Goal: Transaction & Acquisition: Purchase product/service

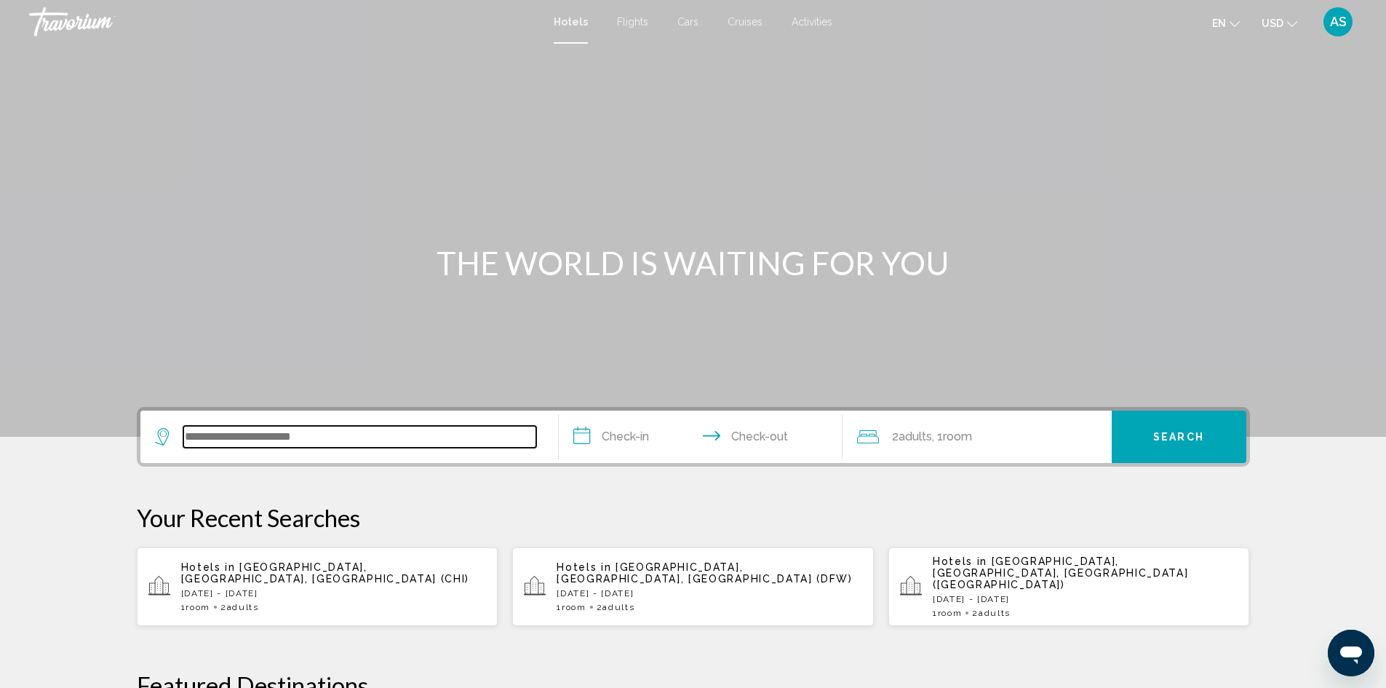
click at [362, 437] on input "Search widget" at bounding box center [359, 437] width 353 height 22
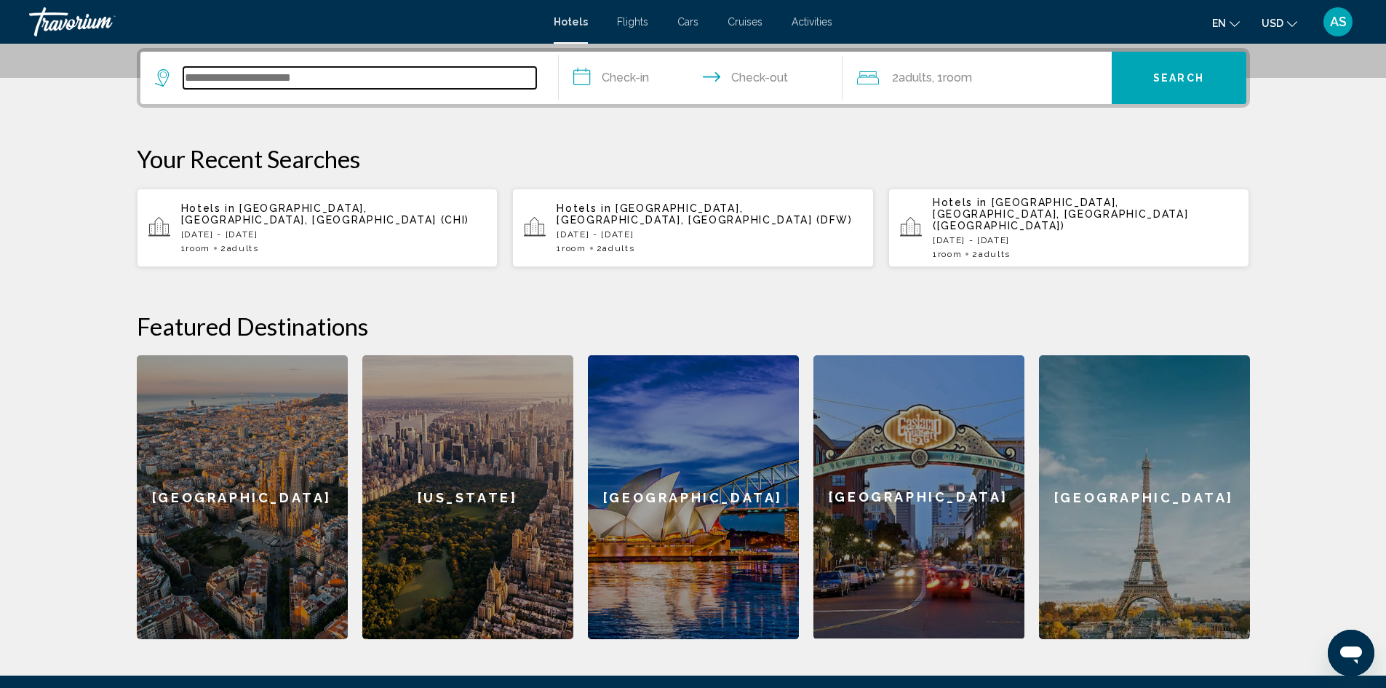
scroll to position [360, 0]
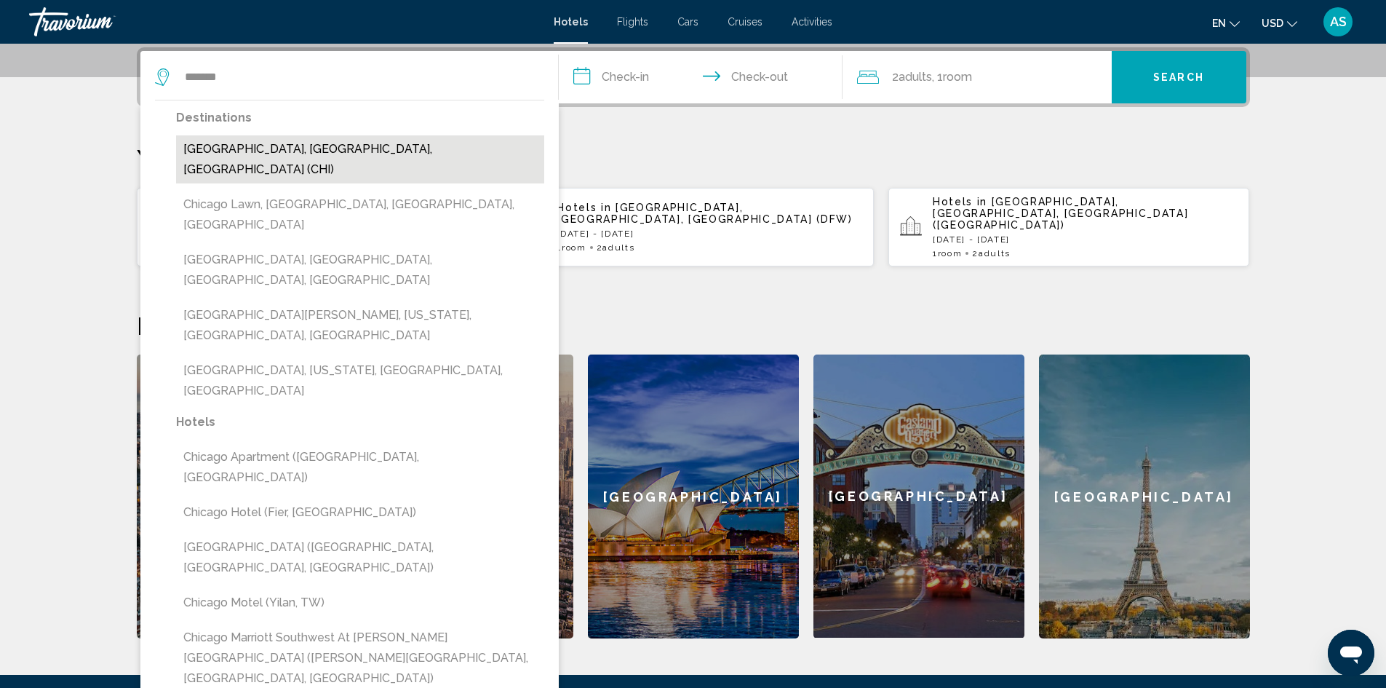
click at [285, 147] on button "[GEOGRAPHIC_DATA], [GEOGRAPHIC_DATA], [GEOGRAPHIC_DATA] (CHI)" at bounding box center [360, 159] width 368 height 48
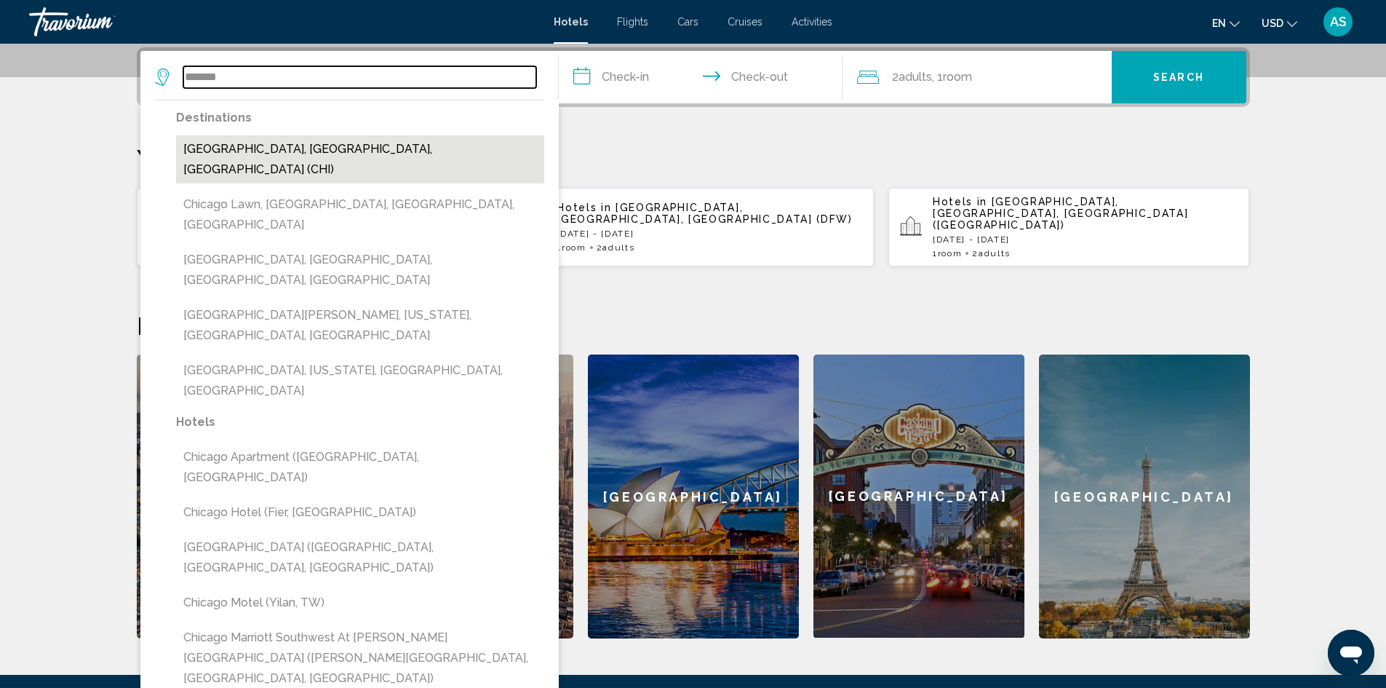
type input "**********"
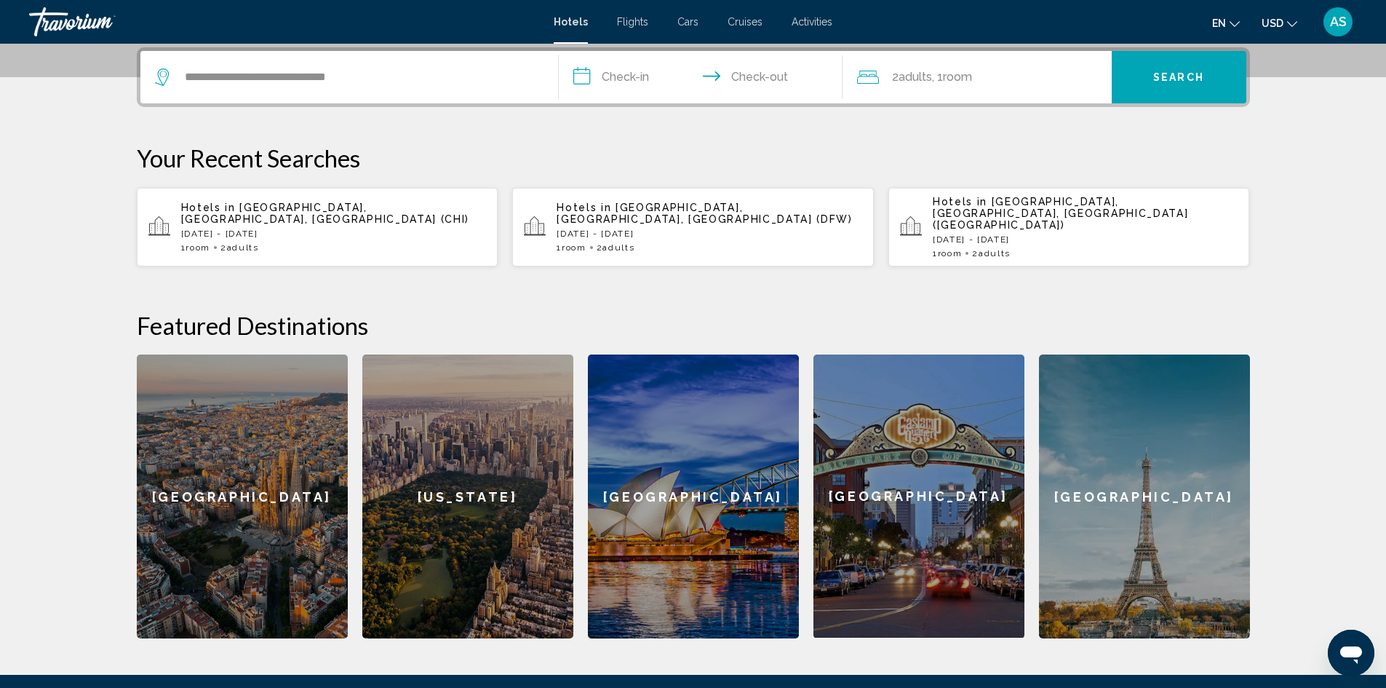
click at [631, 80] on input "**********" at bounding box center [704, 79] width 290 height 57
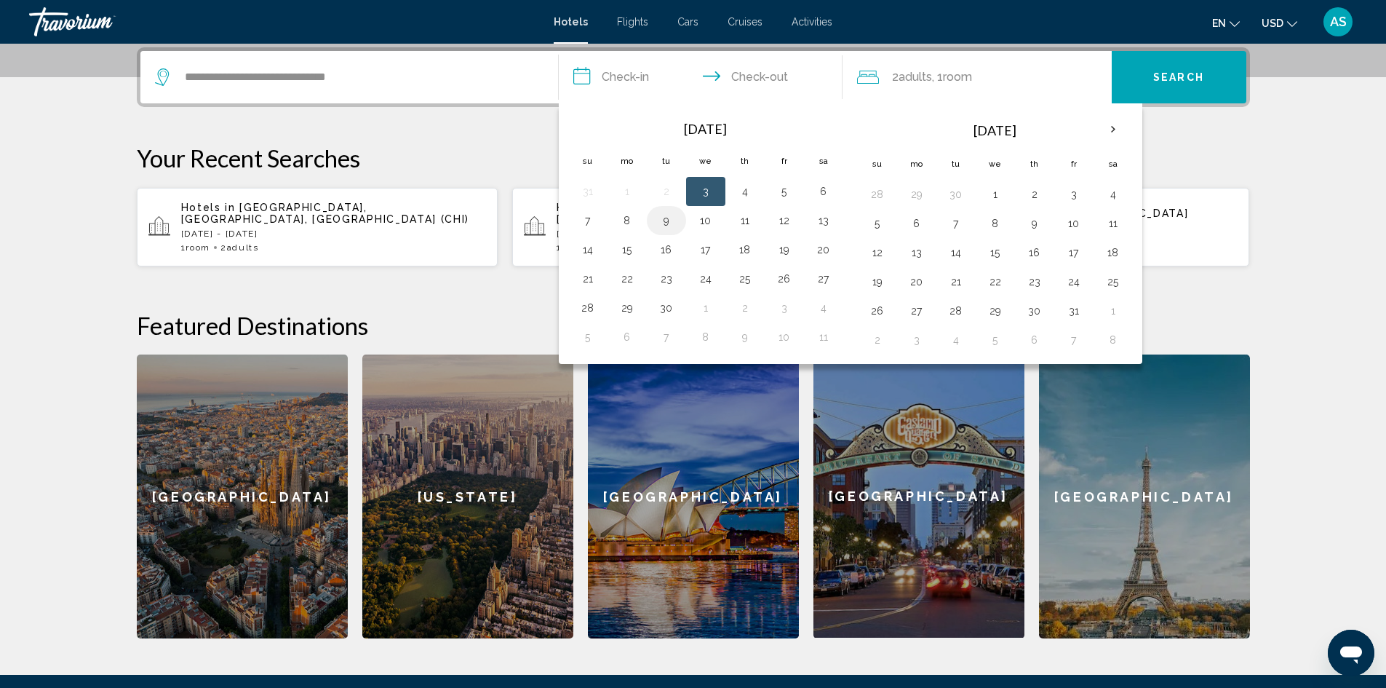
click at [662, 223] on button "9" at bounding box center [666, 220] width 23 height 20
click at [699, 218] on button "10" at bounding box center [705, 220] width 23 height 20
type input "**********"
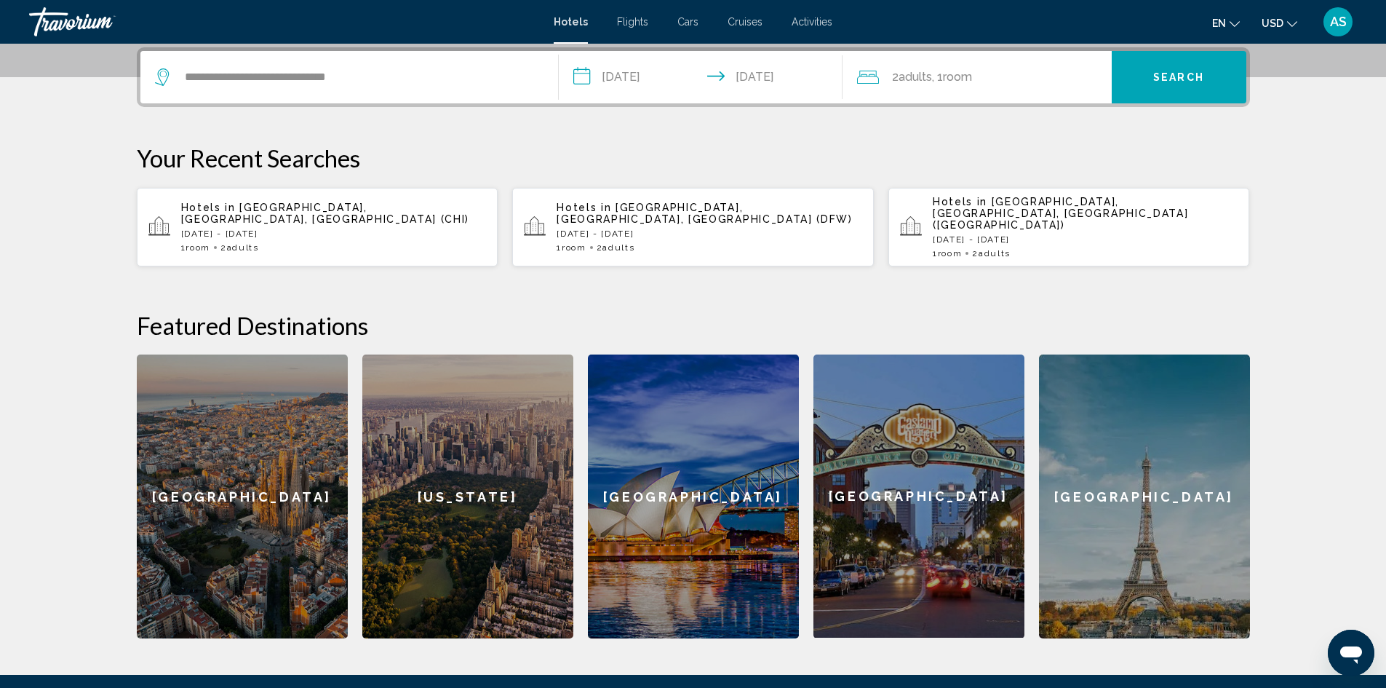
click at [1188, 75] on span "Search" at bounding box center [1179, 78] width 51 height 12
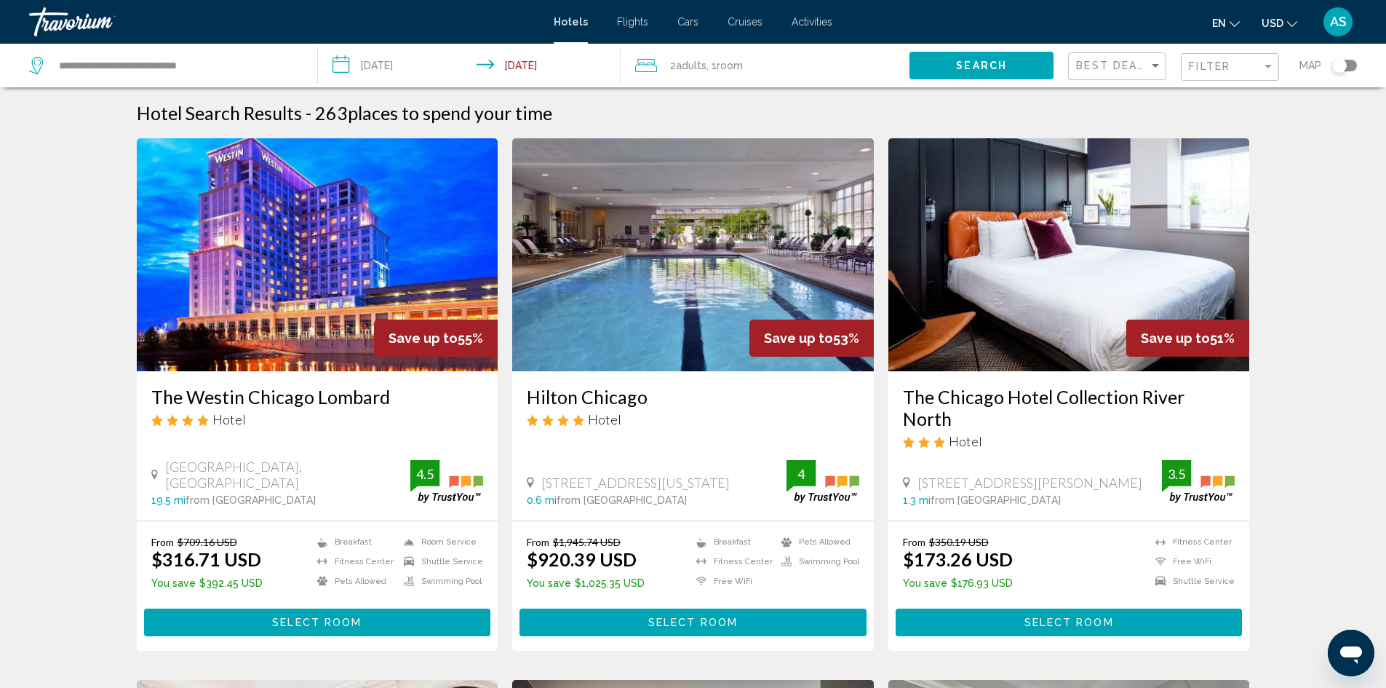
click at [1343, 63] on div "Toggle map" at bounding box center [1340, 65] width 15 height 15
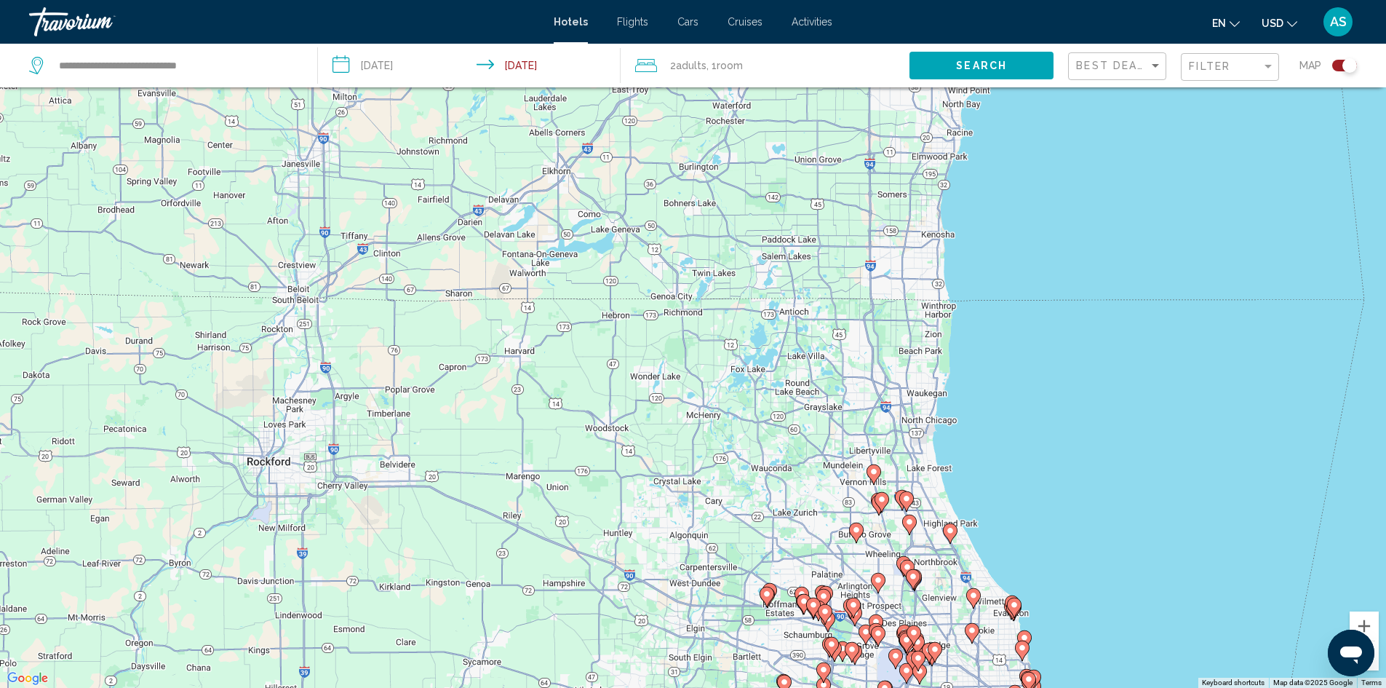
drag, startPoint x: 702, startPoint y: 327, endPoint x: 926, endPoint y: 623, distance: 371.3
click at [926, 623] on div "To activate drag with keyboard, press Alt + Enter. Once in keyboard drag state,…" at bounding box center [693, 344] width 1386 height 688
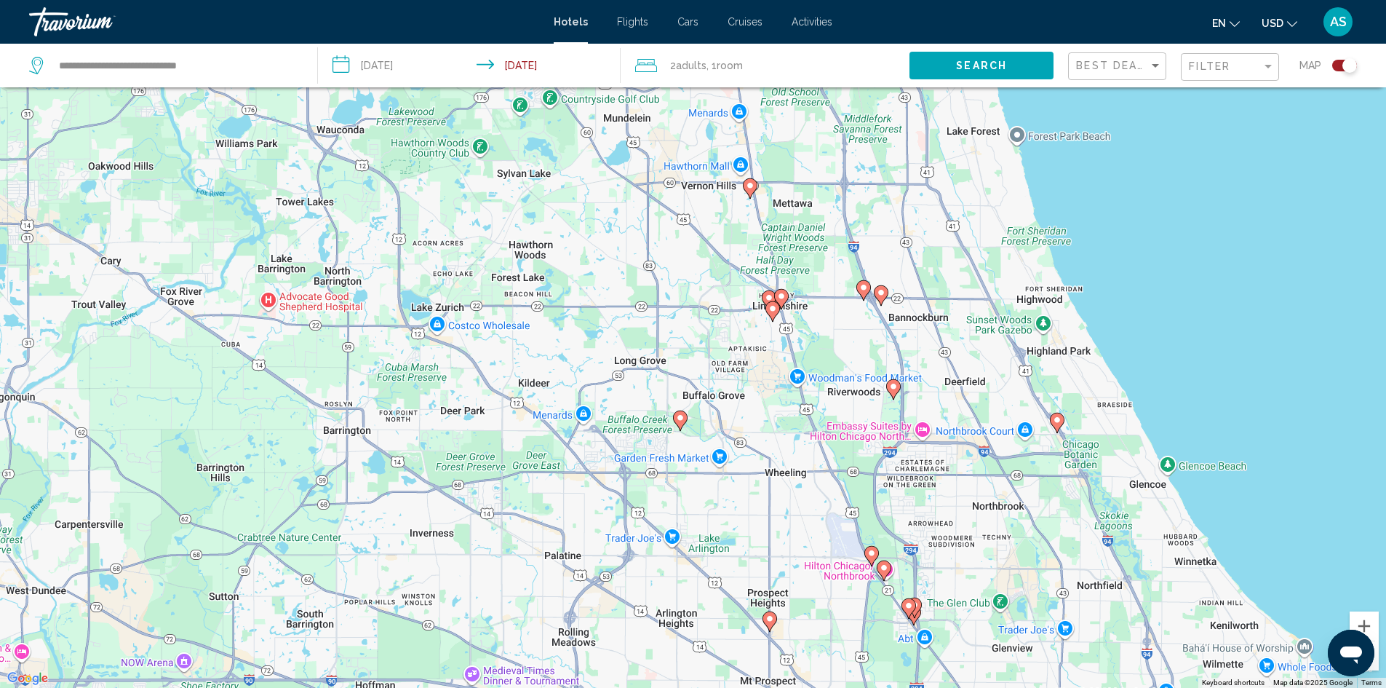
drag, startPoint x: 865, startPoint y: 508, endPoint x: 772, endPoint y: 279, distance: 247.5
click at [772, 279] on div "To activate drag with keyboard, press Alt + Enter. Once in keyboard drag state,…" at bounding box center [693, 344] width 1386 height 688
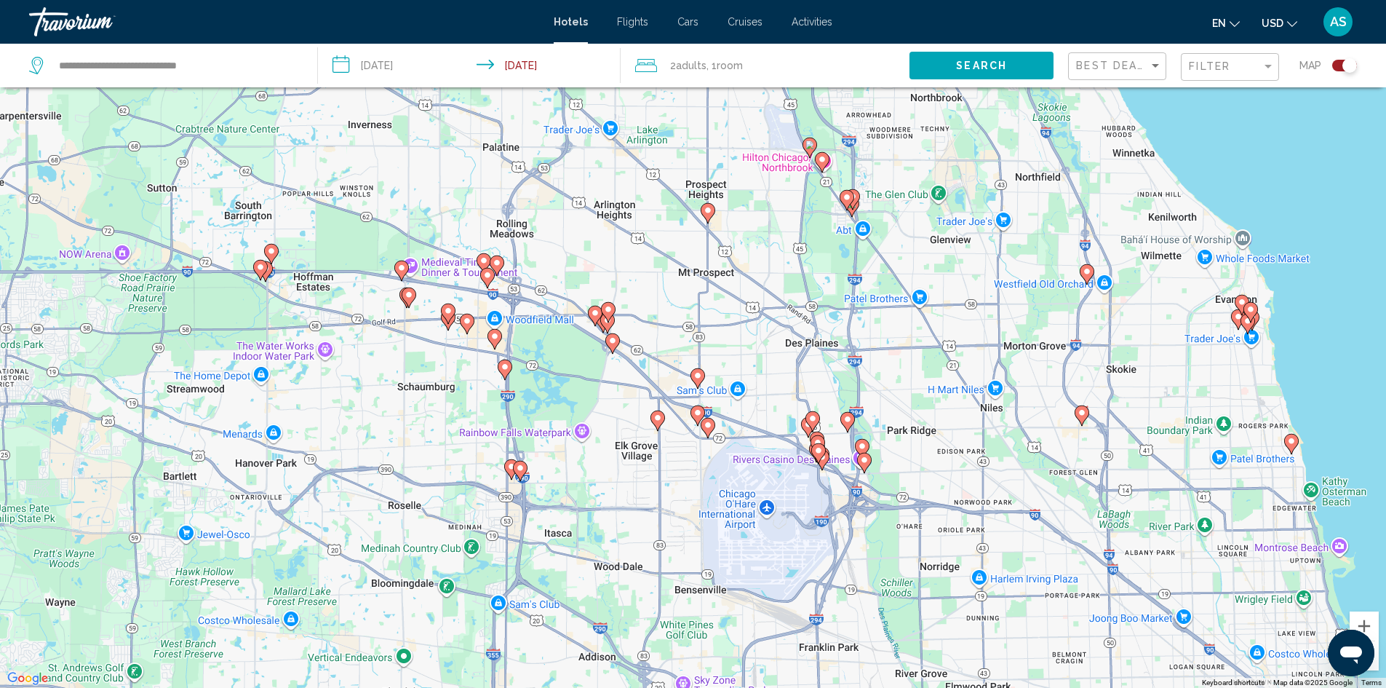
drag, startPoint x: 849, startPoint y: 593, endPoint x: 788, endPoint y: 184, distance: 413.4
click at [788, 184] on div "To activate drag with keyboard, press Alt + Enter. Once in keyboard drag state,…" at bounding box center [693, 344] width 1386 height 688
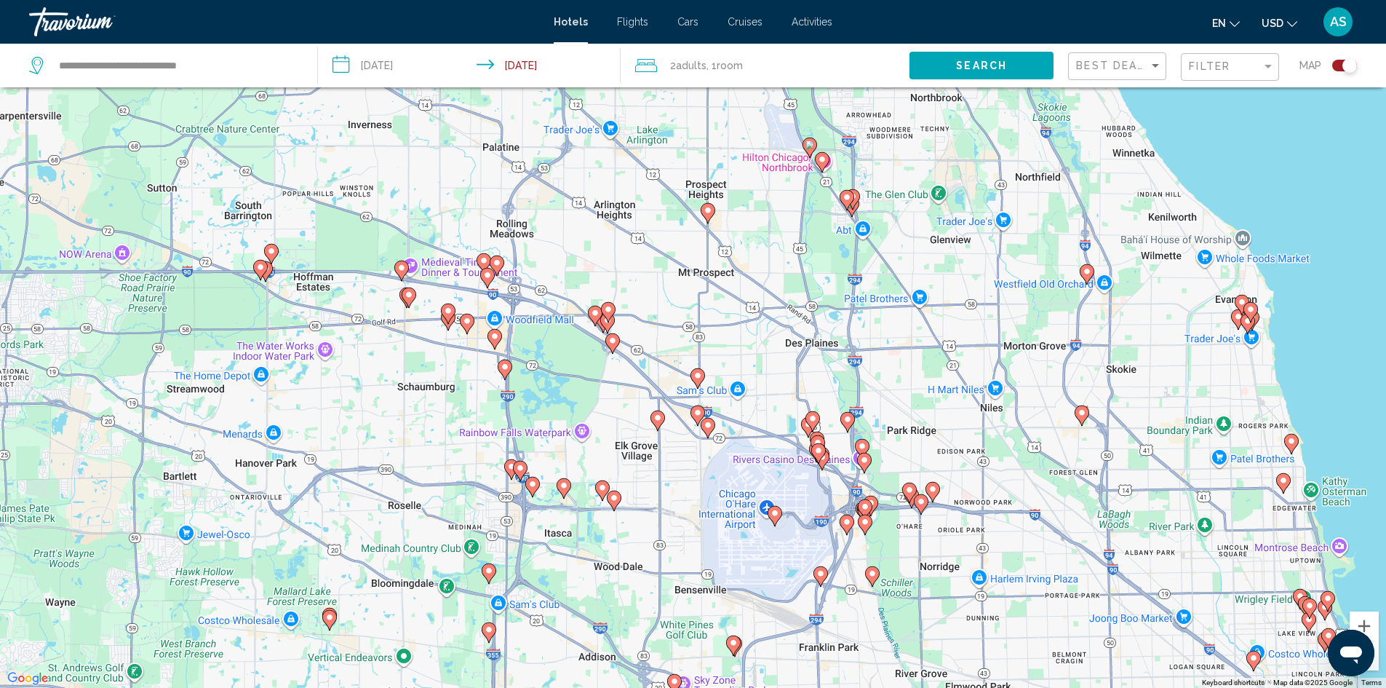
click at [499, 264] on image "Main content" at bounding box center [497, 262] width 9 height 9
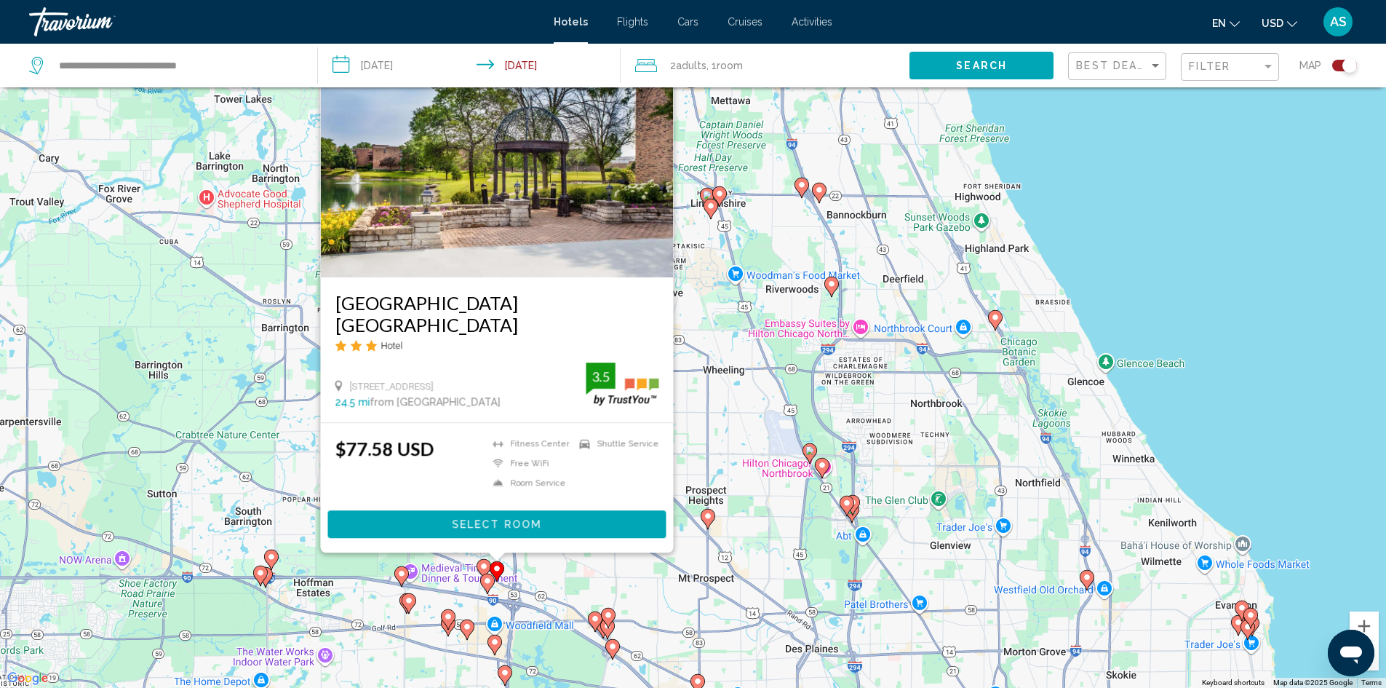
click at [754, 339] on div "To activate drag with keyboard, press Alt + Enter. Once in keyboard drag state,…" at bounding box center [693, 344] width 1386 height 688
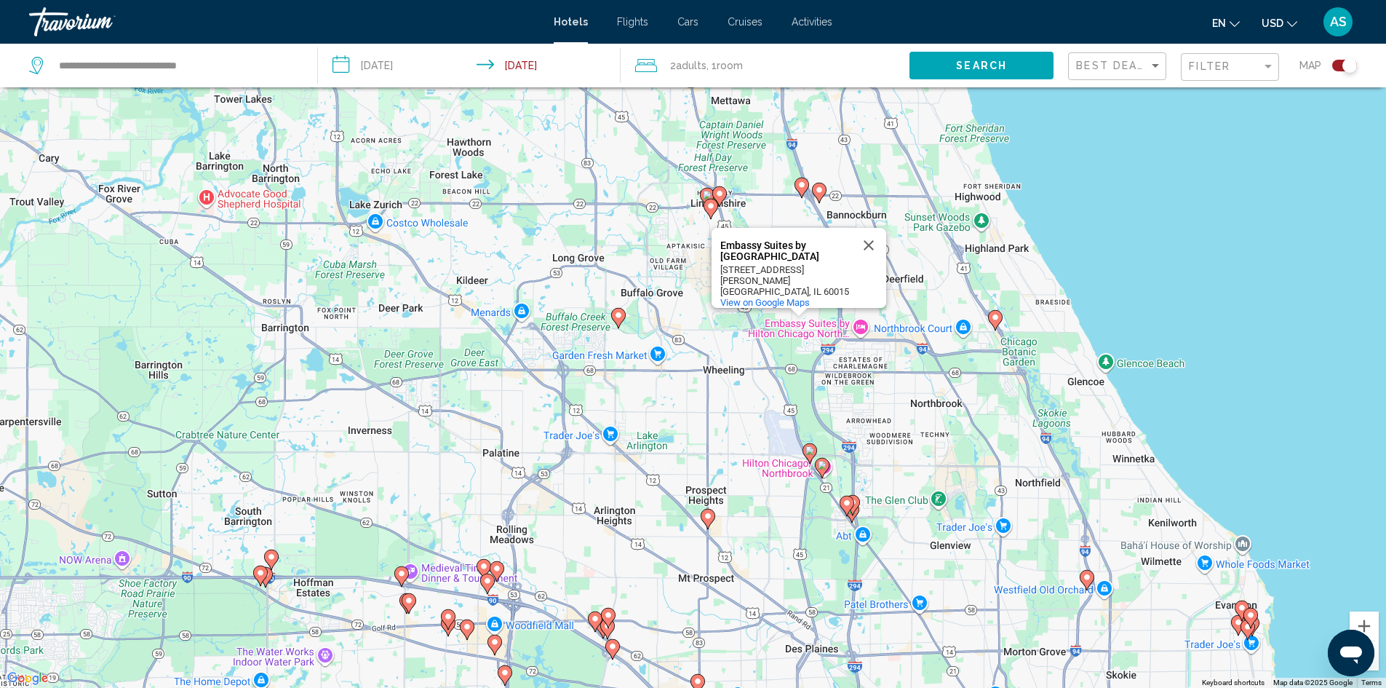
click at [486, 563] on image "Main content" at bounding box center [484, 566] width 9 height 9
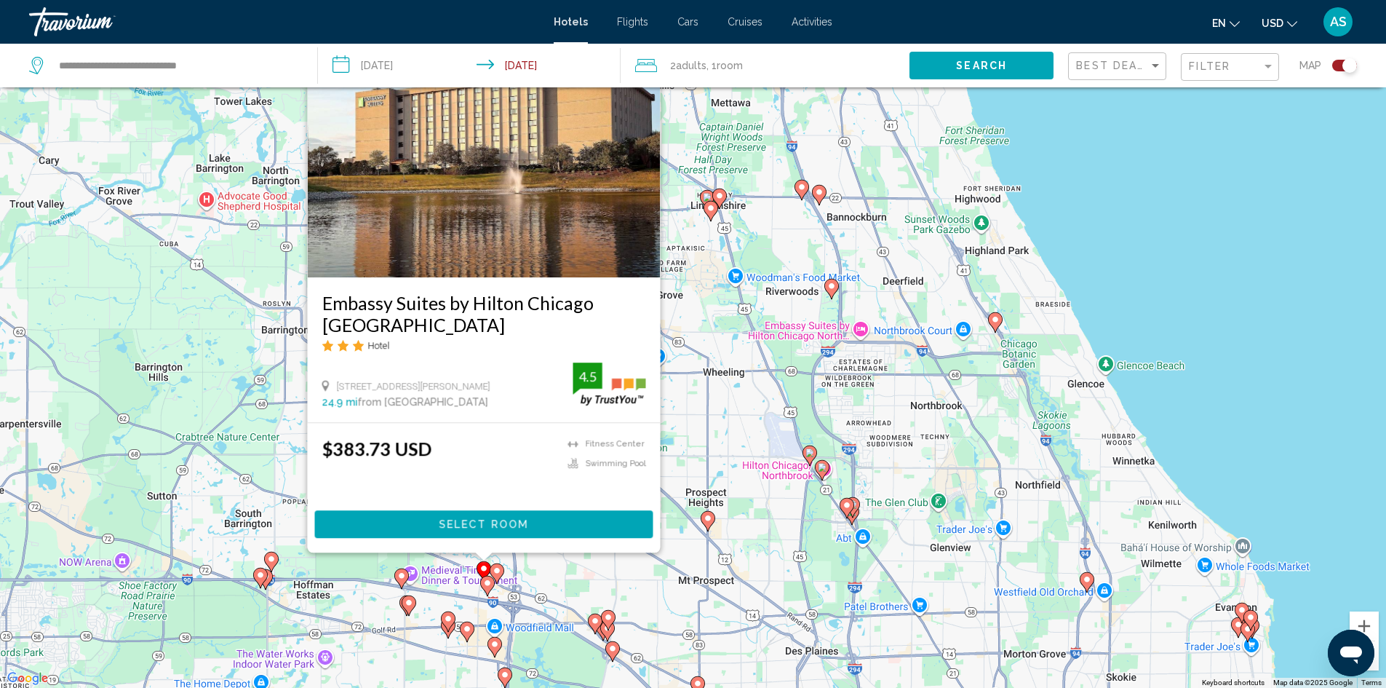
click at [485, 587] on icon "Main content" at bounding box center [486, 585] width 13 height 19
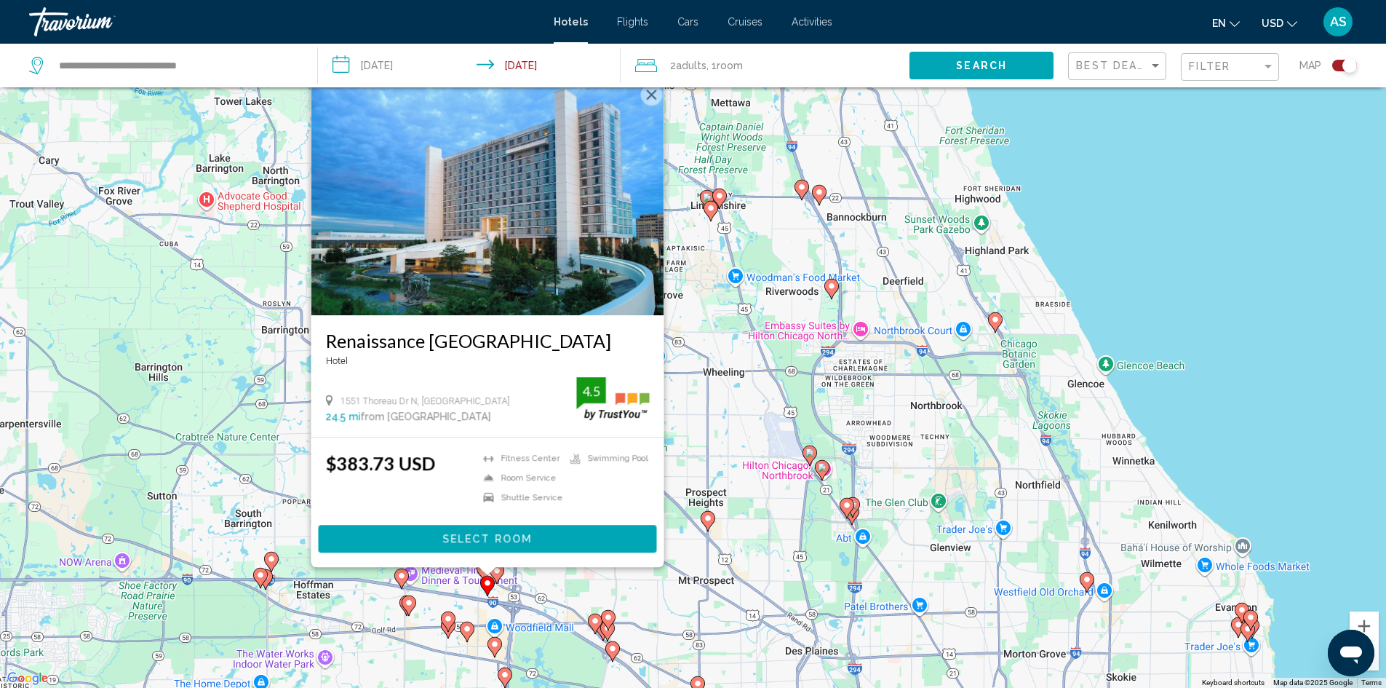
click at [403, 579] on image "Main content" at bounding box center [401, 575] width 9 height 9
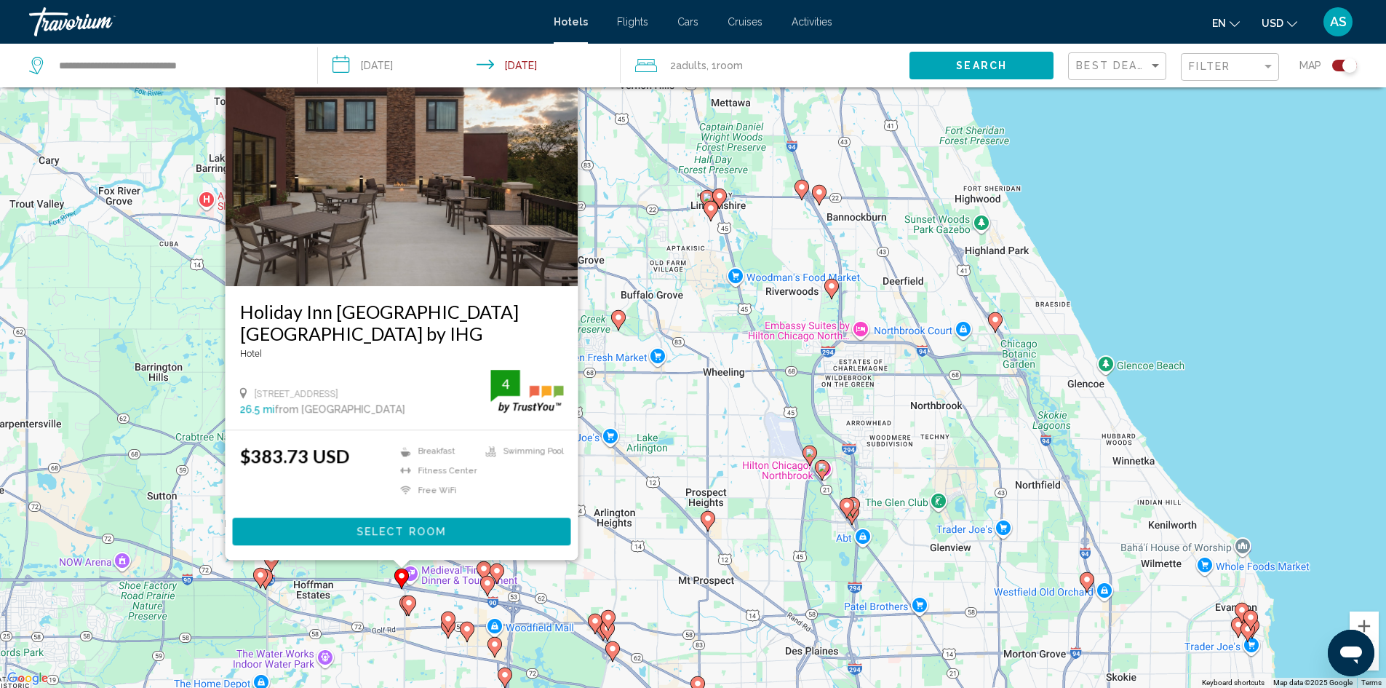
click at [409, 607] on icon "Main content" at bounding box center [408, 604] width 13 height 19
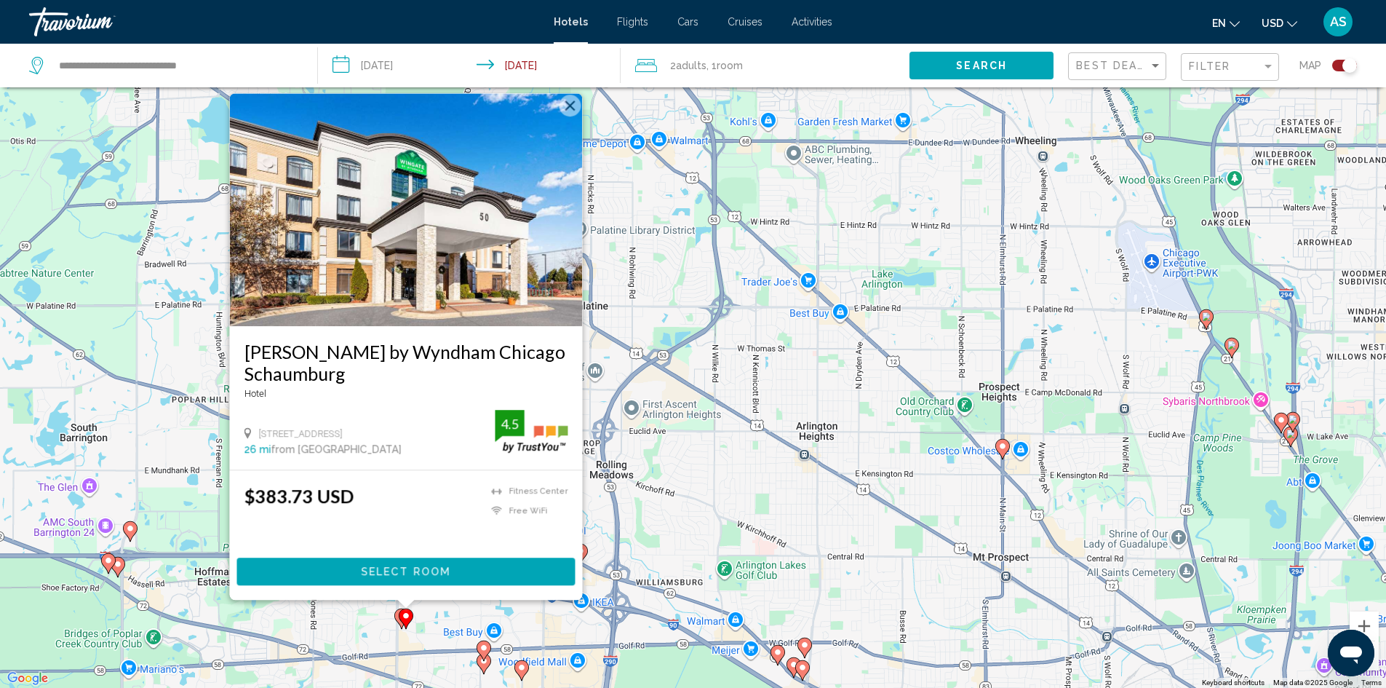
click at [397, 614] on icon "Main content" at bounding box center [400, 617] width 13 height 19
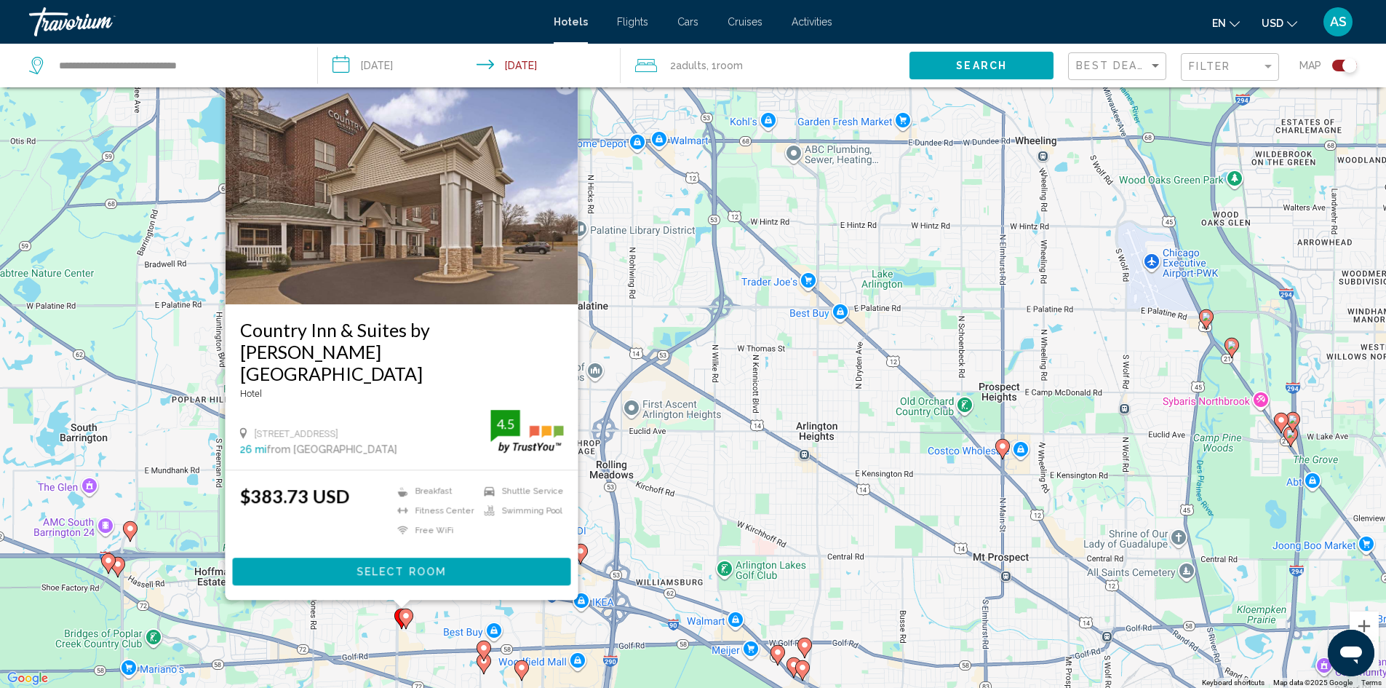
click at [486, 645] on image "Main content" at bounding box center [484, 647] width 9 height 9
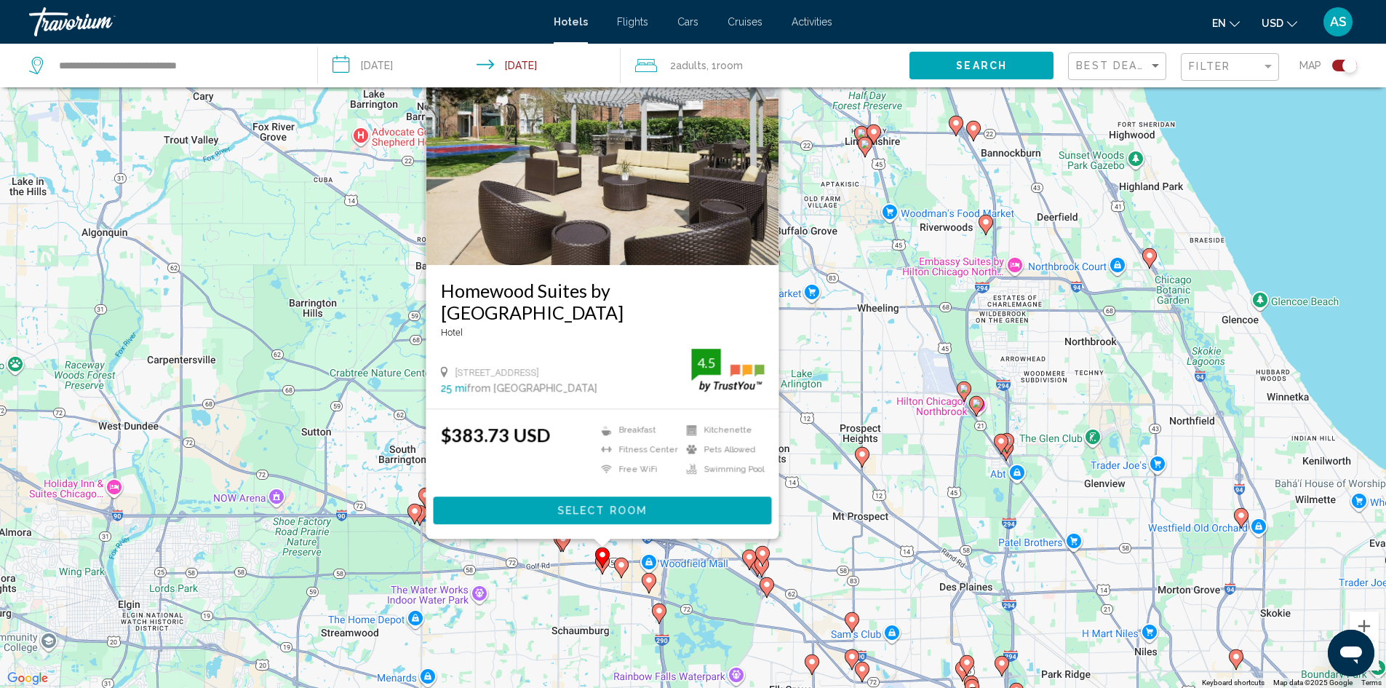
click at [622, 576] on icon "Main content" at bounding box center [620, 566] width 13 height 19
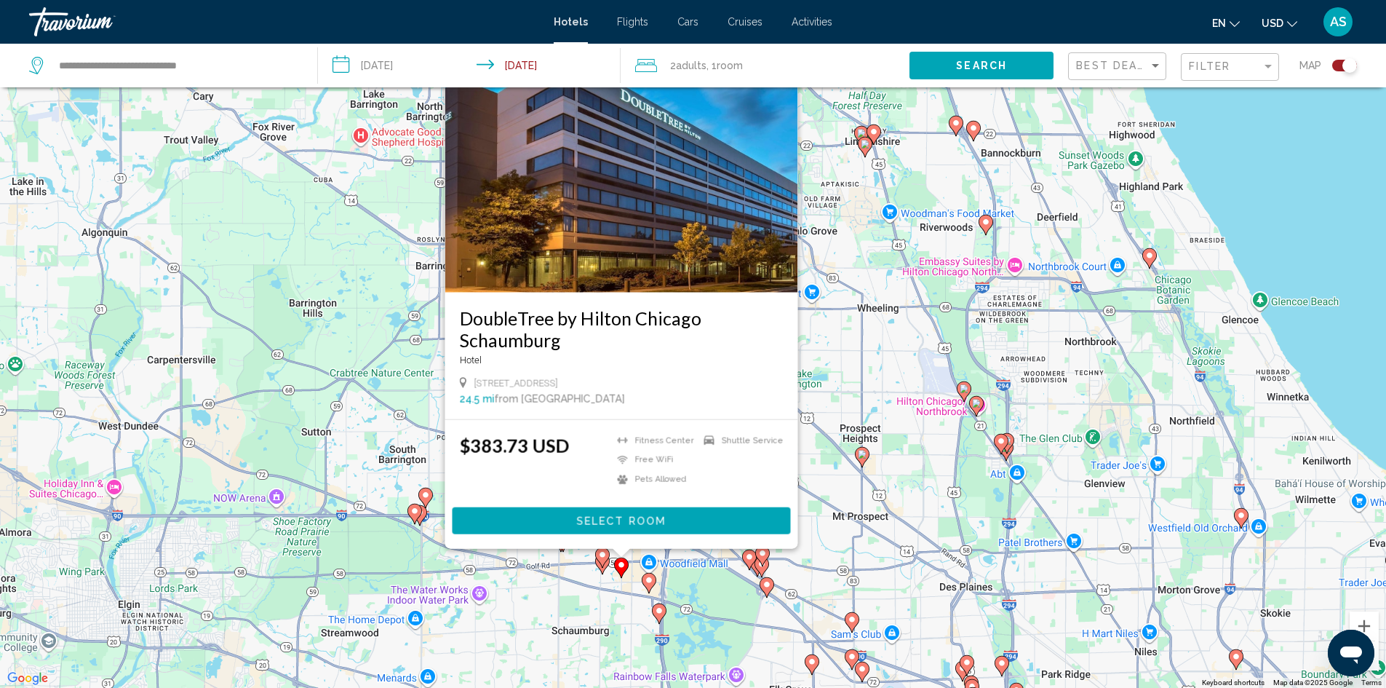
click at [647, 574] on icon "Main content" at bounding box center [648, 582] width 13 height 19
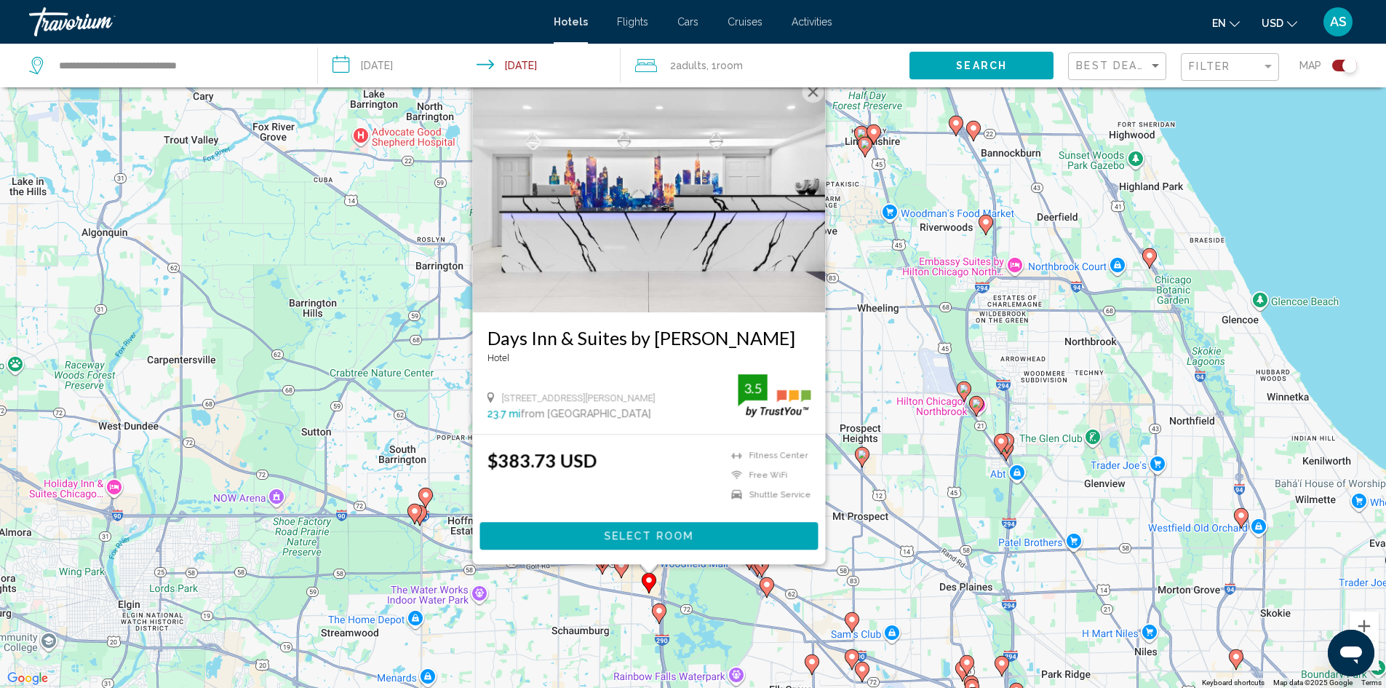
click at [655, 615] on g "Main content" at bounding box center [659, 613] width 15 height 20
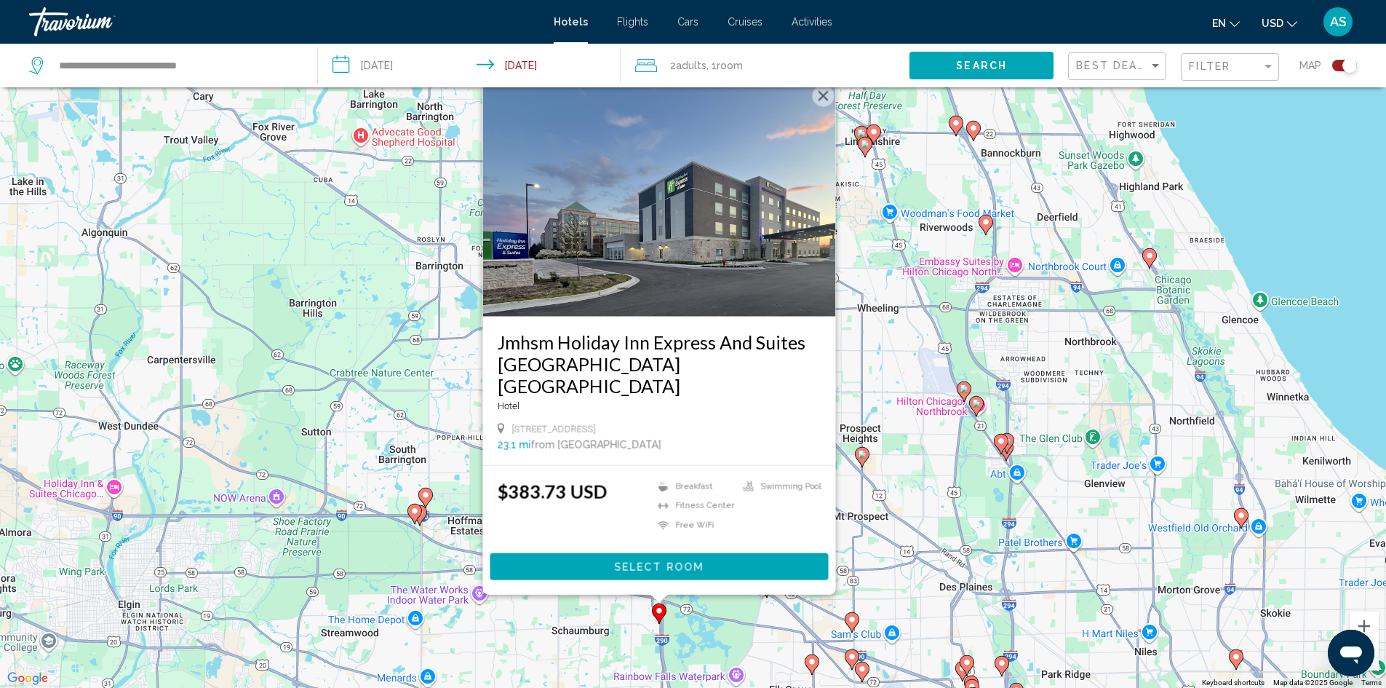
click at [884, 377] on div "To activate drag with keyboard, press Alt + Enter. Once in keyboard drag state,…" at bounding box center [693, 344] width 1386 height 688
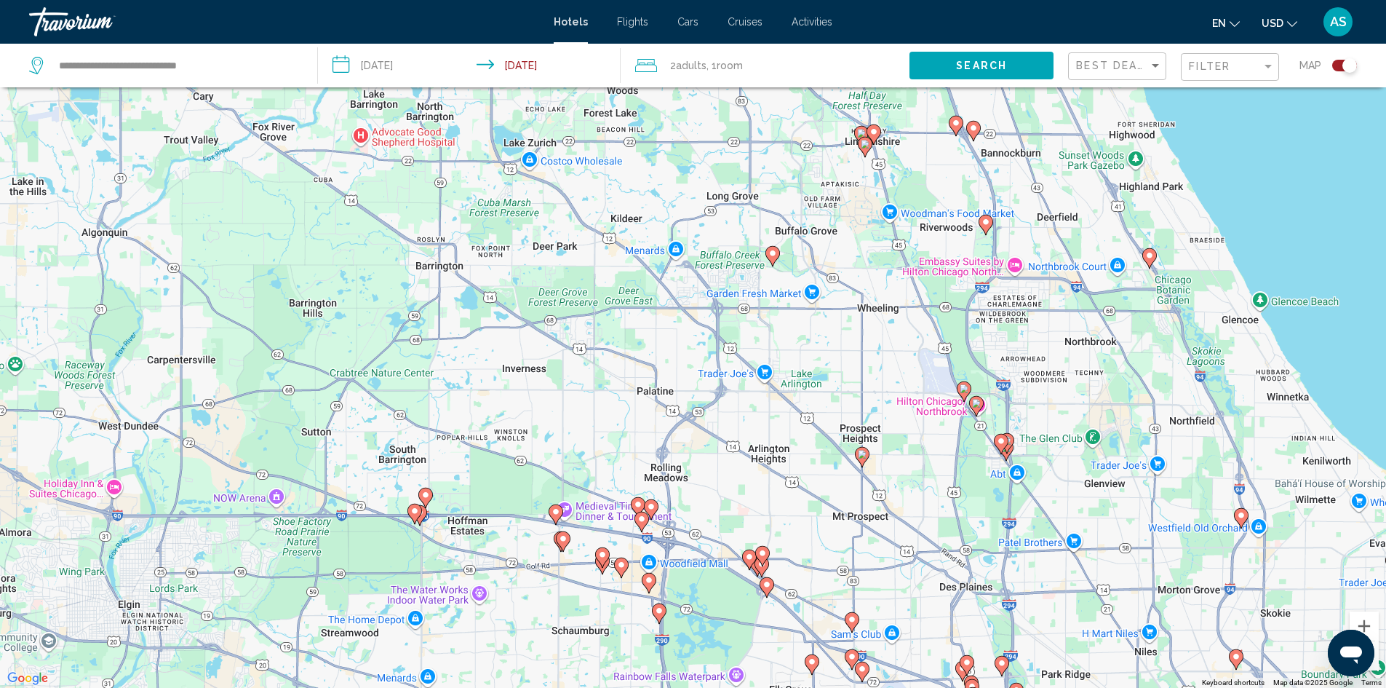
click at [765, 592] on icon "Main content" at bounding box center [767, 586] width 15 height 20
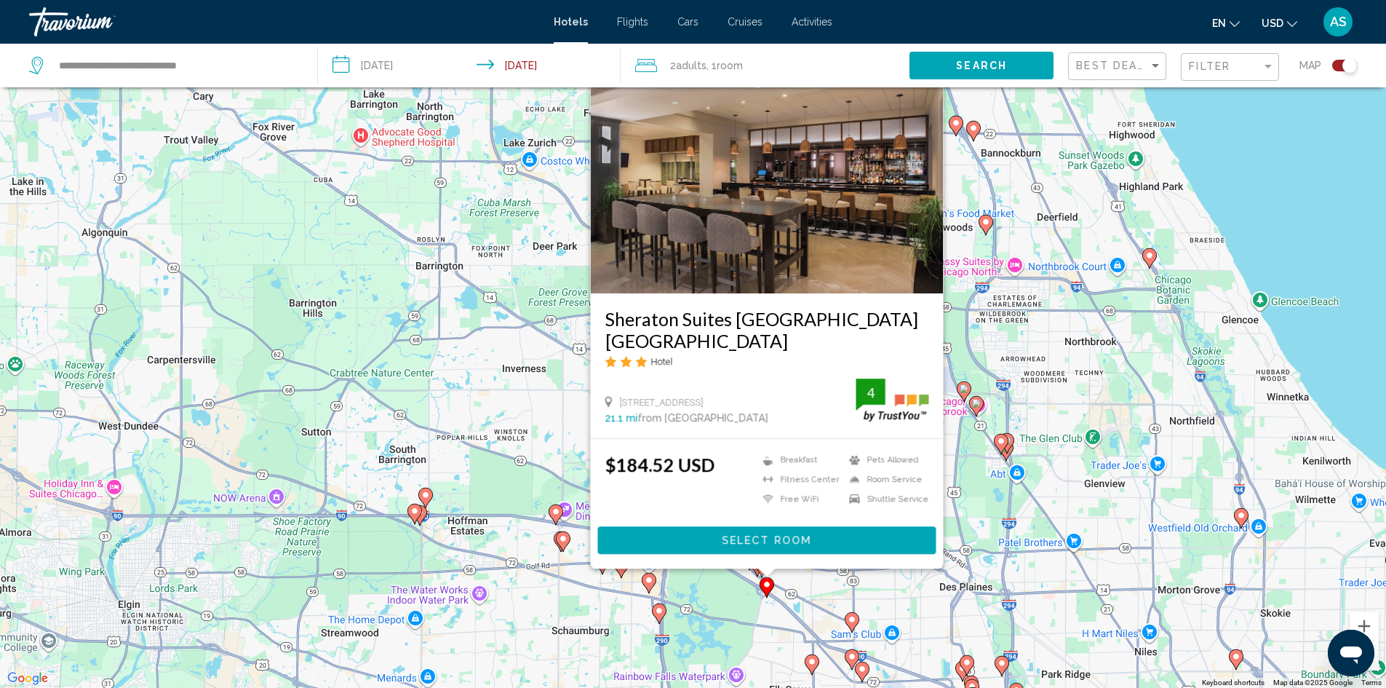
click at [728, 593] on div "To activate drag with keyboard, press Alt + Enter. Once in keyboard drag state,…" at bounding box center [693, 344] width 1386 height 688
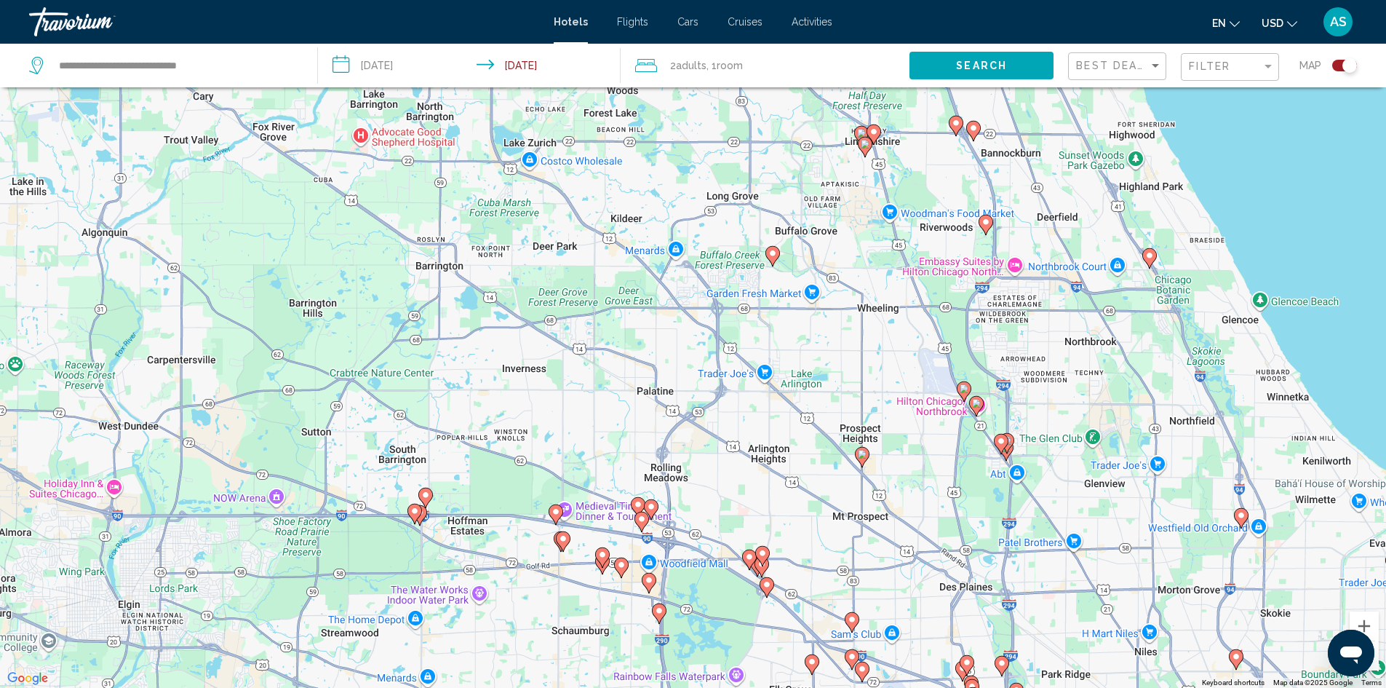
click at [759, 555] on image "Main content" at bounding box center [762, 553] width 9 height 9
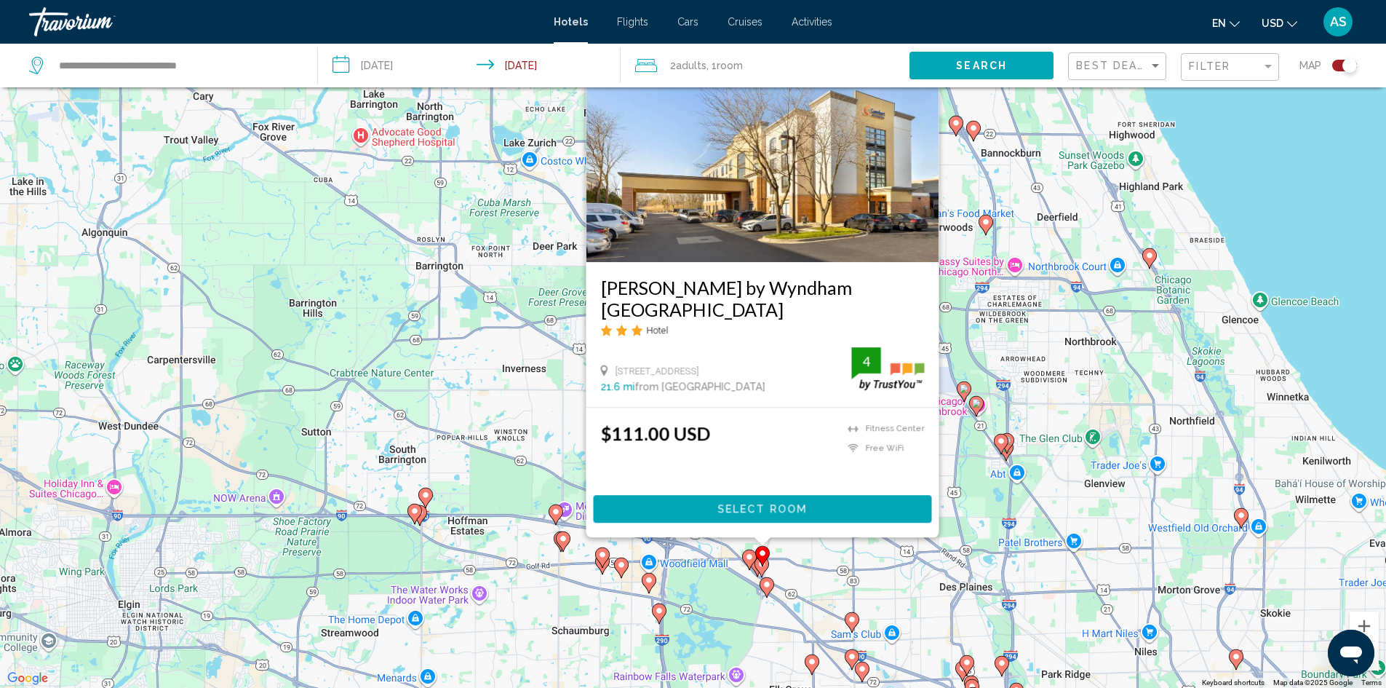
click at [766, 571] on icon "Main content" at bounding box center [762, 566] width 15 height 20
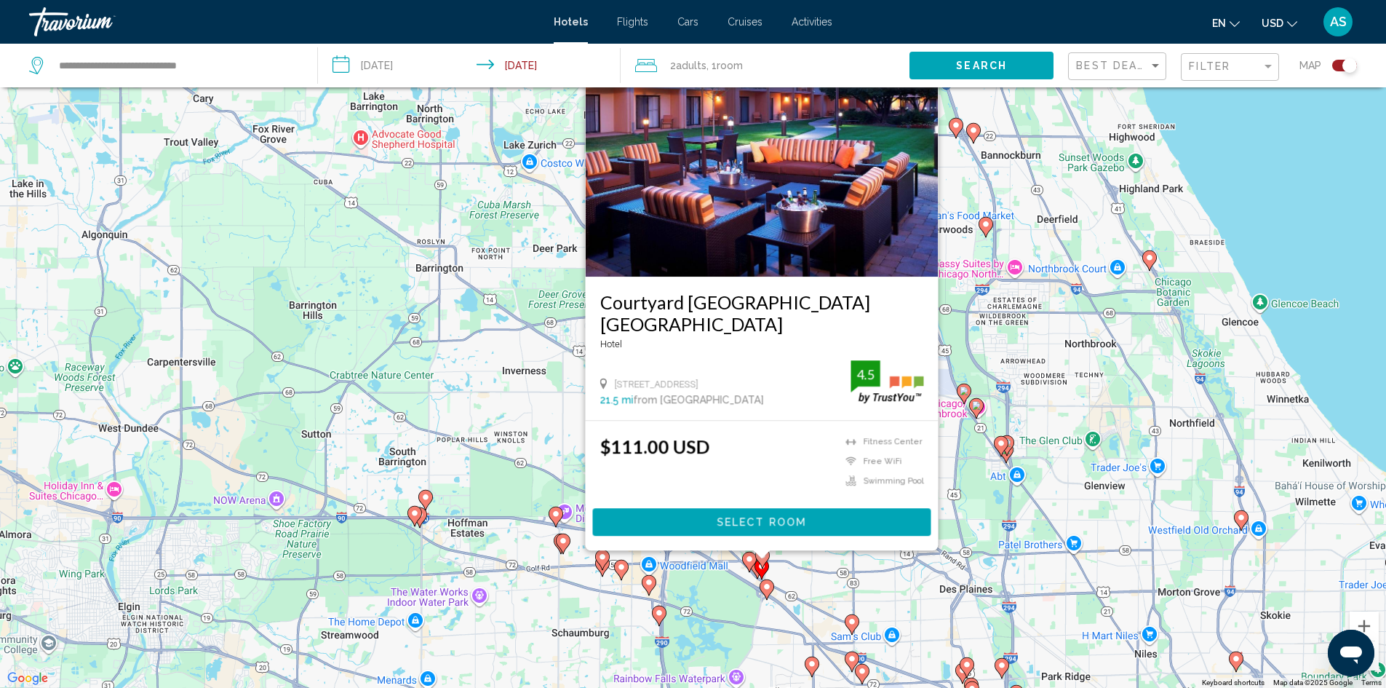
click at [749, 565] on icon "Main content" at bounding box center [748, 561] width 13 height 19
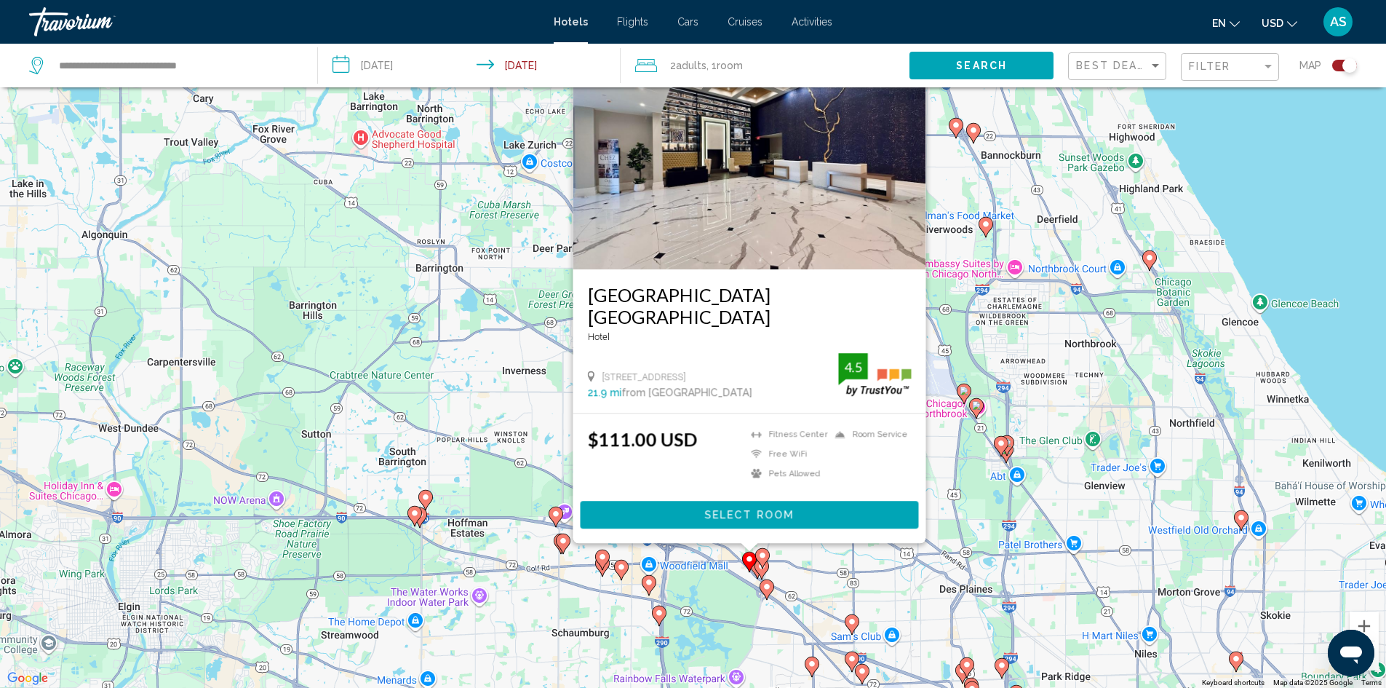
click at [984, 199] on div "To activate drag with keyboard, press Alt + Enter. Once in keyboard drag state,…" at bounding box center [693, 344] width 1386 height 688
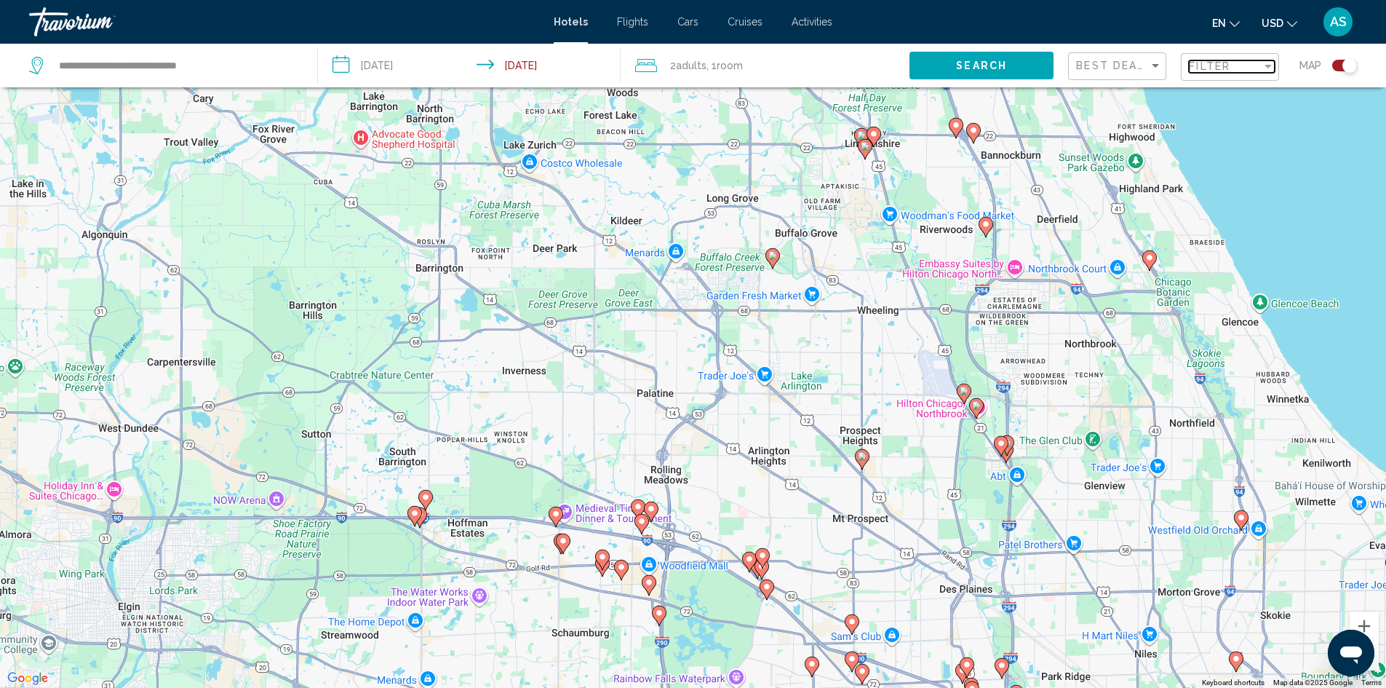
click at [1218, 63] on span "Filter" at bounding box center [1209, 66] width 41 height 12
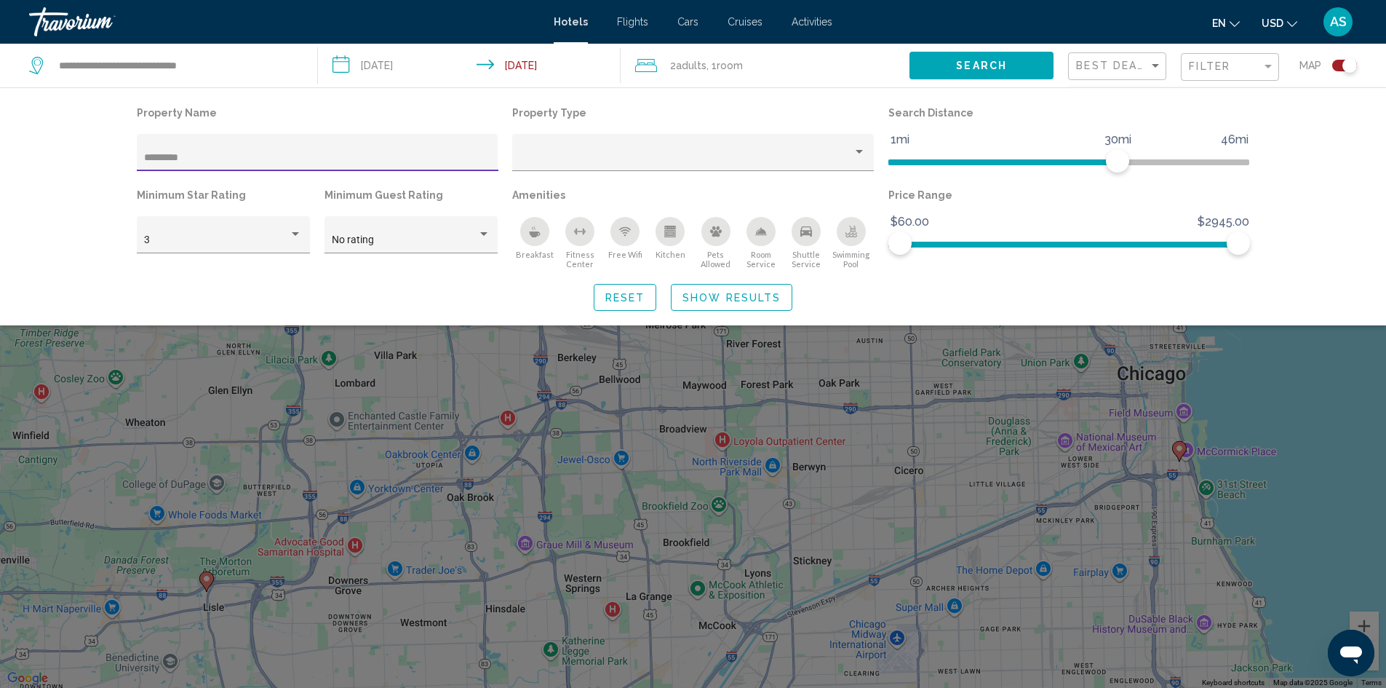
type input "*********"
click at [855, 441] on div "Search widget" at bounding box center [693, 452] width 1386 height 469
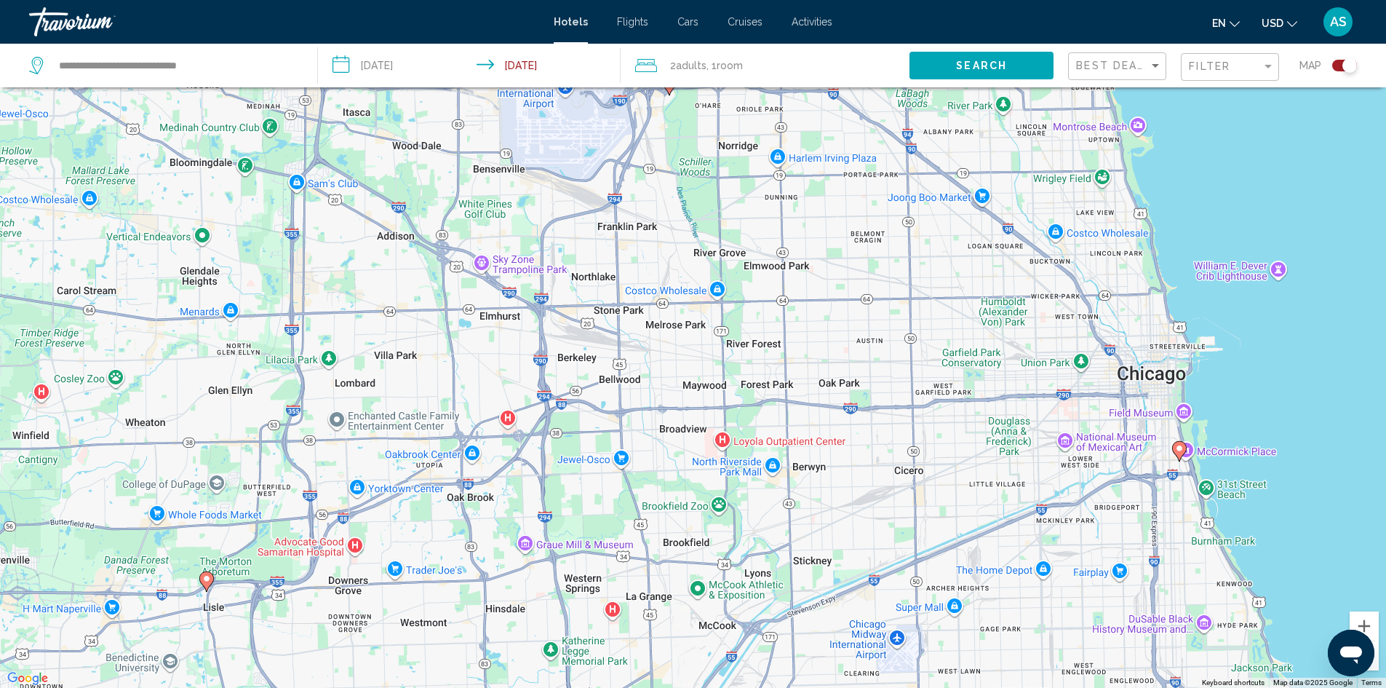
click at [1178, 448] on image "Main content" at bounding box center [1179, 448] width 9 height 9
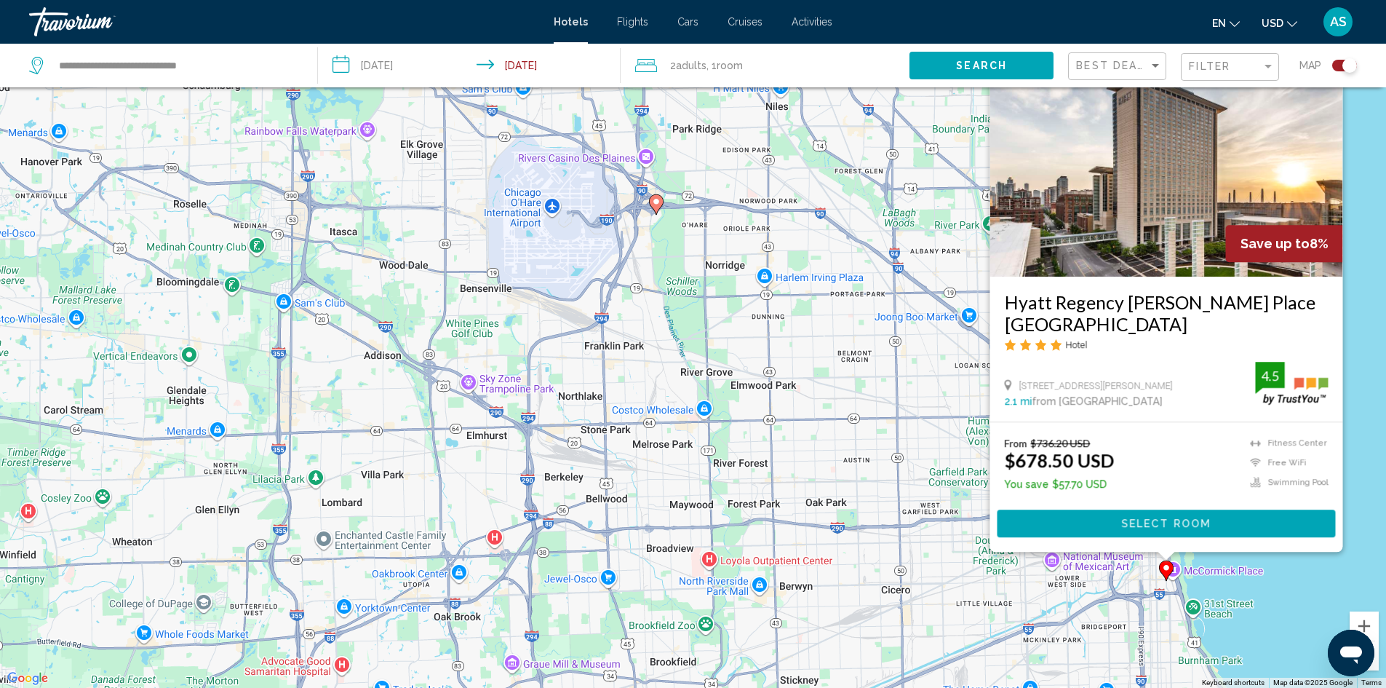
click at [1265, 607] on div "To activate drag with keyboard, press Alt + Enter. Once in keyboard drag state,…" at bounding box center [693, 344] width 1386 height 688
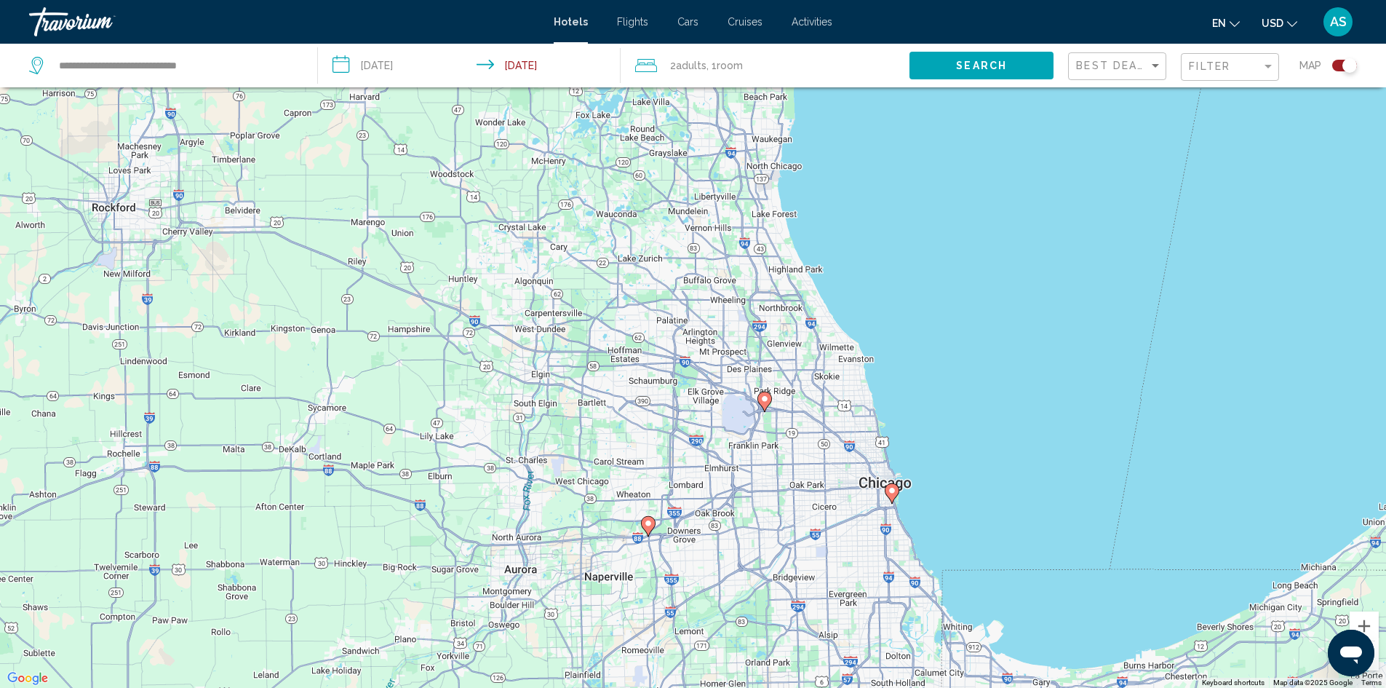
click at [766, 402] on image "Main content" at bounding box center [765, 398] width 9 height 9
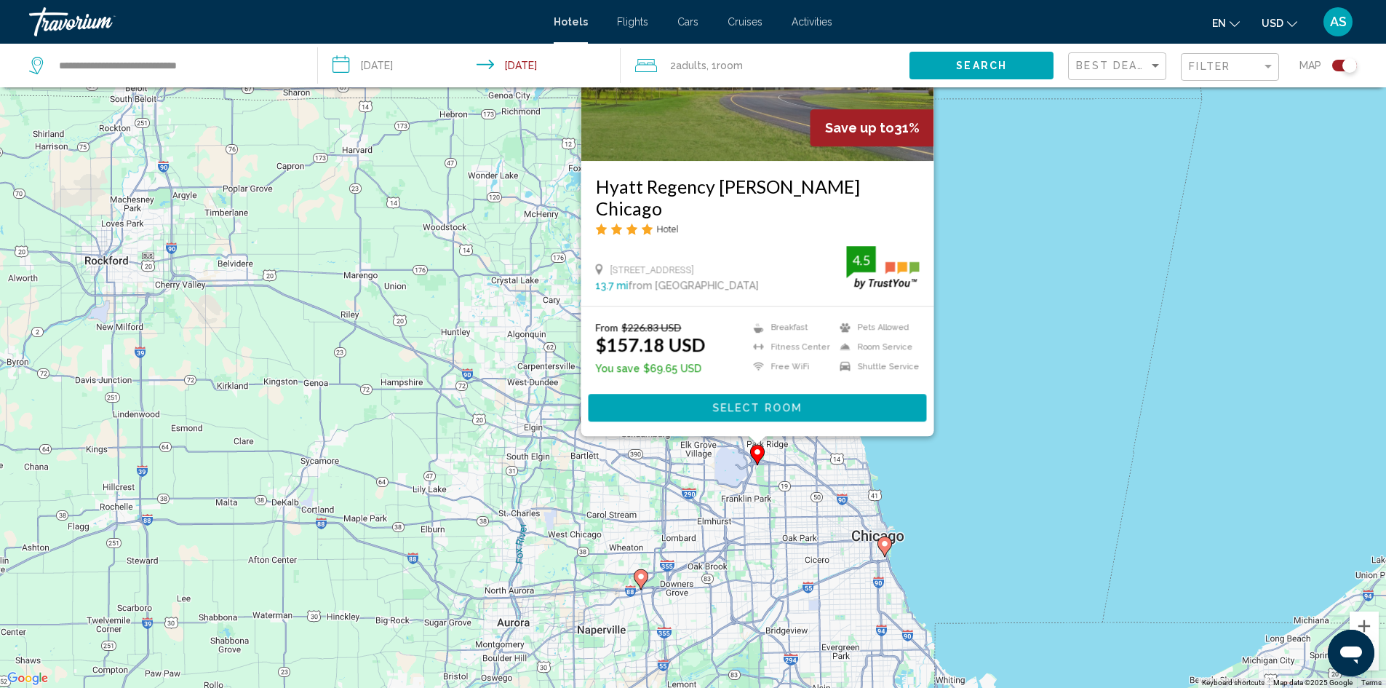
drag, startPoint x: 581, startPoint y: 581, endPoint x: 572, endPoint y: 483, distance: 99.4
click at [572, 482] on div "To activate drag with keyboard, press Alt + Enter. Once in keyboard drag state,…" at bounding box center [693, 344] width 1386 height 688
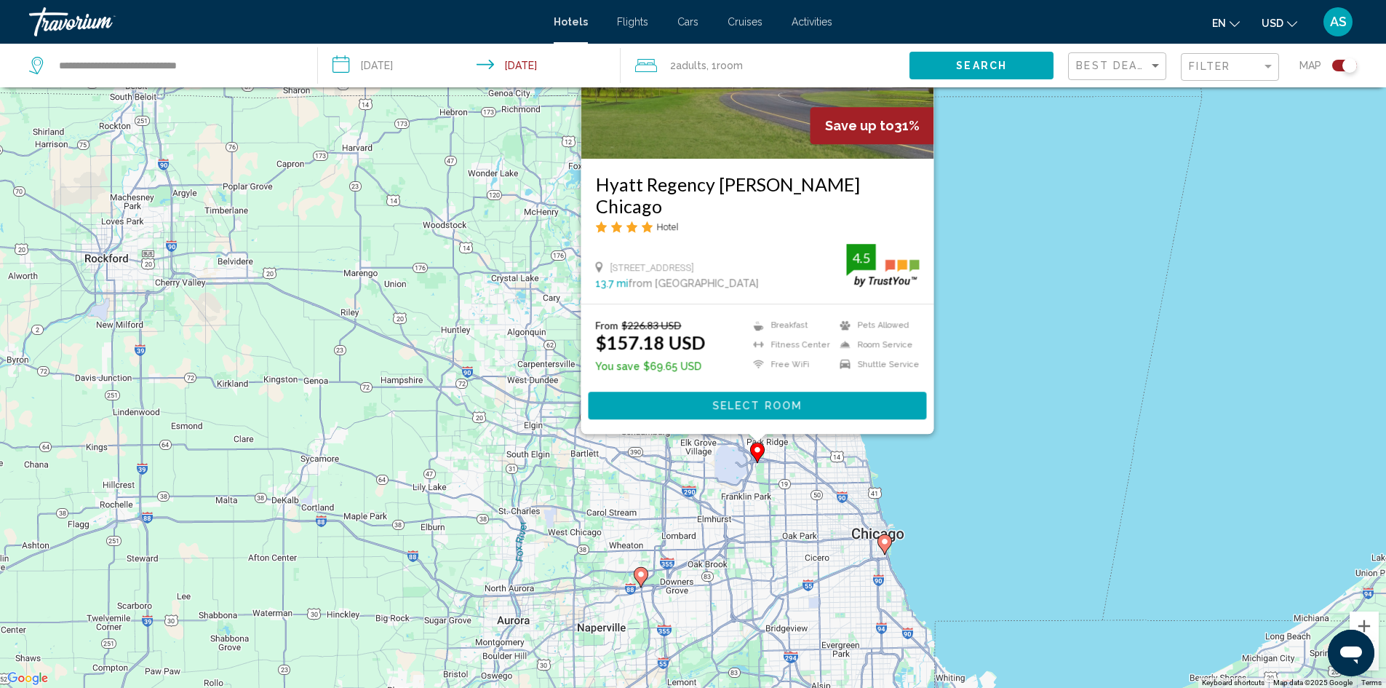
click at [640, 581] on icon "Main content" at bounding box center [640, 576] width 13 height 19
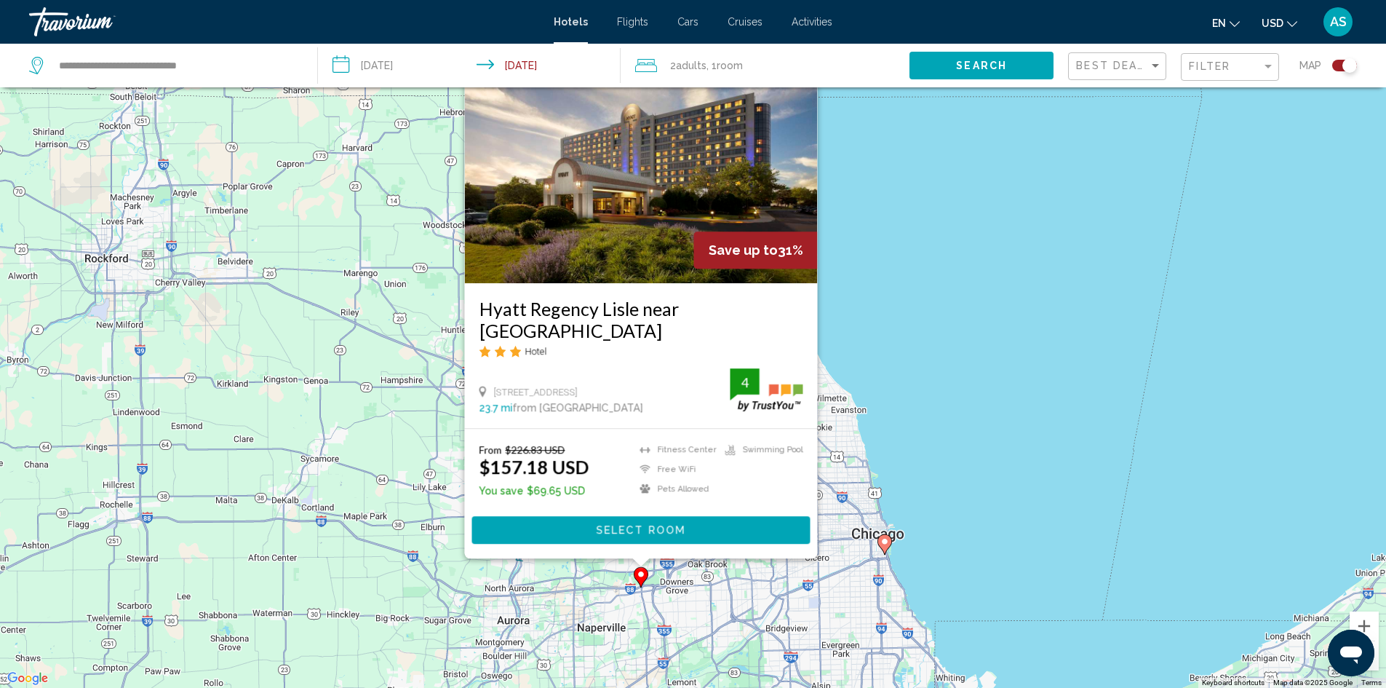
click at [702, 587] on div "To activate drag with keyboard, press Alt + Enter. Once in keyboard drag state,…" at bounding box center [693, 344] width 1386 height 688
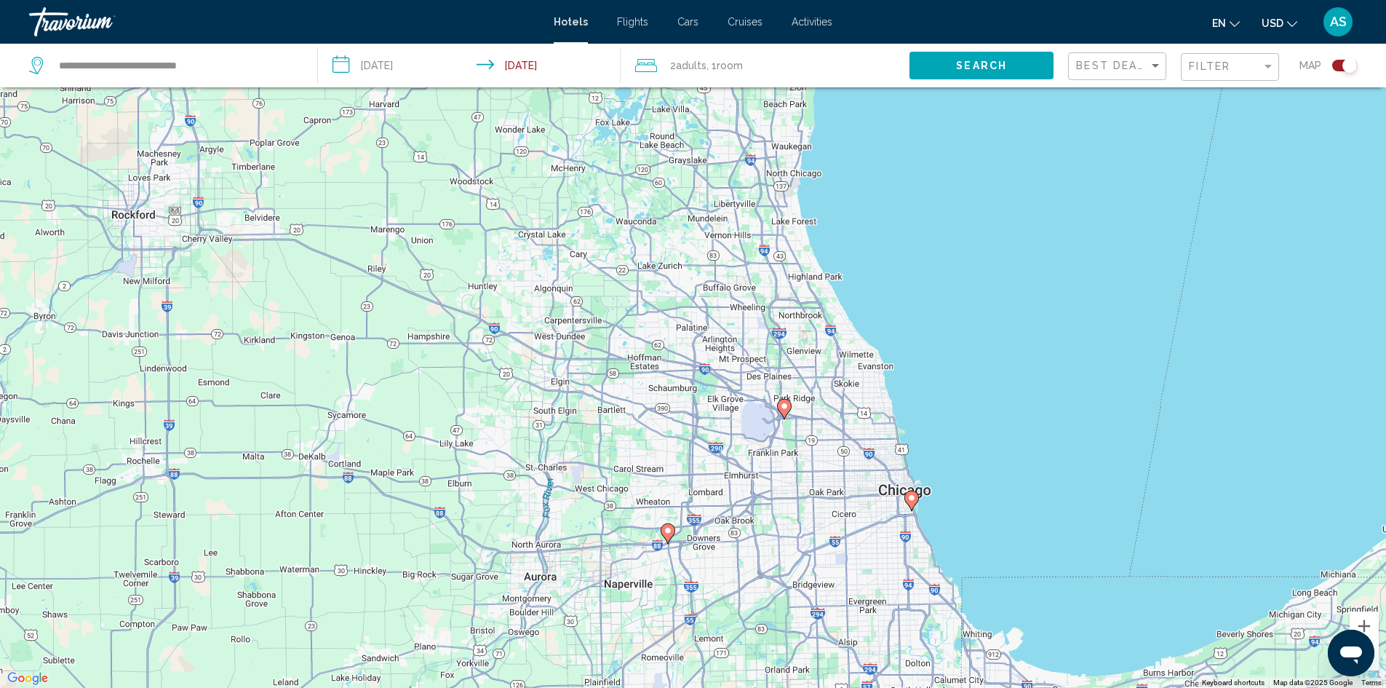
drag, startPoint x: 536, startPoint y: 404, endPoint x: 565, endPoint y: 360, distance: 52.5
click at [565, 360] on div "To activate drag with keyboard, press Alt + Enter. Once in keyboard drag state,…" at bounding box center [693, 344] width 1386 height 688
click at [1252, 65] on div "Filter" at bounding box center [1225, 66] width 73 height 12
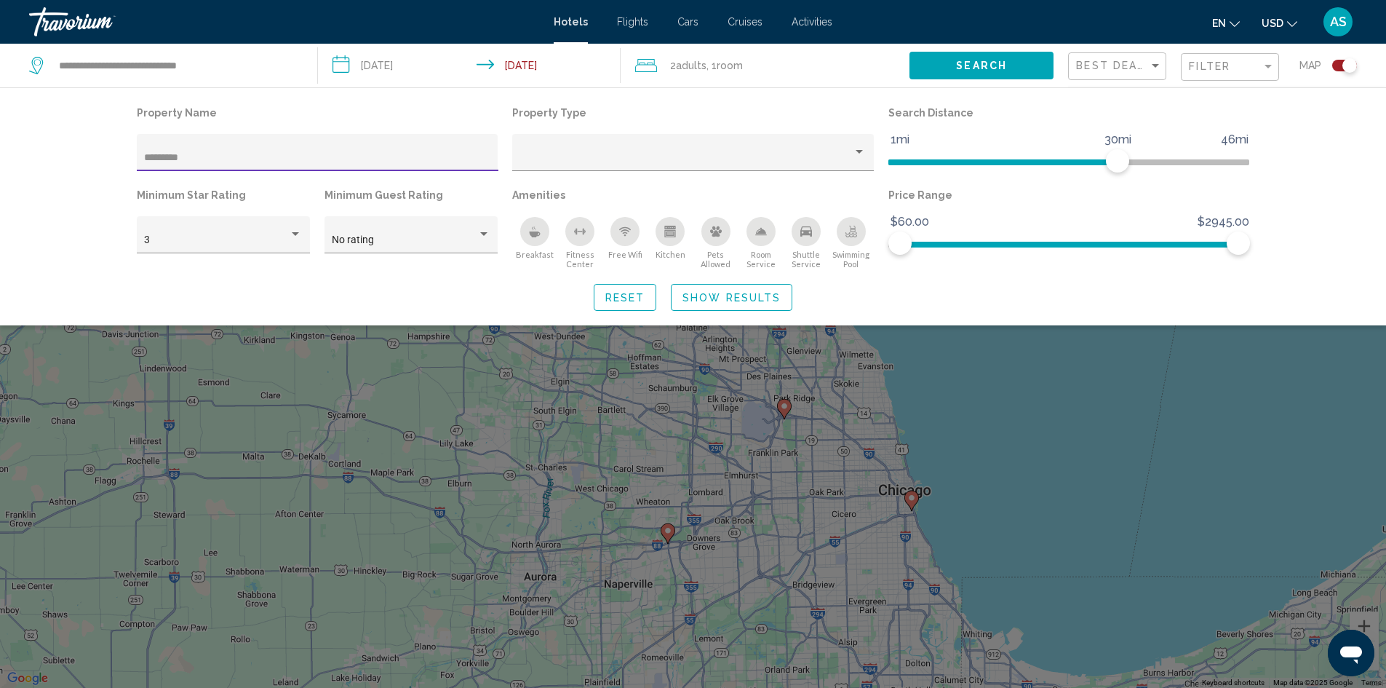
drag, startPoint x: 219, startPoint y: 156, endPoint x: 82, endPoint y: 171, distance: 138.3
click at [82, 171] on div "Property Name ********* Property Type Search Distance 1mi 46mi 30mi Minimum Sta…" at bounding box center [693, 206] width 1386 height 238
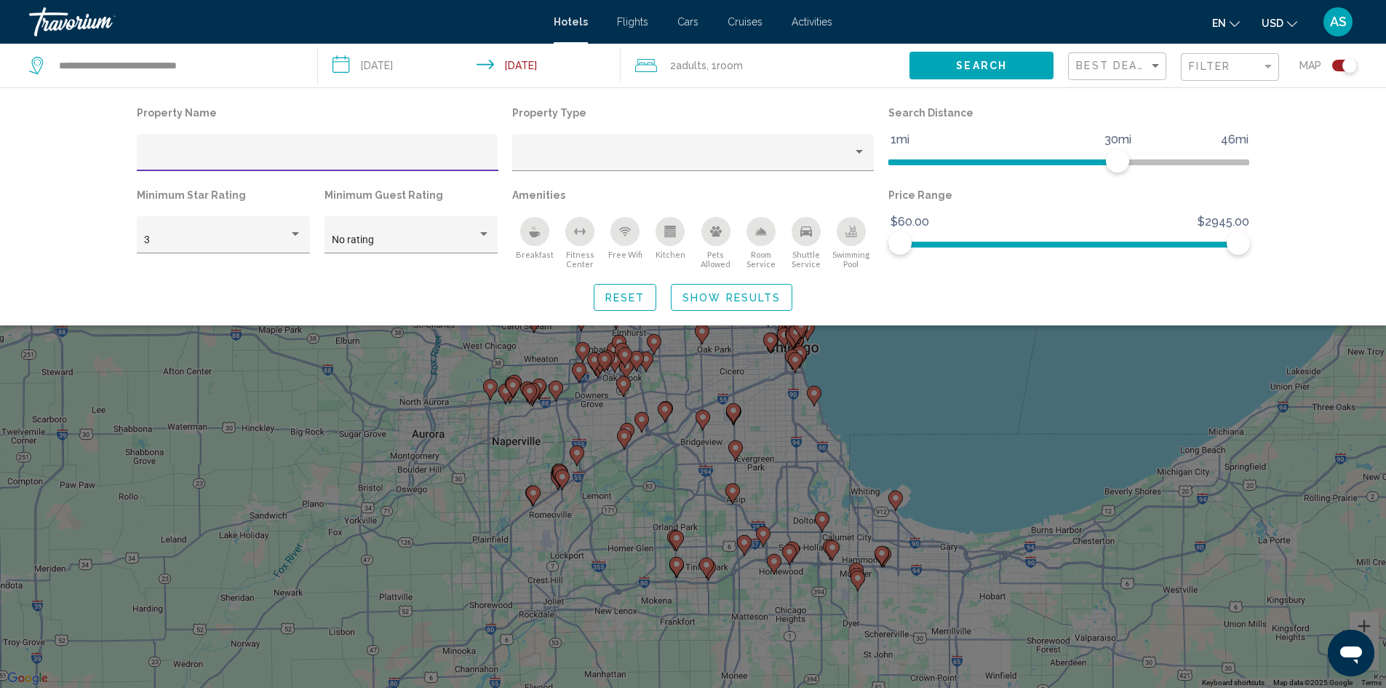
click at [947, 397] on div "Search widget" at bounding box center [693, 452] width 1386 height 469
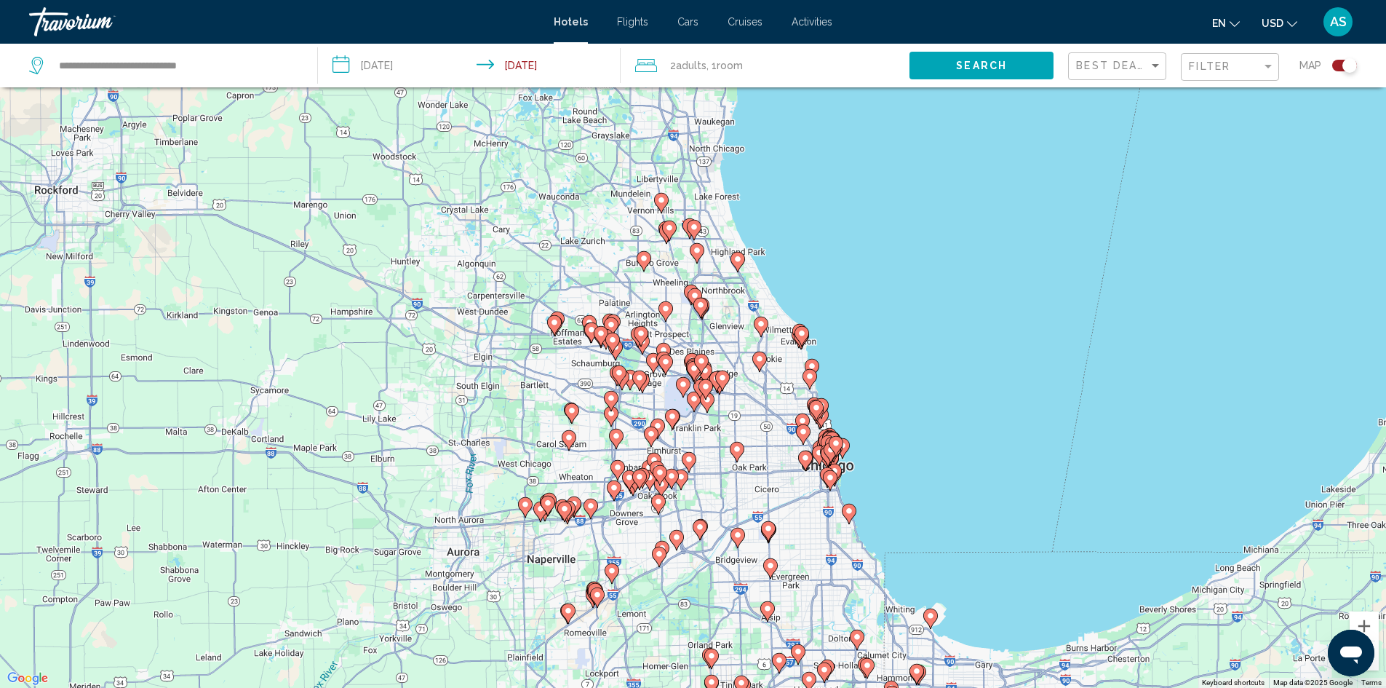
drag, startPoint x: 631, startPoint y: 374, endPoint x: 677, endPoint y: 528, distance: 160.3
click at [669, 498] on gmp-advanced-marker "Main content" at bounding box center [661, 487] width 15 height 22
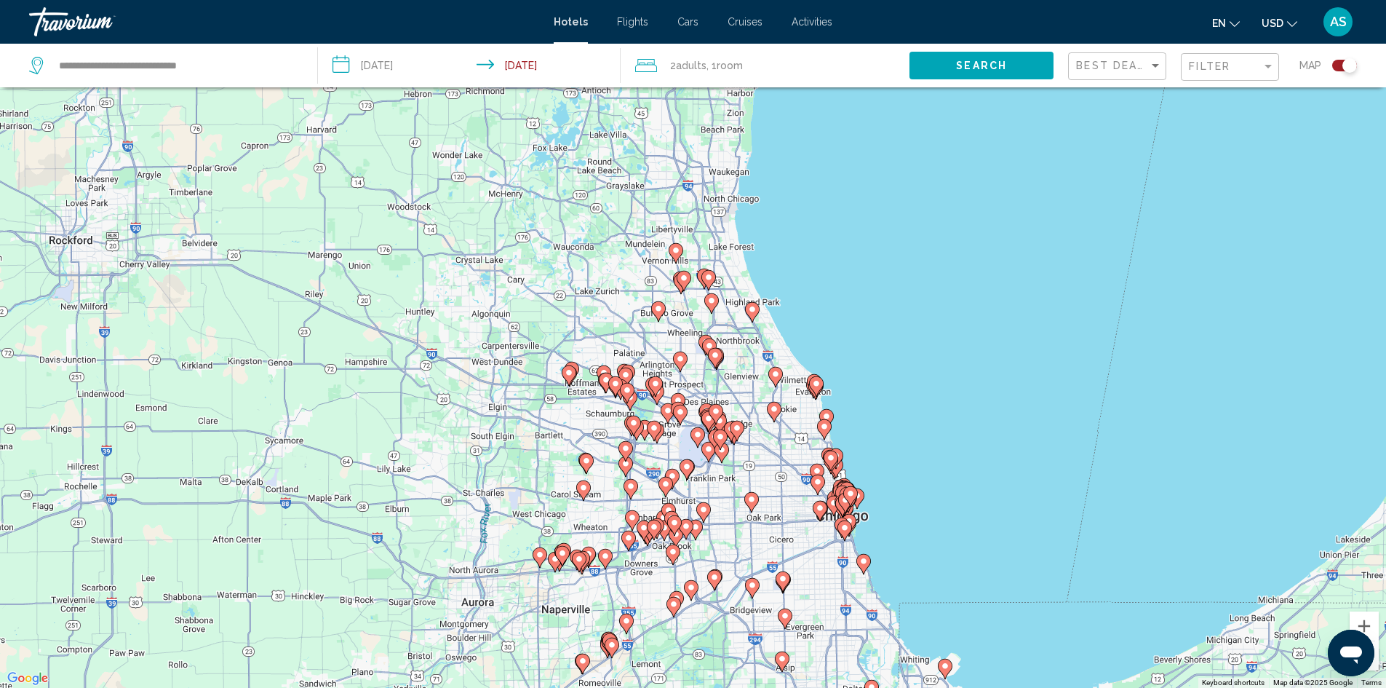
click at [656, 314] on icon "Main content" at bounding box center [657, 310] width 13 height 19
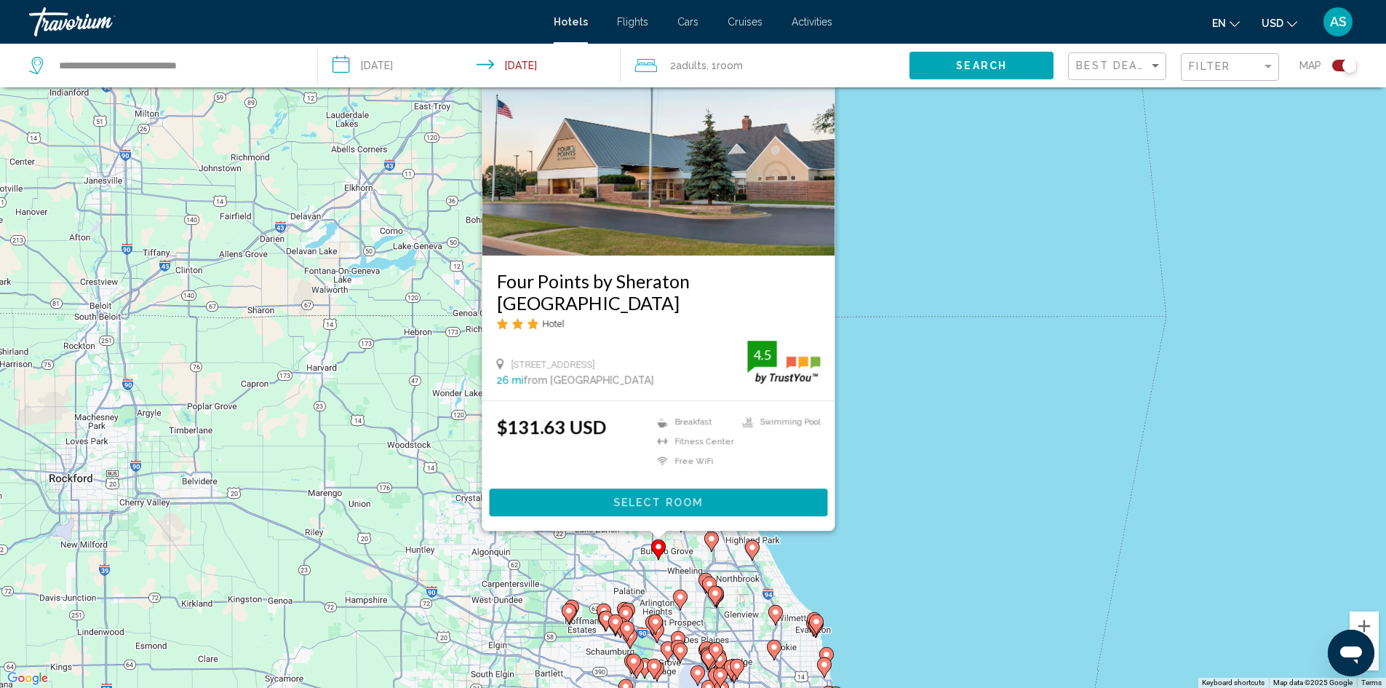
click at [306, 576] on div "To activate drag with keyboard, press Alt + Enter. Once in keyboard drag state,…" at bounding box center [693, 344] width 1386 height 688
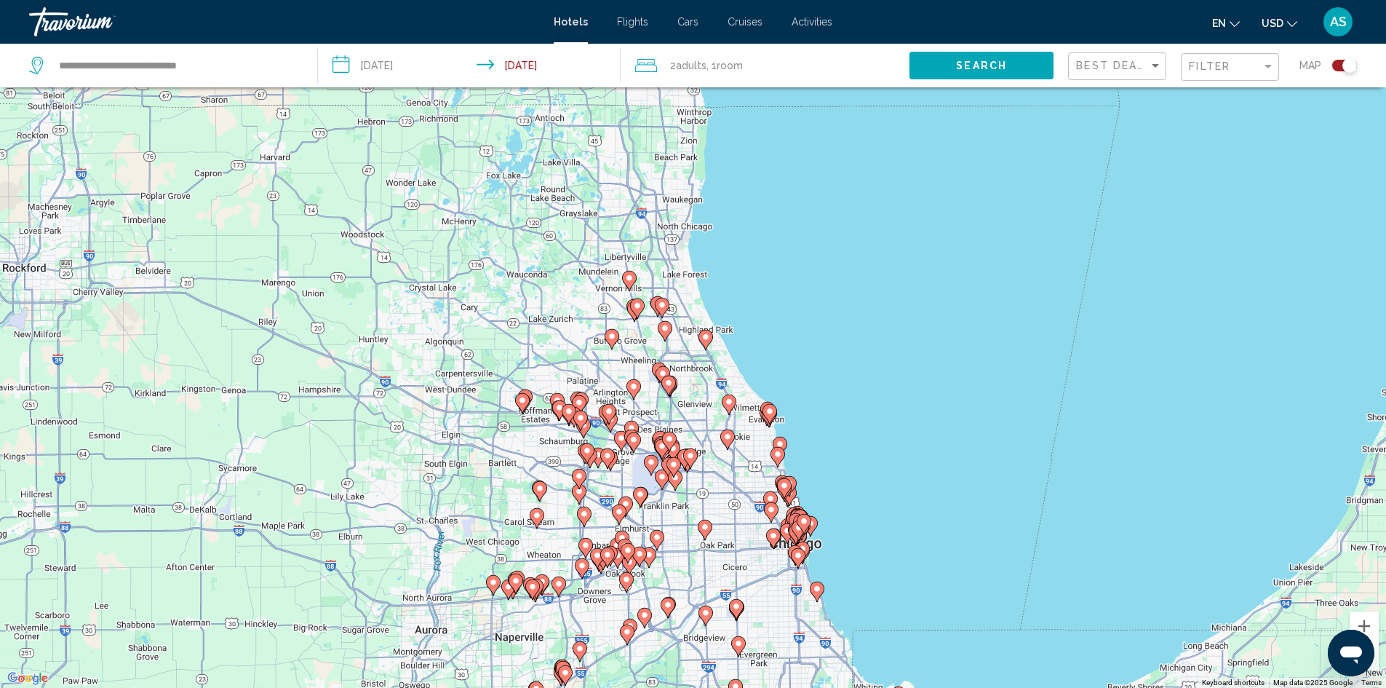
drag, startPoint x: 747, startPoint y: 635, endPoint x: 669, endPoint y: 437, distance: 212.0
click at [669, 437] on image "Main content" at bounding box center [669, 438] width 9 height 9
click at [1202, 64] on span "Filter" at bounding box center [1209, 66] width 41 height 12
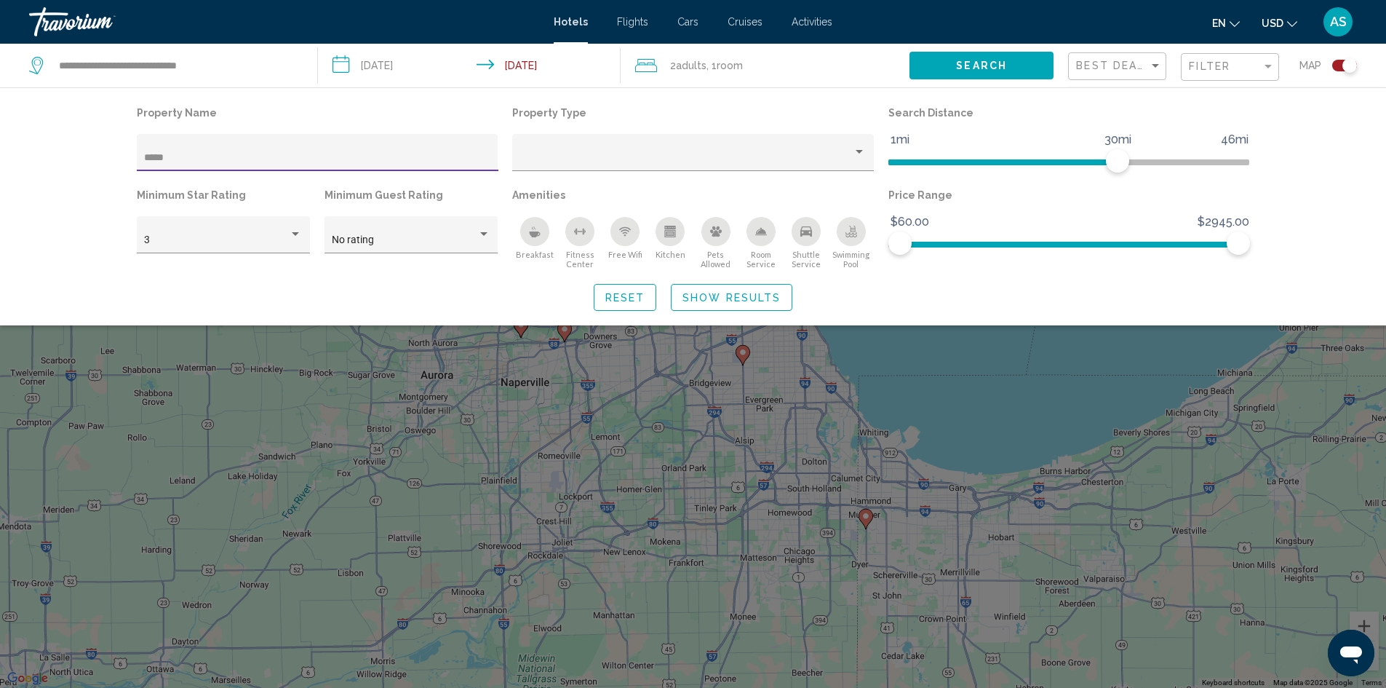
type input "*****"
click at [363, 516] on div "Search widget" at bounding box center [693, 452] width 1386 height 469
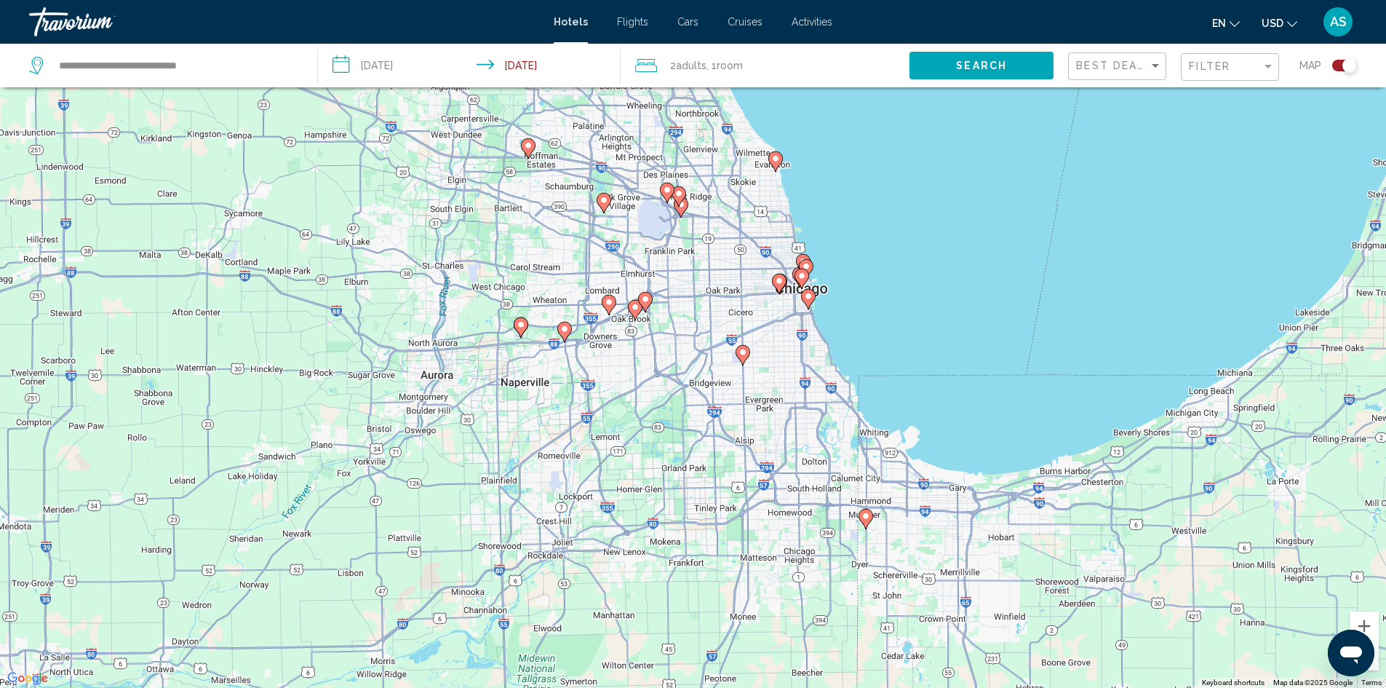
click at [780, 282] on image "Main content" at bounding box center [779, 281] width 9 height 9
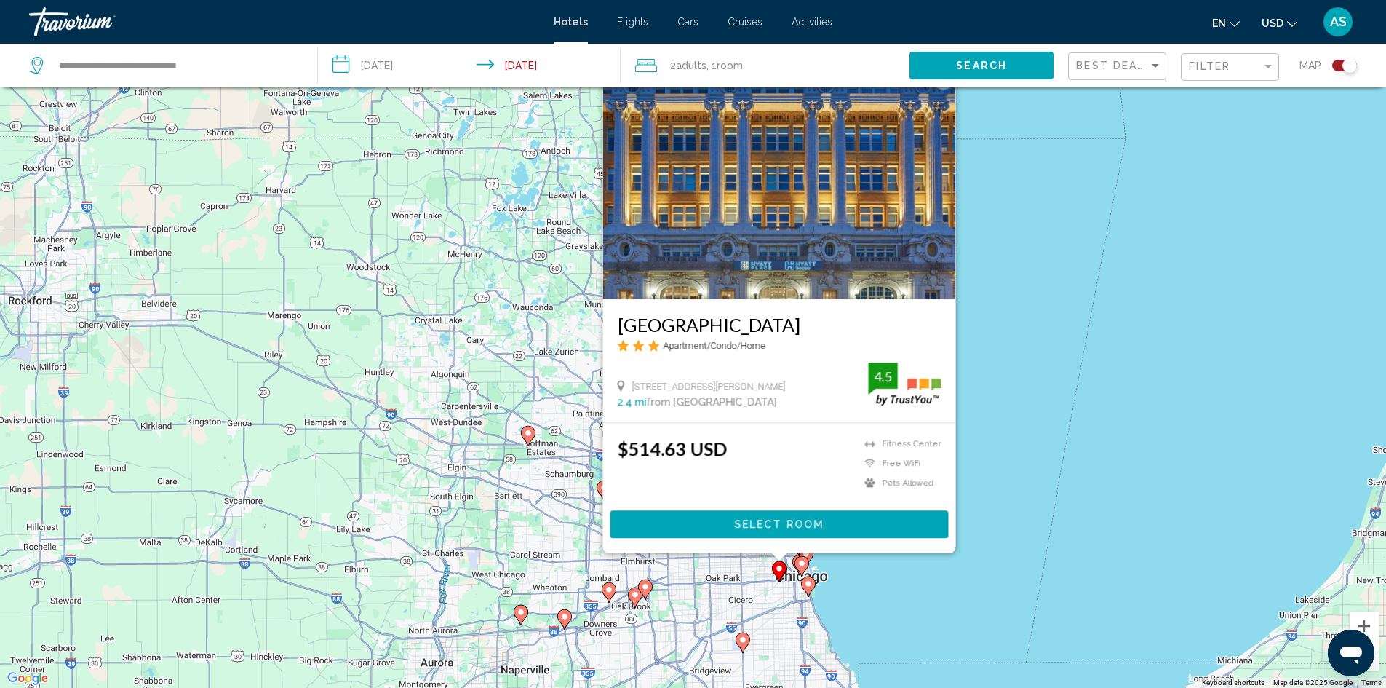
drag, startPoint x: 1151, startPoint y: 212, endPoint x: 1213, endPoint y: 137, distance: 97.2
click at [1154, 206] on div "To activate drag with keyboard, press Alt + Enter. Once in keyboard drag state,…" at bounding box center [693, 344] width 1386 height 688
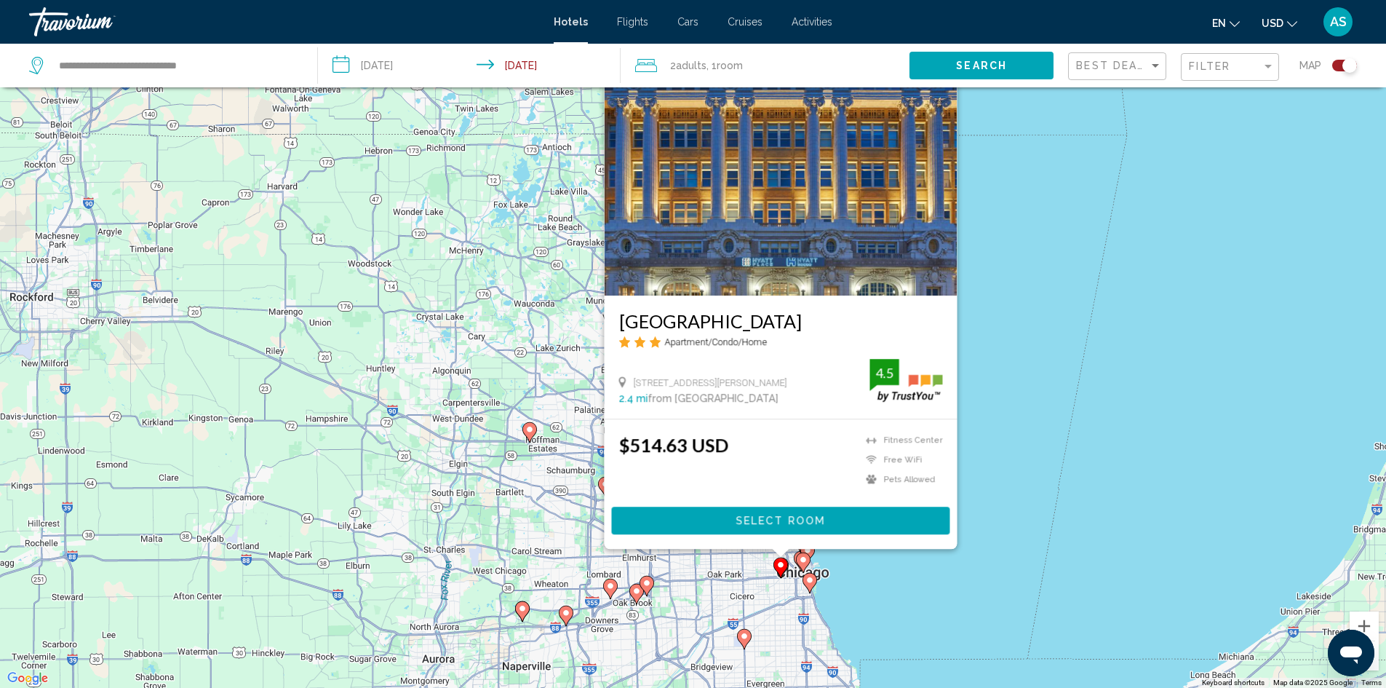
click at [1287, 24] on icon "Change currency" at bounding box center [1292, 24] width 10 height 10
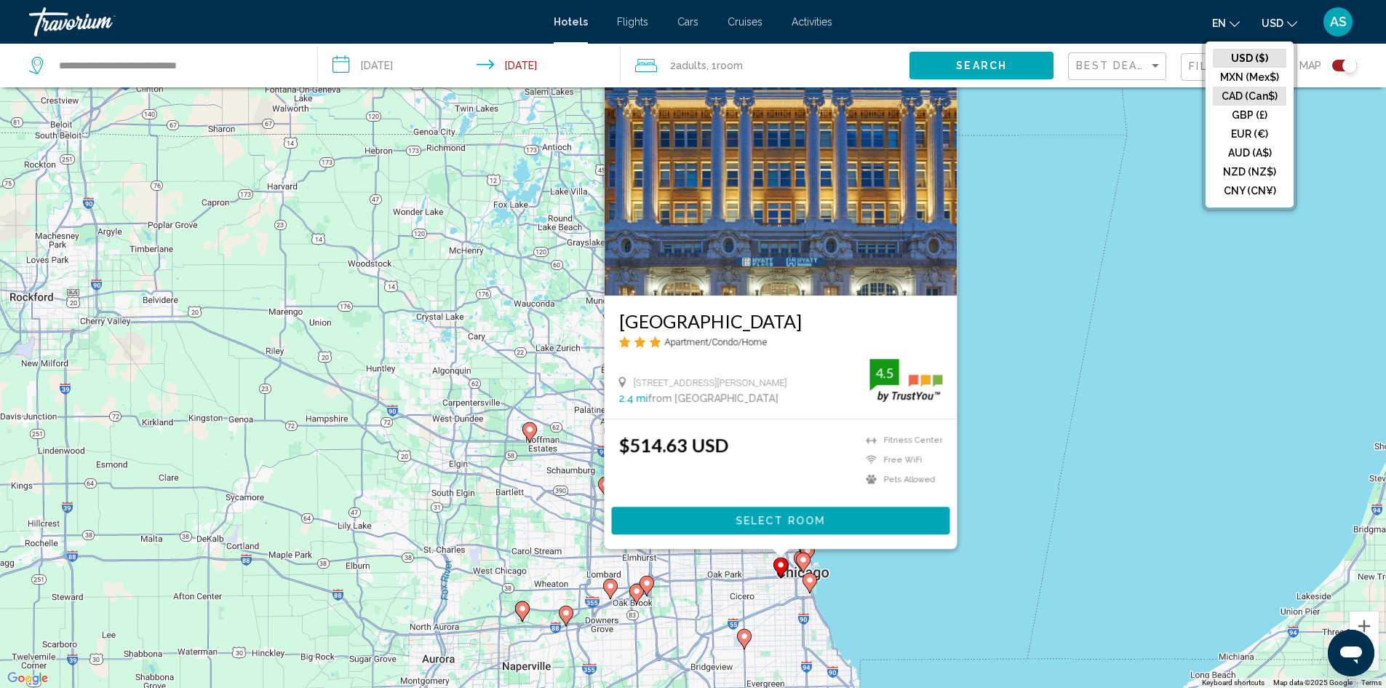
click at [1259, 95] on button "CAD (Can$)" at bounding box center [1250, 96] width 74 height 19
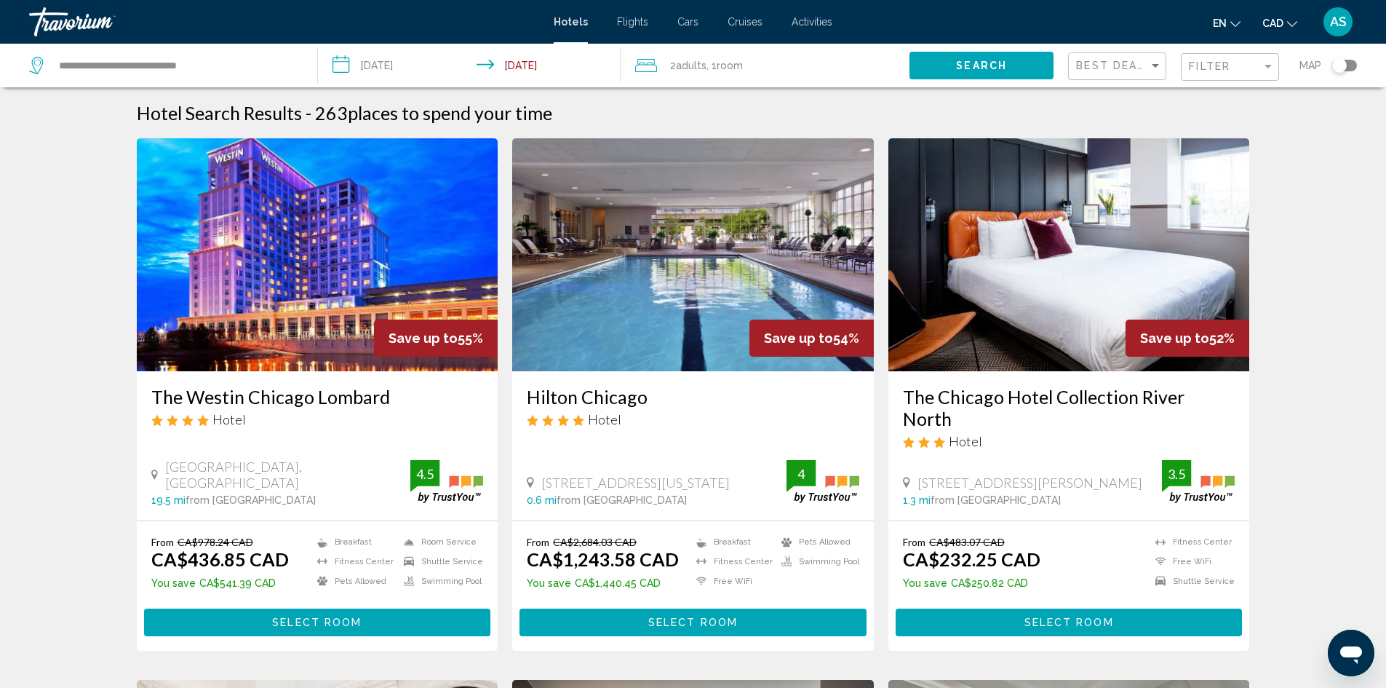
click at [1220, 59] on div "Filter" at bounding box center [1232, 67] width 86 height 27
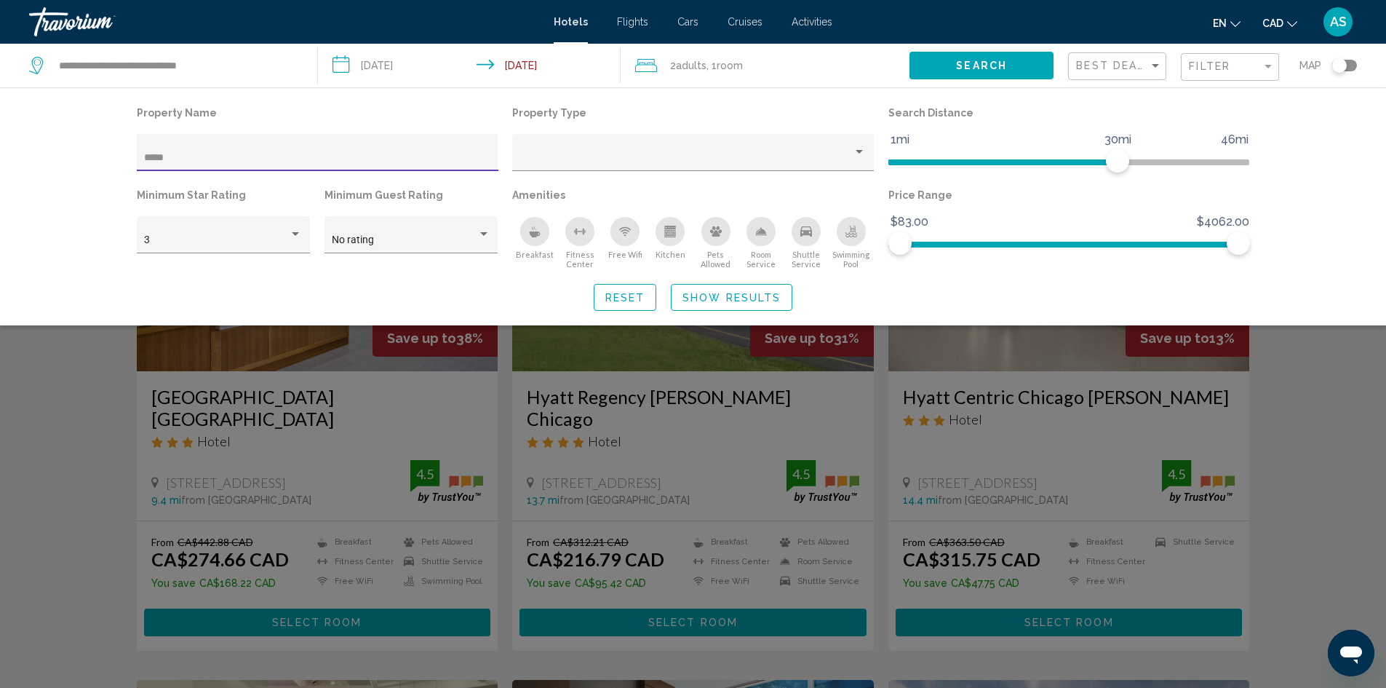
type input "*****"
click at [1334, 376] on div "Search widget" at bounding box center [693, 452] width 1386 height 469
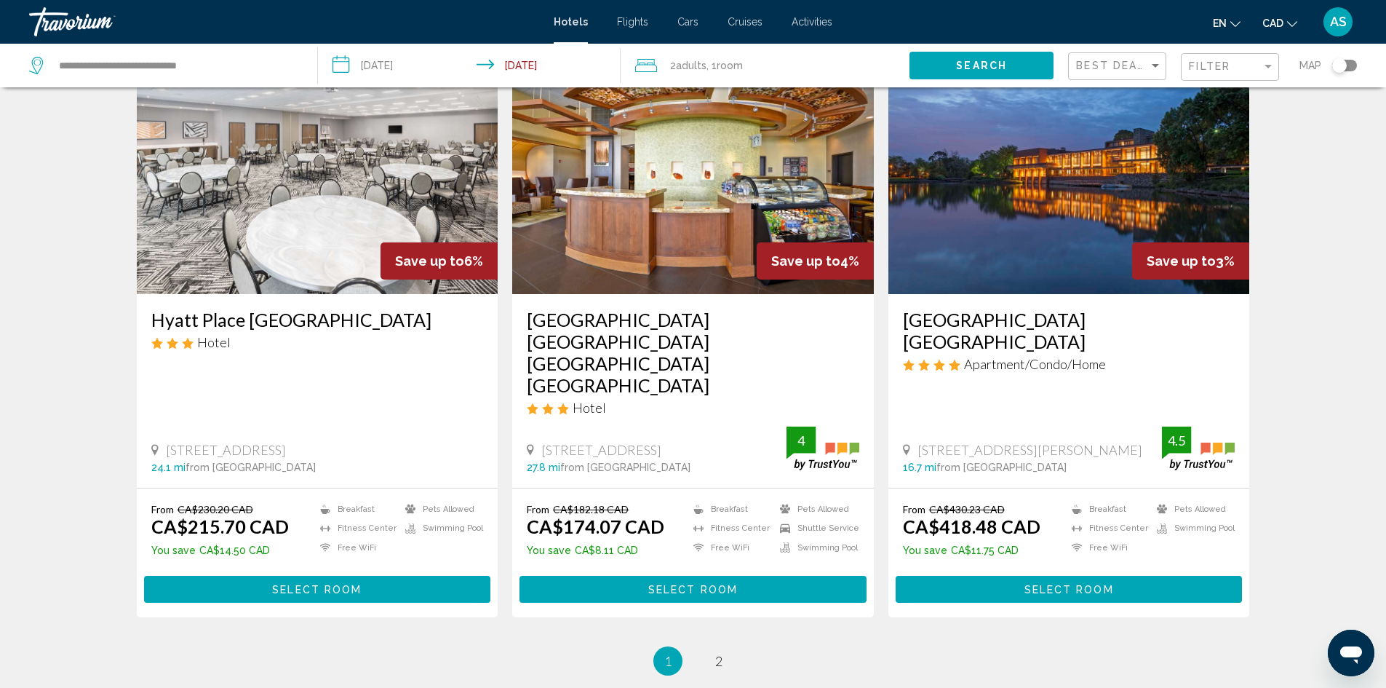
scroll to position [1747, 0]
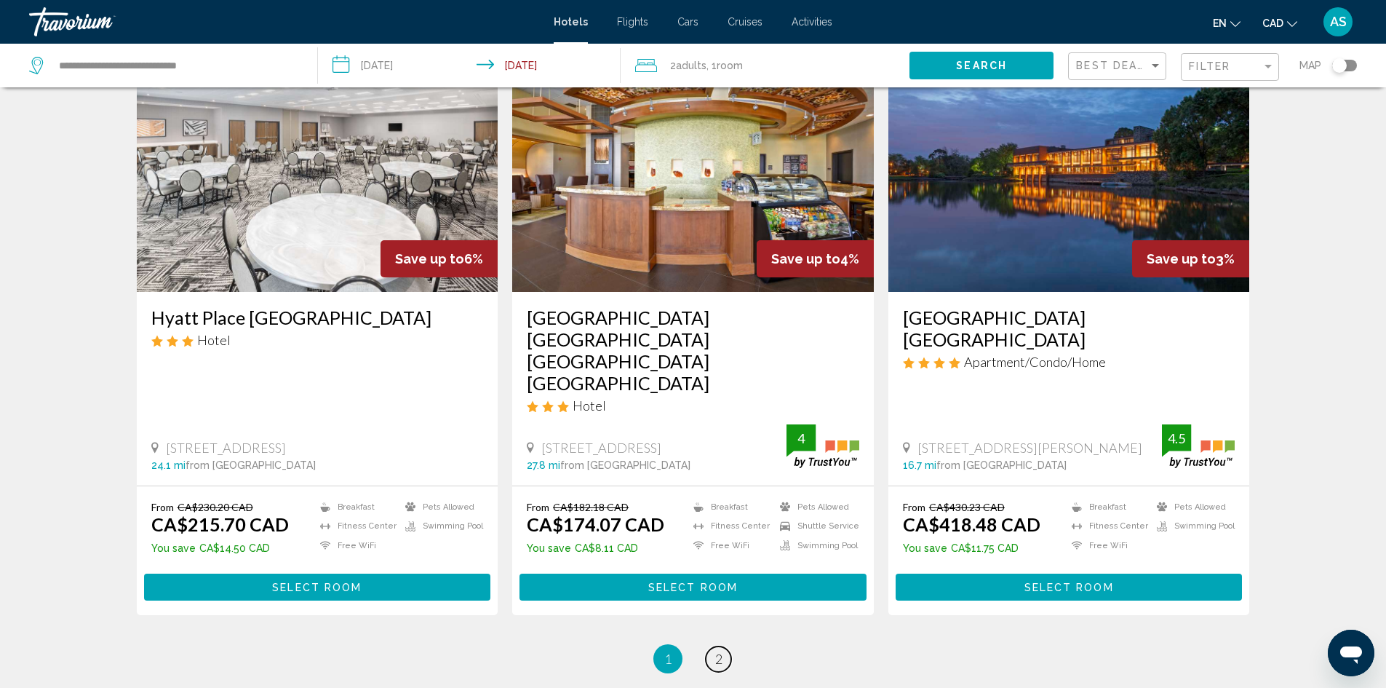
click at [719, 651] on span "2" at bounding box center [718, 659] width 7 height 16
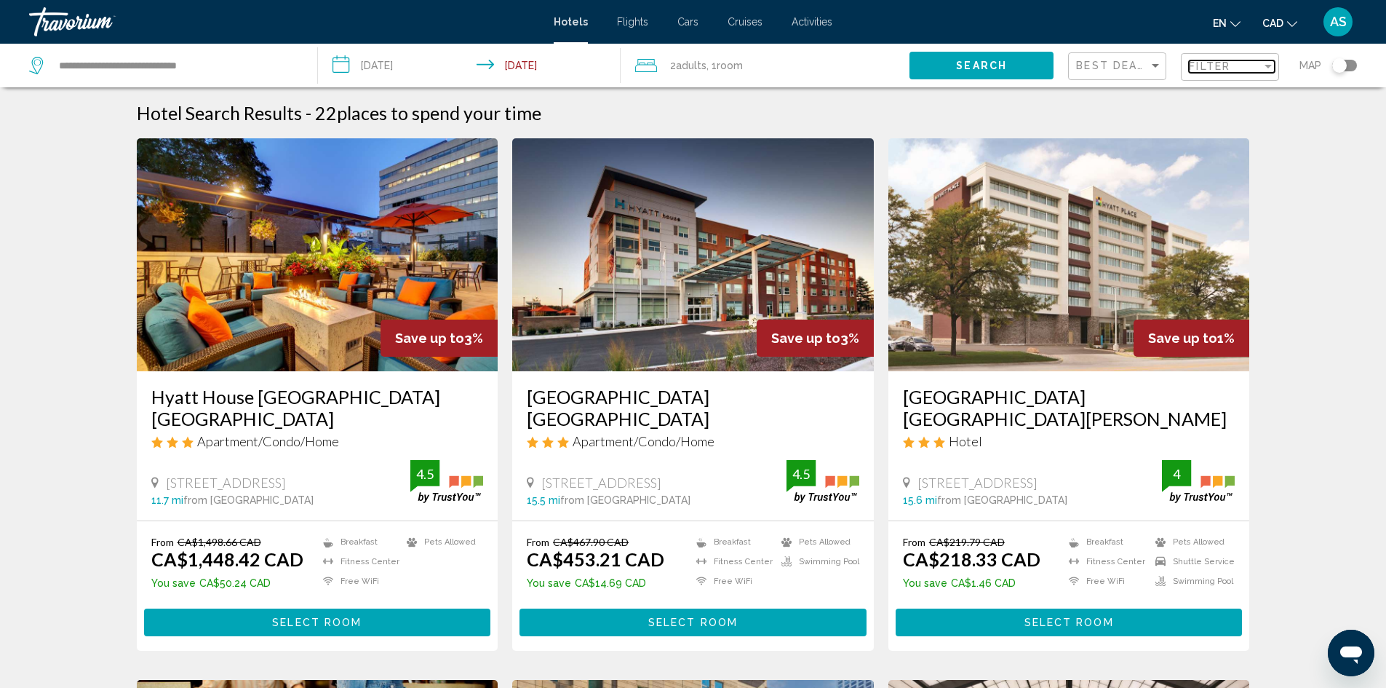
click at [1237, 65] on div "Filter" at bounding box center [1225, 66] width 73 height 12
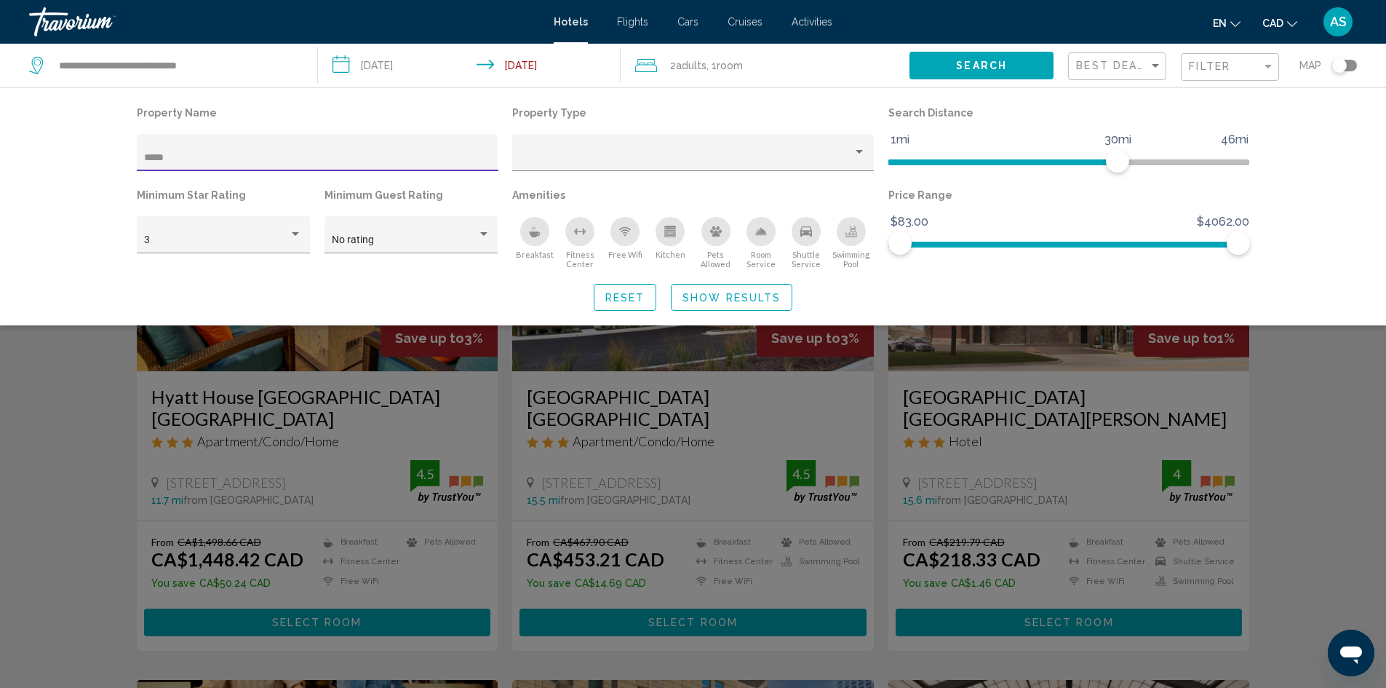
drag, startPoint x: 205, startPoint y: 154, endPoint x: 4, endPoint y: 177, distance: 202.8
click at [4, 177] on div "Property Name ***** Property Type Search Distance 1mi 46mi 30mi Minimum Star Ra…" at bounding box center [693, 206] width 1386 height 238
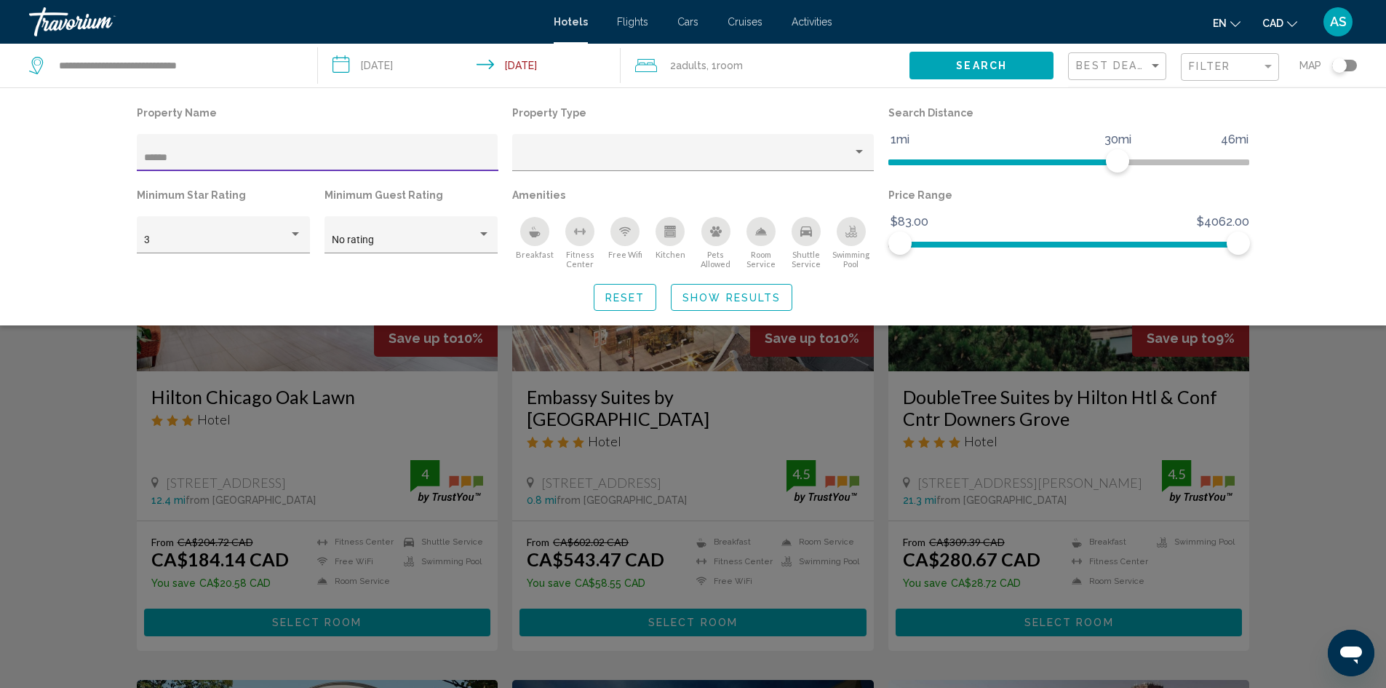
type input "******"
click at [1310, 420] on div "Search widget" at bounding box center [693, 452] width 1386 height 469
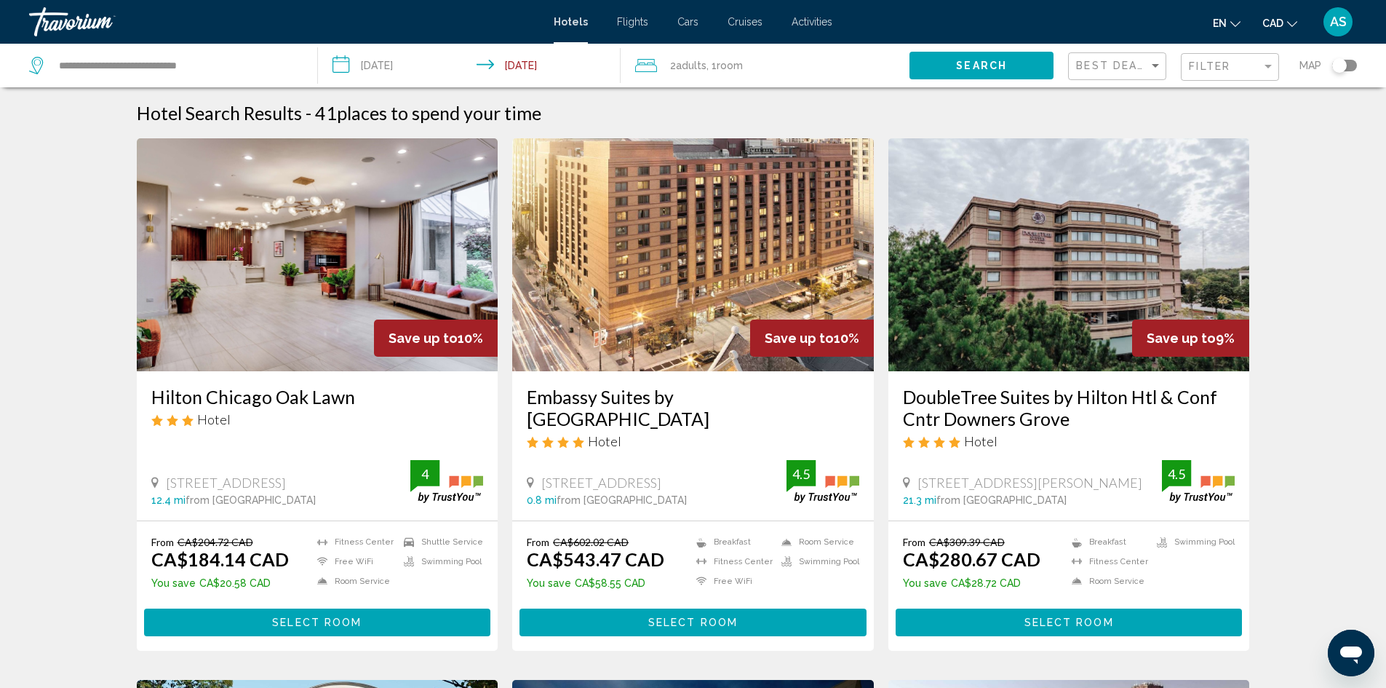
click at [1338, 65] on div "Toggle map" at bounding box center [1340, 65] width 15 height 15
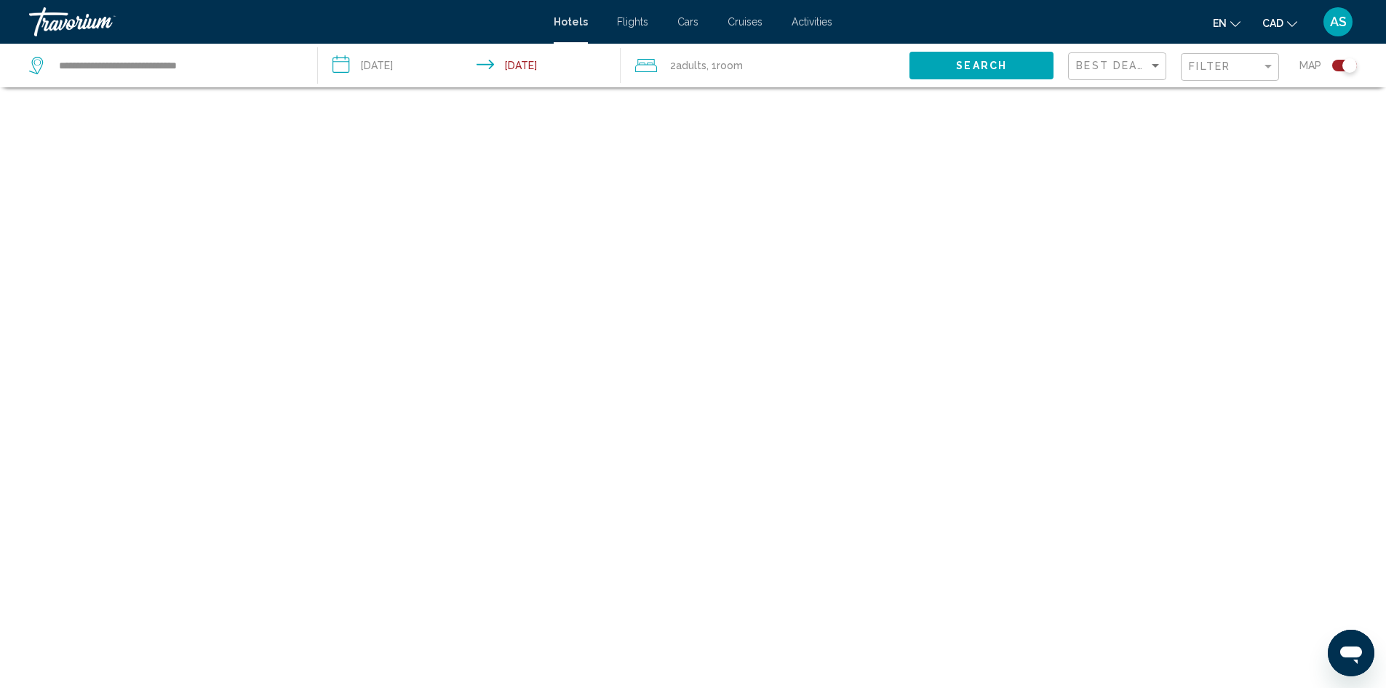
scroll to position [87, 0]
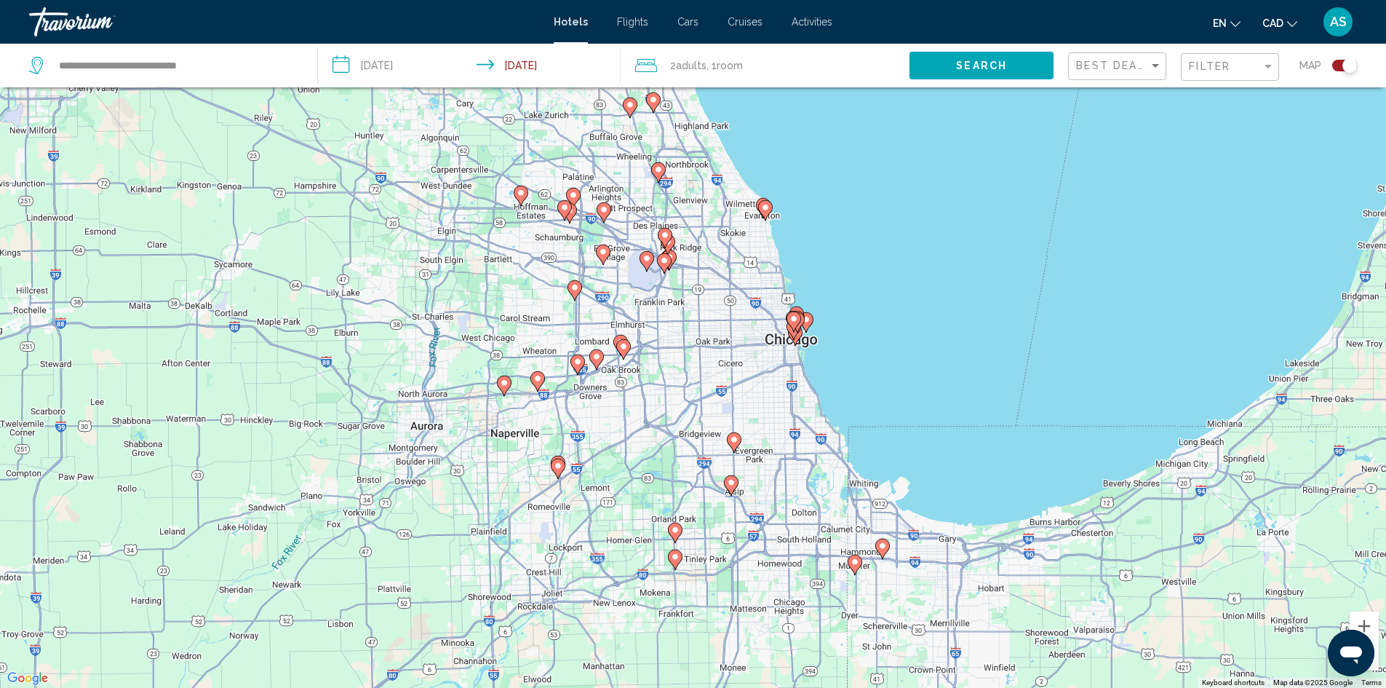
click at [796, 322] on image "Main content" at bounding box center [794, 318] width 9 height 9
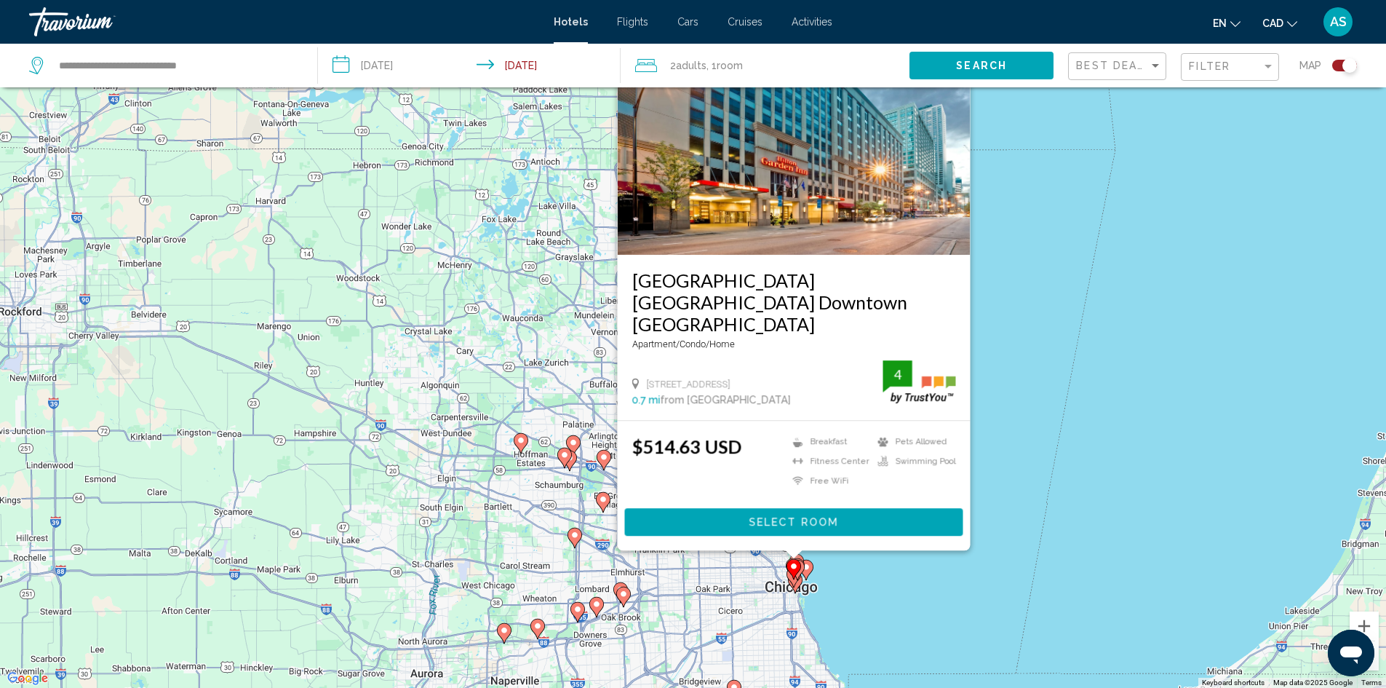
click at [966, 571] on div "To activate drag with keyboard, press Alt + Enter. Once in keyboard drag state,…" at bounding box center [693, 344] width 1386 height 688
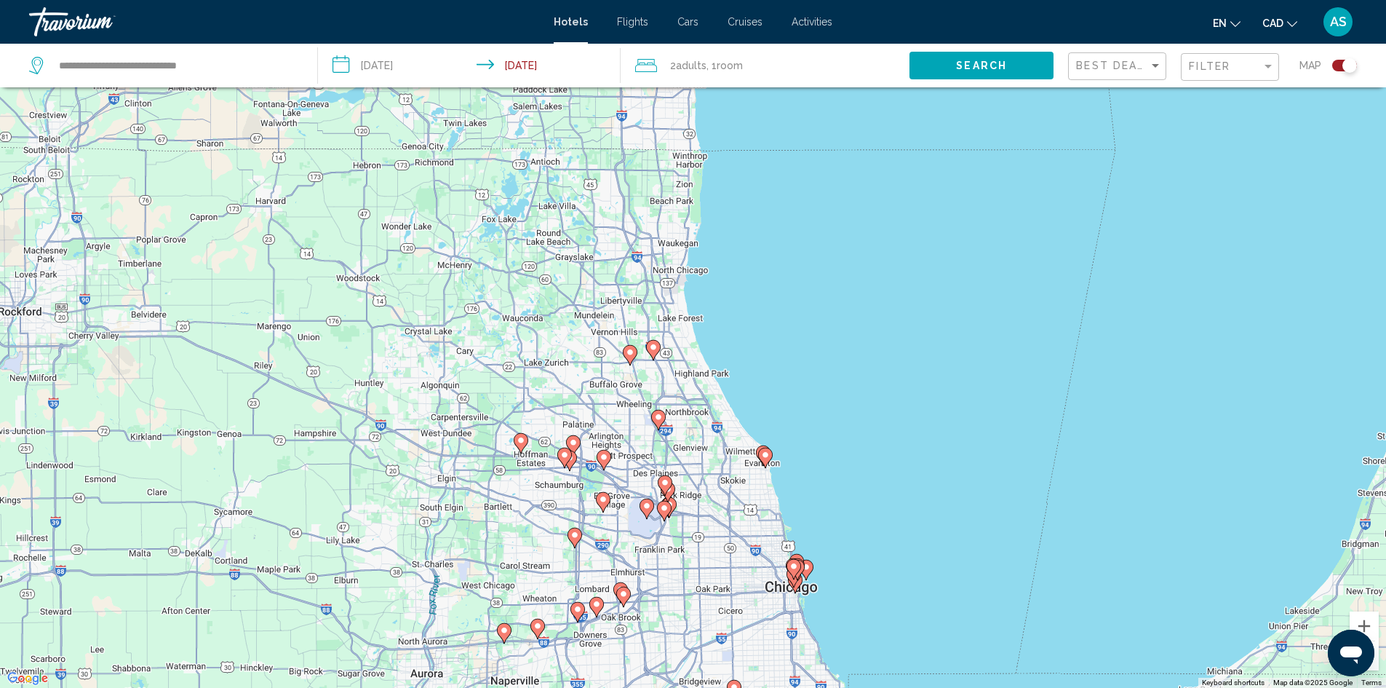
click at [624, 603] on icon "Main content" at bounding box center [622, 596] width 13 height 19
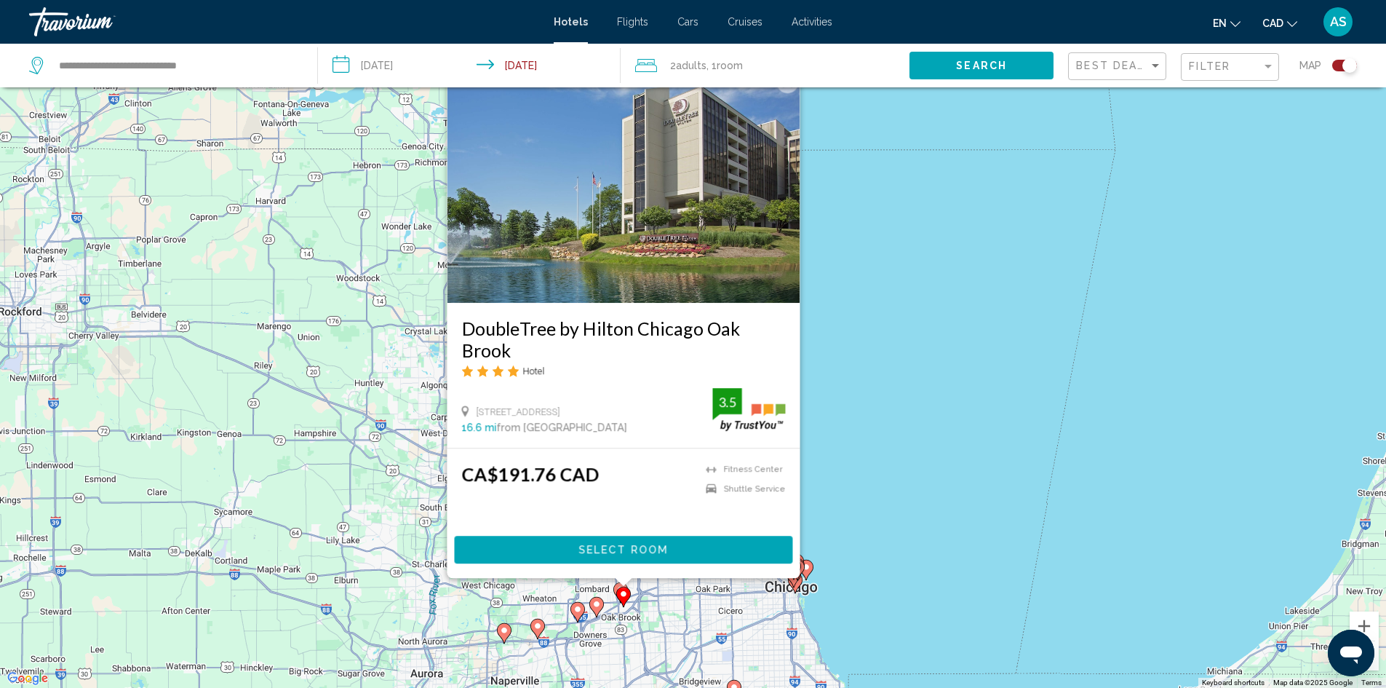
click at [602, 605] on icon "Main content" at bounding box center [595, 606] width 13 height 19
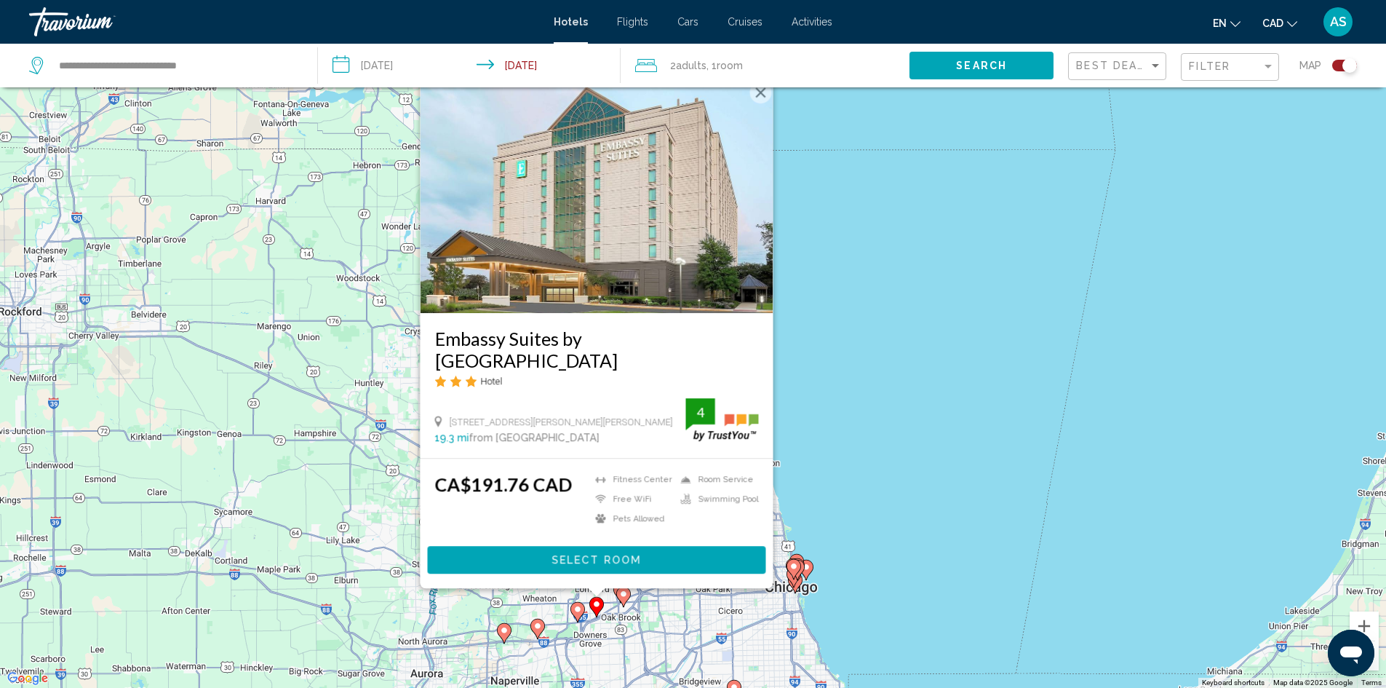
click at [579, 614] on icon "Main content" at bounding box center [577, 611] width 13 height 19
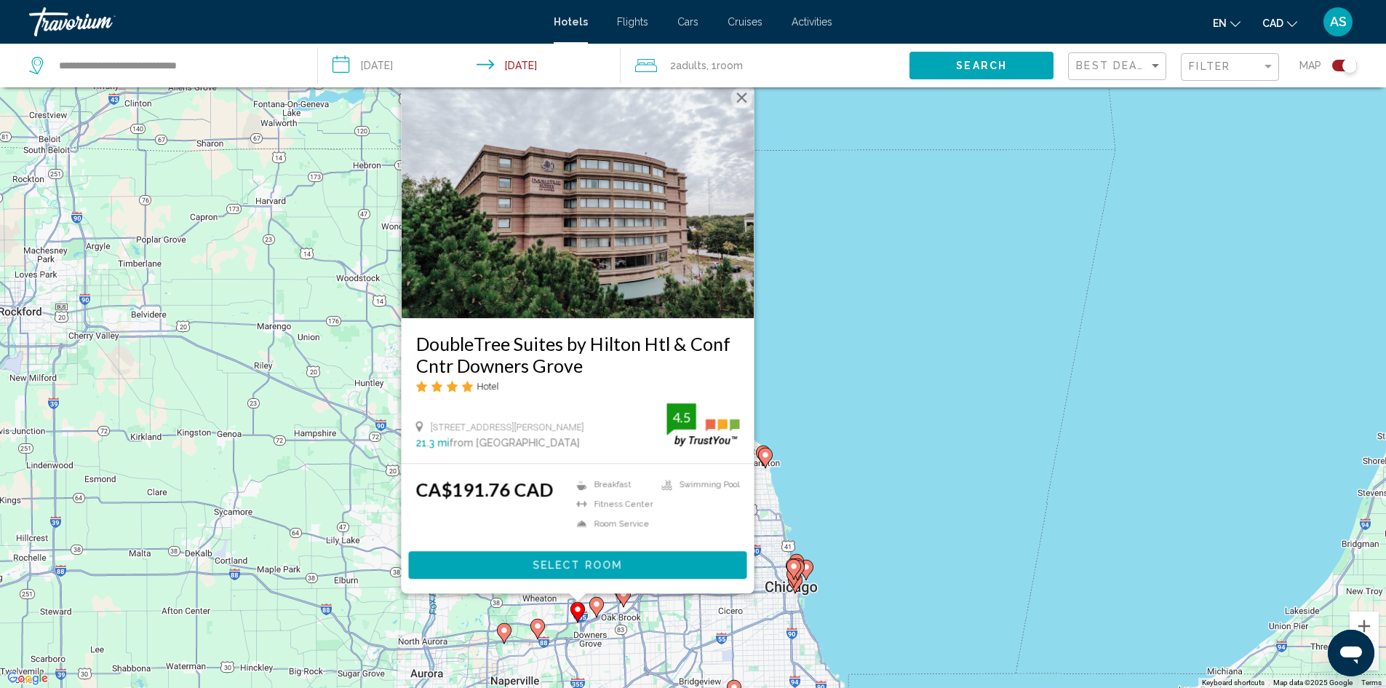
click at [540, 624] on image "Main content" at bounding box center [537, 626] width 9 height 9
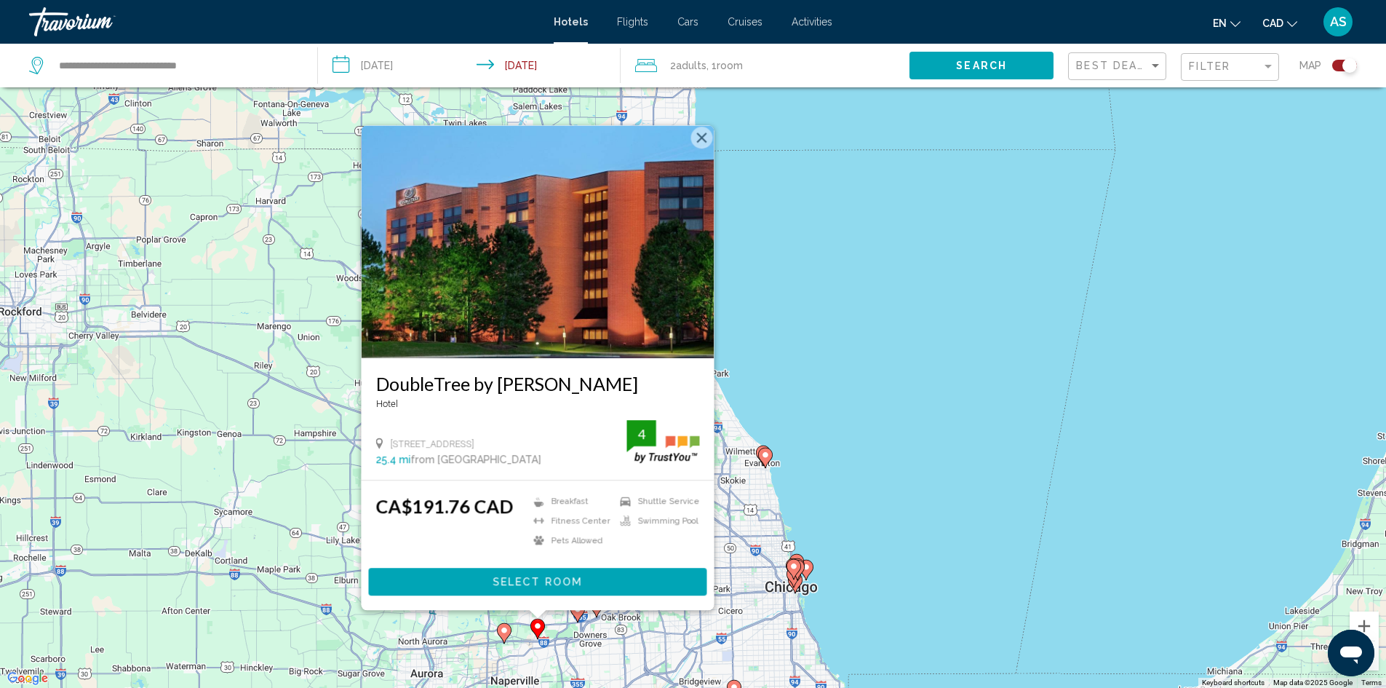
click at [511, 638] on gmp-advanced-marker "Main content" at bounding box center [504, 633] width 15 height 22
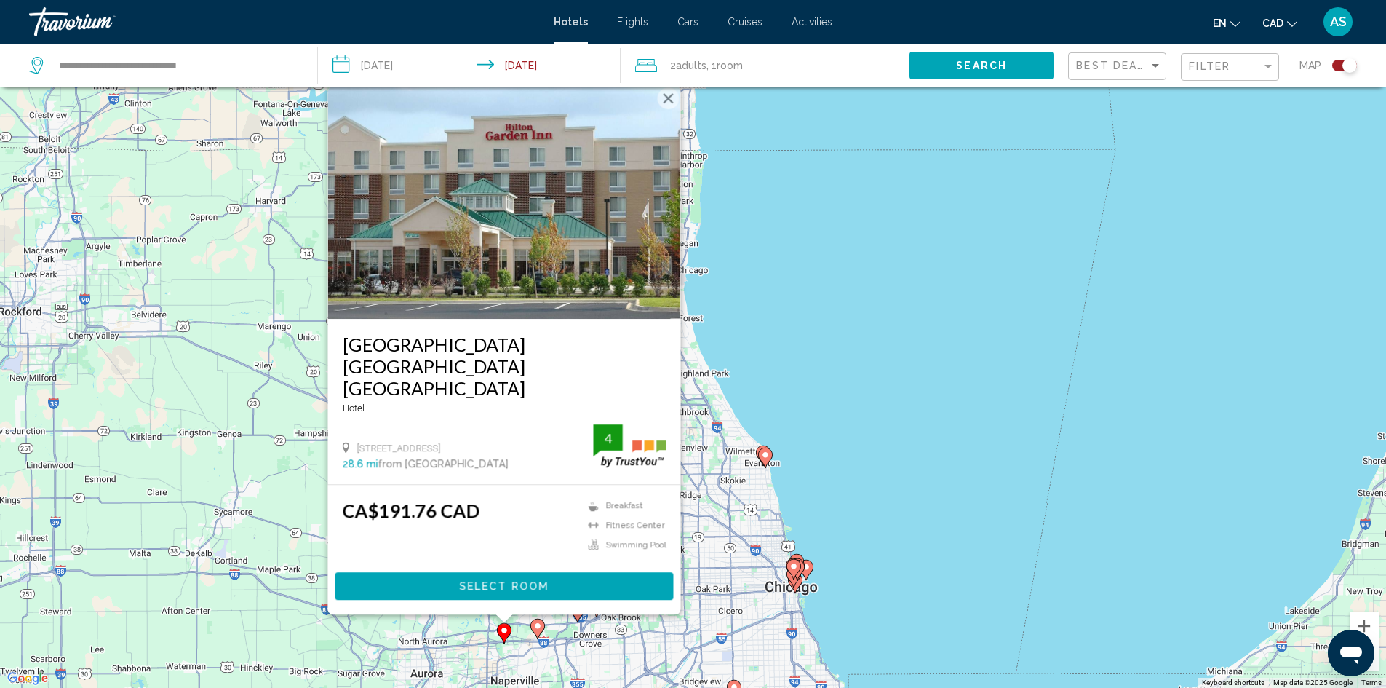
click at [883, 443] on div "To activate drag with keyboard, press Alt + Enter. Once in keyboard drag state,…" at bounding box center [693, 344] width 1386 height 688
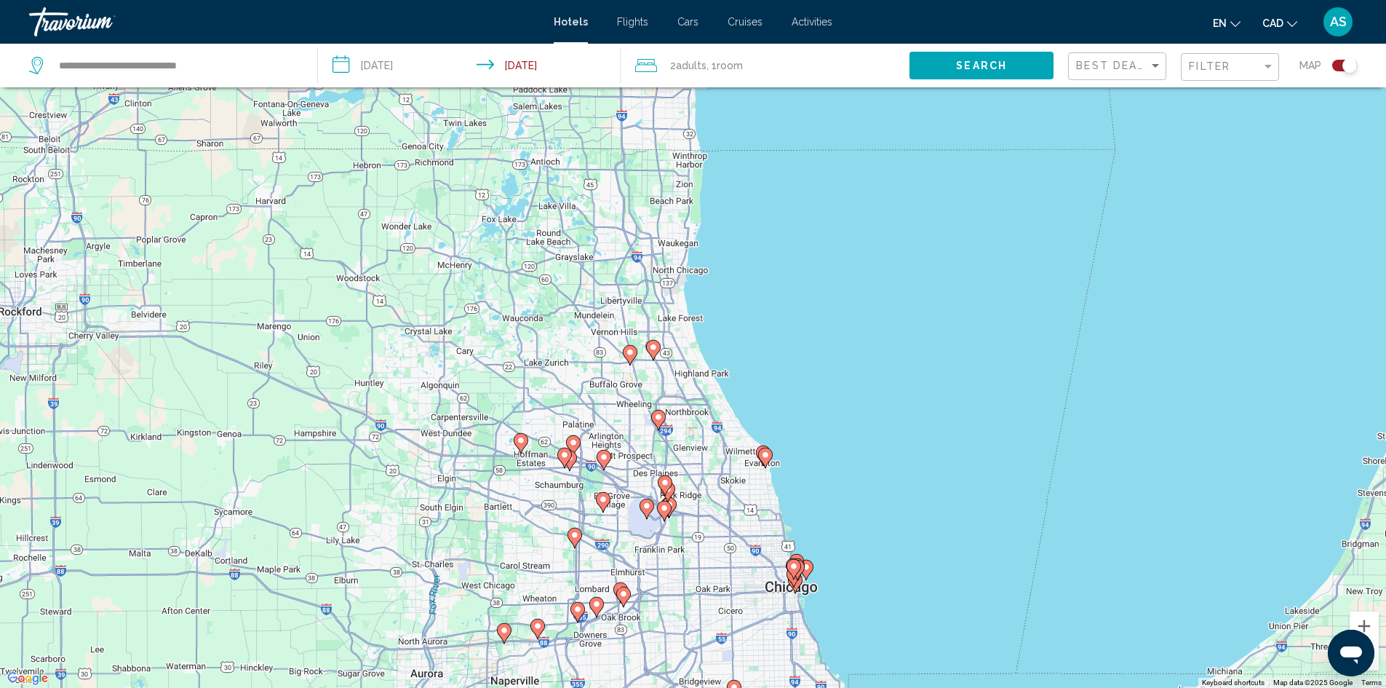
click at [572, 541] on icon "Main content" at bounding box center [574, 537] width 13 height 19
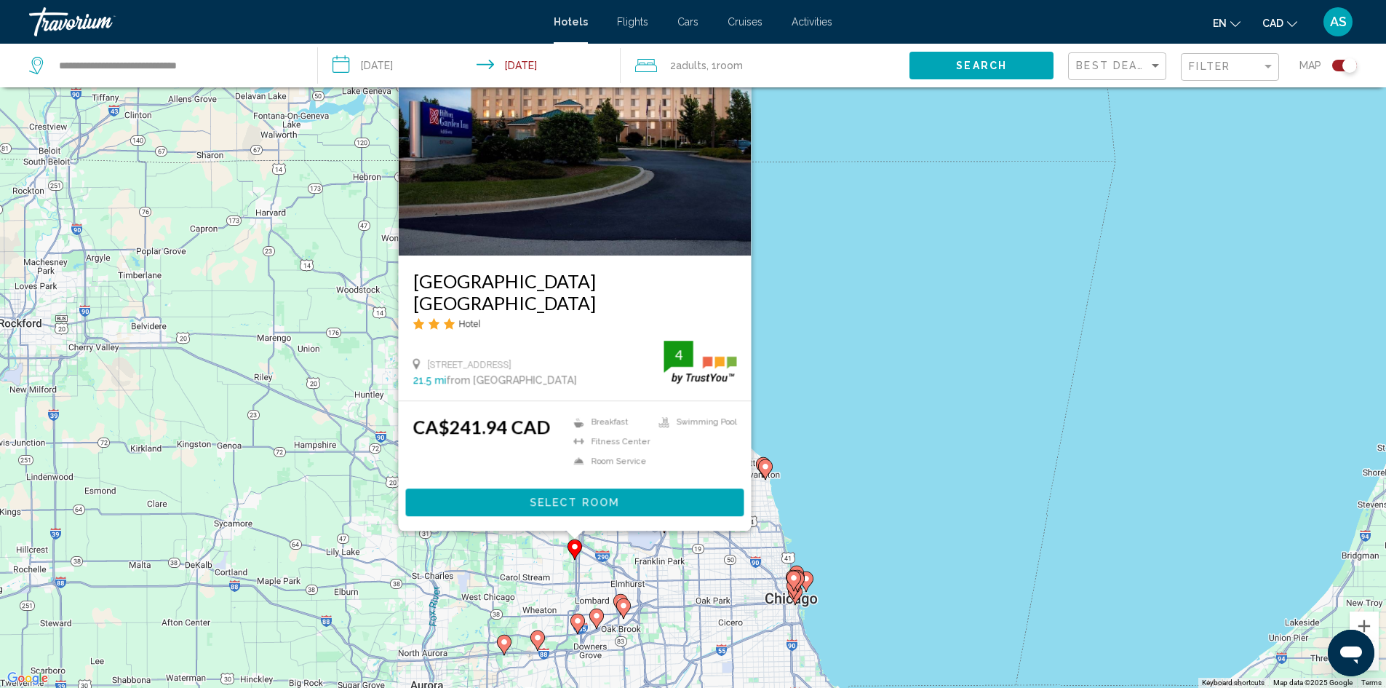
click at [951, 463] on div "To activate drag with keyboard, press Alt + Enter. Once in keyboard drag state,…" at bounding box center [693, 344] width 1386 height 688
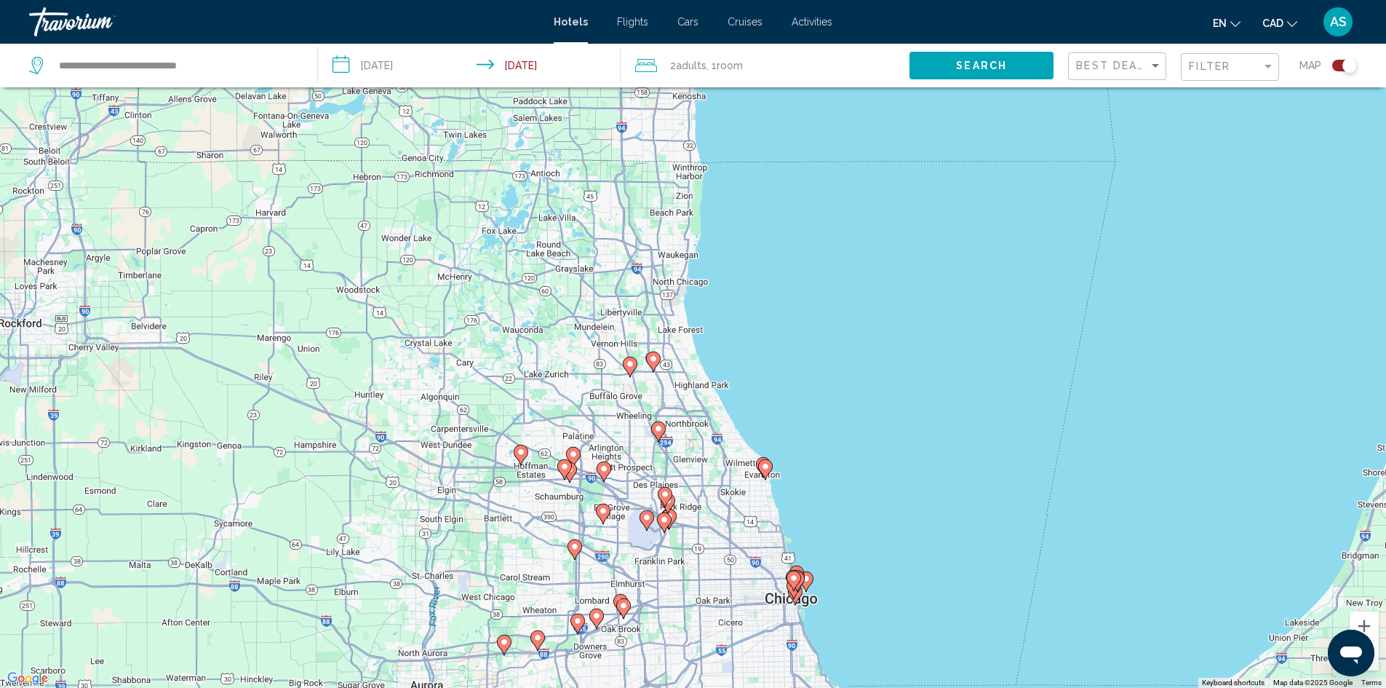
click at [647, 516] on image "Main content" at bounding box center [647, 517] width 9 height 9
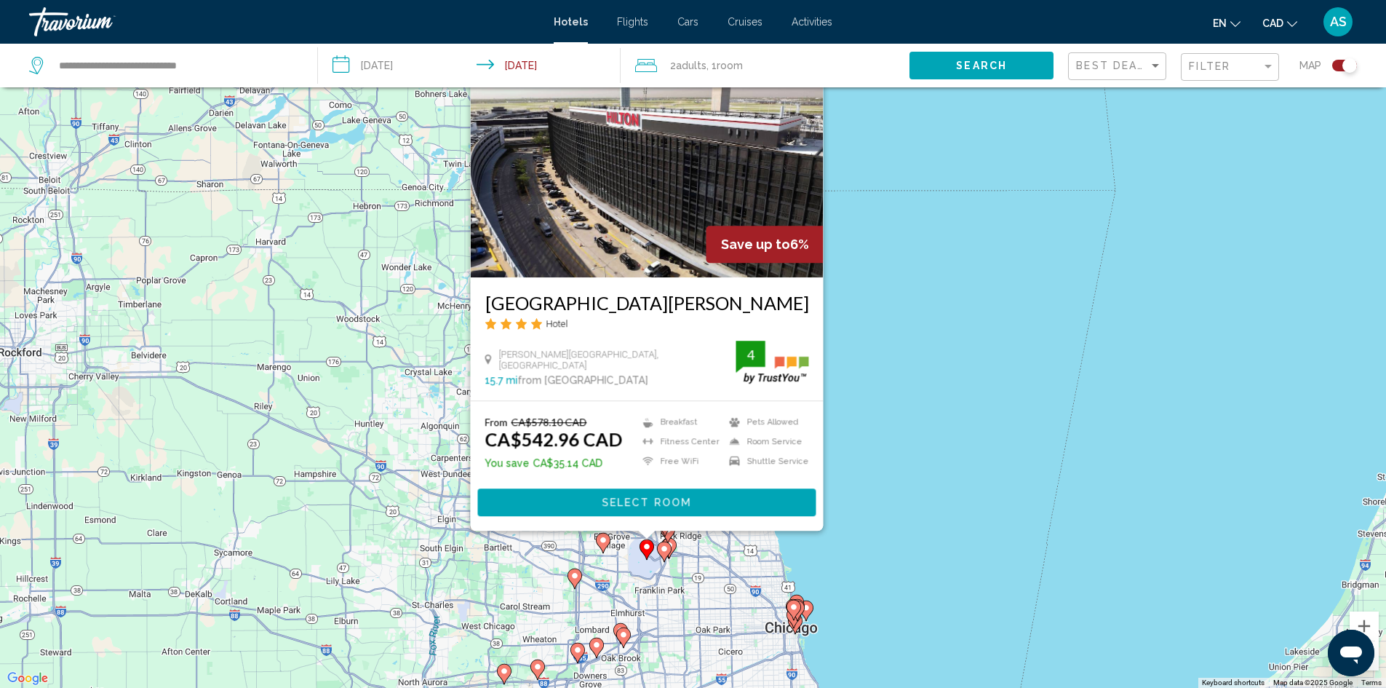
click at [603, 548] on icon "Main content" at bounding box center [602, 542] width 13 height 19
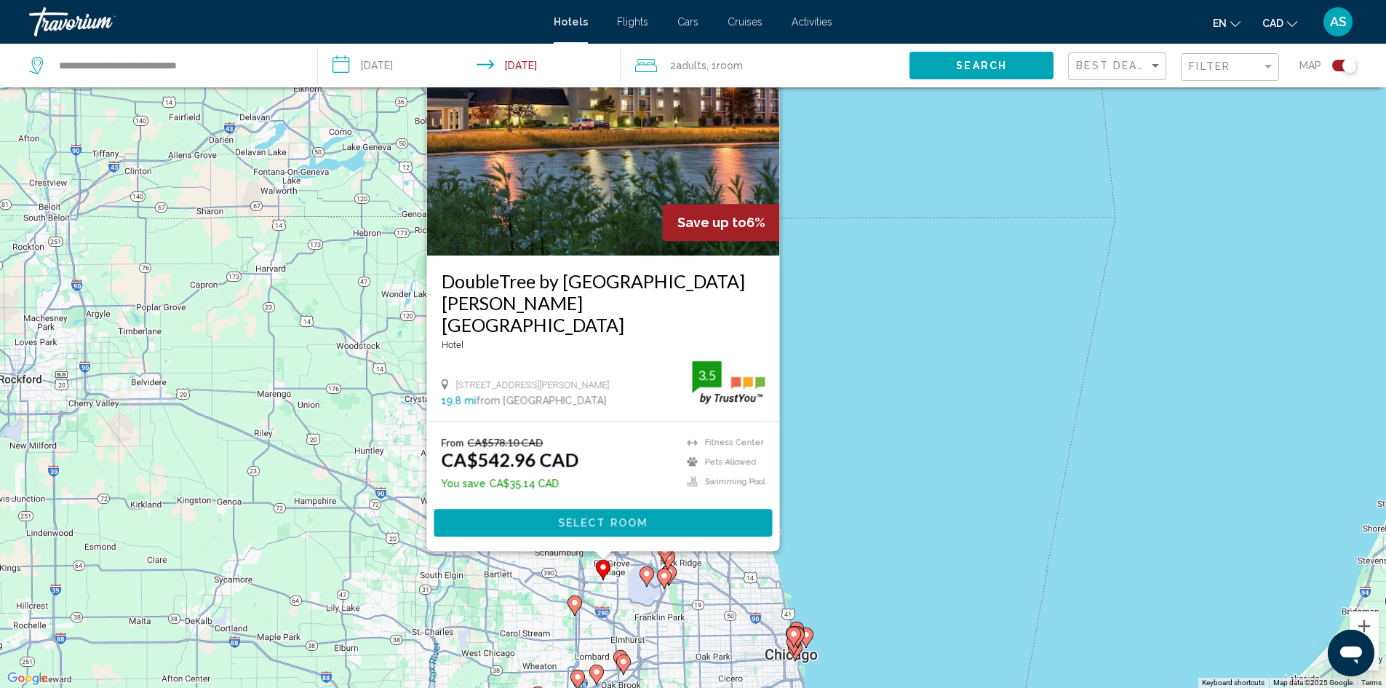
click at [952, 426] on div "To activate drag with keyboard, press Alt + Enter. Once in keyboard drag state,…" at bounding box center [693, 344] width 1386 height 688
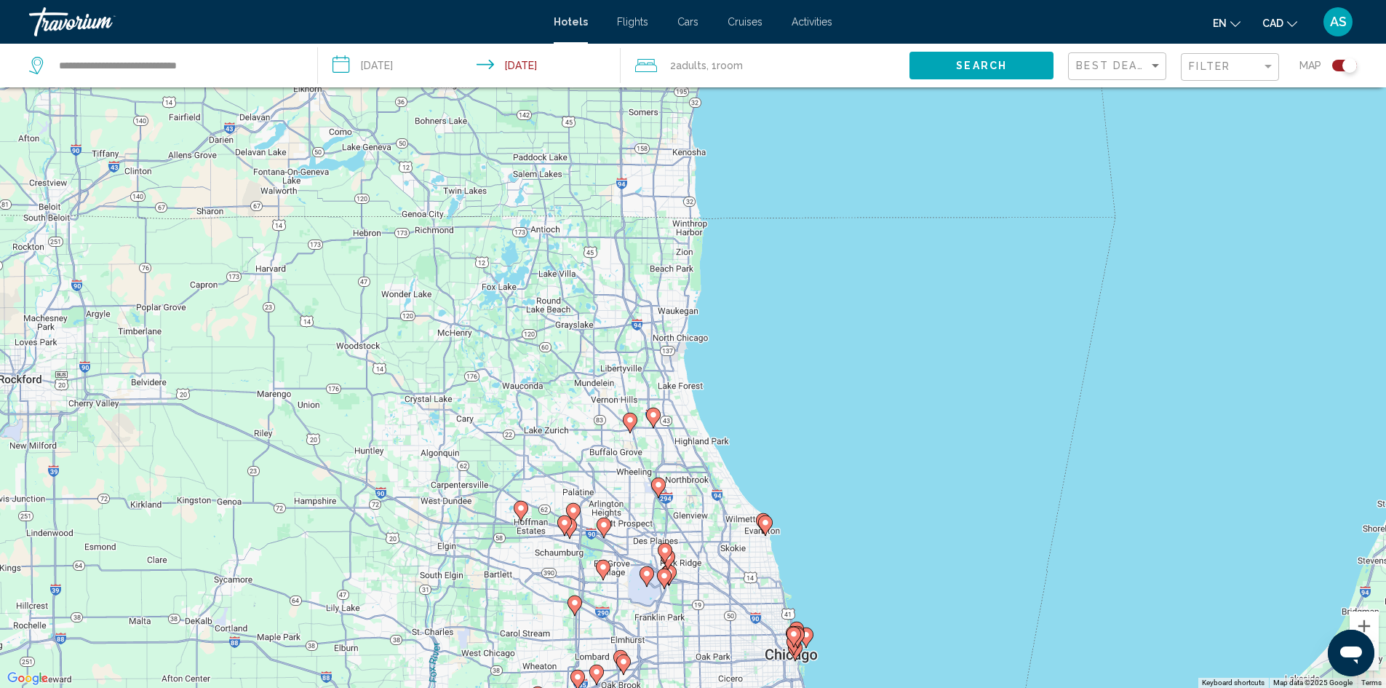
click at [629, 422] on image "Main content" at bounding box center [630, 420] width 9 height 9
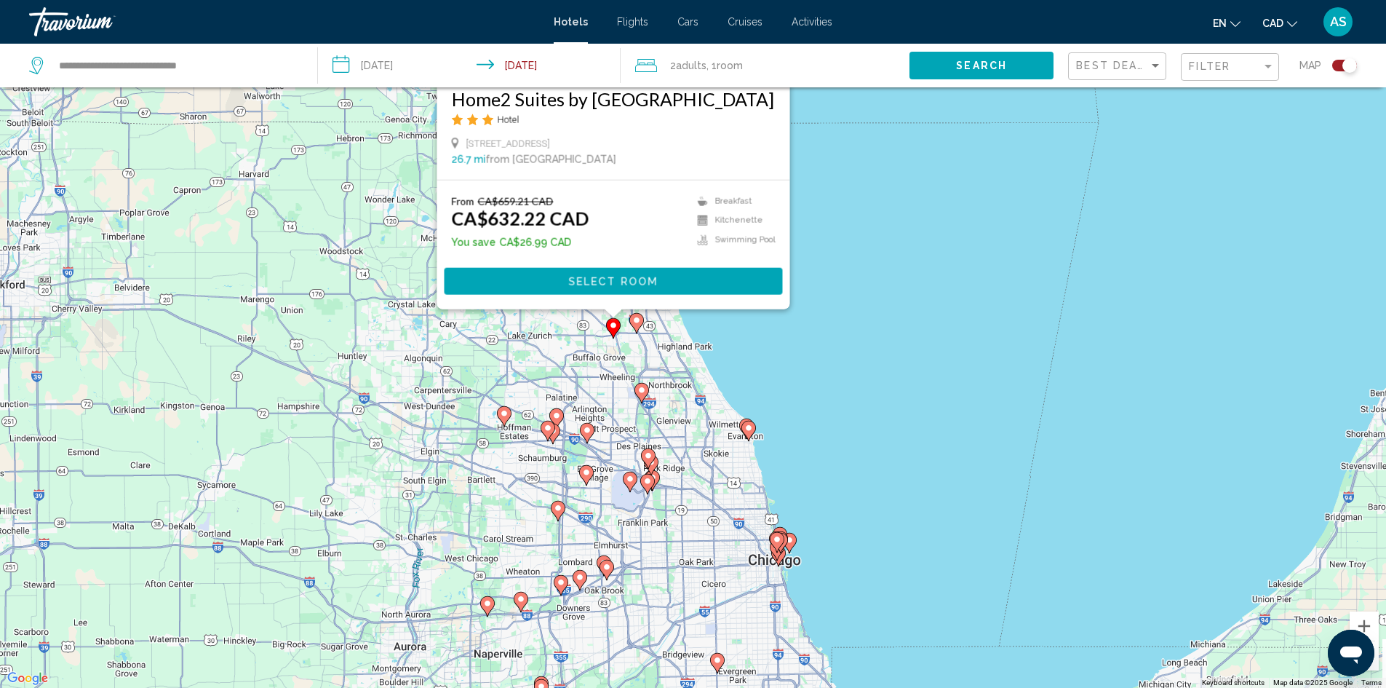
drag, startPoint x: 853, startPoint y: 576, endPoint x: 837, endPoint y: 354, distance: 223.3
click at [837, 354] on div "To activate drag with keyboard, press Alt + Enter. Once in keyboard drag state,…" at bounding box center [693, 344] width 1386 height 688
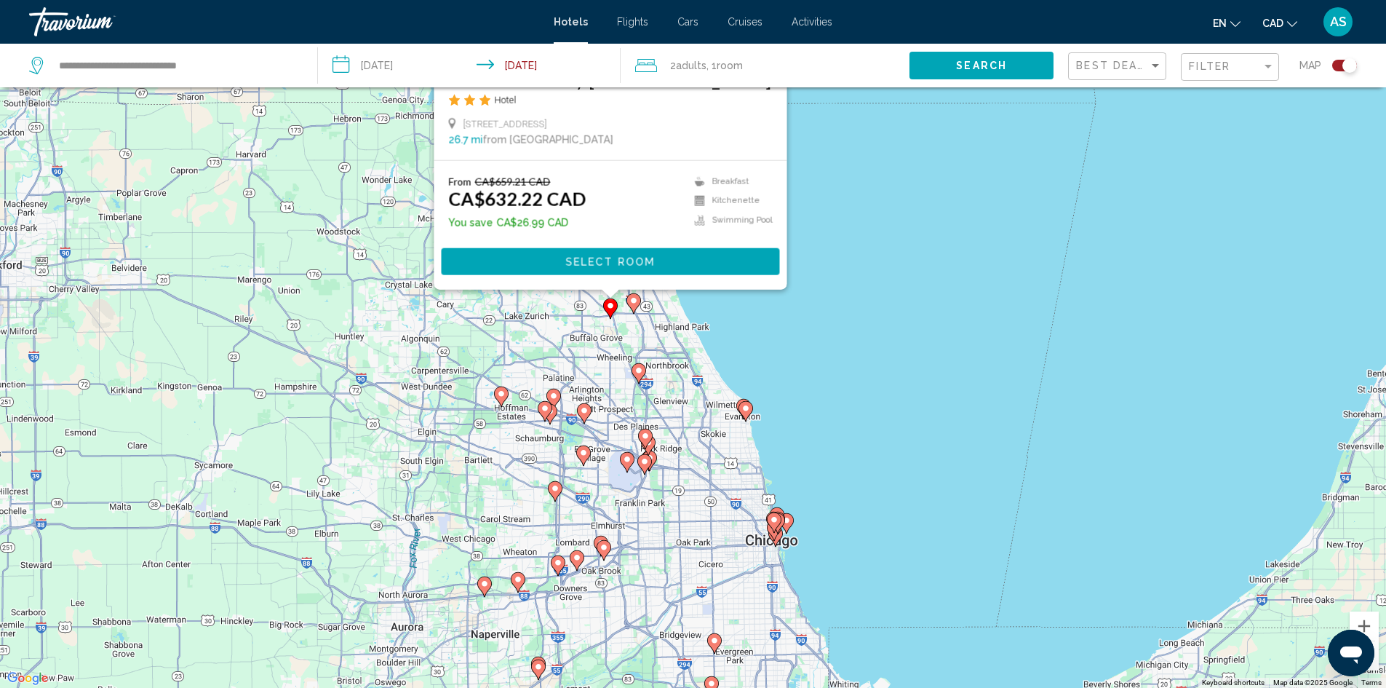
click at [748, 415] on icon "Main content" at bounding box center [745, 410] width 13 height 19
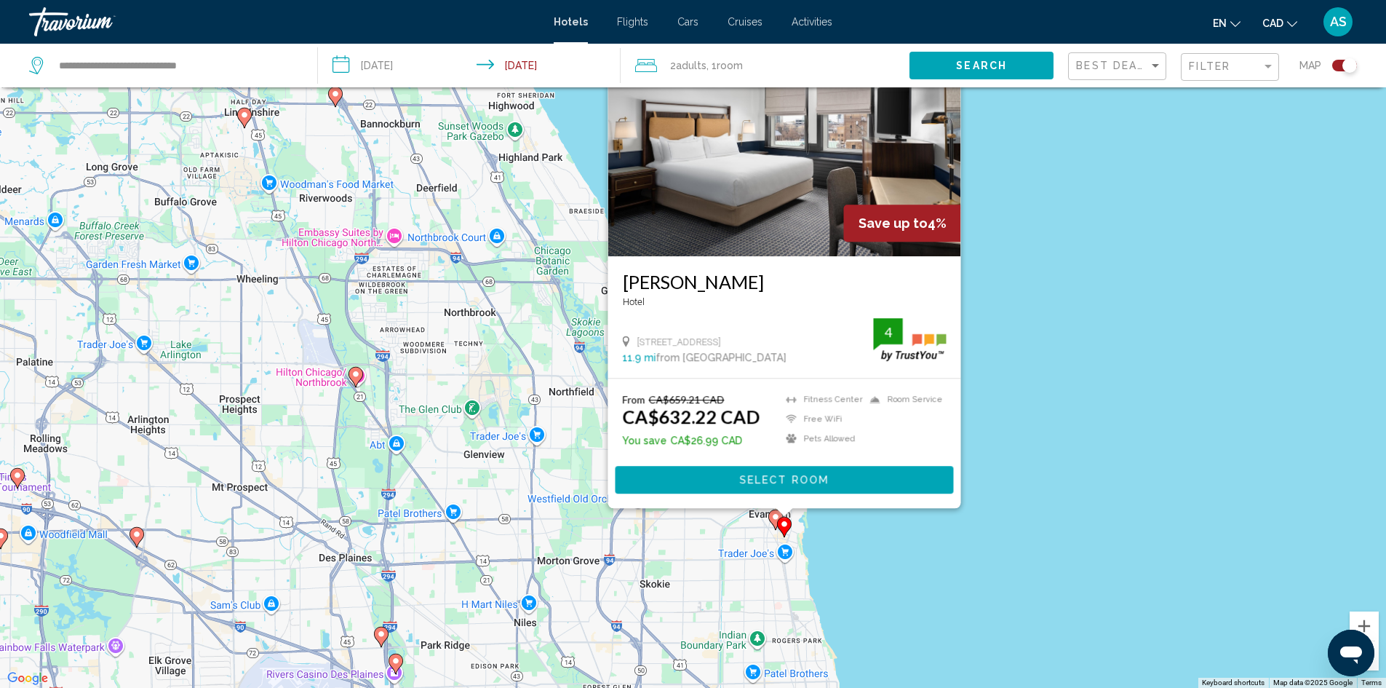
click at [774, 512] on icon "Main content" at bounding box center [775, 518] width 13 height 19
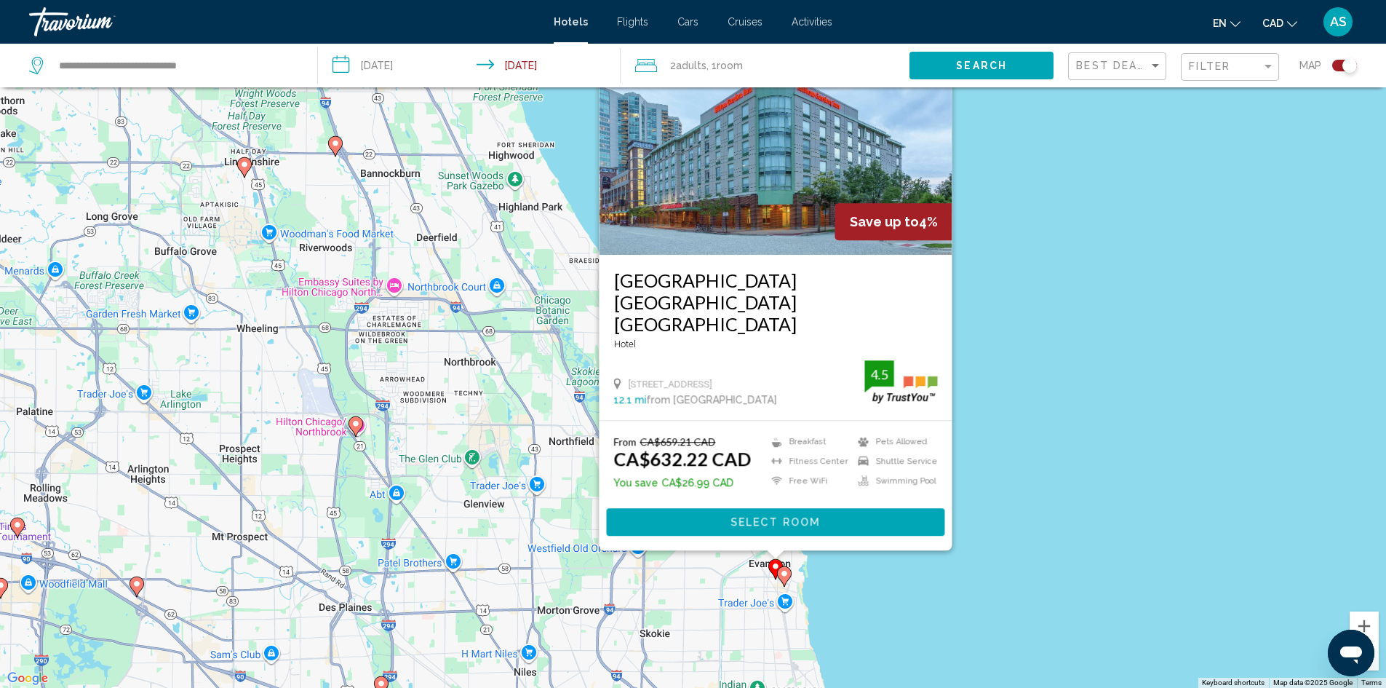
click at [948, 570] on div "To activate drag with keyboard, press Alt + Enter. Once in keyboard drag state,…" at bounding box center [693, 344] width 1386 height 688
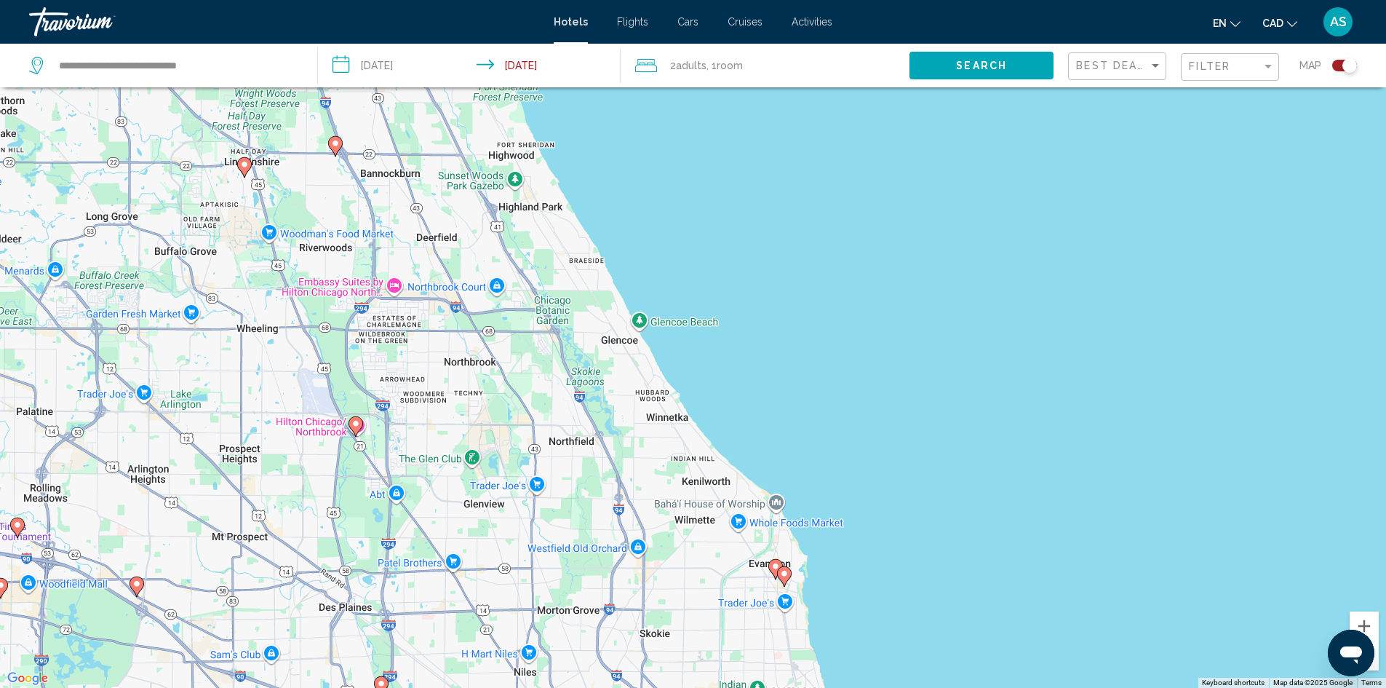
click at [336, 142] on image "Main content" at bounding box center [335, 143] width 9 height 9
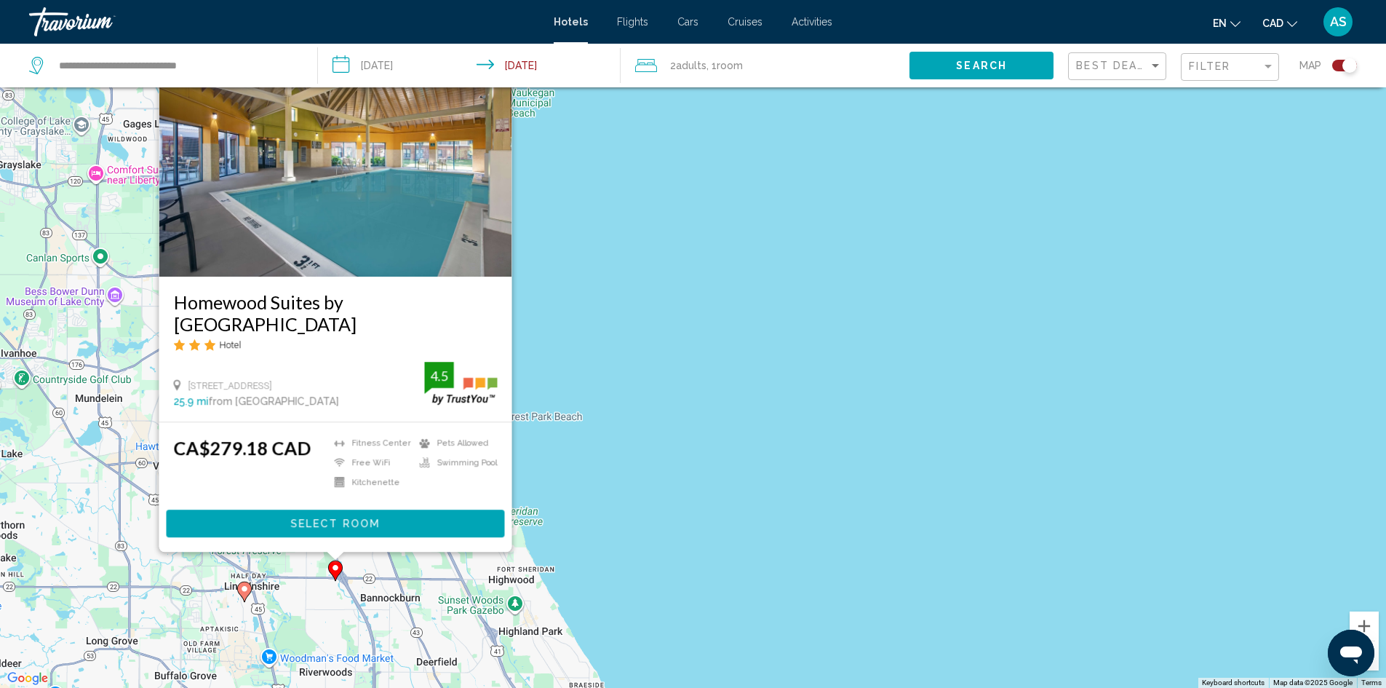
click at [245, 589] on image "Main content" at bounding box center [244, 588] width 9 height 9
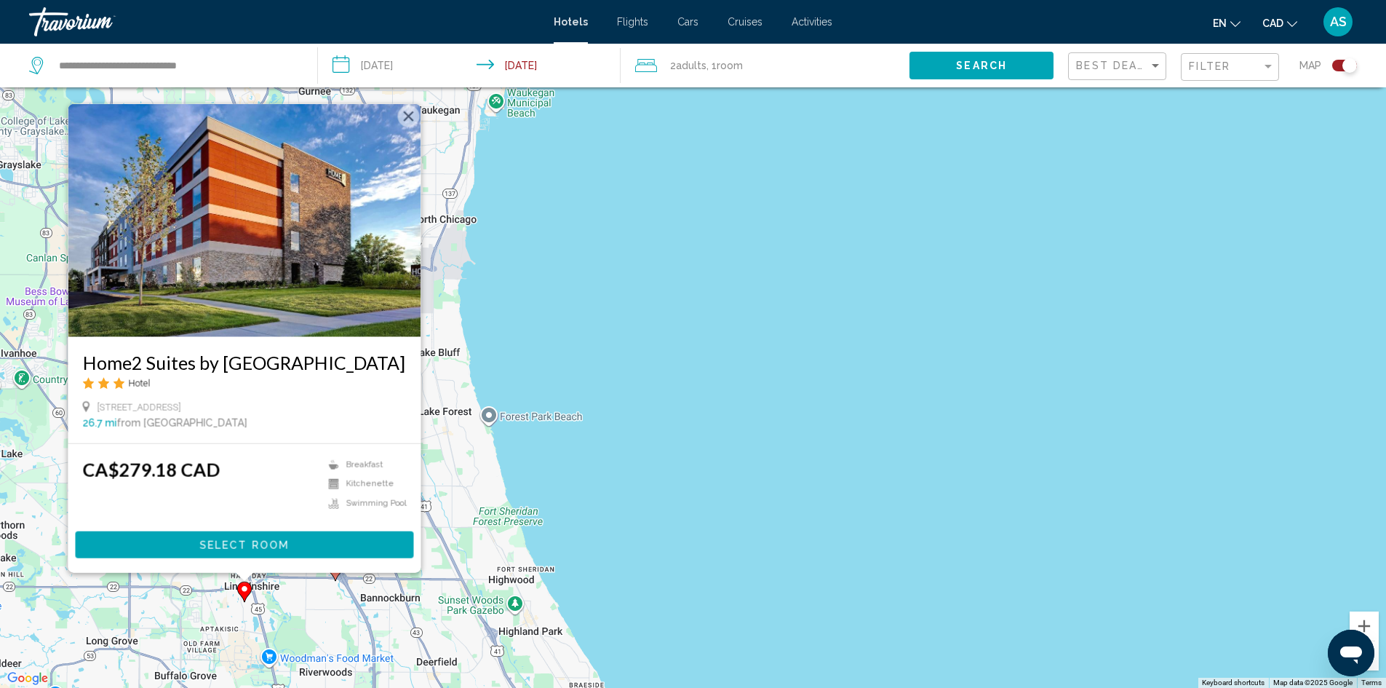
click at [306, 579] on div "To activate drag with keyboard, press Alt + Enter. Once in keyboard drag state,…" at bounding box center [693, 344] width 1386 height 688
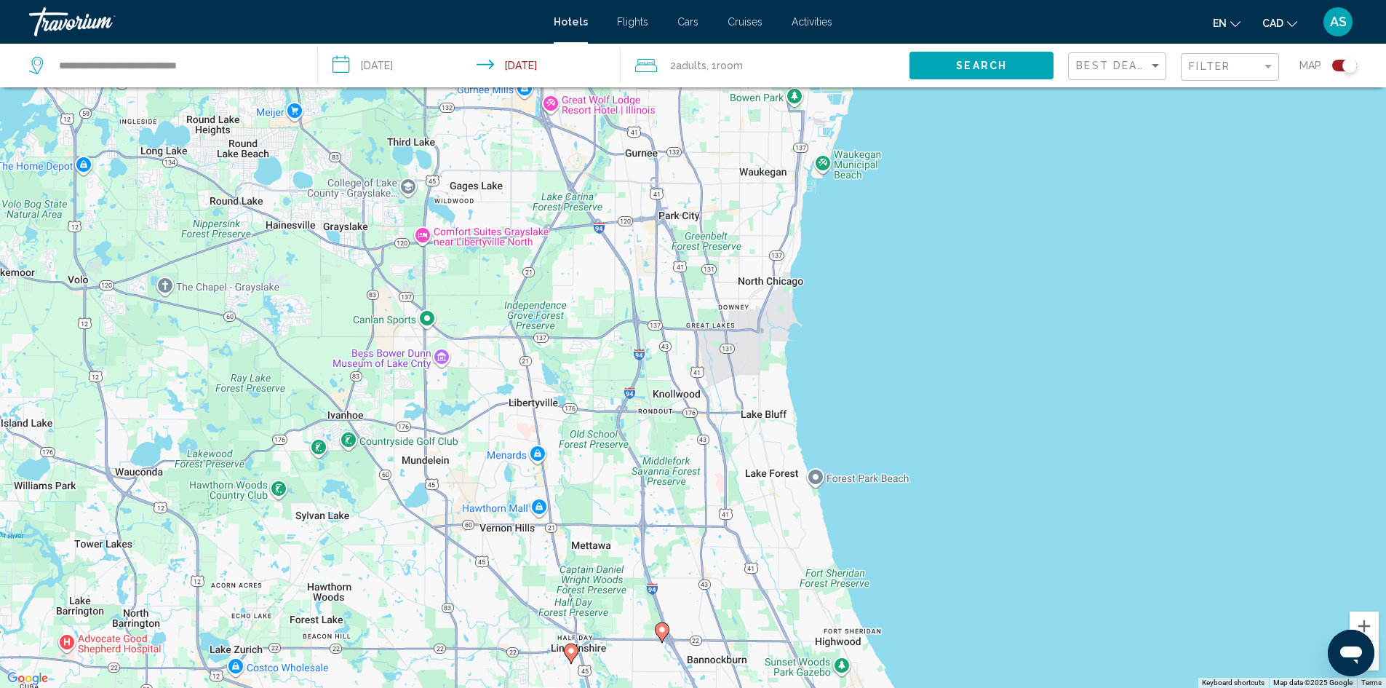
drag, startPoint x: 286, startPoint y: 385, endPoint x: 614, endPoint y: 450, distance: 334.0
click at [615, 450] on div "To activate drag with keyboard, press Alt + Enter. Once in keyboard drag state,…" at bounding box center [693, 344] width 1386 height 688
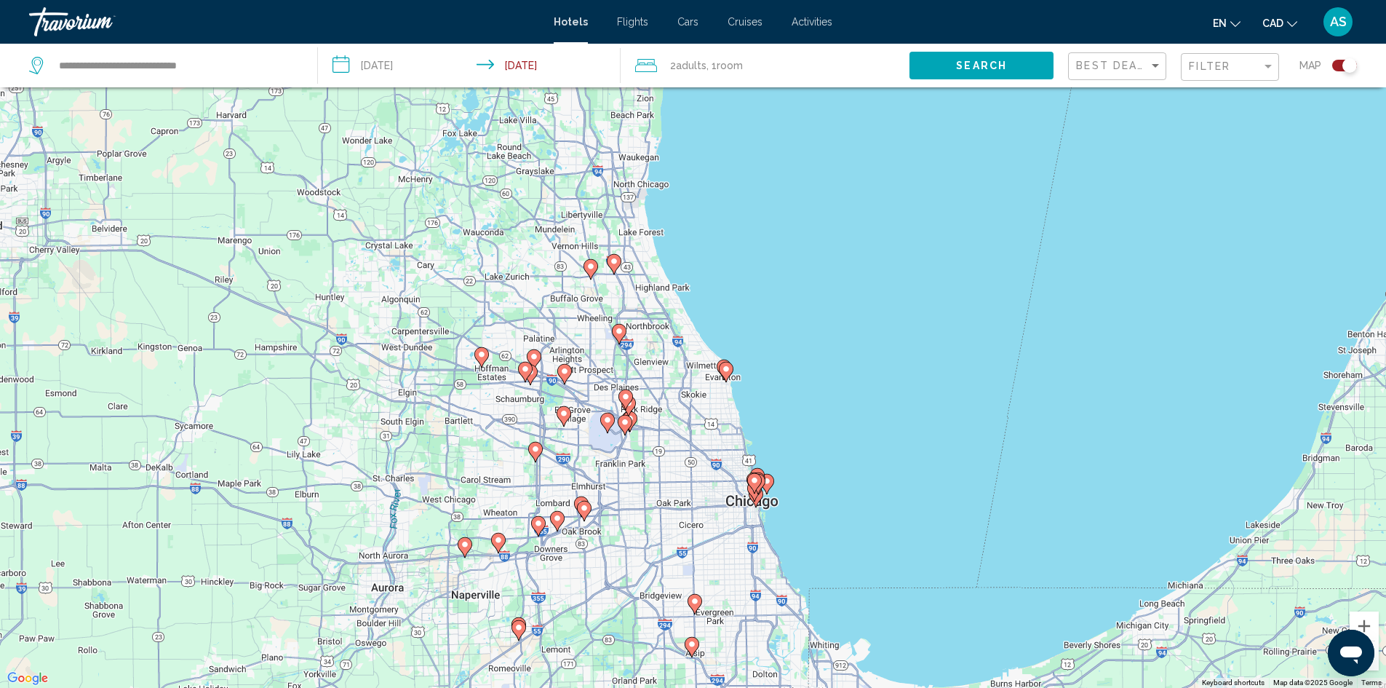
drag, startPoint x: 680, startPoint y: 504, endPoint x: 678, endPoint y: 272, distance: 231.4
click at [678, 272] on div "To activate drag with keyboard, press Alt + Enter. Once in keyboard drag state,…" at bounding box center [693, 344] width 1386 height 688
click at [695, 600] on image "Main content" at bounding box center [695, 601] width 9 height 9
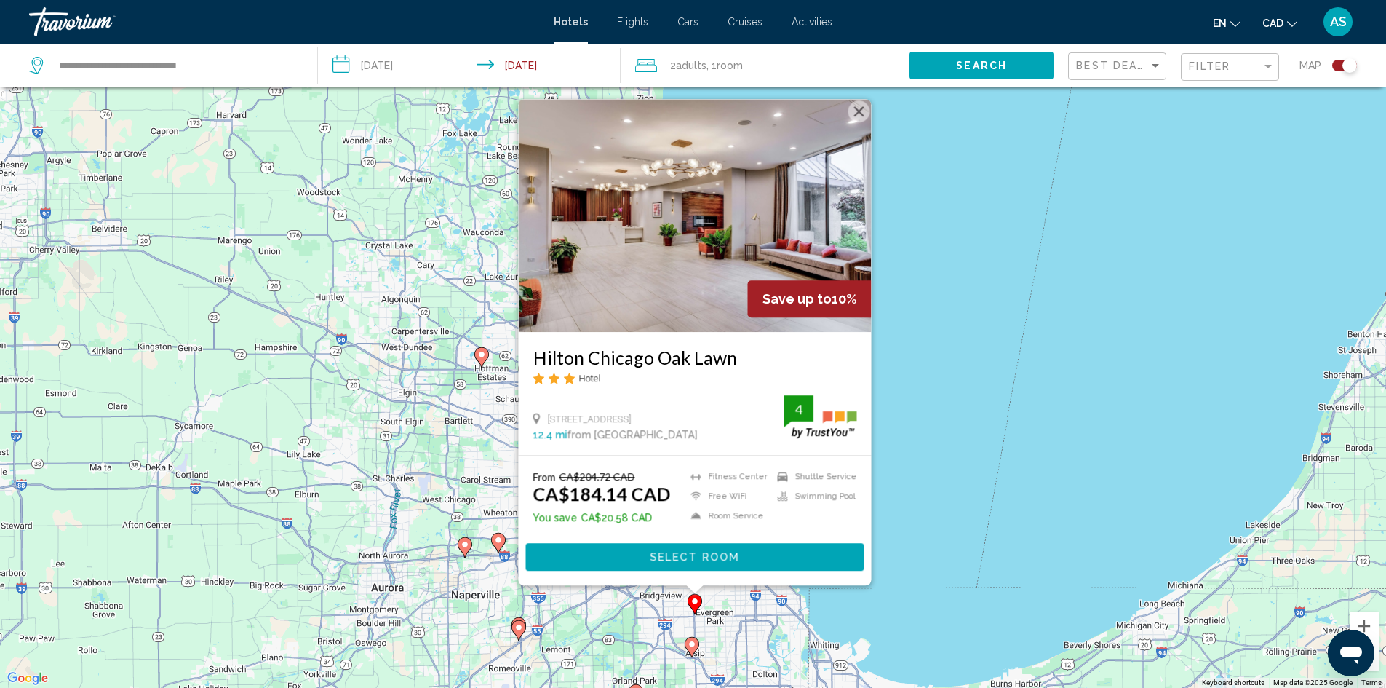
click at [692, 651] on icon "Main content" at bounding box center [691, 646] width 13 height 19
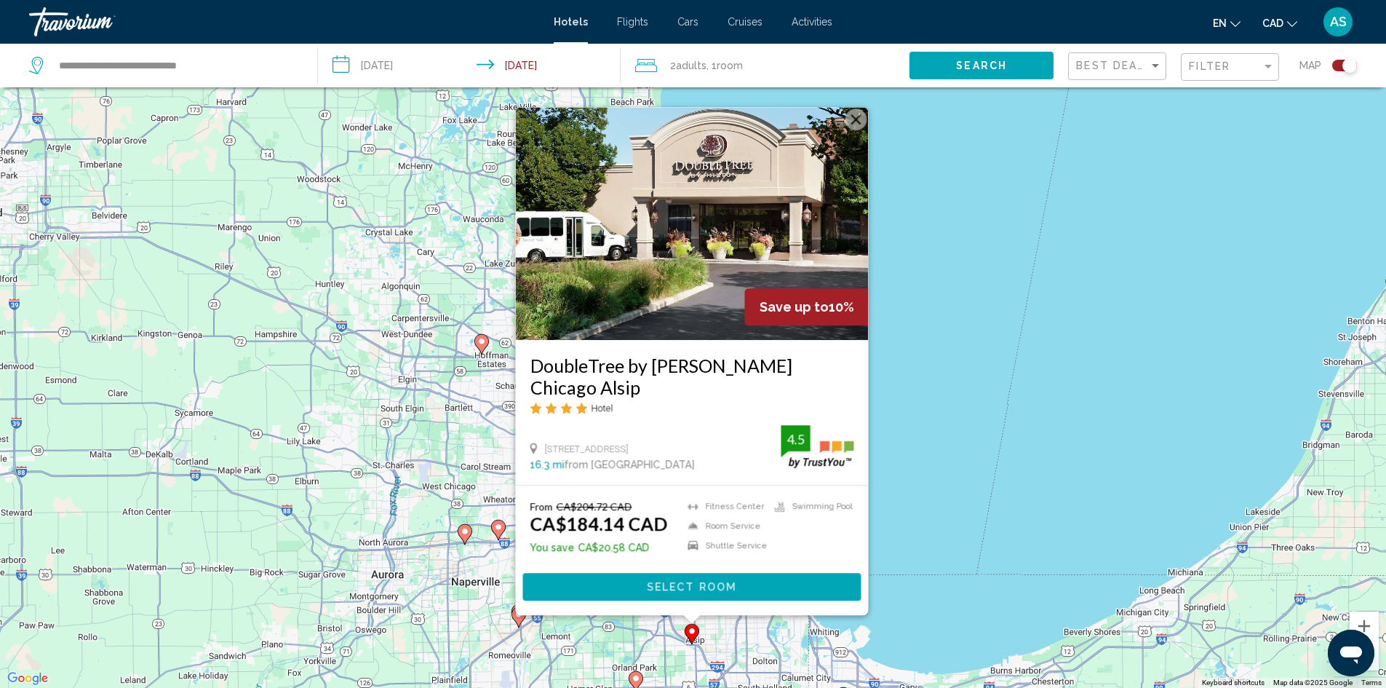
click at [441, 626] on div "To activate drag with keyboard, press Alt + Enter. Once in keyboard drag state,…" at bounding box center [693, 344] width 1386 height 688
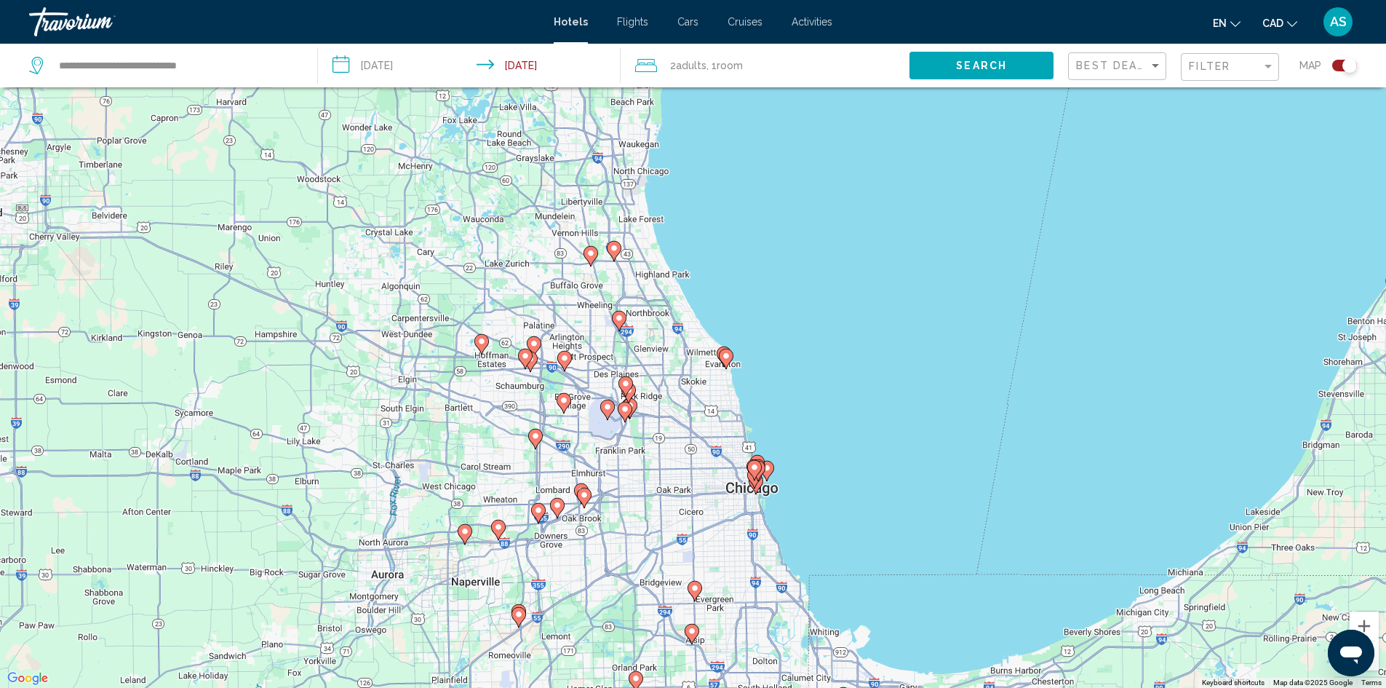
click at [635, 678] on image "Main content" at bounding box center [636, 678] width 9 height 9
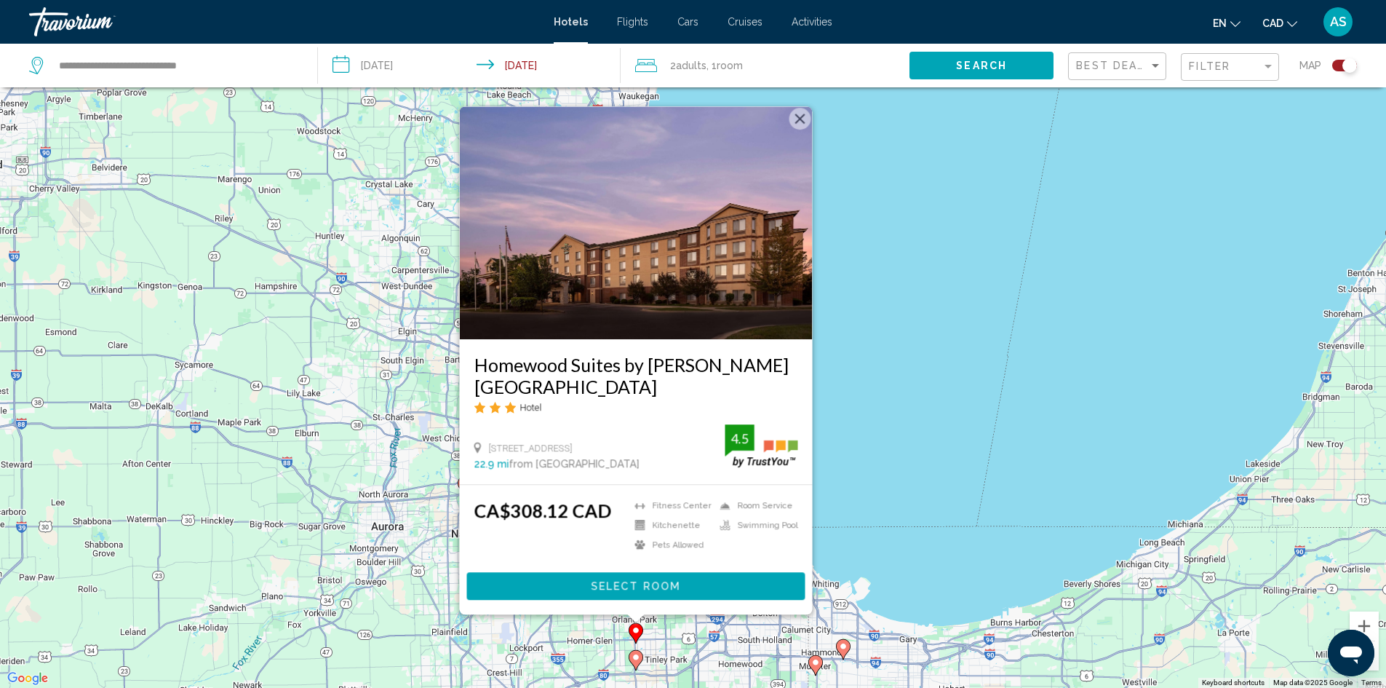
click at [853, 492] on div "To activate drag with keyboard, press Alt + Enter. Once in keyboard drag state,…" at bounding box center [693, 344] width 1386 height 688
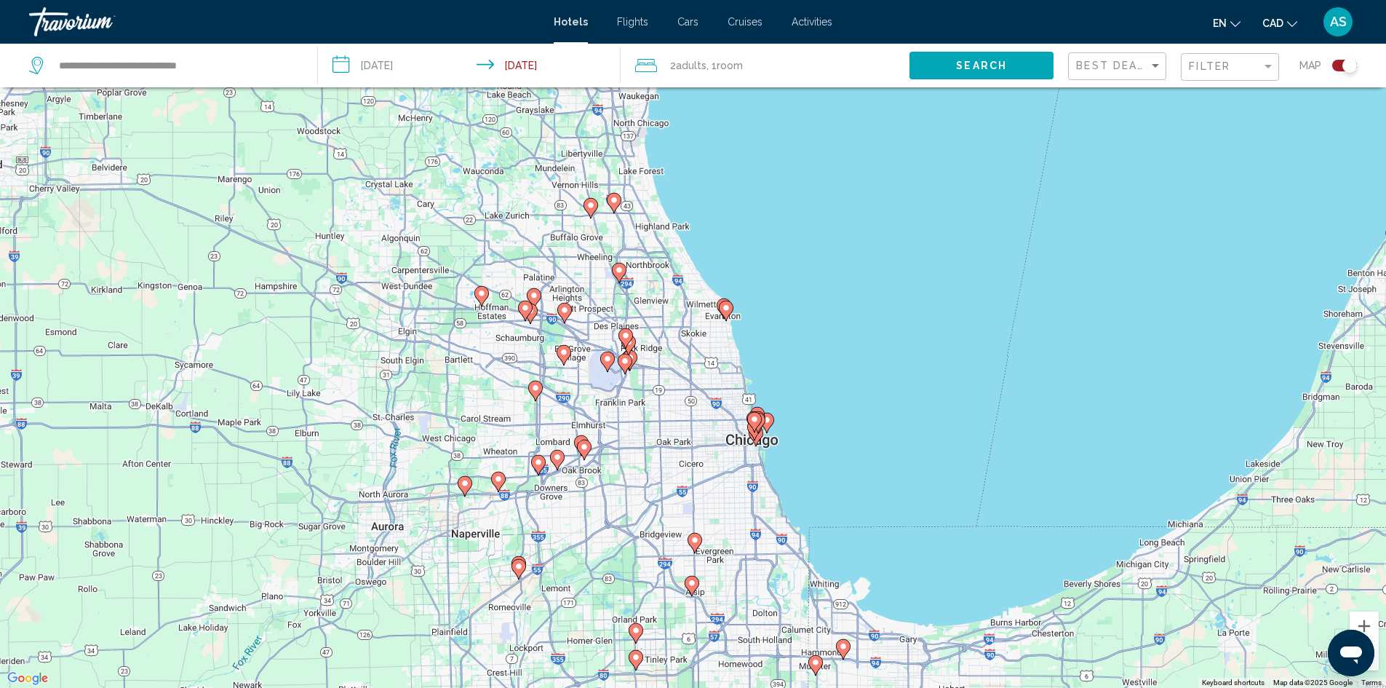
click at [521, 570] on image "Main content" at bounding box center [519, 566] width 9 height 9
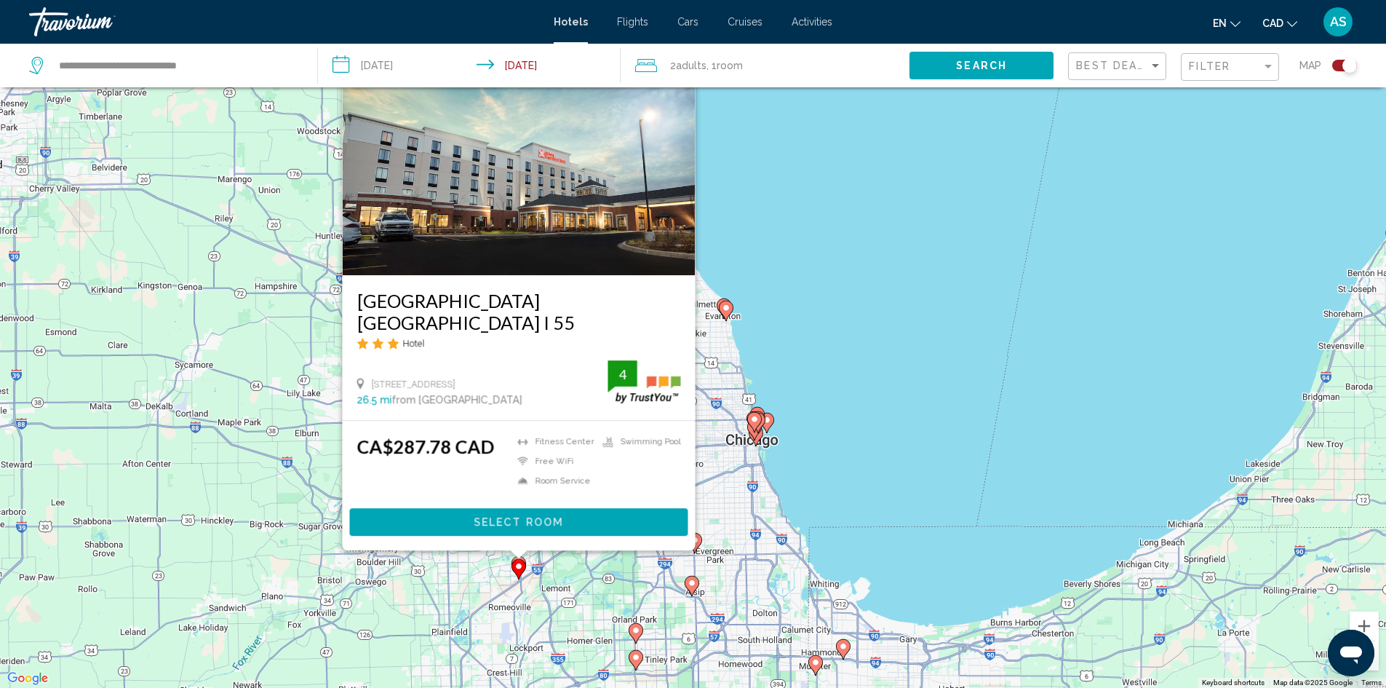
click at [888, 376] on div "To activate drag with keyboard, press Alt + Enter. Once in keyboard drag state,…" at bounding box center [693, 344] width 1386 height 688
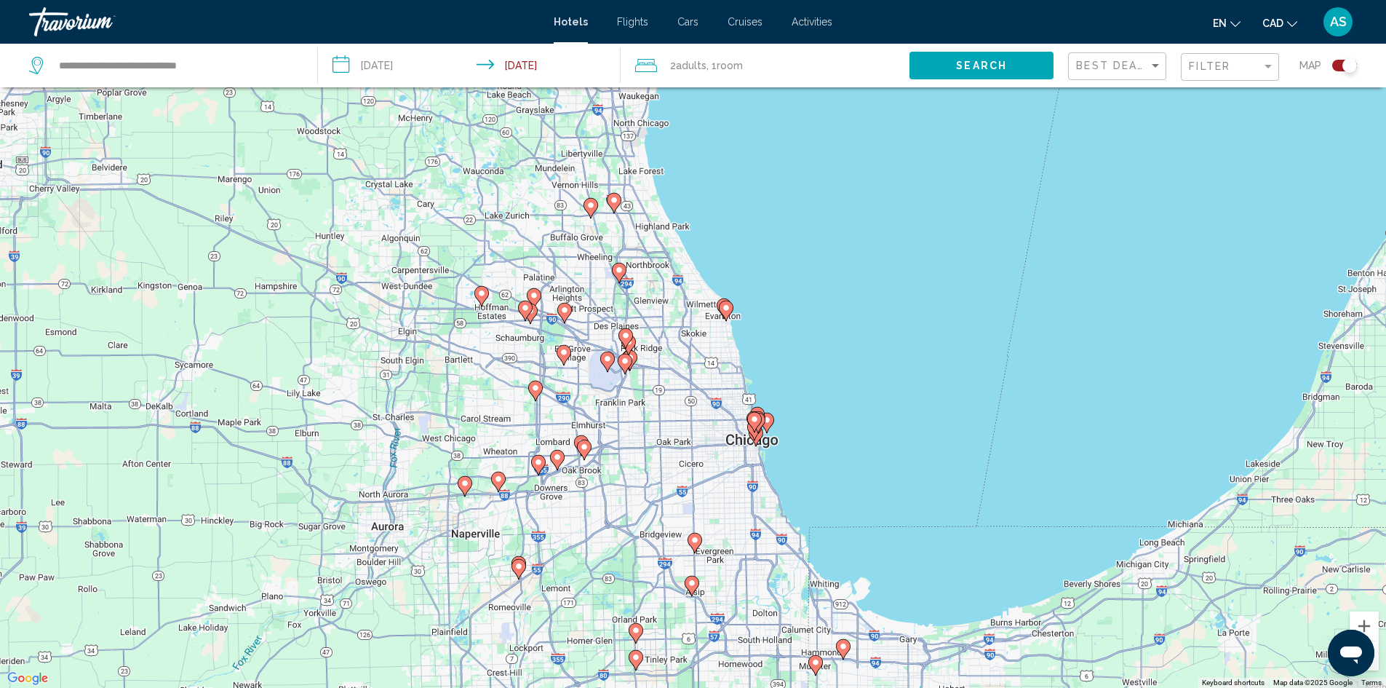
click at [611, 201] on image "Main content" at bounding box center [614, 200] width 9 height 9
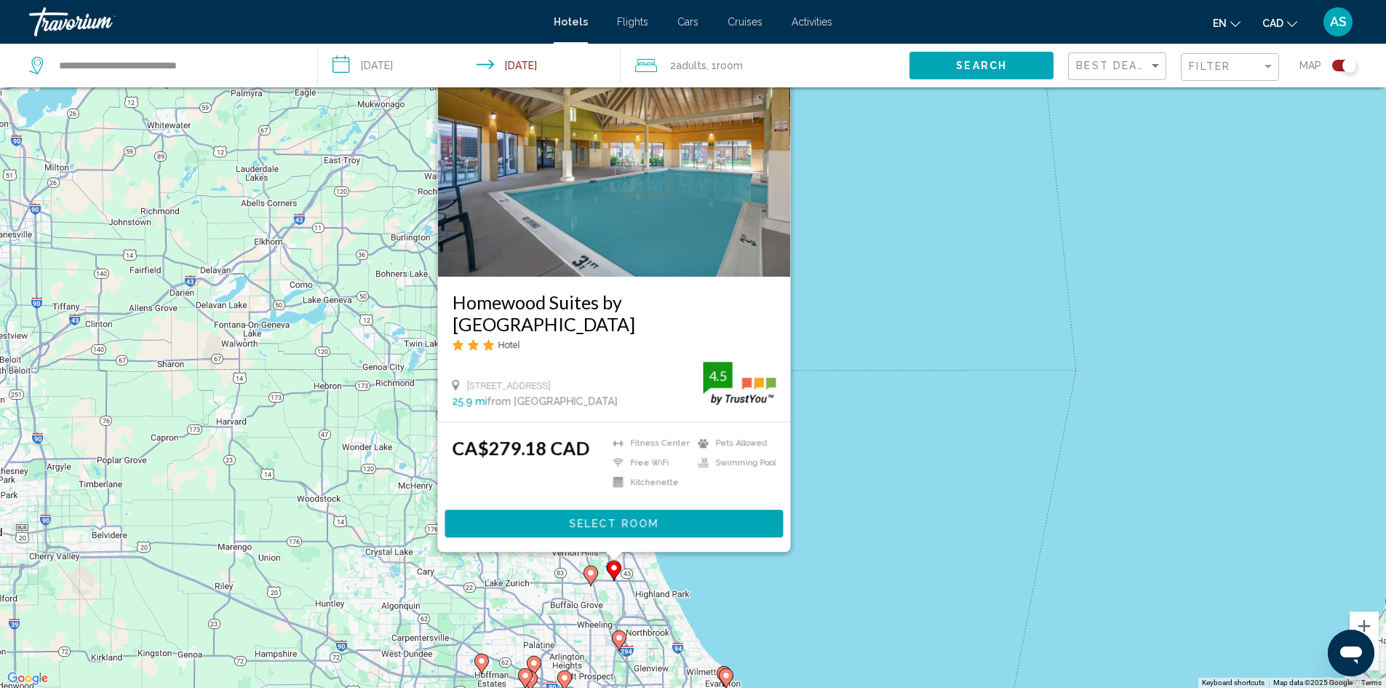
click at [915, 483] on div "To activate drag with keyboard, press Alt + Enter. Once in keyboard drag state,…" at bounding box center [693, 344] width 1386 height 688
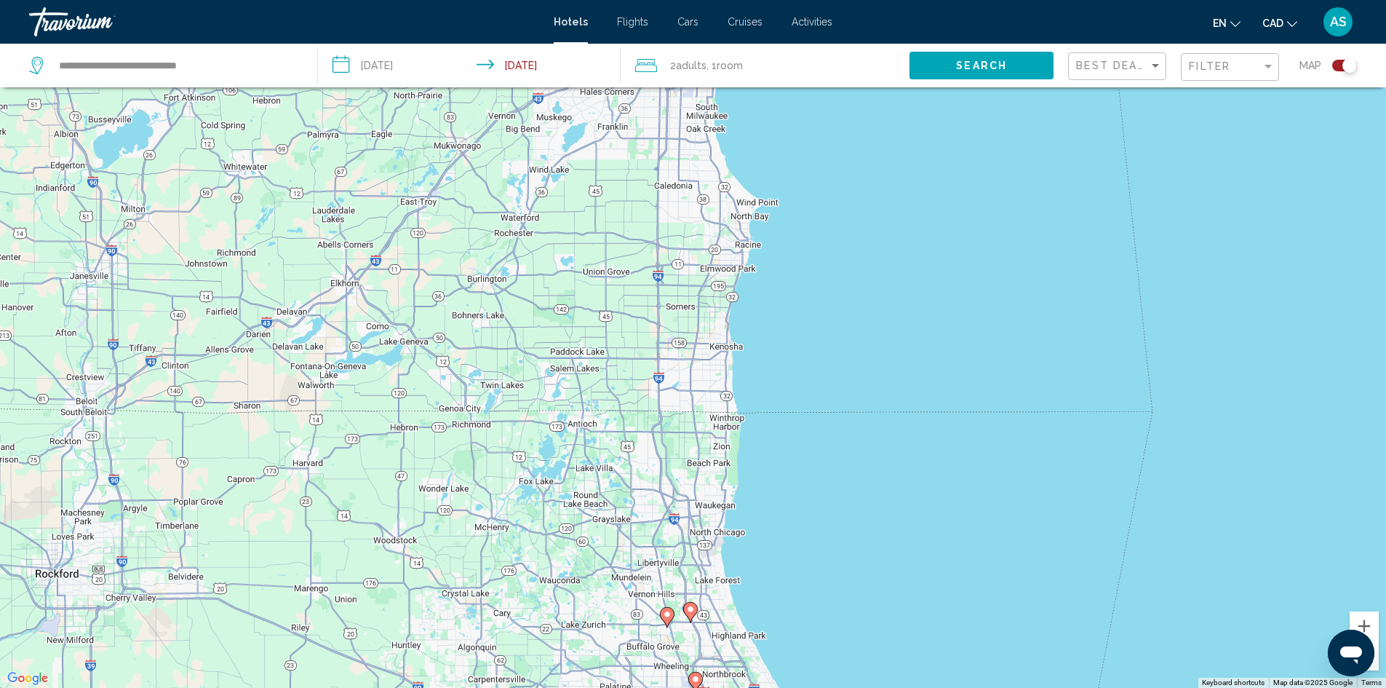
drag, startPoint x: 494, startPoint y: 485, endPoint x: 576, endPoint y: 522, distance: 90.2
click at [579, 526] on div "To activate drag with keyboard, press Alt + Enter. Once in keyboard drag state,…" at bounding box center [693, 344] width 1386 height 688
click at [1252, 57] on div "Filter" at bounding box center [1232, 67] width 86 height 27
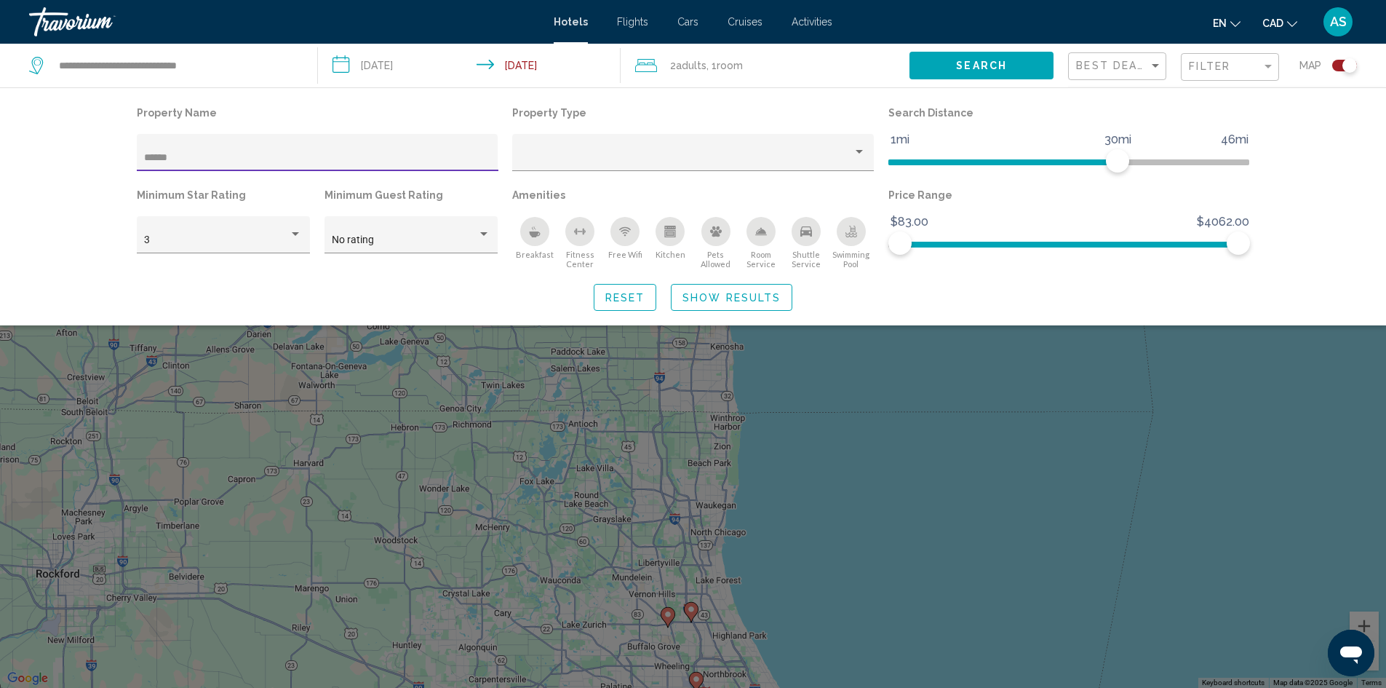
drag, startPoint x: 196, startPoint y: 156, endPoint x: 93, endPoint y: 170, distance: 104.2
click at [93, 170] on div "Property Name ****** Property Type Search Distance 1mi 46mi 30mi Minimum Star R…" at bounding box center [693, 206] width 1386 height 238
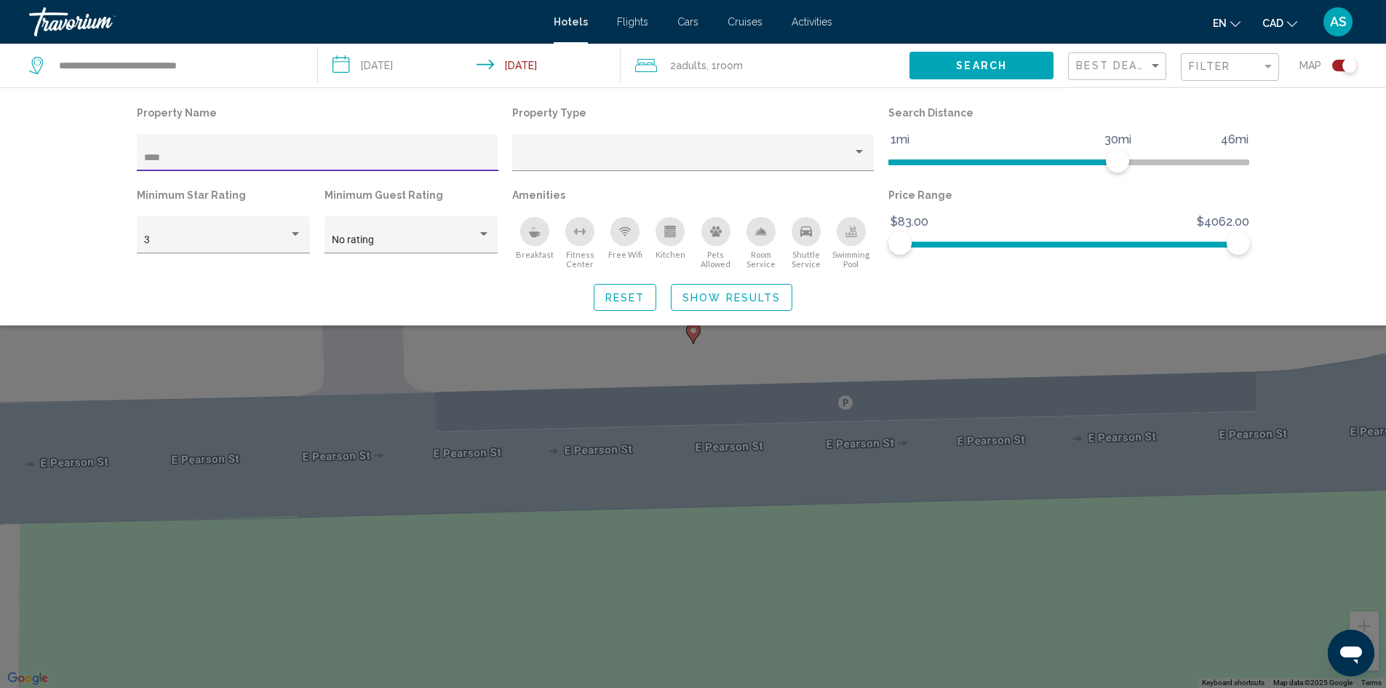
type input "****"
click at [798, 390] on div "Search widget" at bounding box center [693, 452] width 1386 height 469
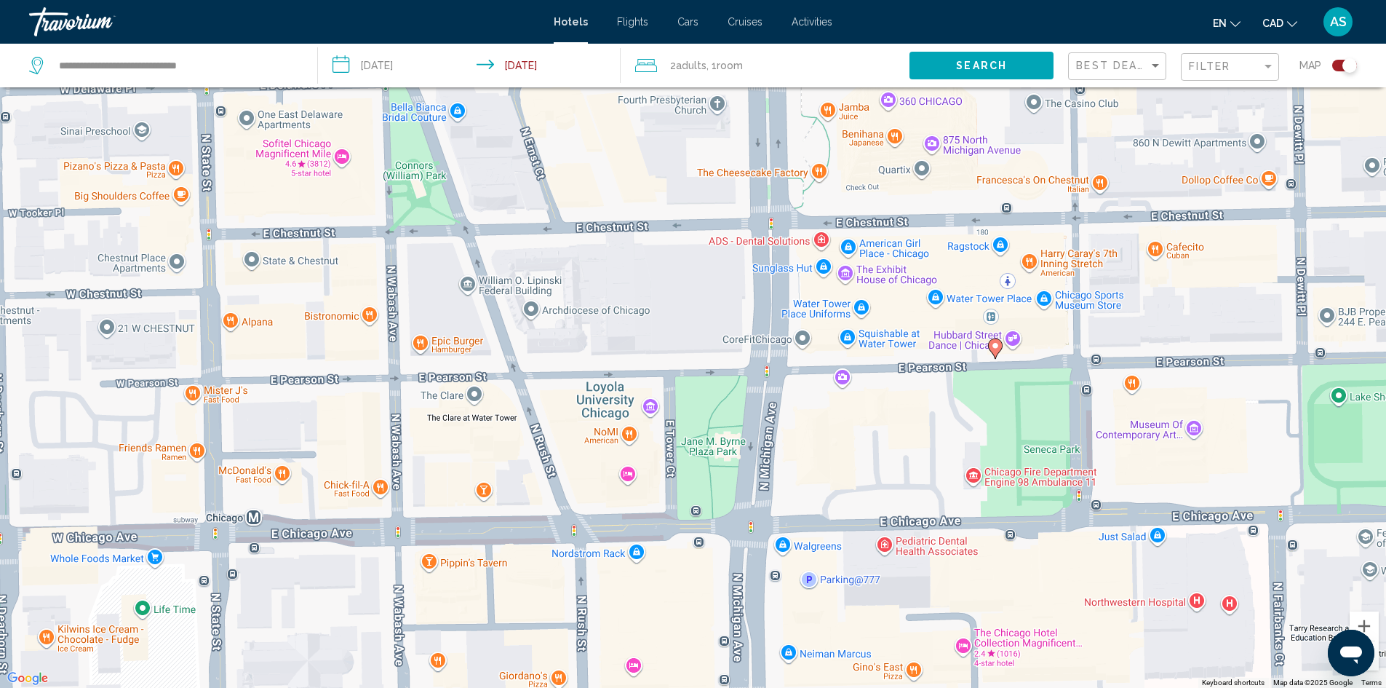
click at [995, 349] on image "Main content" at bounding box center [995, 345] width 9 height 9
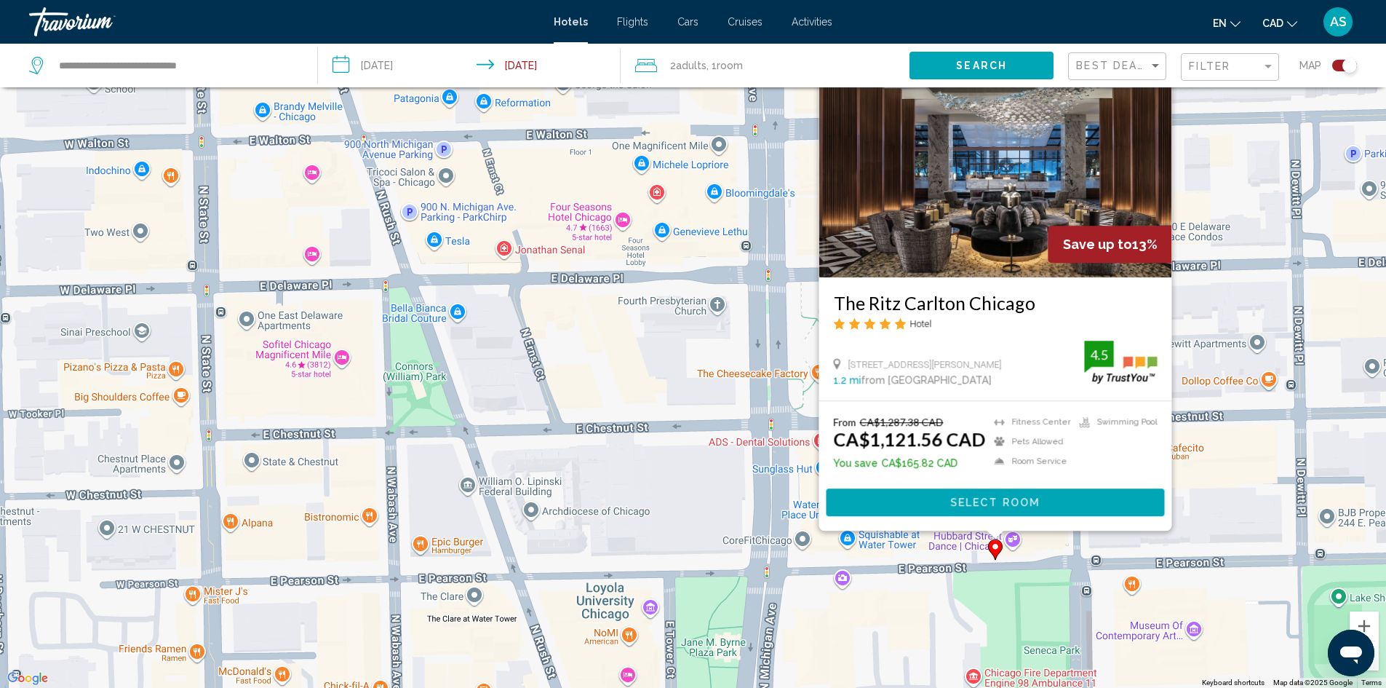
click at [474, 472] on div "To activate drag with keyboard, press Alt + Enter. Once in keyboard drag state,…" at bounding box center [693, 344] width 1386 height 688
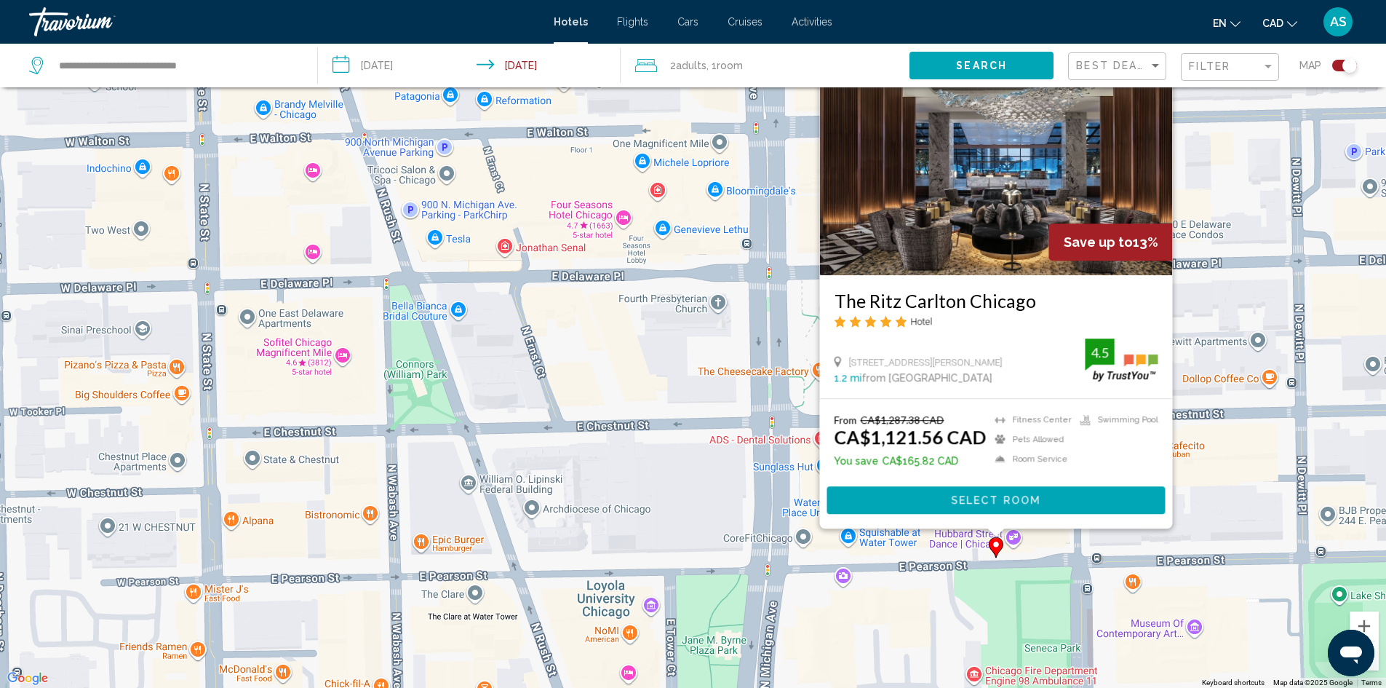
click at [1225, 349] on div "To activate drag with keyboard, press Alt + Enter. Once in keyboard drag state,…" at bounding box center [693, 344] width 1386 height 688
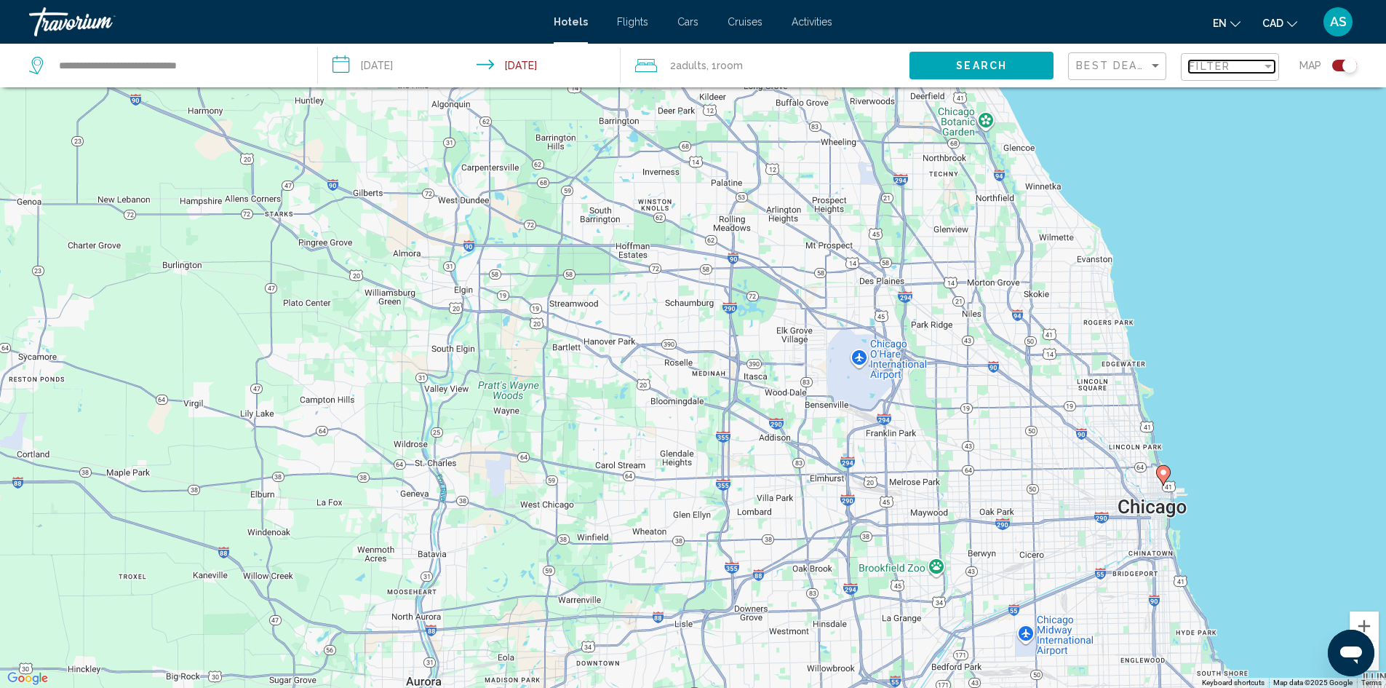
click at [1227, 67] on span "Filter" at bounding box center [1209, 66] width 41 height 12
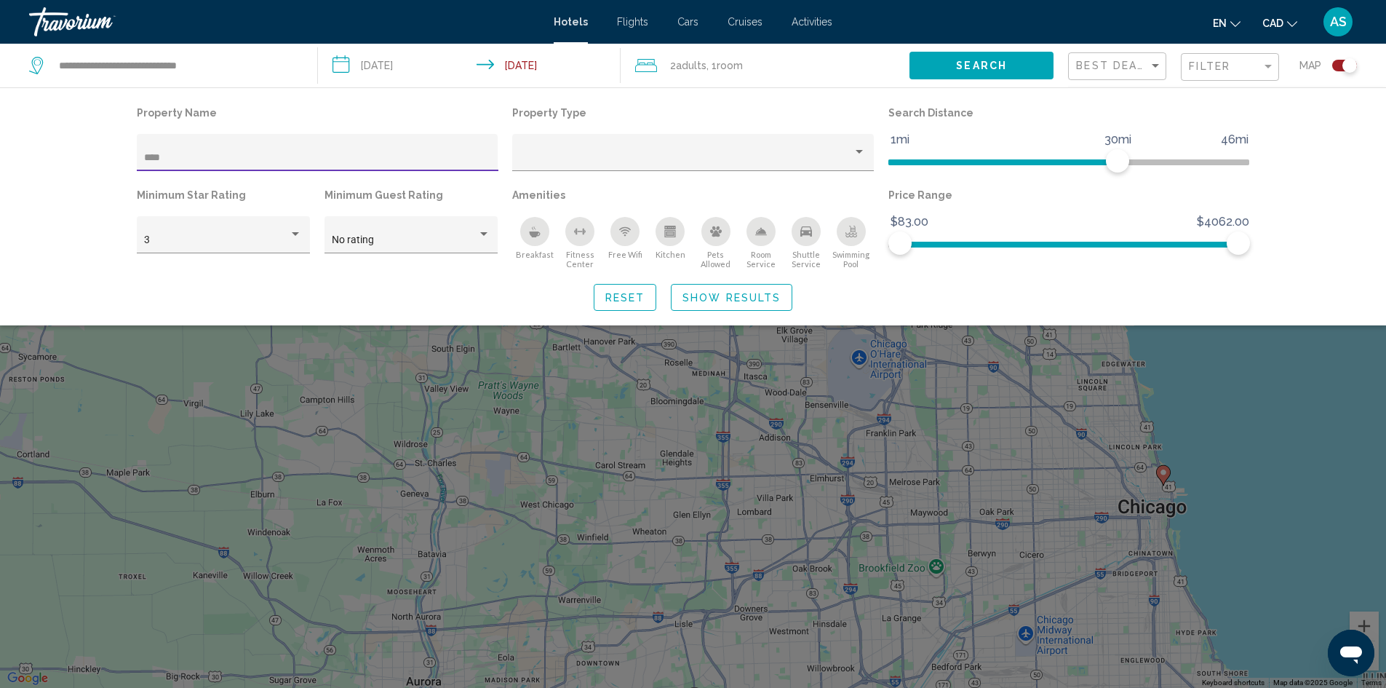
drag, startPoint x: 190, startPoint y: 156, endPoint x: 65, endPoint y: 181, distance: 126.9
click at [65, 180] on div "Property Name **** Property Type Search Distance 1mi 46mi 30mi Minimum Star Rat…" at bounding box center [693, 206] width 1386 height 238
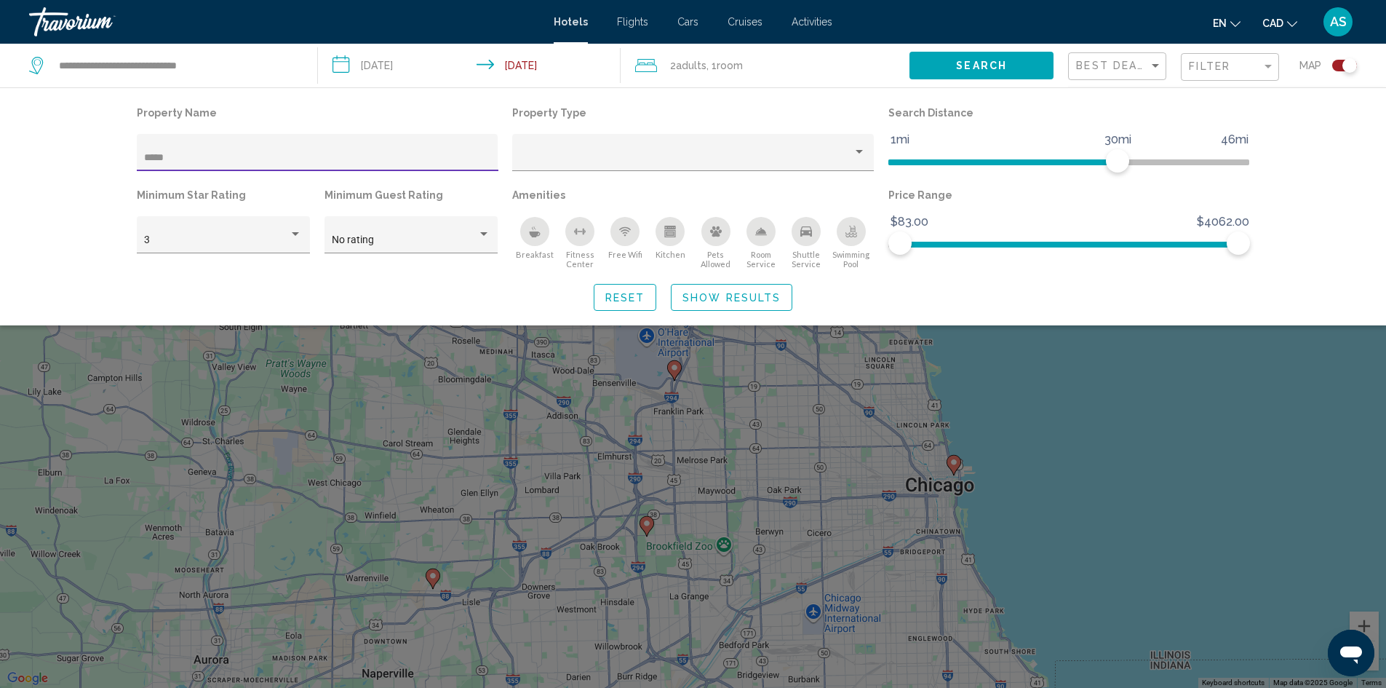
type input "*****"
click at [677, 386] on div "Search widget" at bounding box center [693, 452] width 1386 height 469
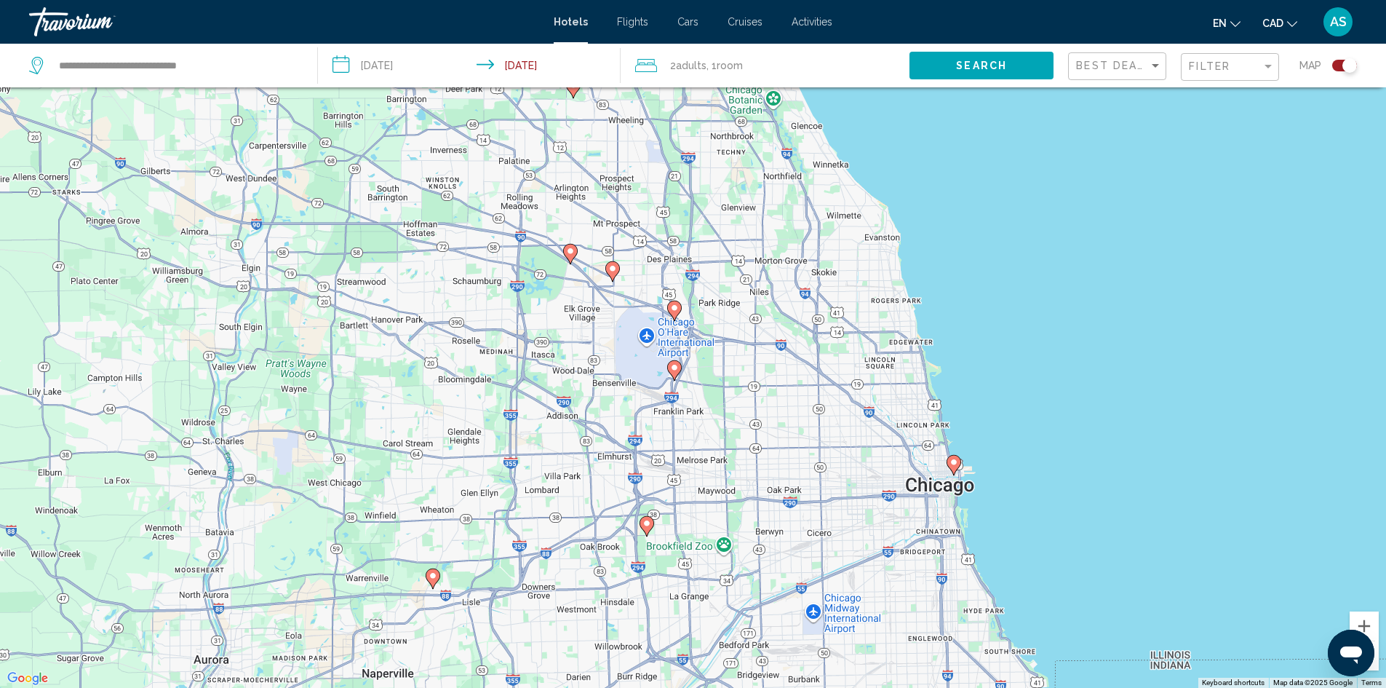
click at [613, 273] on icon "Main content" at bounding box center [612, 270] width 13 height 19
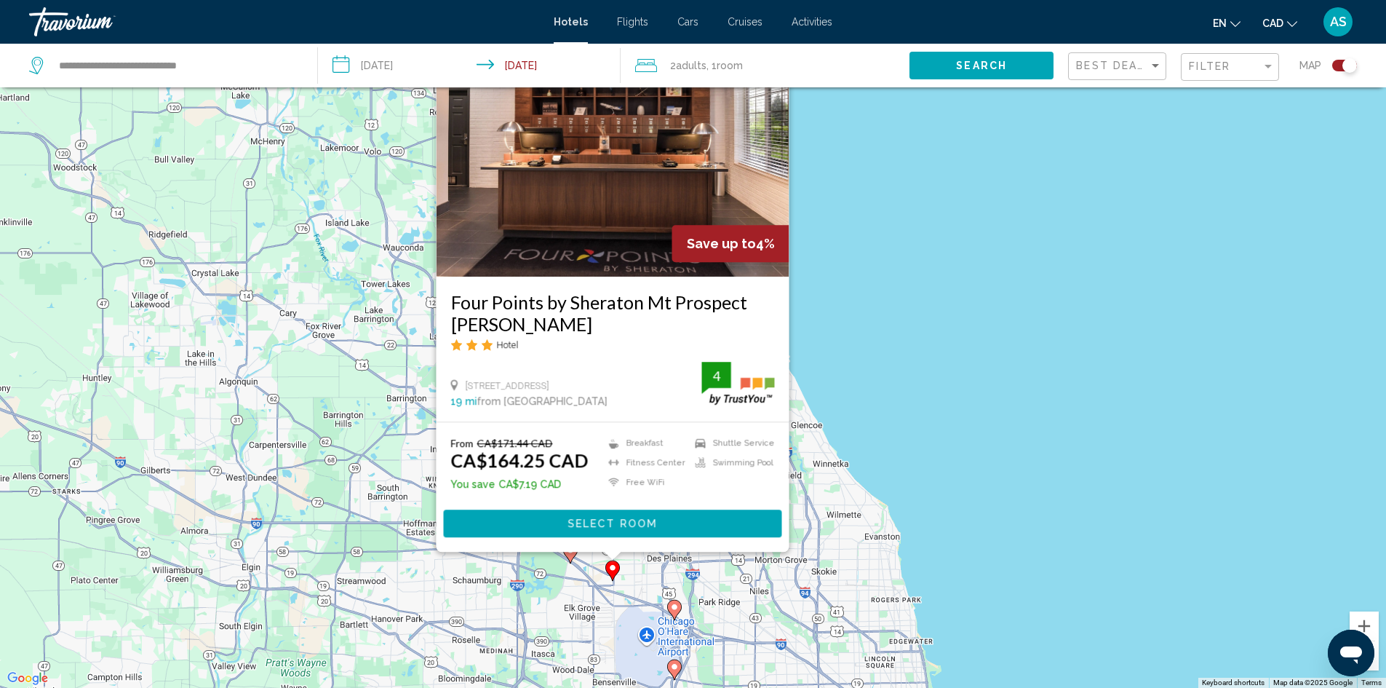
drag, startPoint x: 1003, startPoint y: 309, endPoint x: 991, endPoint y: 312, distance: 12.2
click at [1003, 309] on div "To activate drag with keyboard, press Alt + Enter. Once in keyboard drag state,…" at bounding box center [693, 344] width 1386 height 688
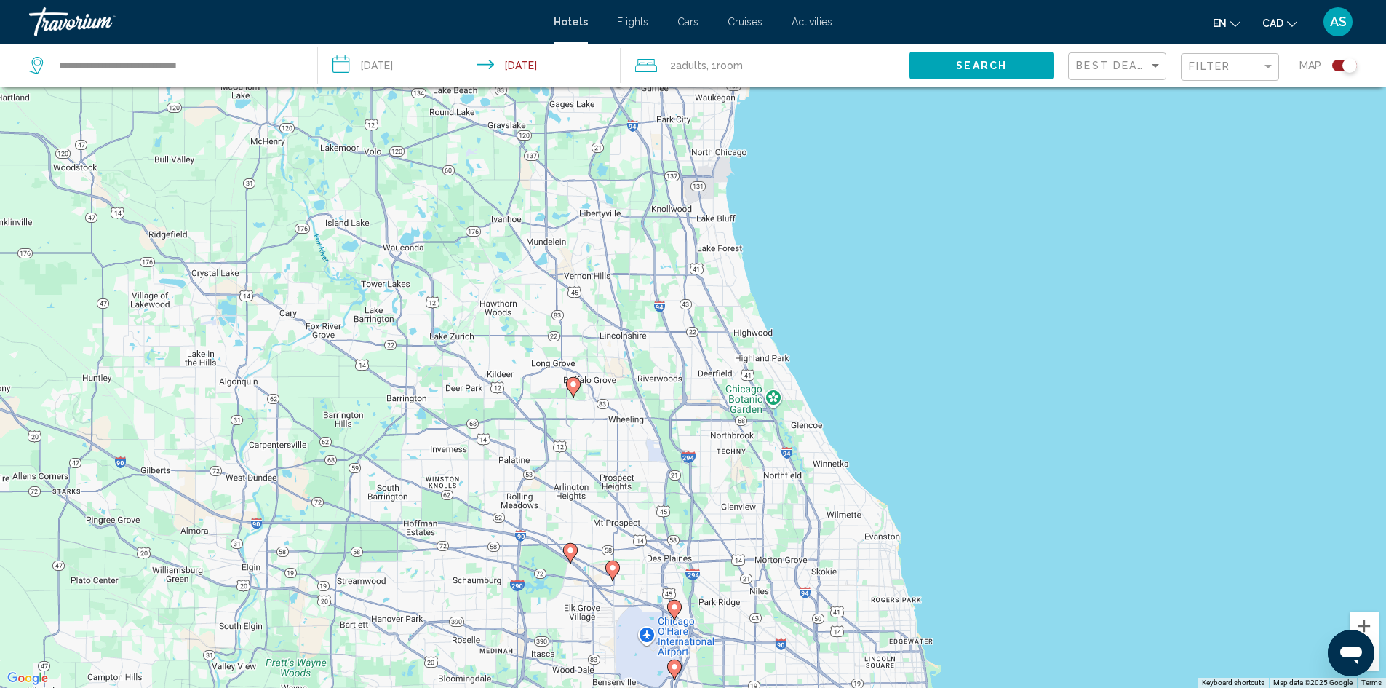
click at [573, 550] on image "Main content" at bounding box center [570, 550] width 9 height 9
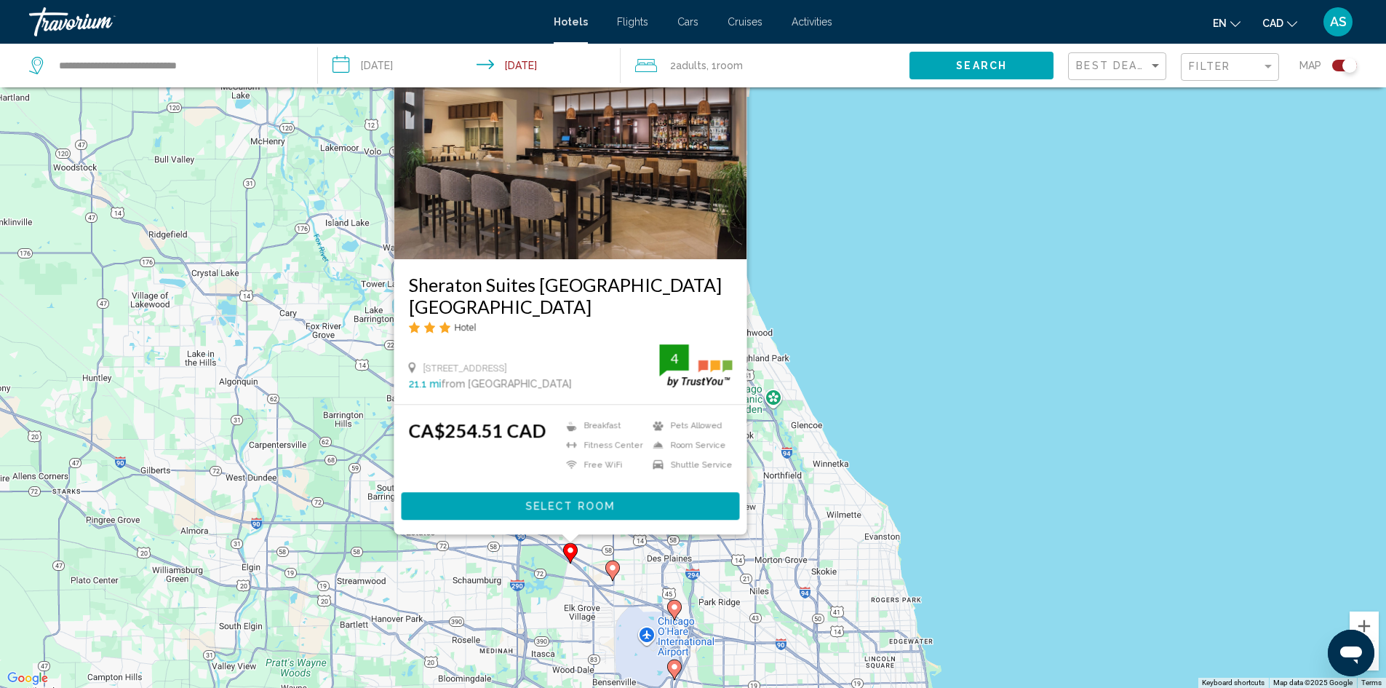
click at [956, 293] on div "To activate drag with keyboard, press Alt + Enter. Once in keyboard drag state,…" at bounding box center [693, 344] width 1386 height 688
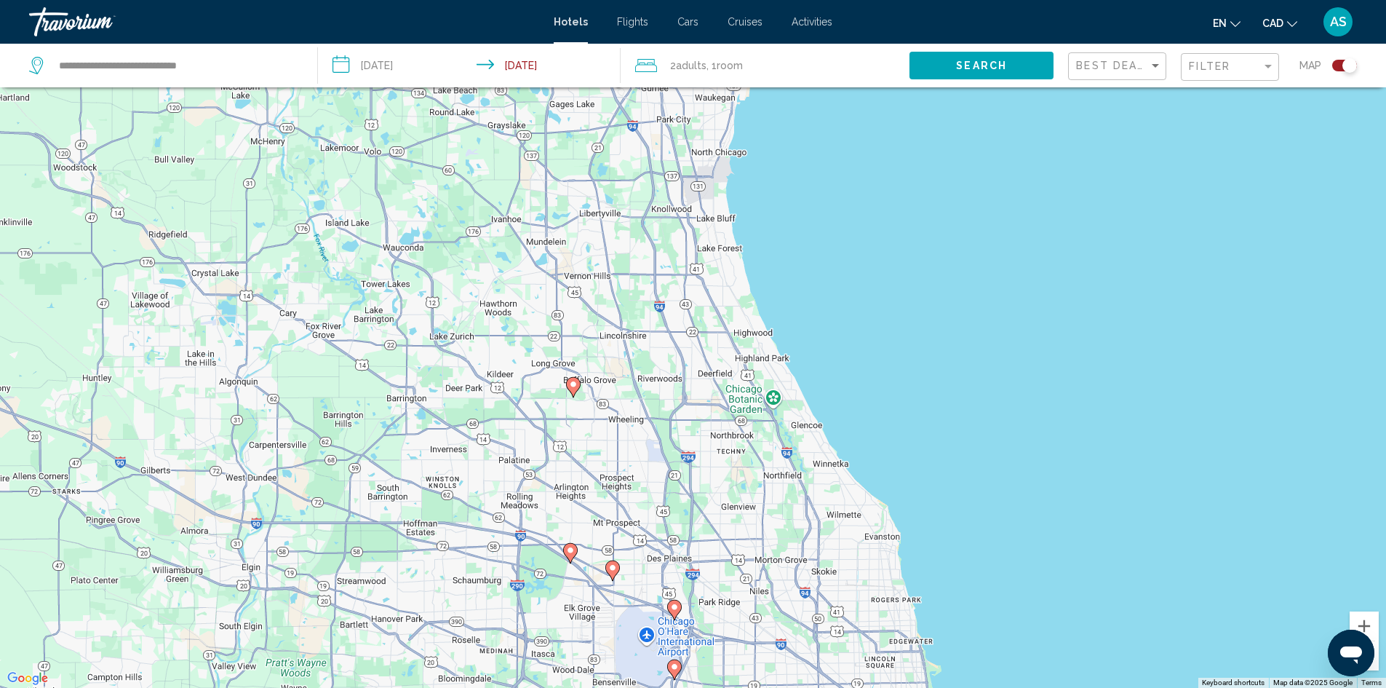
click at [570, 397] on gmp-advanced-marker "Main content" at bounding box center [573, 387] width 15 height 22
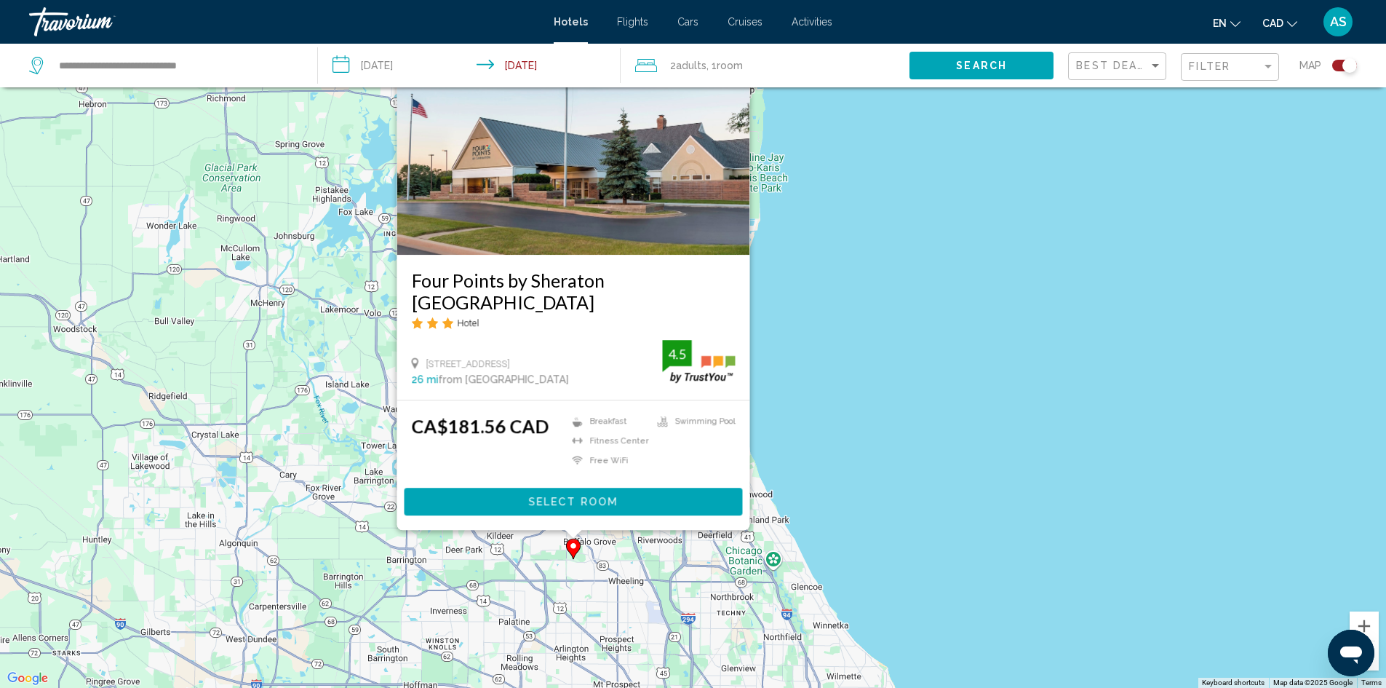
click at [819, 328] on div "To activate drag with keyboard, press Alt + Enter. Once in keyboard drag state,…" at bounding box center [693, 344] width 1386 height 688
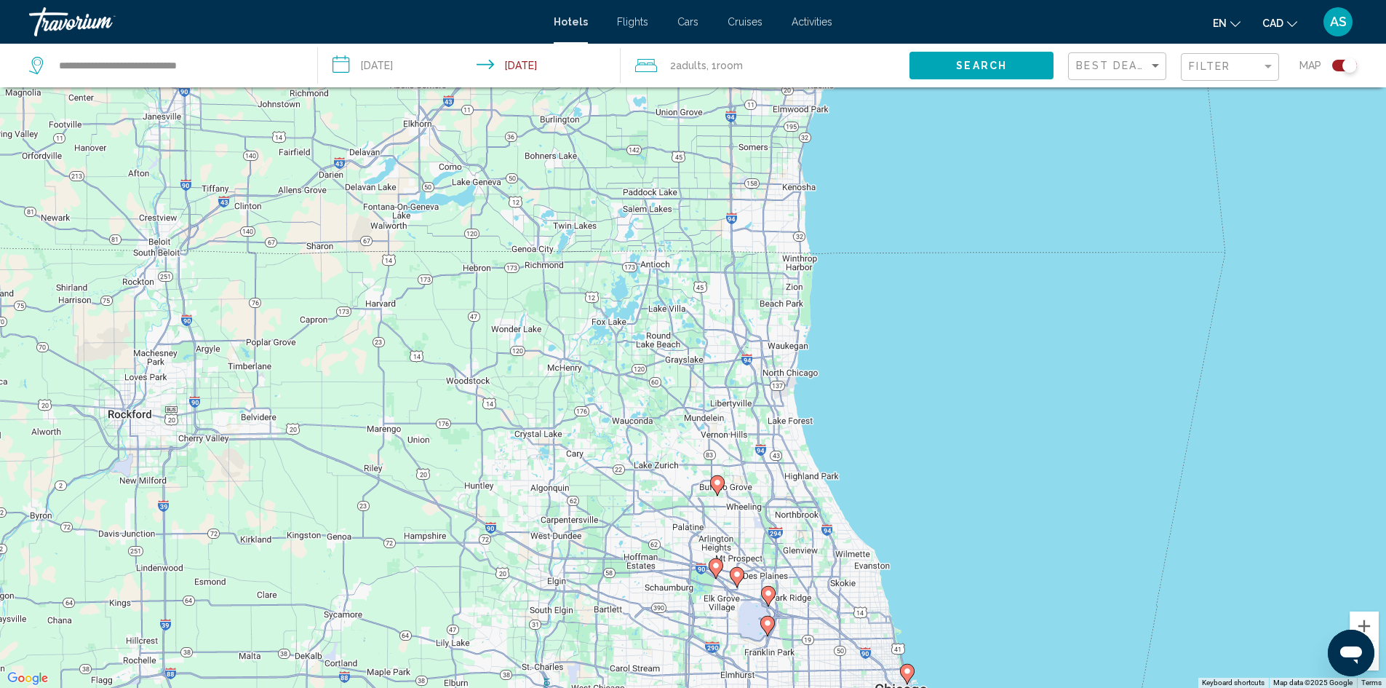
click at [771, 631] on gmp-advanced-marker "Main content" at bounding box center [768, 626] width 15 height 22
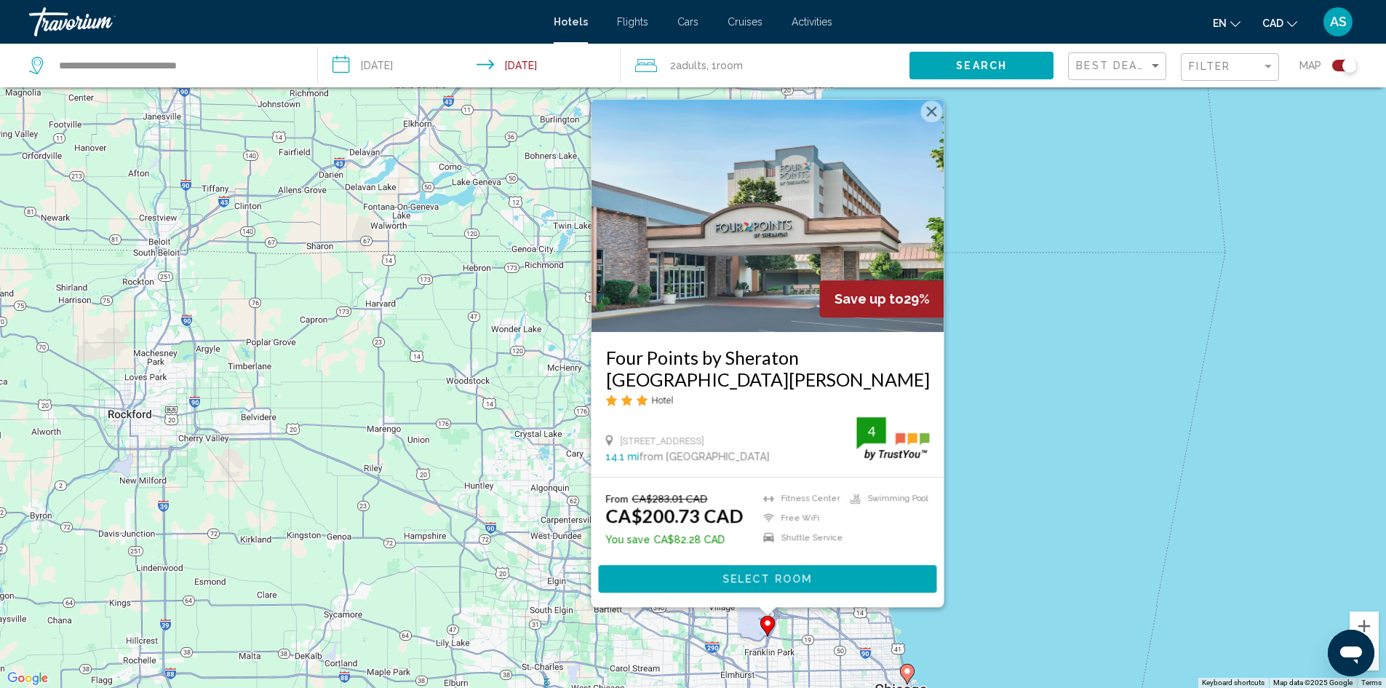
click at [1058, 422] on div "To activate drag with keyboard, press Alt + Enter. Once in keyboard drag state,…" at bounding box center [693, 344] width 1386 height 688
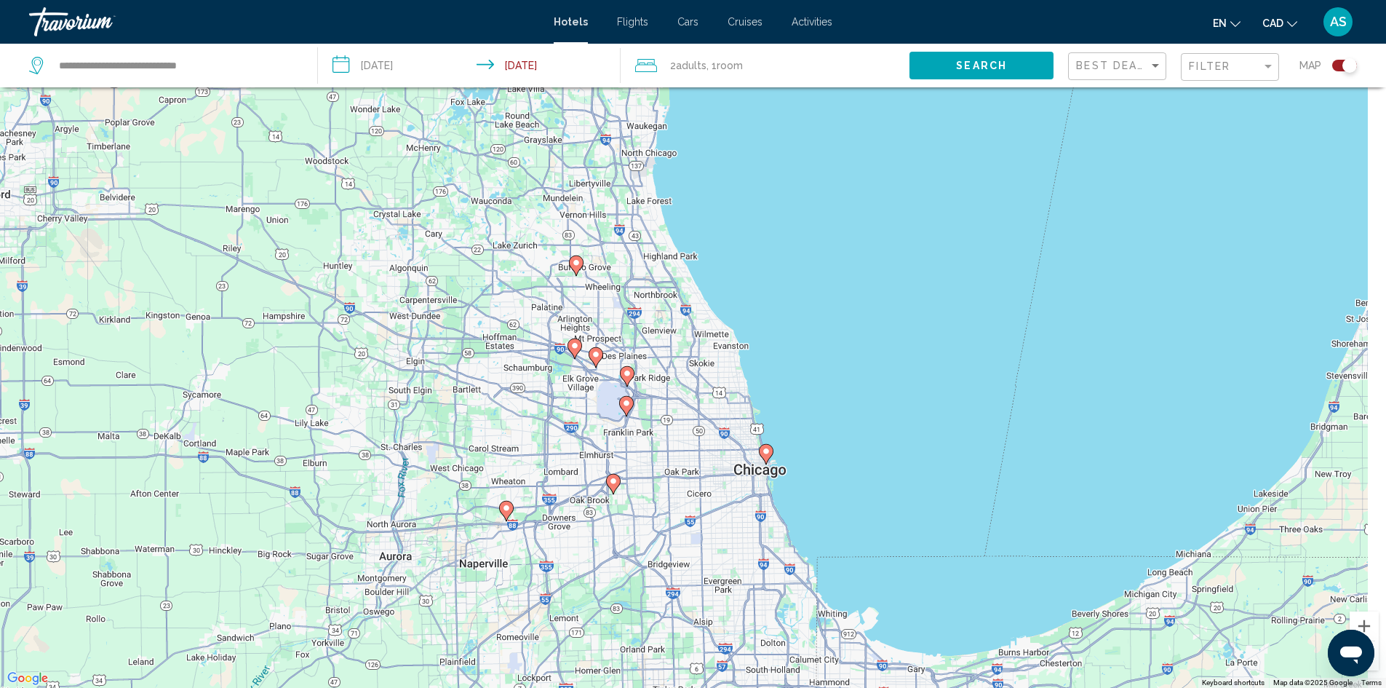
drag, startPoint x: 748, startPoint y: 504, endPoint x: 579, endPoint y: 215, distance: 334.6
click at [579, 215] on div "To activate drag with keyboard, press Alt + Enter. Once in keyboard drag state,…" at bounding box center [693, 344] width 1386 height 688
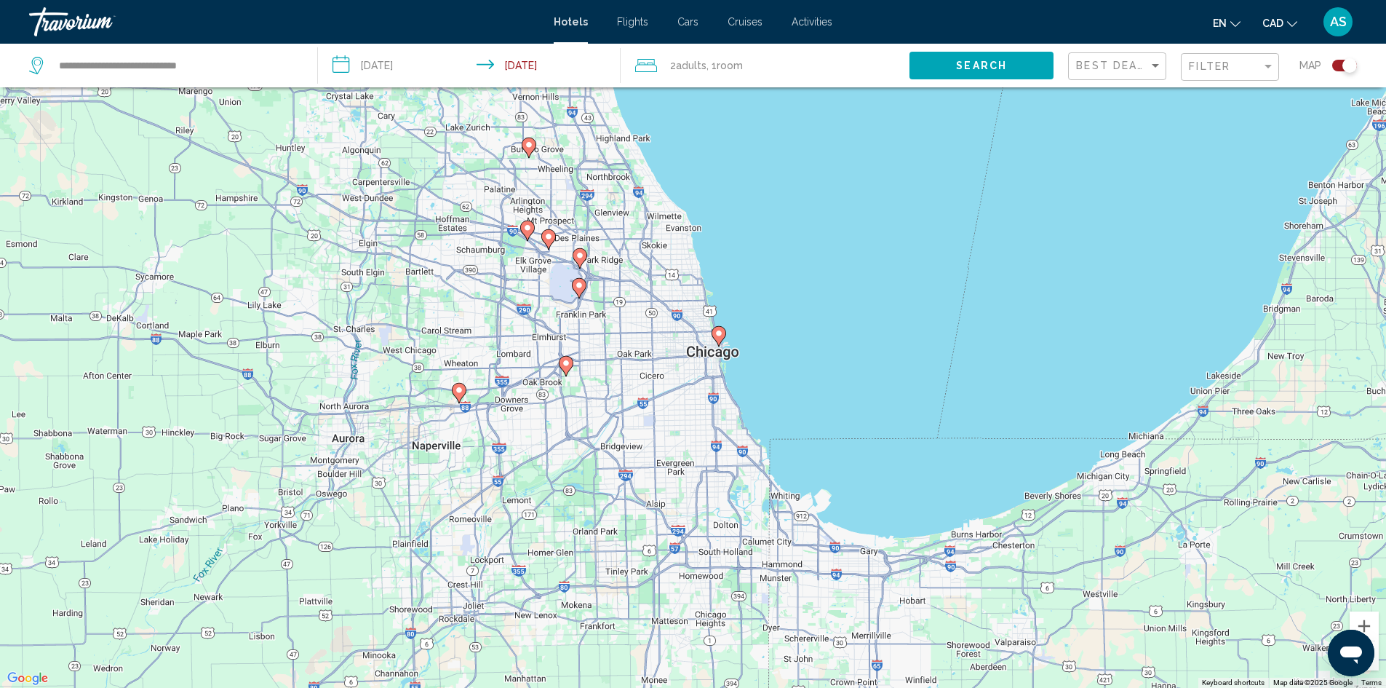
click at [720, 336] on image "Main content" at bounding box center [719, 333] width 9 height 9
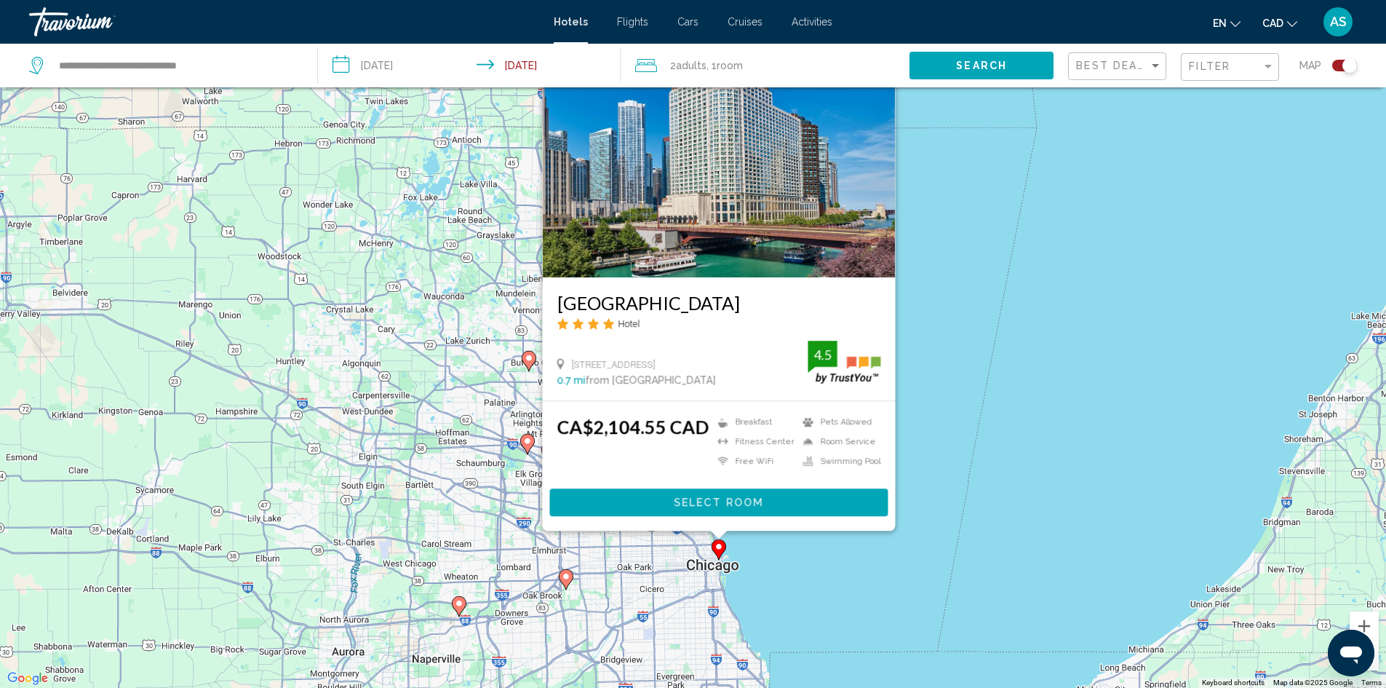
click at [989, 291] on div "To activate drag with keyboard, press Alt + Enter. Once in keyboard drag state,…" at bounding box center [693, 344] width 1386 height 688
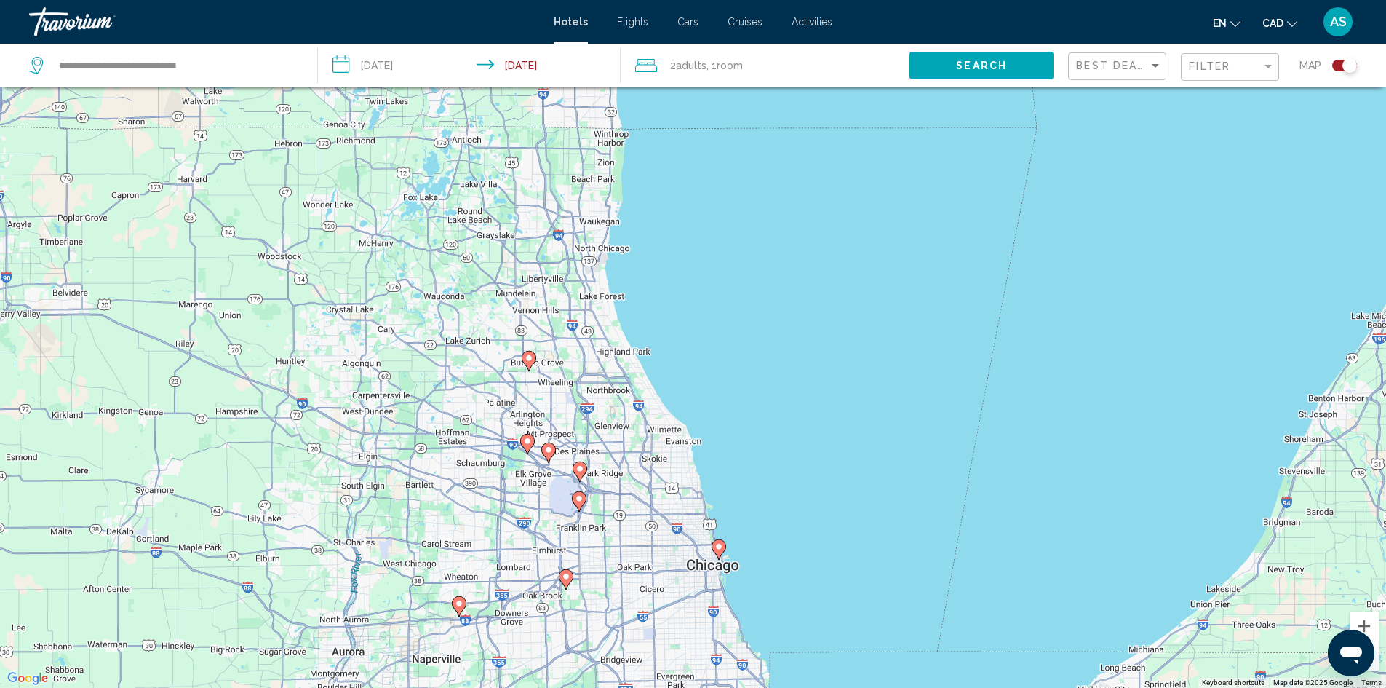
click at [569, 579] on image "Main content" at bounding box center [566, 576] width 9 height 9
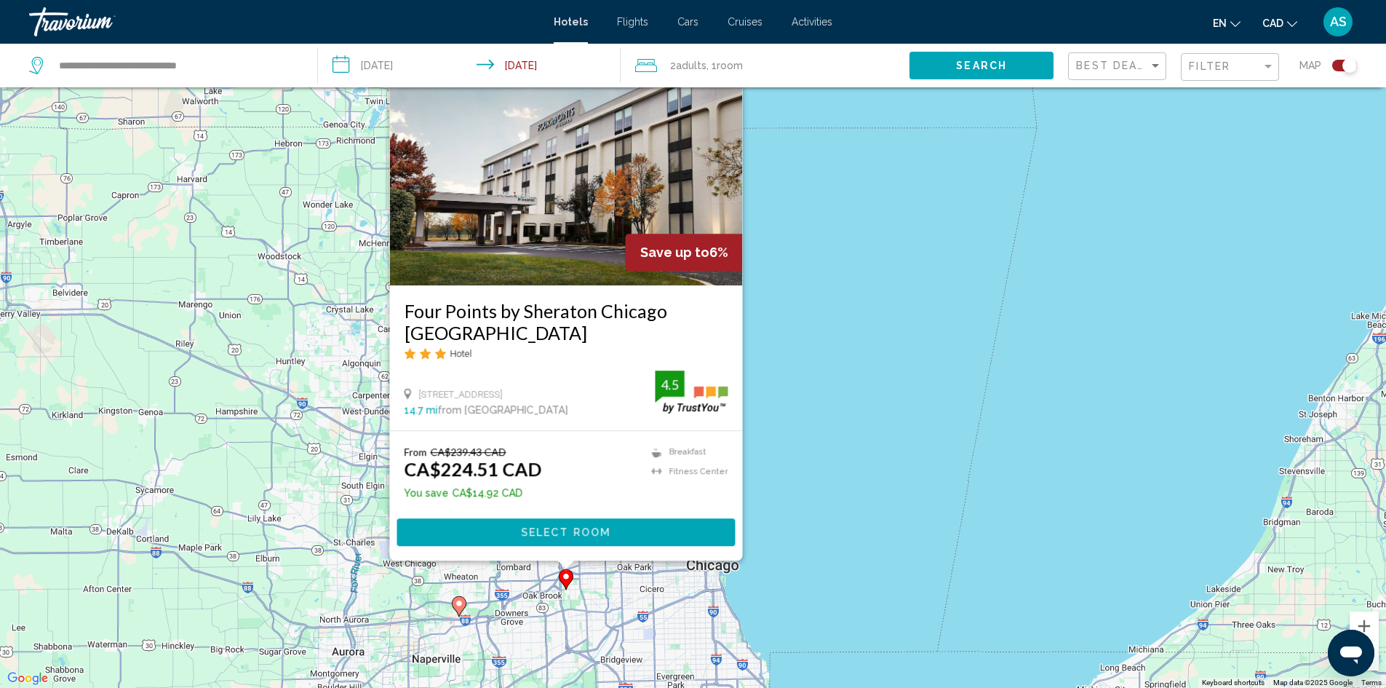
click at [456, 616] on gmp-advanced-marker "Main content" at bounding box center [459, 606] width 15 height 22
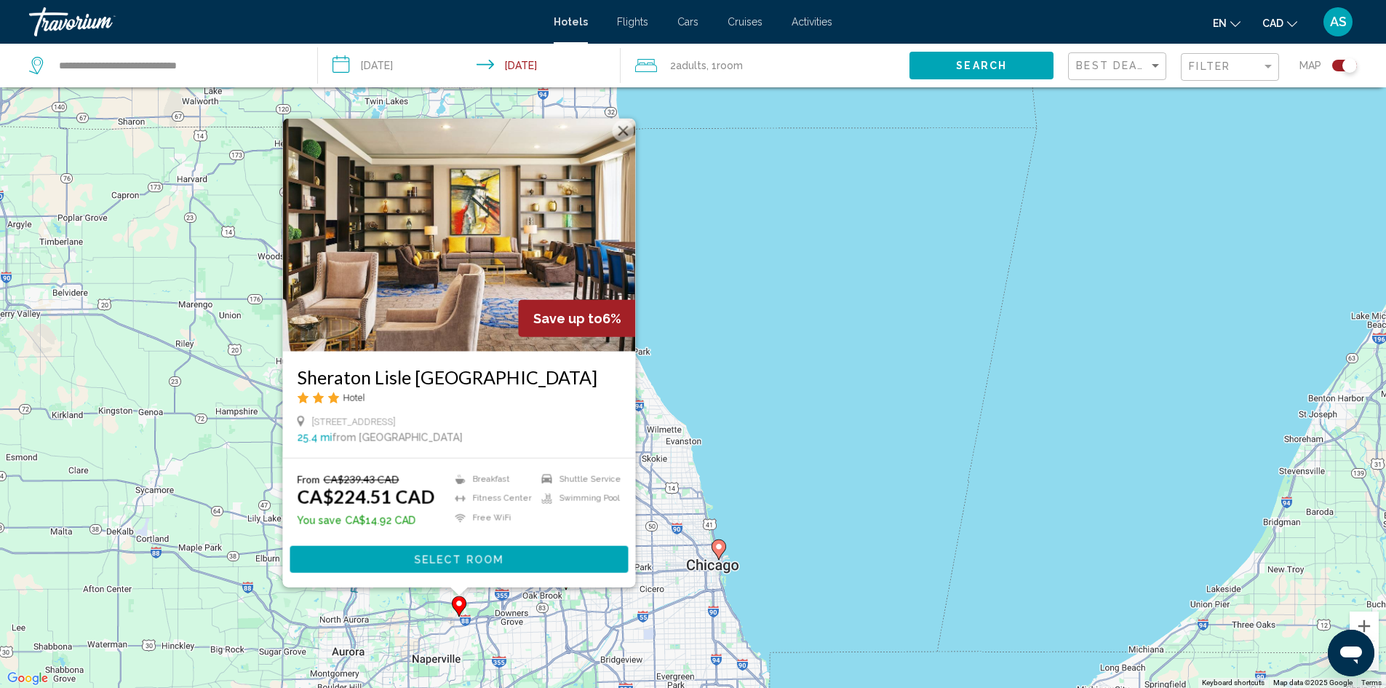
click at [440, 268] on img "Main content" at bounding box center [458, 234] width 353 height 233
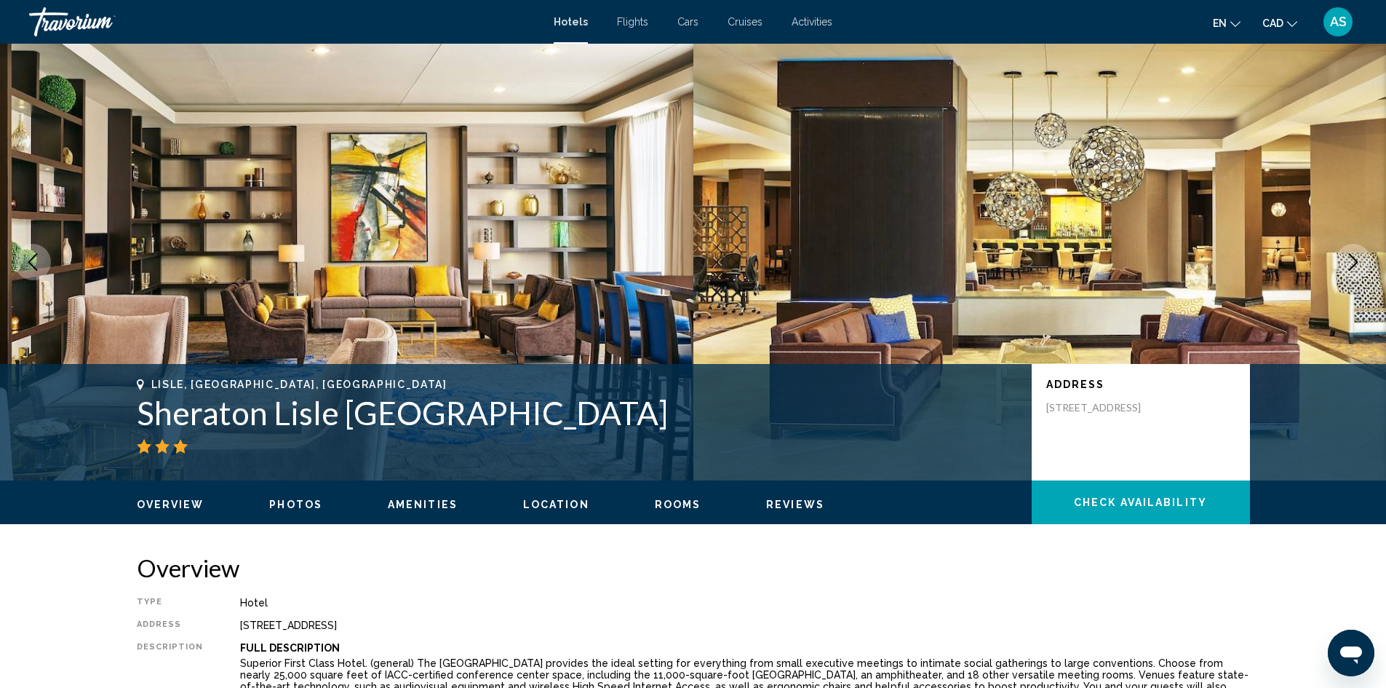
click at [1346, 274] on button "Next image" at bounding box center [1353, 262] width 36 height 36
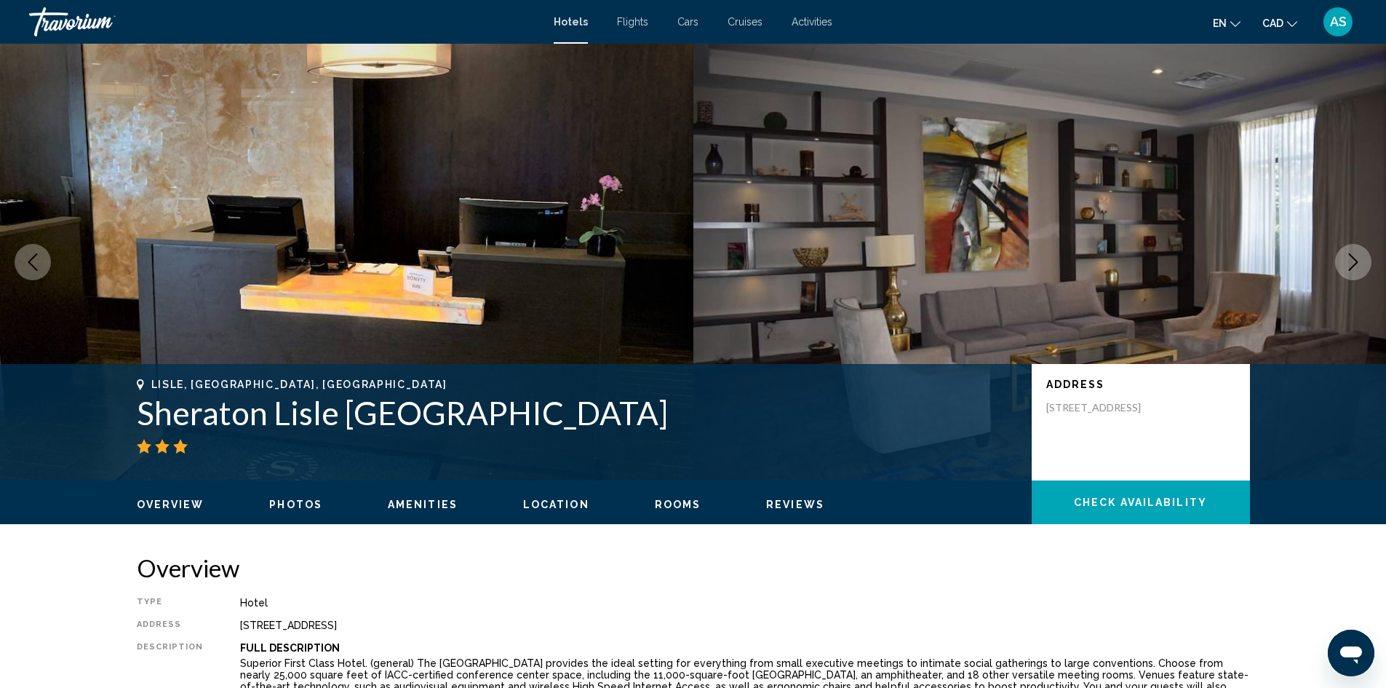
click at [1346, 274] on button "Next image" at bounding box center [1353, 262] width 36 height 36
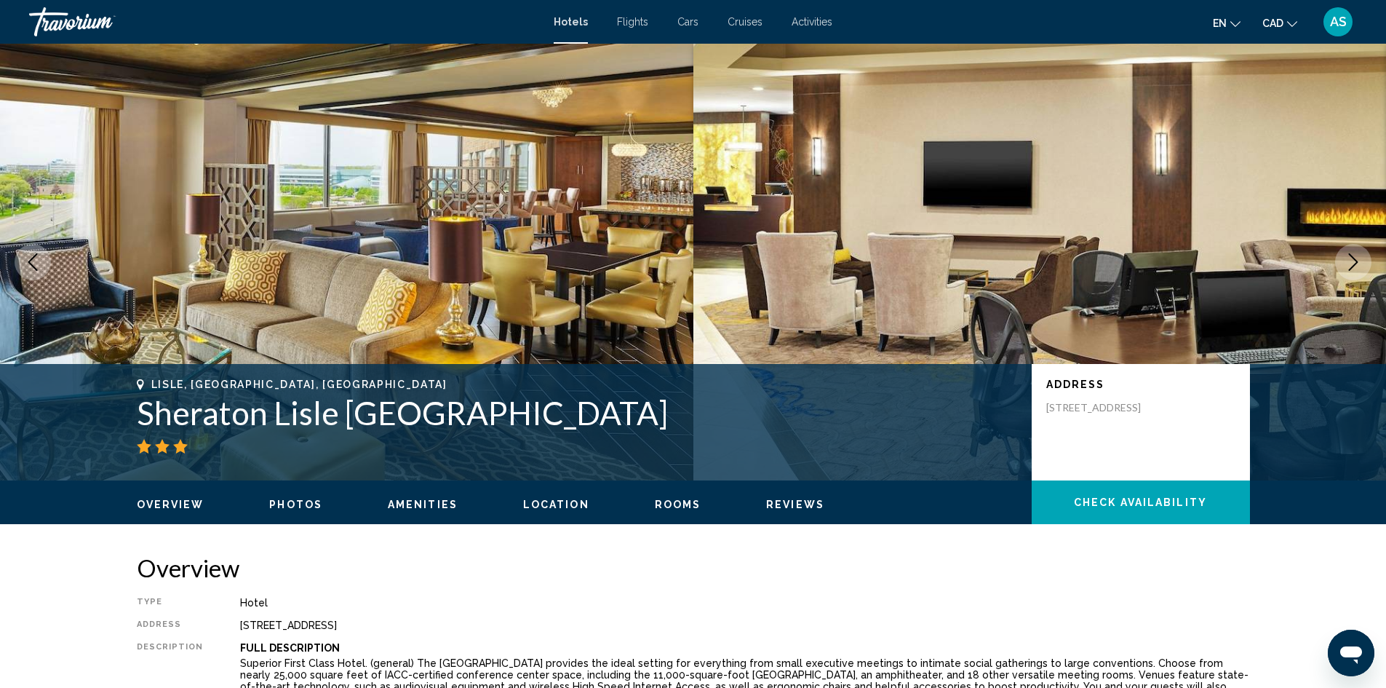
click at [1346, 274] on button "Next image" at bounding box center [1353, 262] width 36 height 36
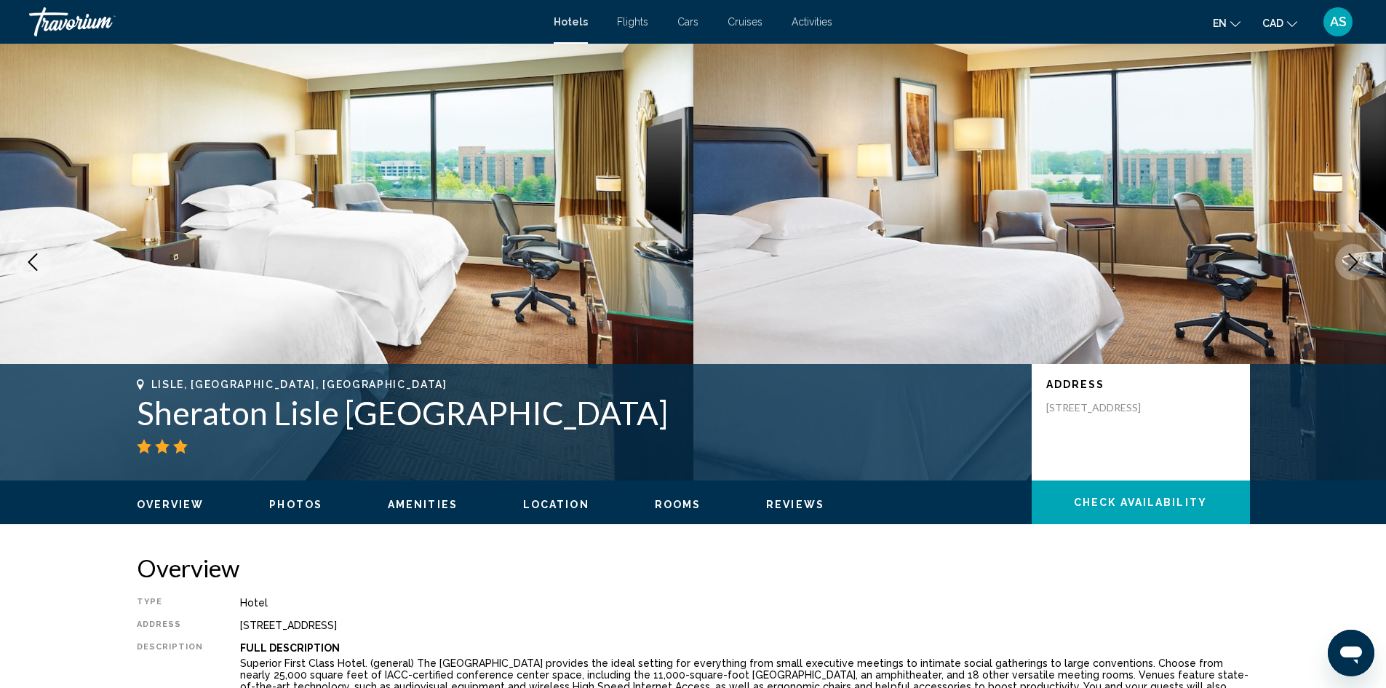
click at [1346, 274] on button "Next image" at bounding box center [1353, 262] width 36 height 36
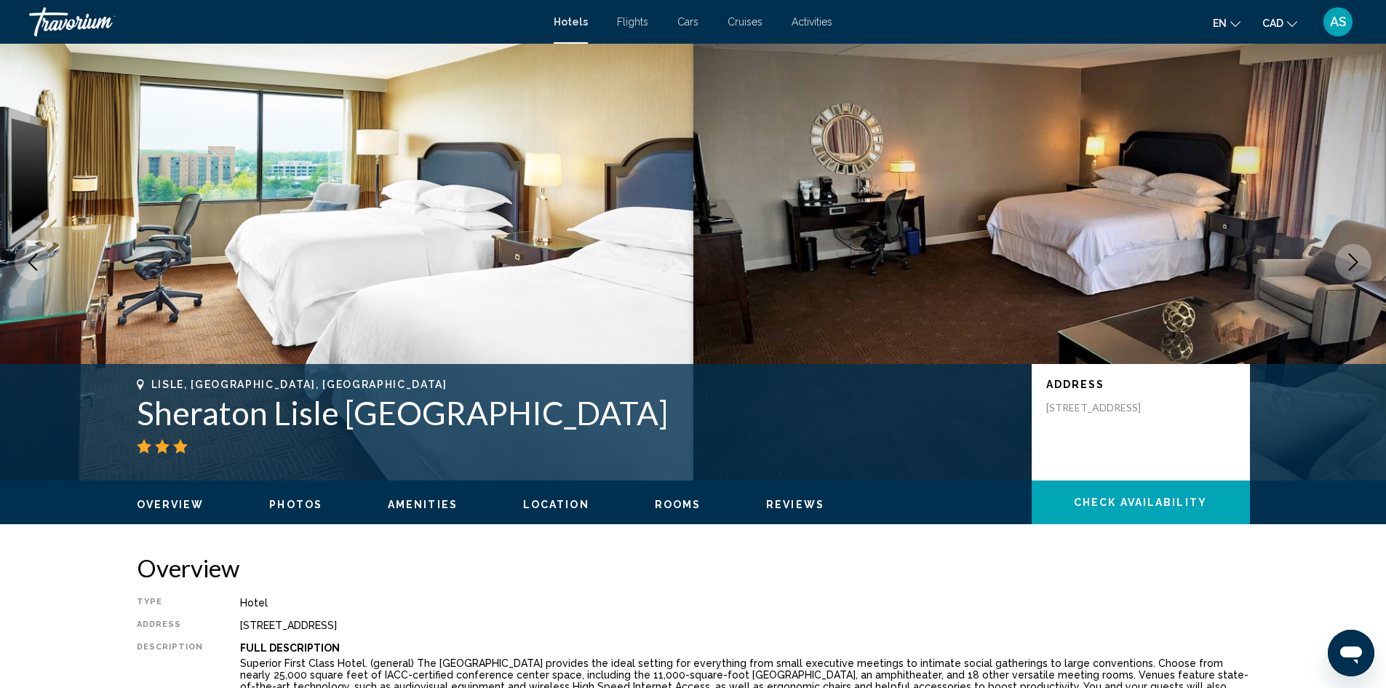
click at [1346, 274] on button "Next image" at bounding box center [1353, 262] width 36 height 36
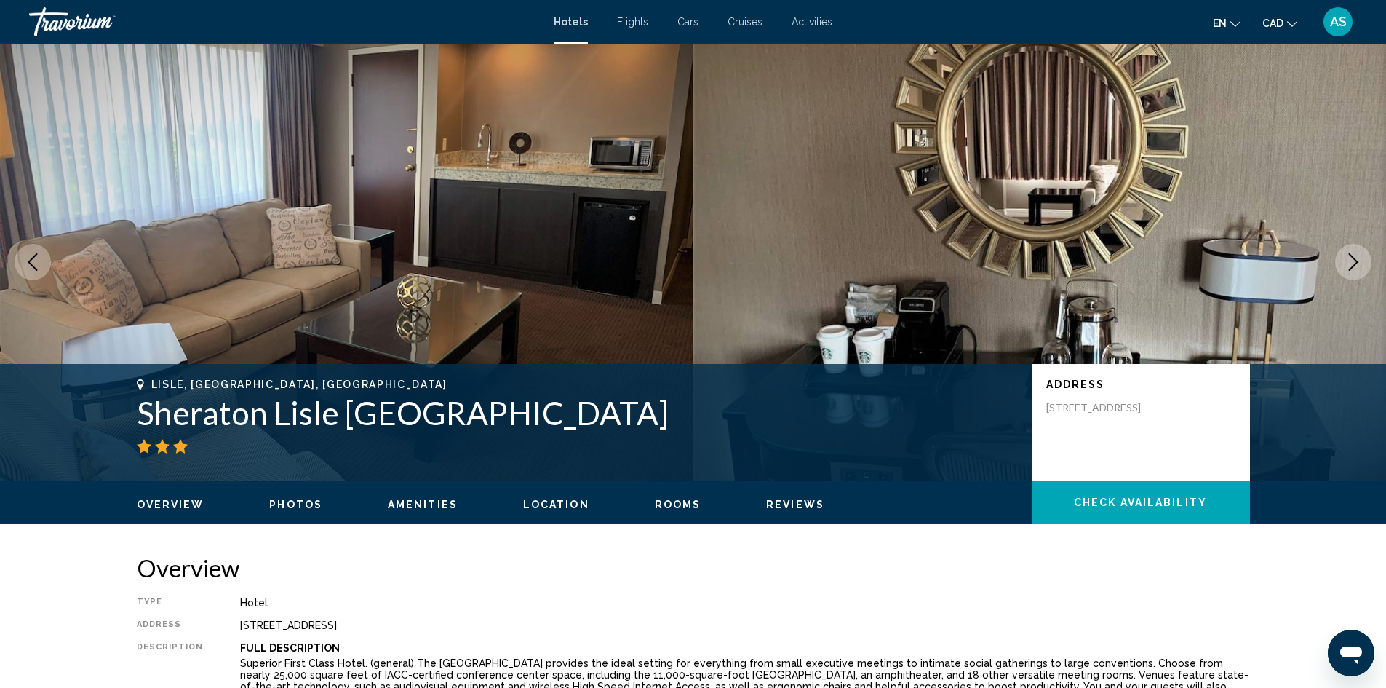
click at [1346, 274] on button "Next image" at bounding box center [1353, 262] width 36 height 36
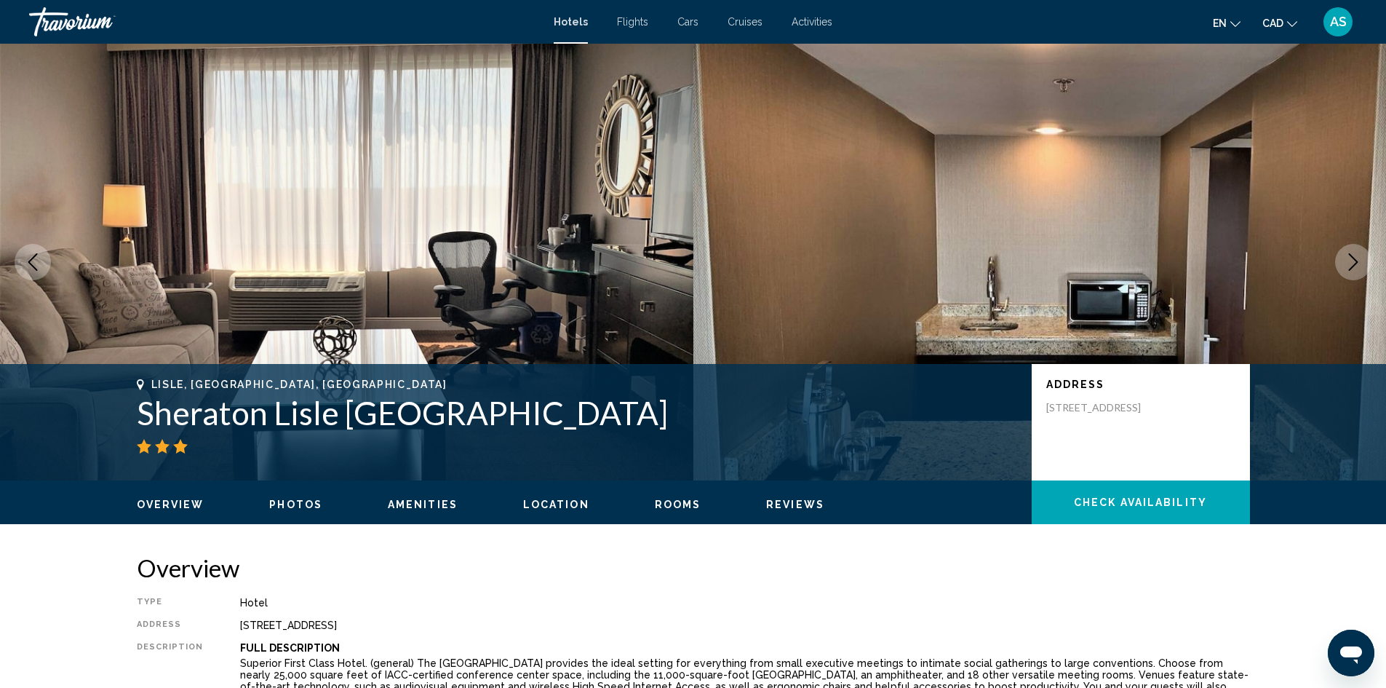
click at [1346, 274] on button "Next image" at bounding box center [1353, 262] width 36 height 36
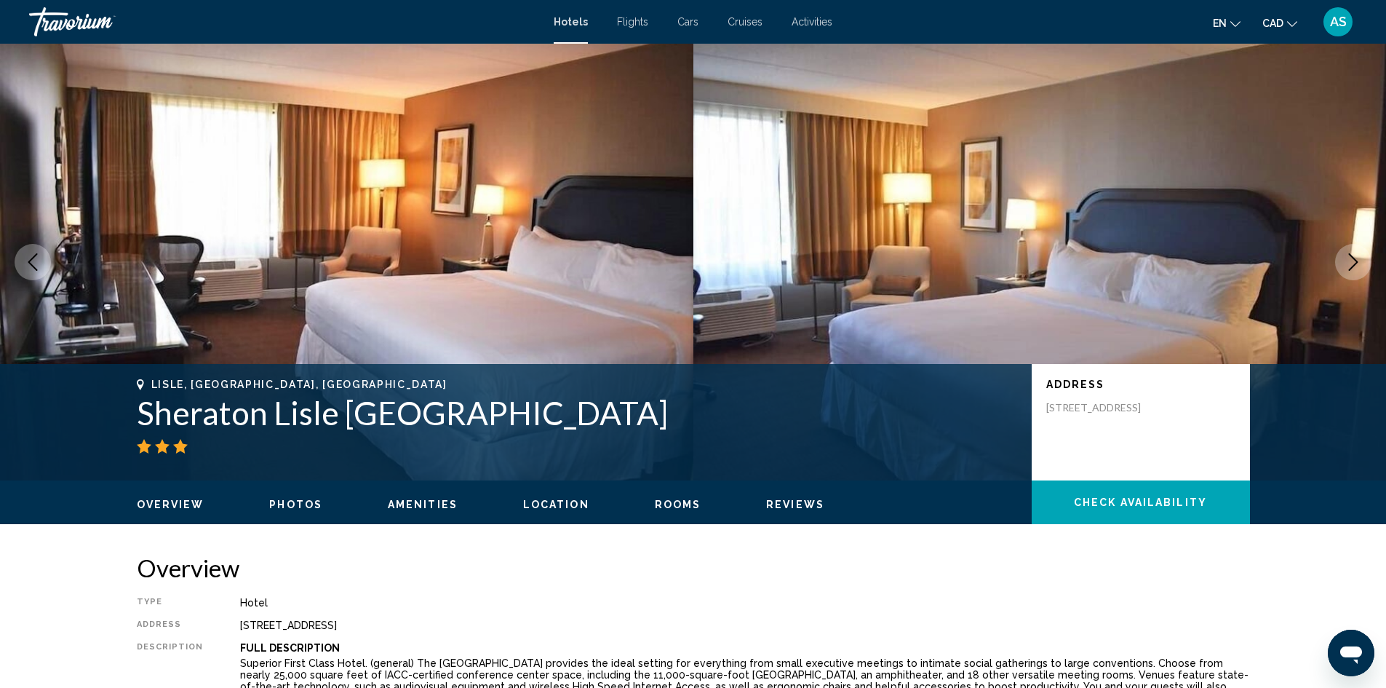
click at [1346, 274] on button "Next image" at bounding box center [1353, 262] width 36 height 36
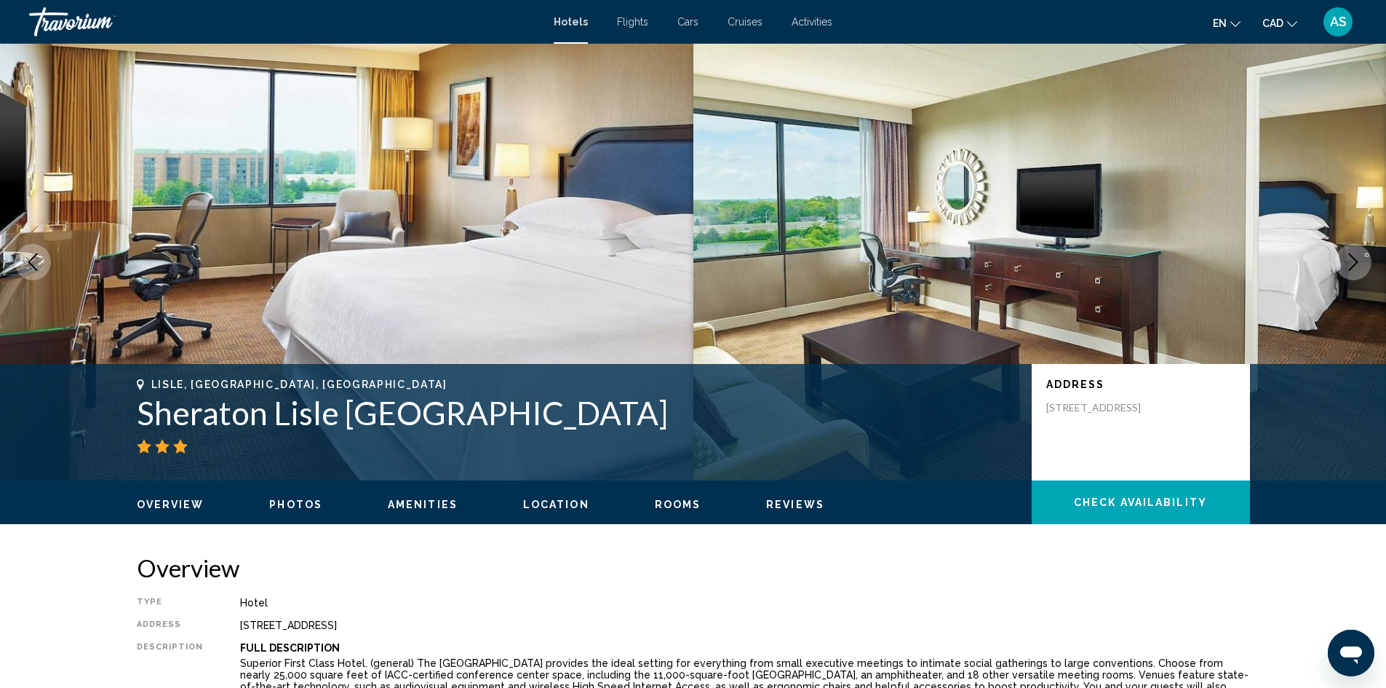
click at [1346, 274] on button "Next image" at bounding box center [1353, 262] width 36 height 36
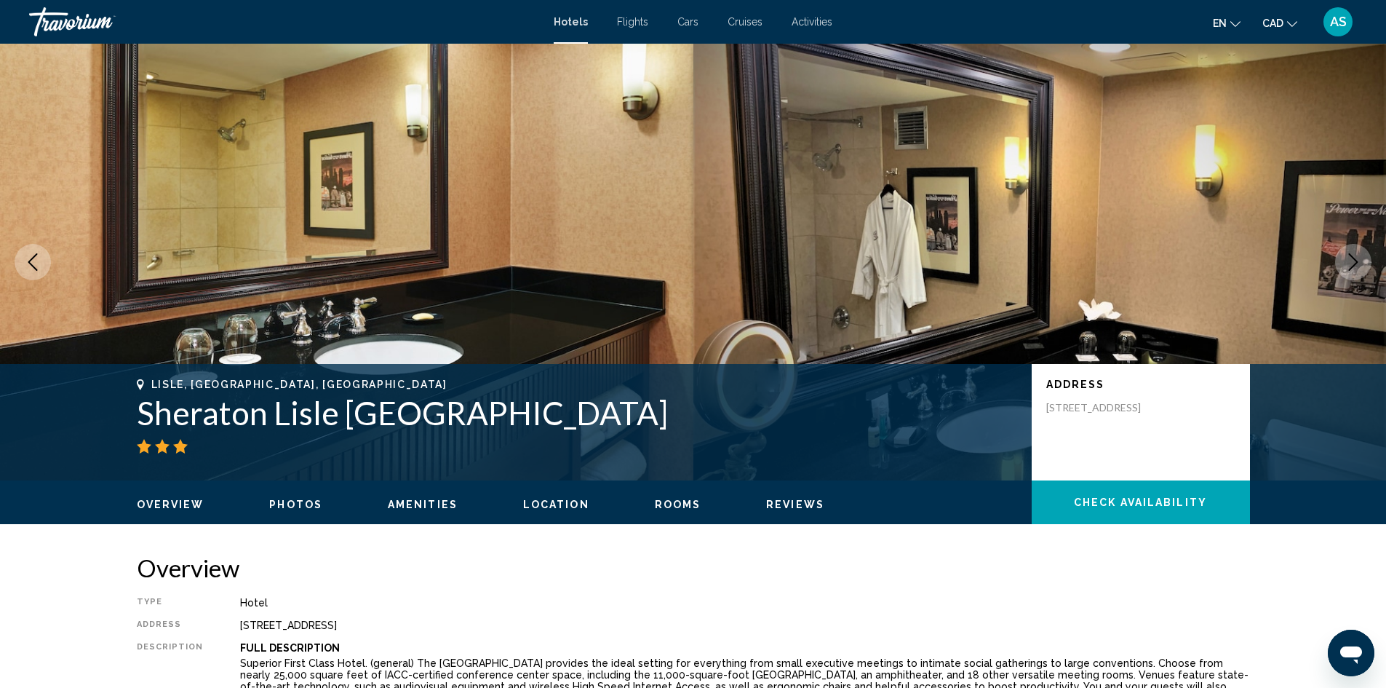
click at [1346, 274] on button "Next image" at bounding box center [1353, 262] width 36 height 36
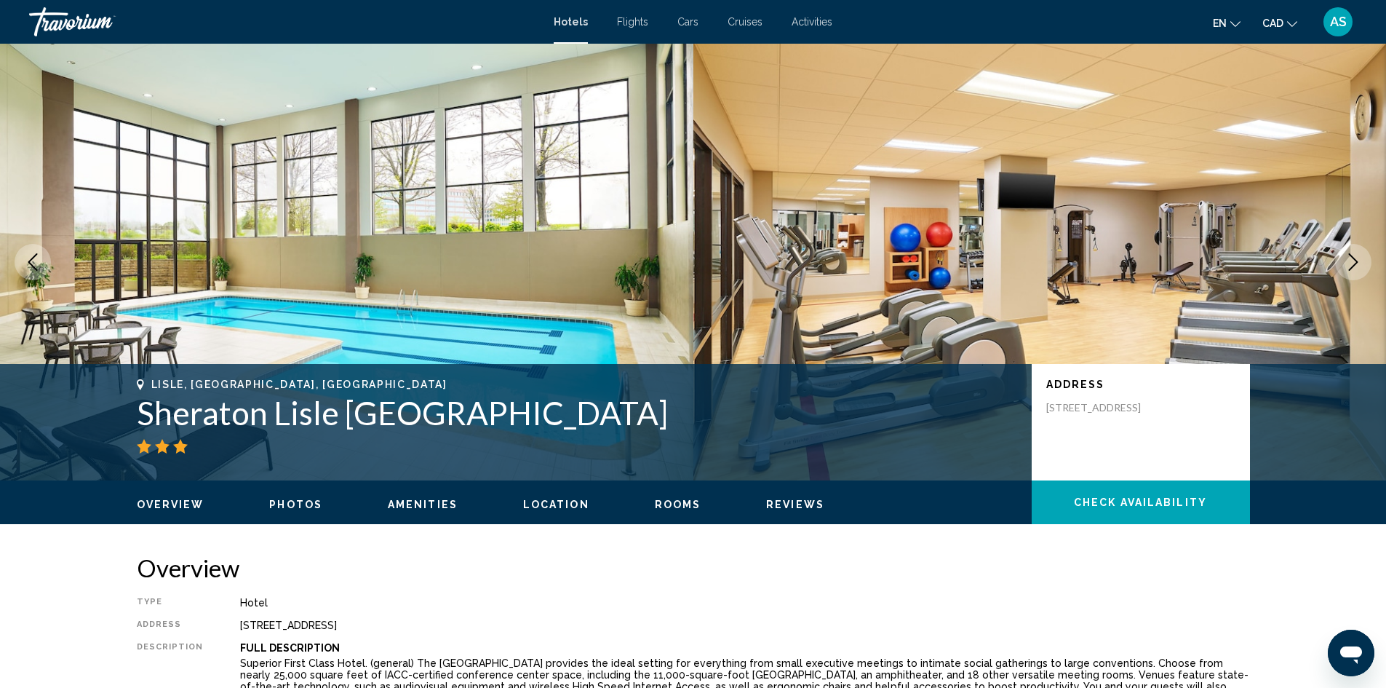
click at [1346, 274] on button "Next image" at bounding box center [1353, 262] width 36 height 36
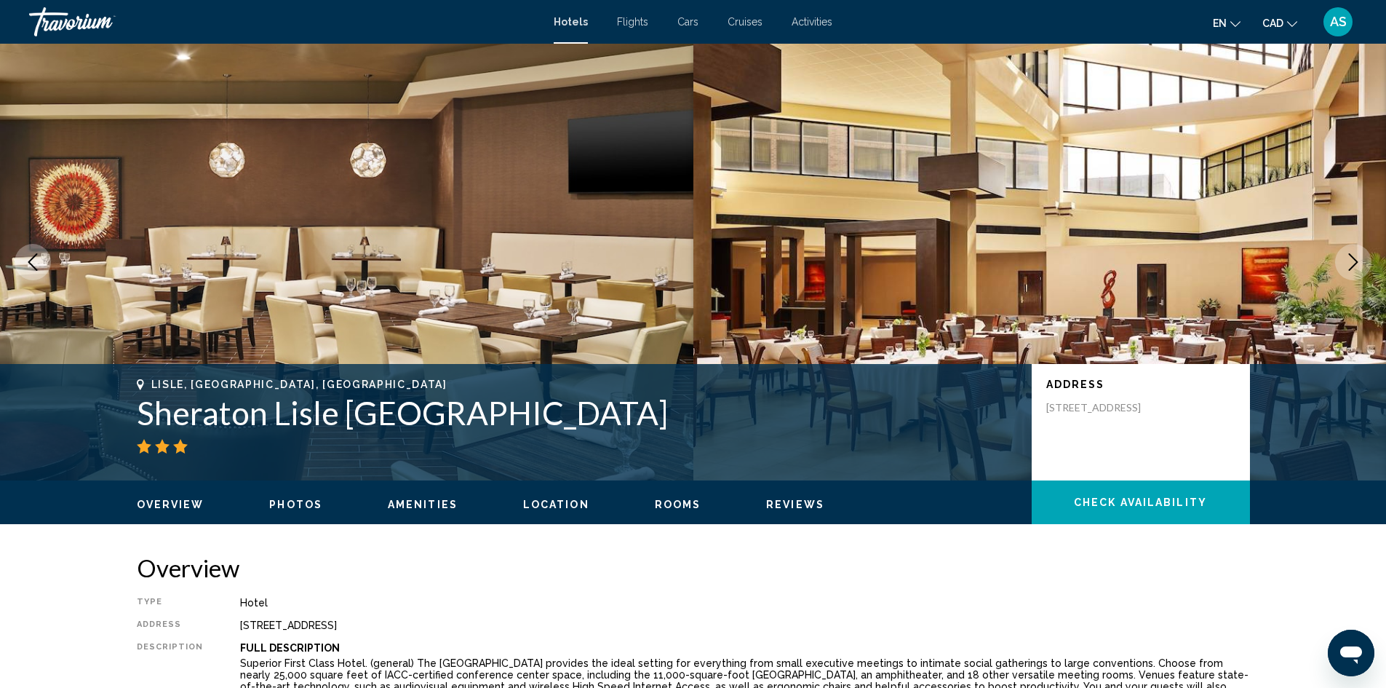
click at [1346, 274] on button "Next image" at bounding box center [1353, 262] width 36 height 36
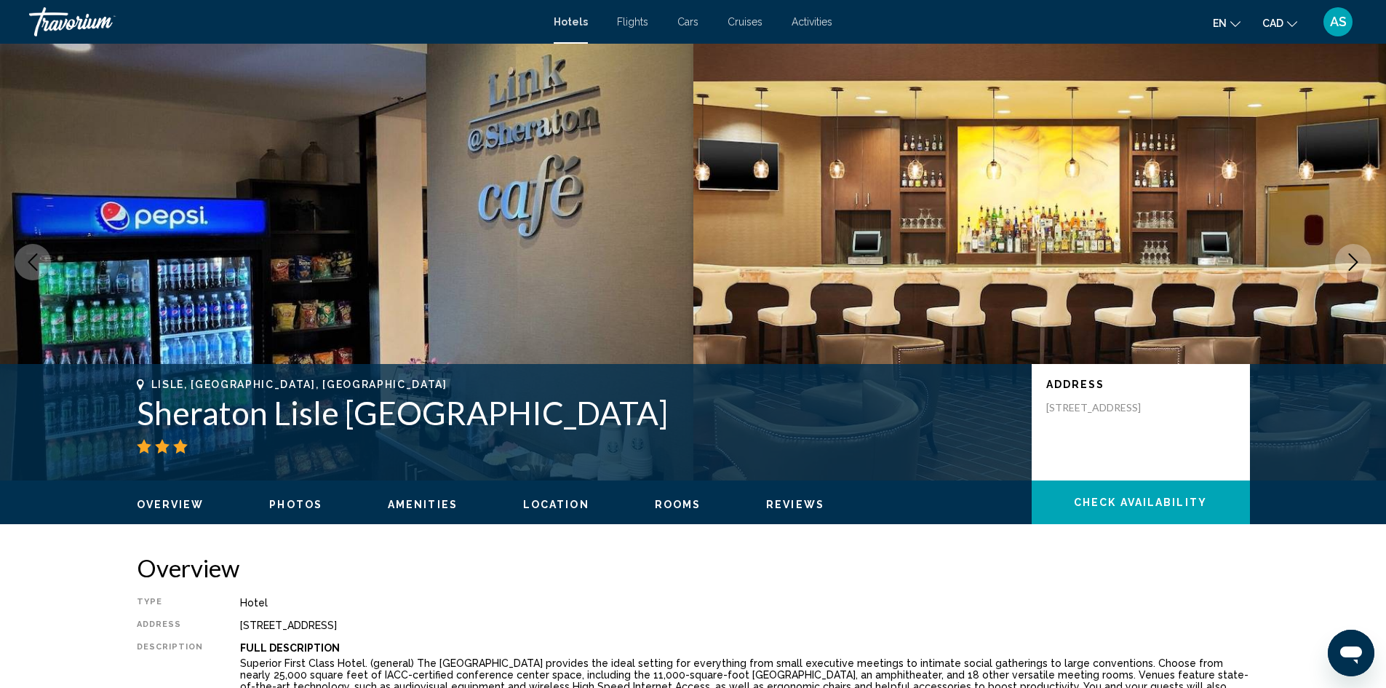
click at [1346, 275] on button "Next image" at bounding box center [1353, 262] width 36 height 36
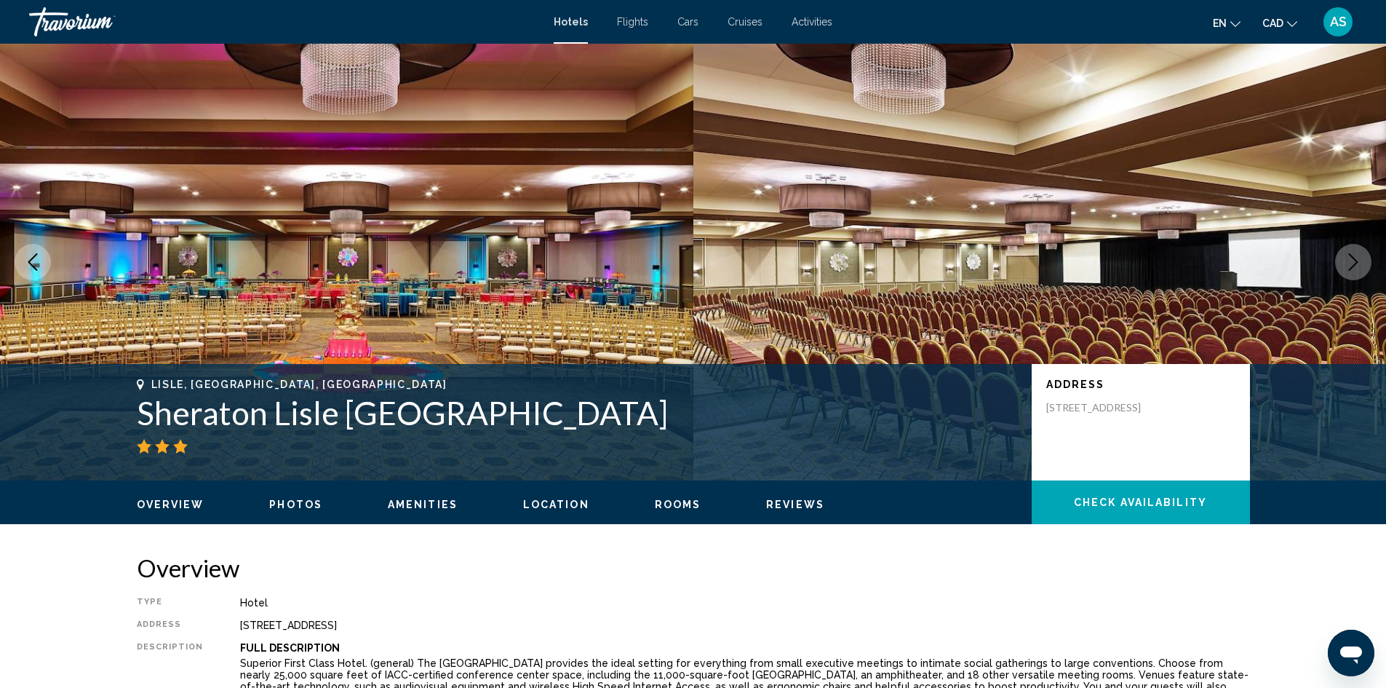
click at [1346, 275] on button "Next image" at bounding box center [1353, 262] width 36 height 36
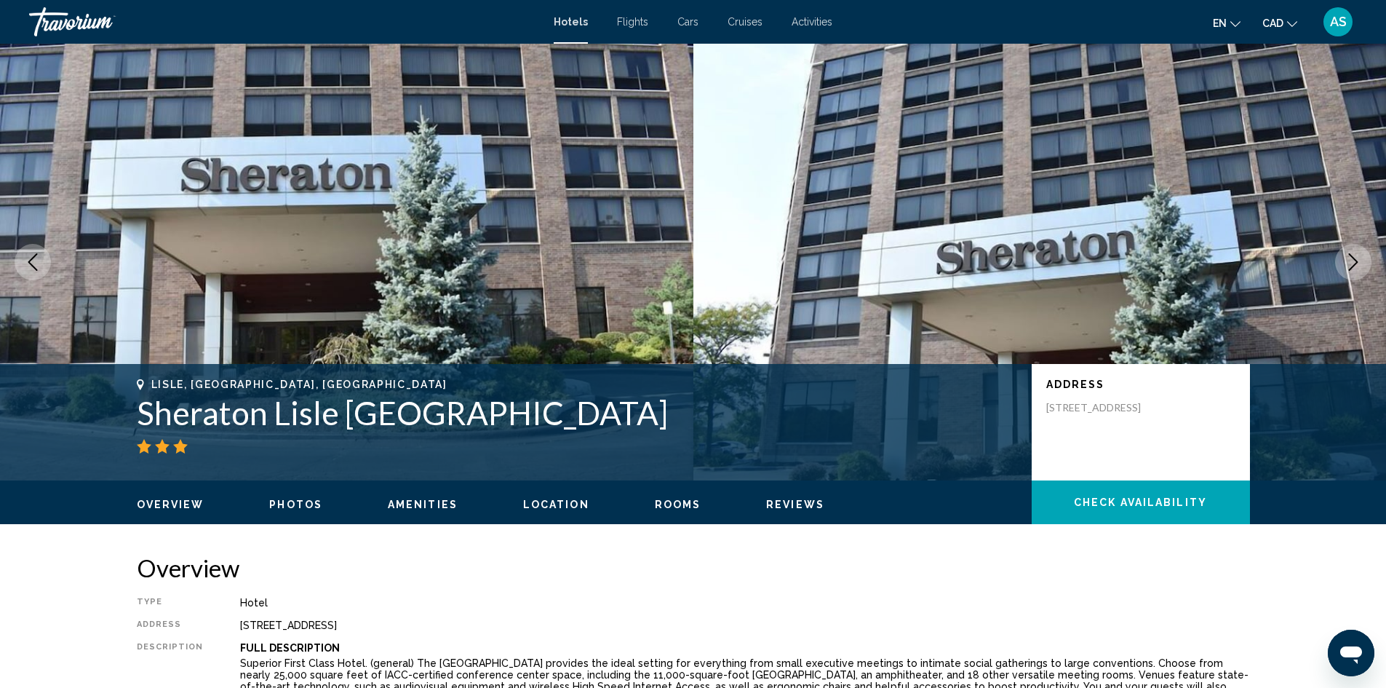
click at [1346, 275] on button "Next image" at bounding box center [1353, 262] width 36 height 36
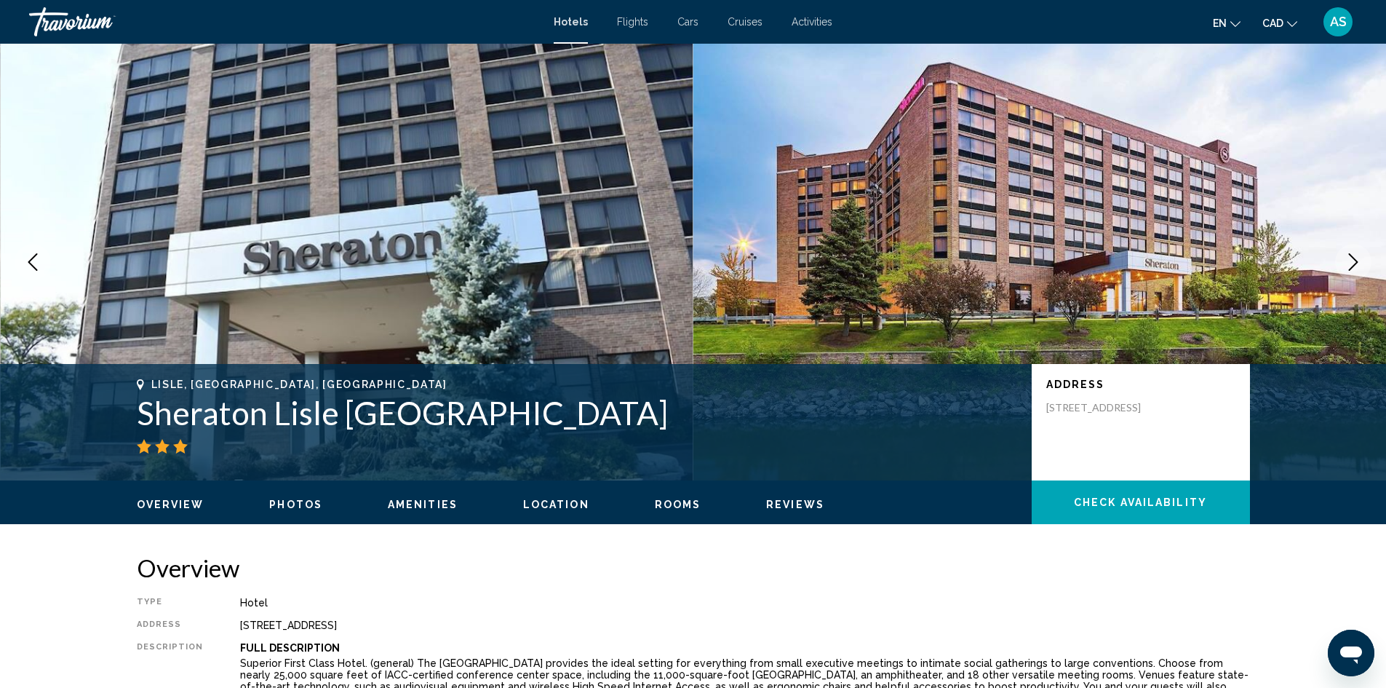
click at [1356, 266] on icon "Next image" at bounding box center [1353, 261] width 17 height 17
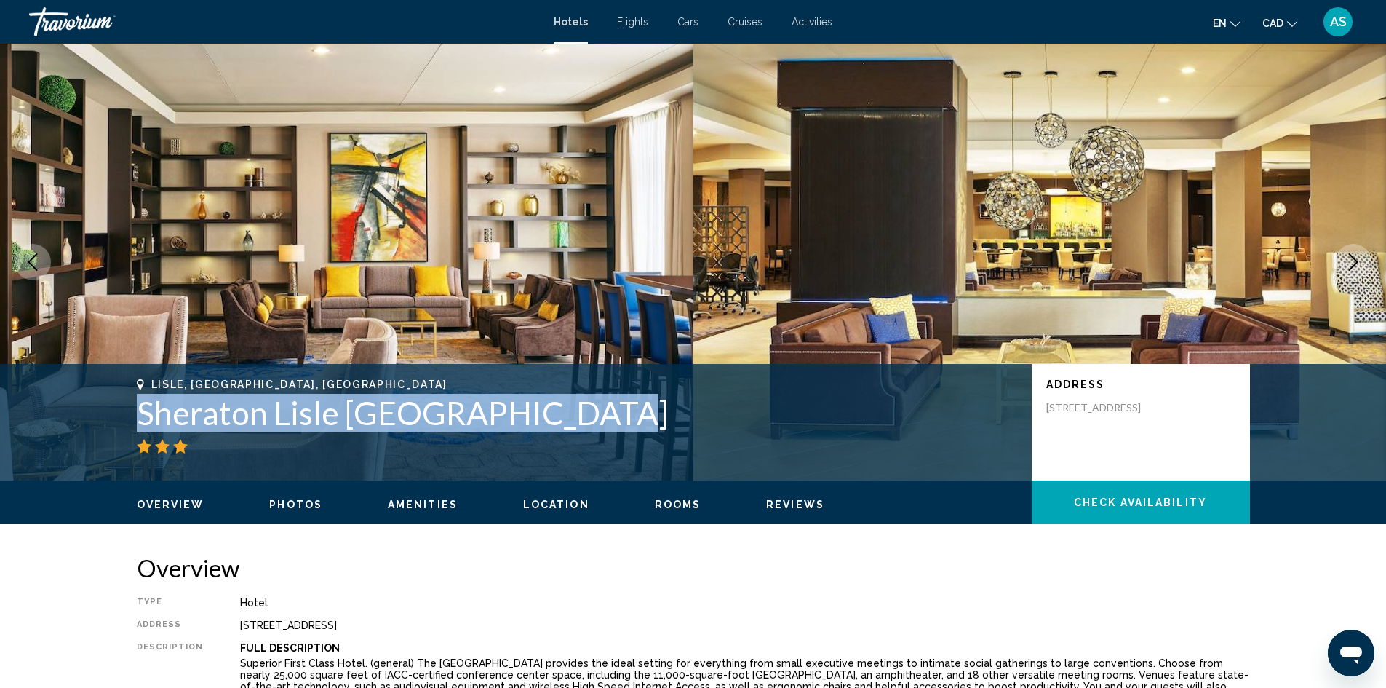
drag, startPoint x: 140, startPoint y: 413, endPoint x: 579, endPoint y: 412, distance: 439.6
click at [579, 412] on h1 "Sheraton Lisle [GEOGRAPHIC_DATA]" at bounding box center [577, 413] width 881 height 38
copy h1 "Sheraton Lisle [GEOGRAPHIC_DATA]"
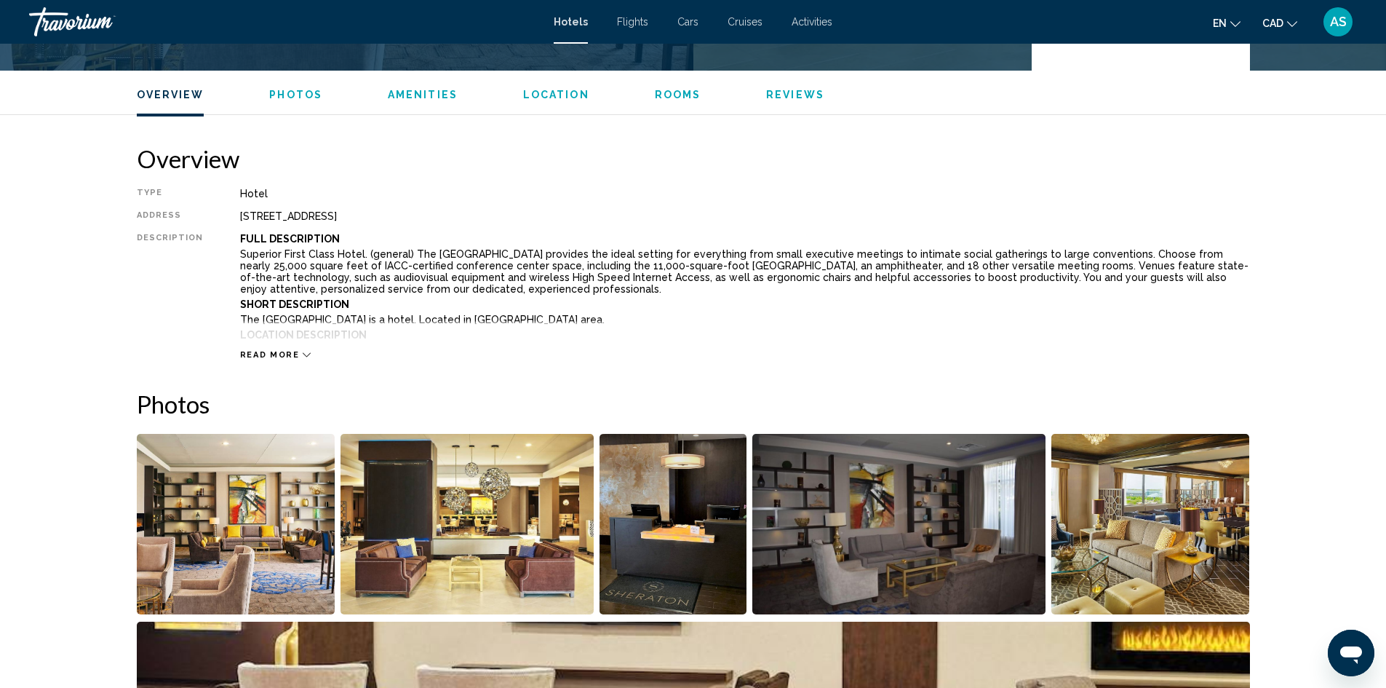
scroll to position [73, 0]
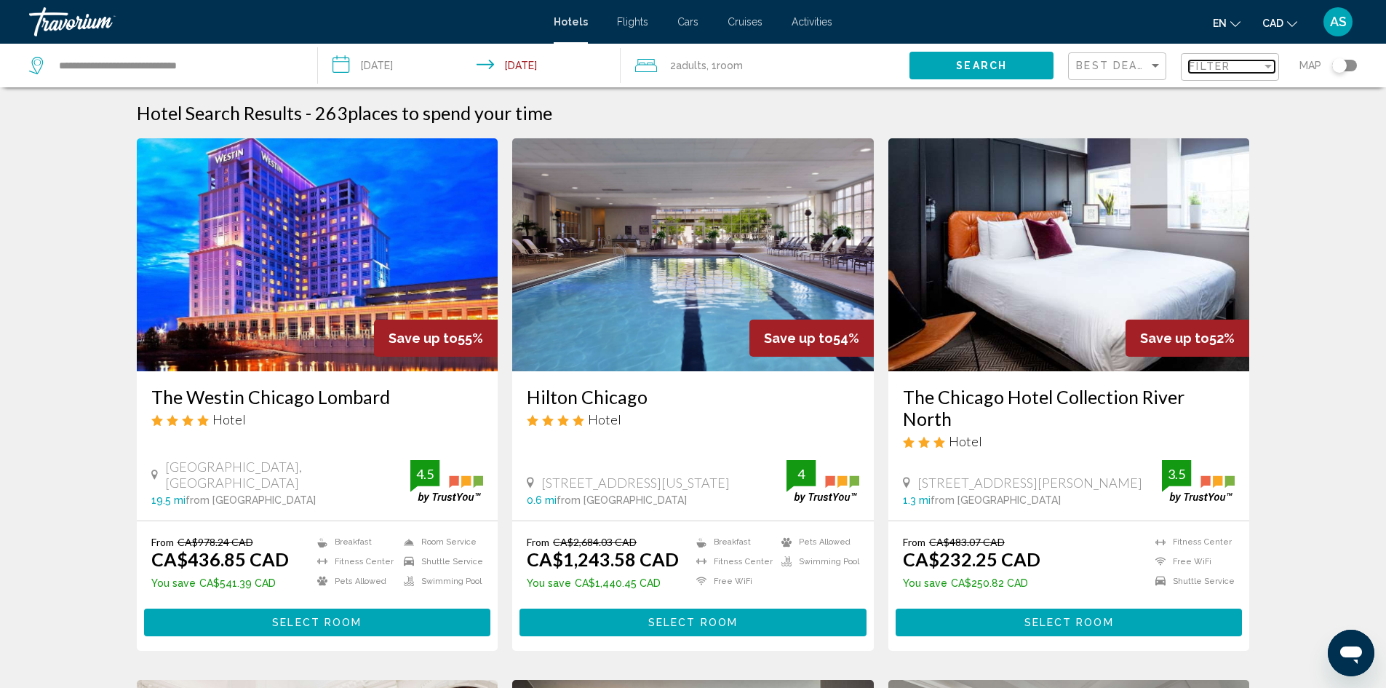
click at [1243, 64] on div "Filter" at bounding box center [1225, 66] width 73 height 12
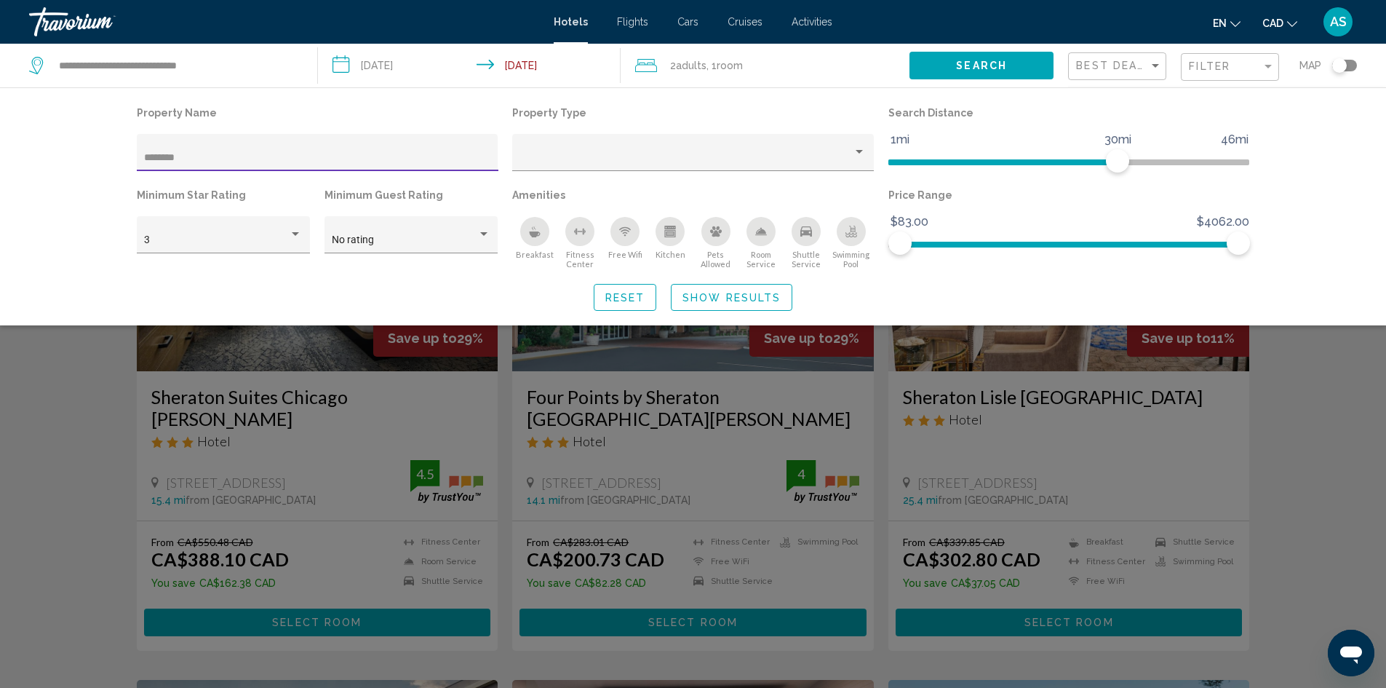
type input "********"
click at [1315, 442] on div "Search widget" at bounding box center [693, 452] width 1386 height 469
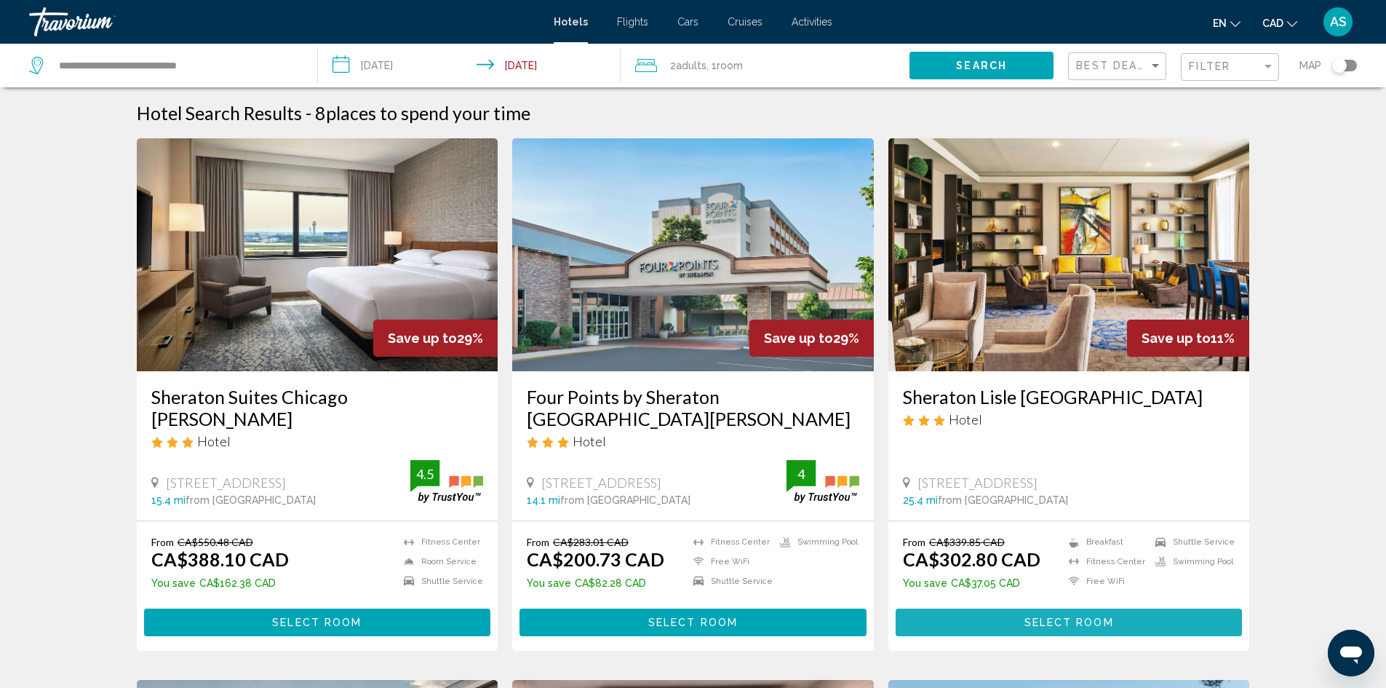
click at [1075, 620] on span "Select Room" at bounding box center [1070, 623] width 90 height 12
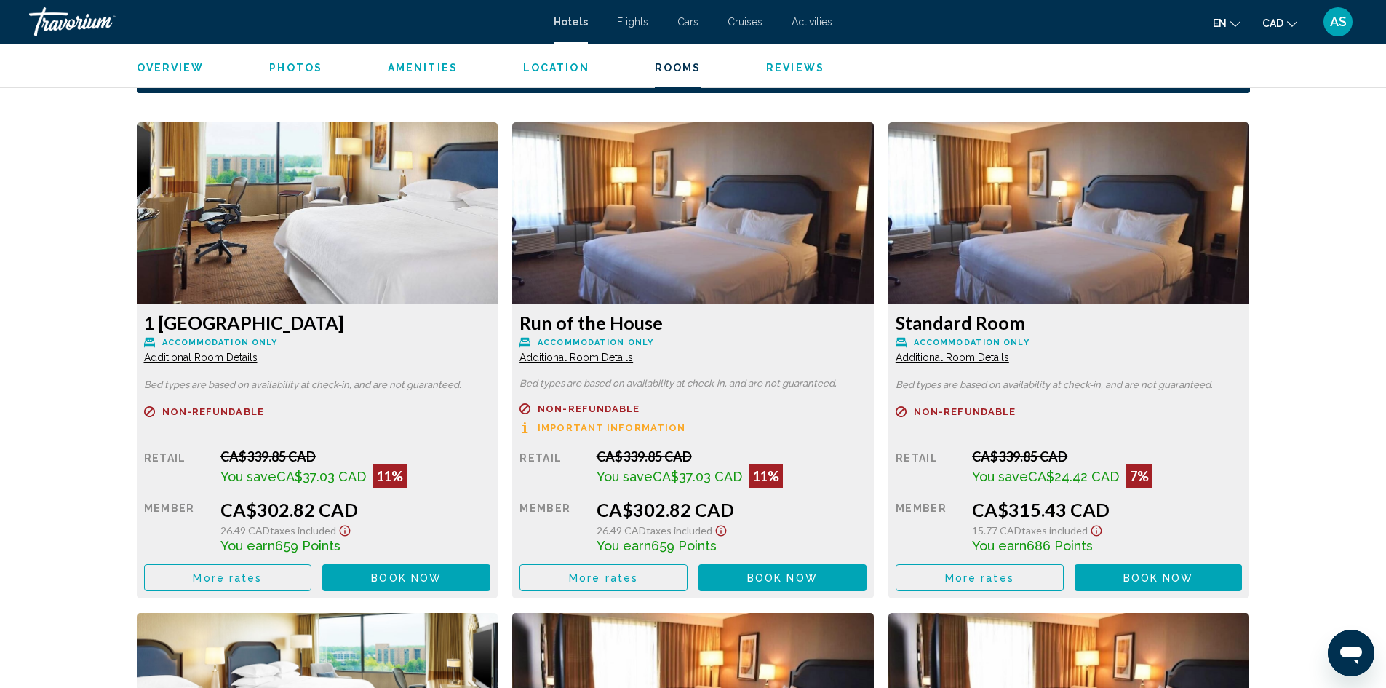
scroll to position [1934, 0]
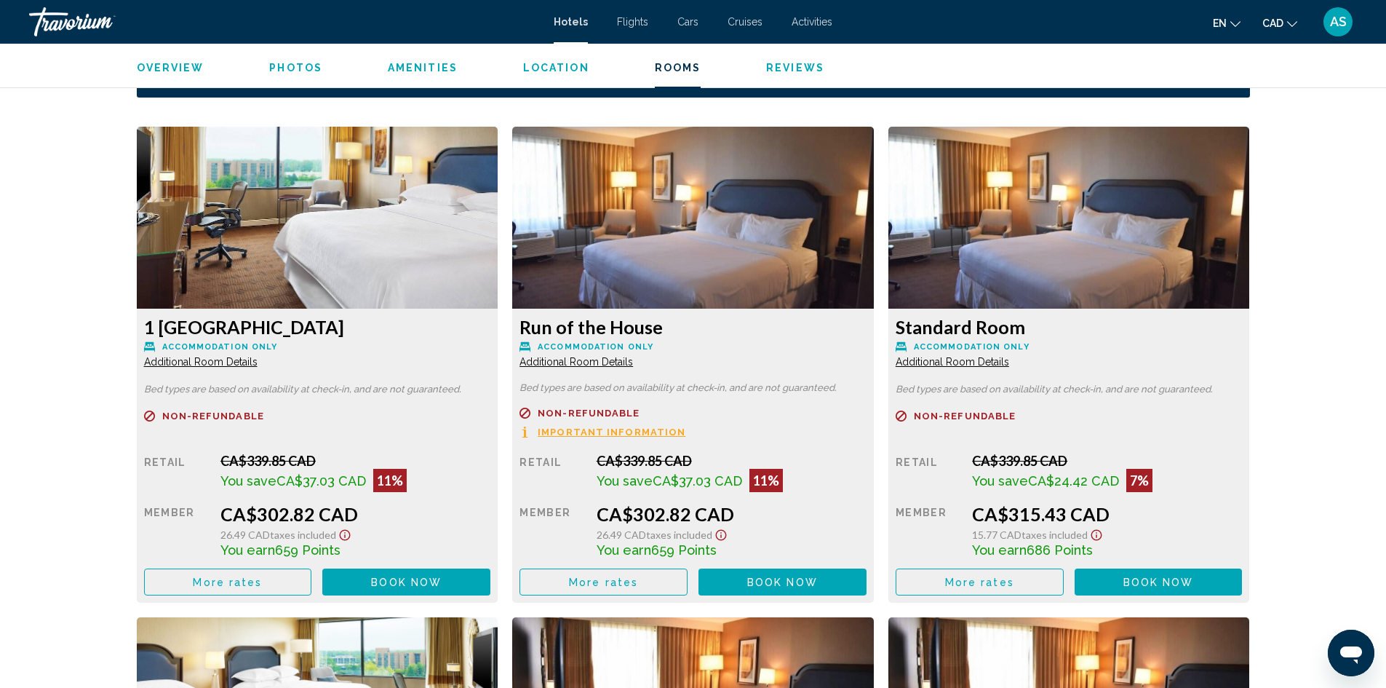
click at [356, 261] on img "Main content" at bounding box center [318, 218] width 362 height 182
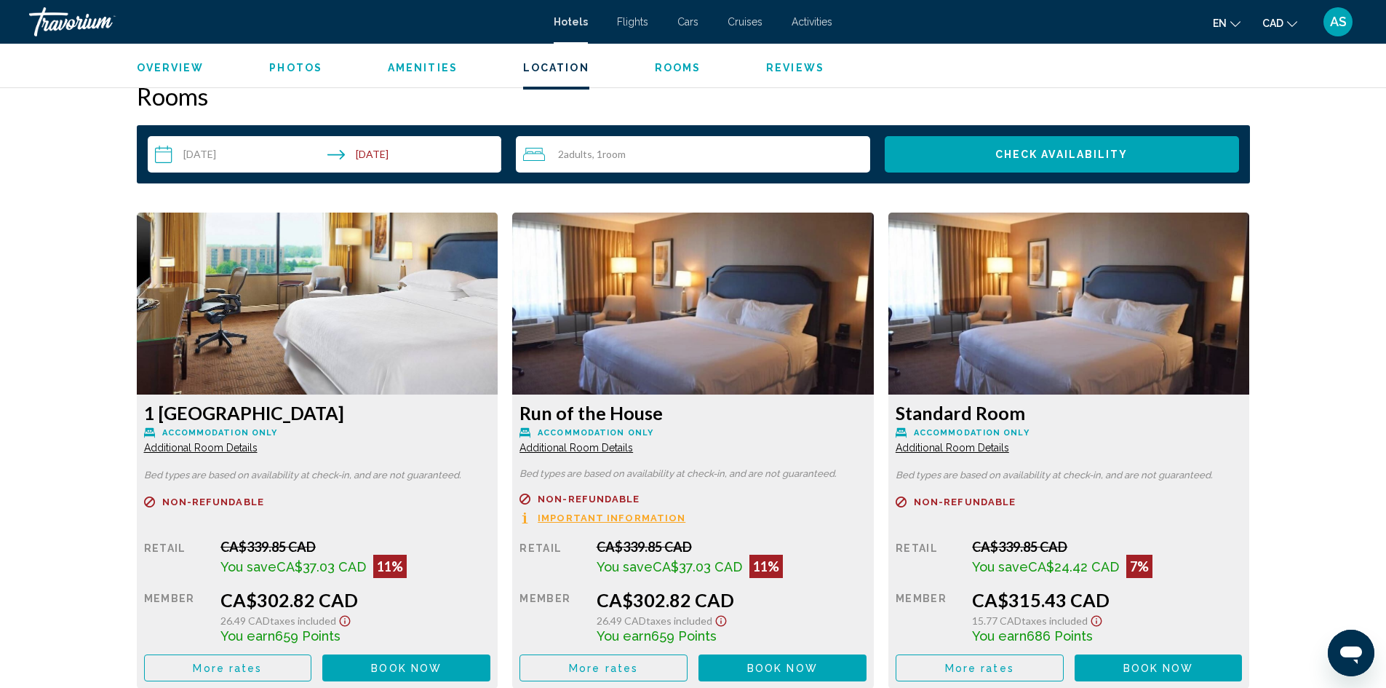
scroll to position [1862, 0]
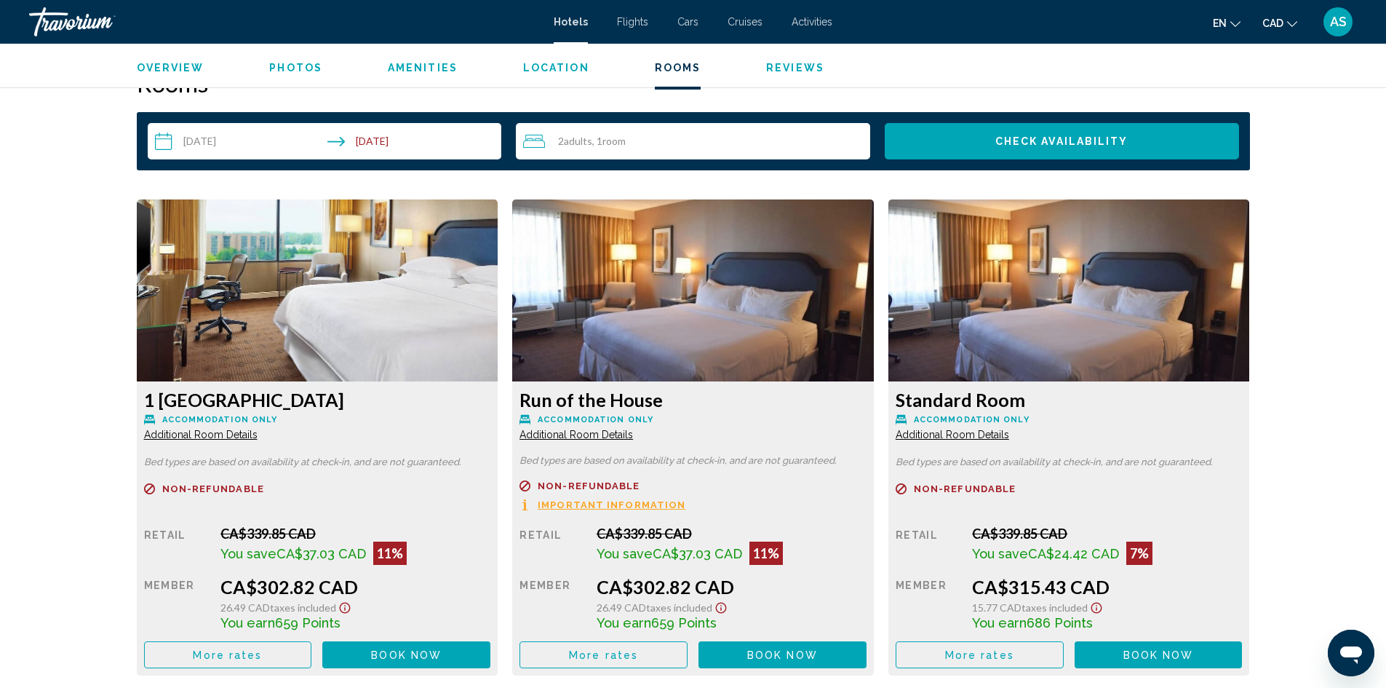
click at [211, 435] on span "Additional Room Details" at bounding box center [201, 435] width 114 height 12
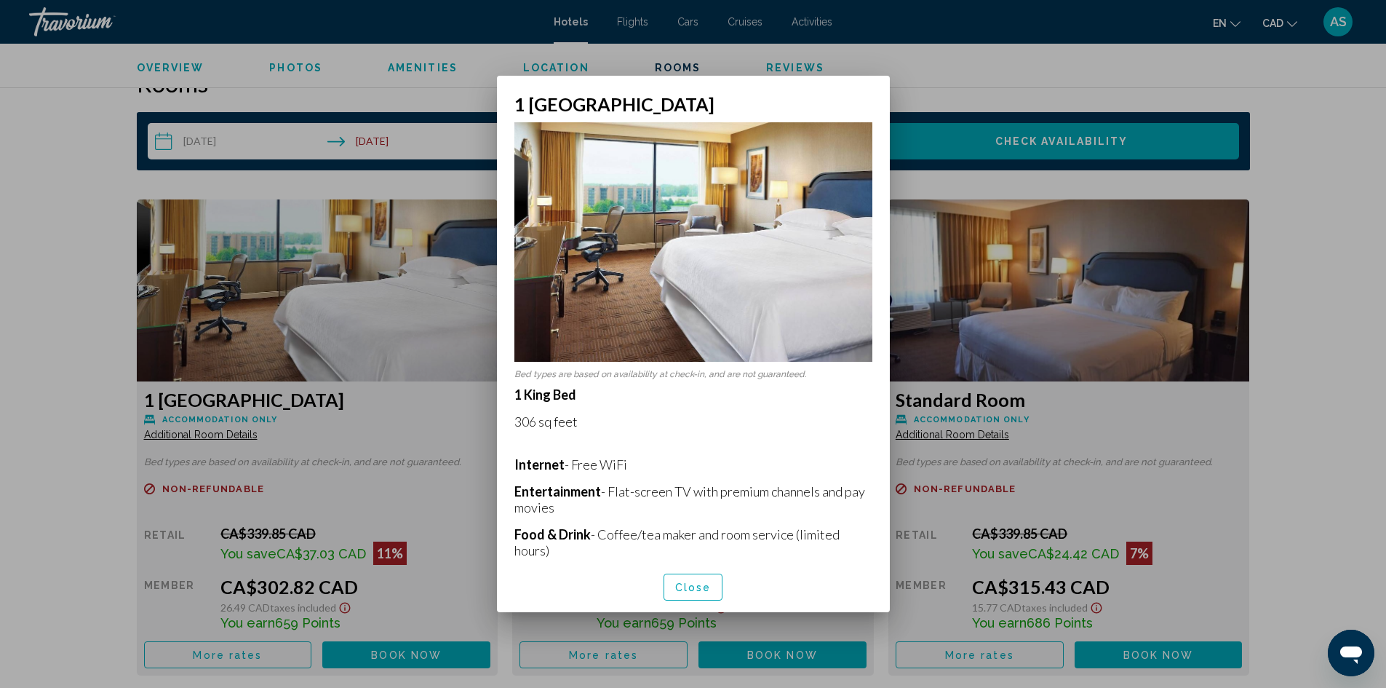
scroll to position [0, 0]
click at [687, 584] on span "Close" at bounding box center [693, 587] width 36 height 12
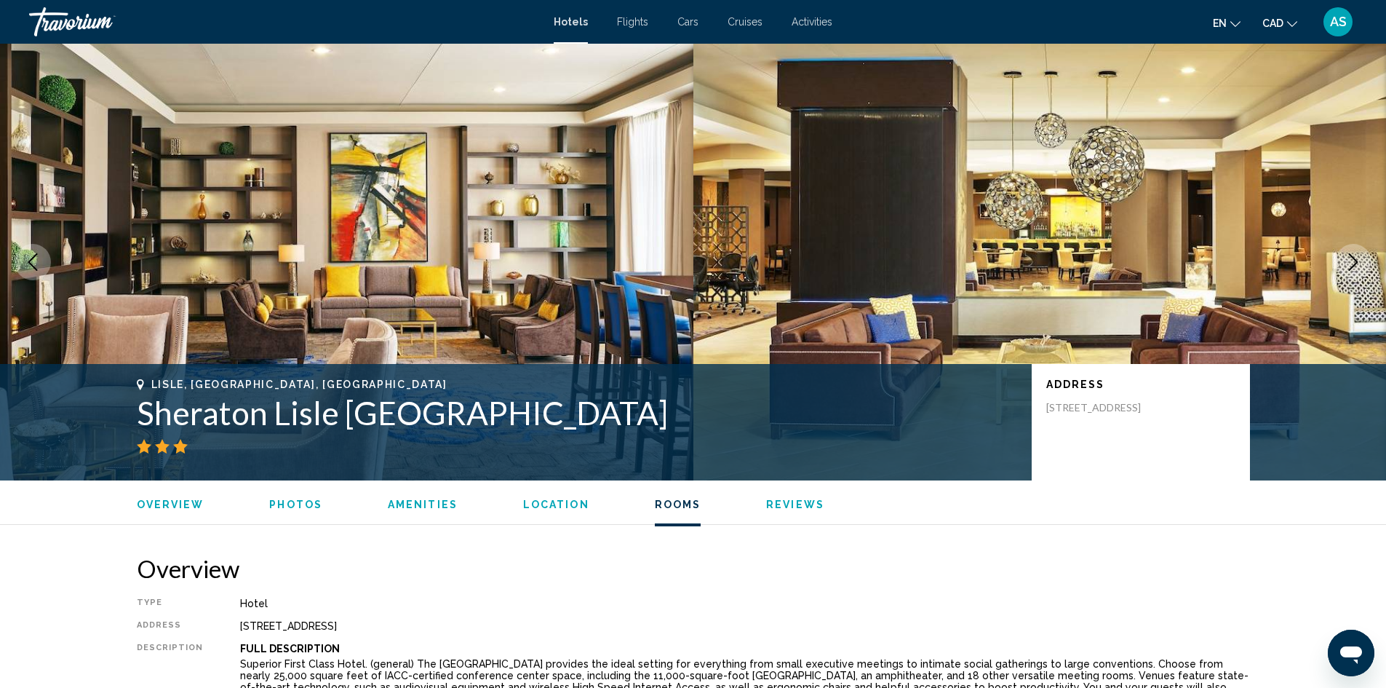
scroll to position [1862, 0]
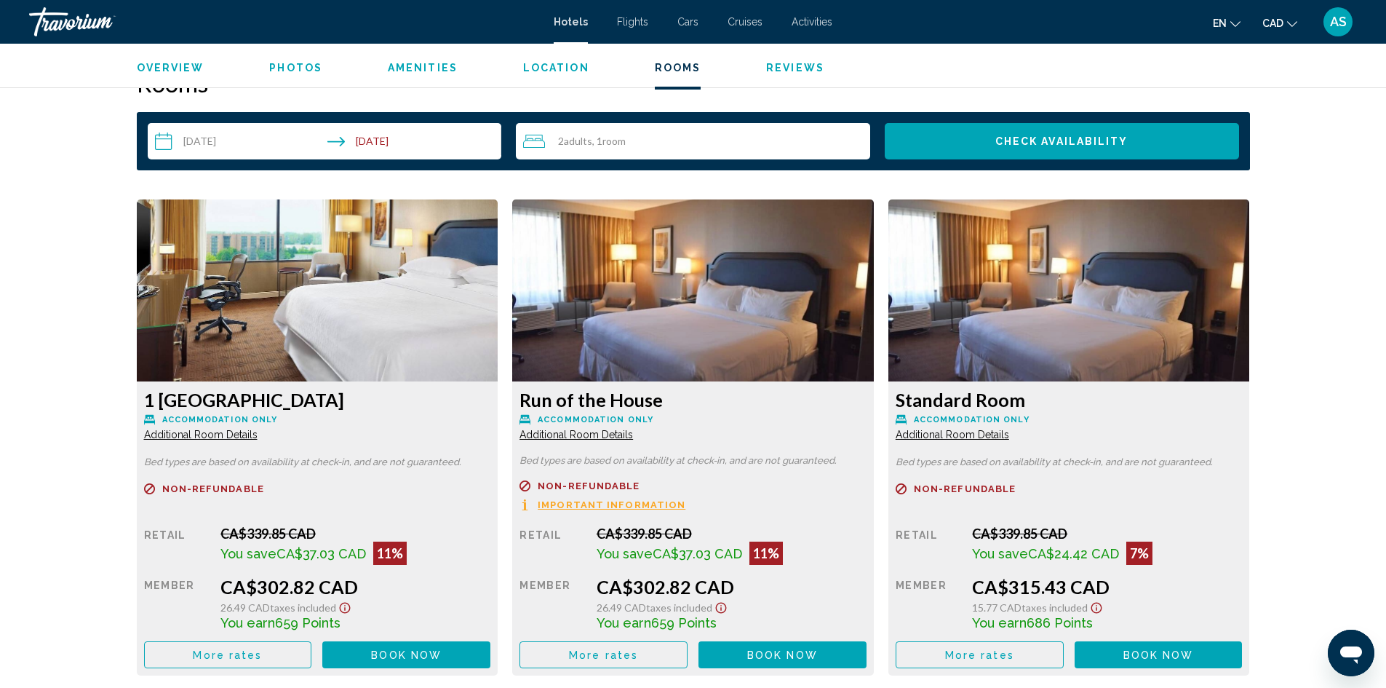
click at [218, 434] on span "Additional Room Details" at bounding box center [201, 435] width 114 height 12
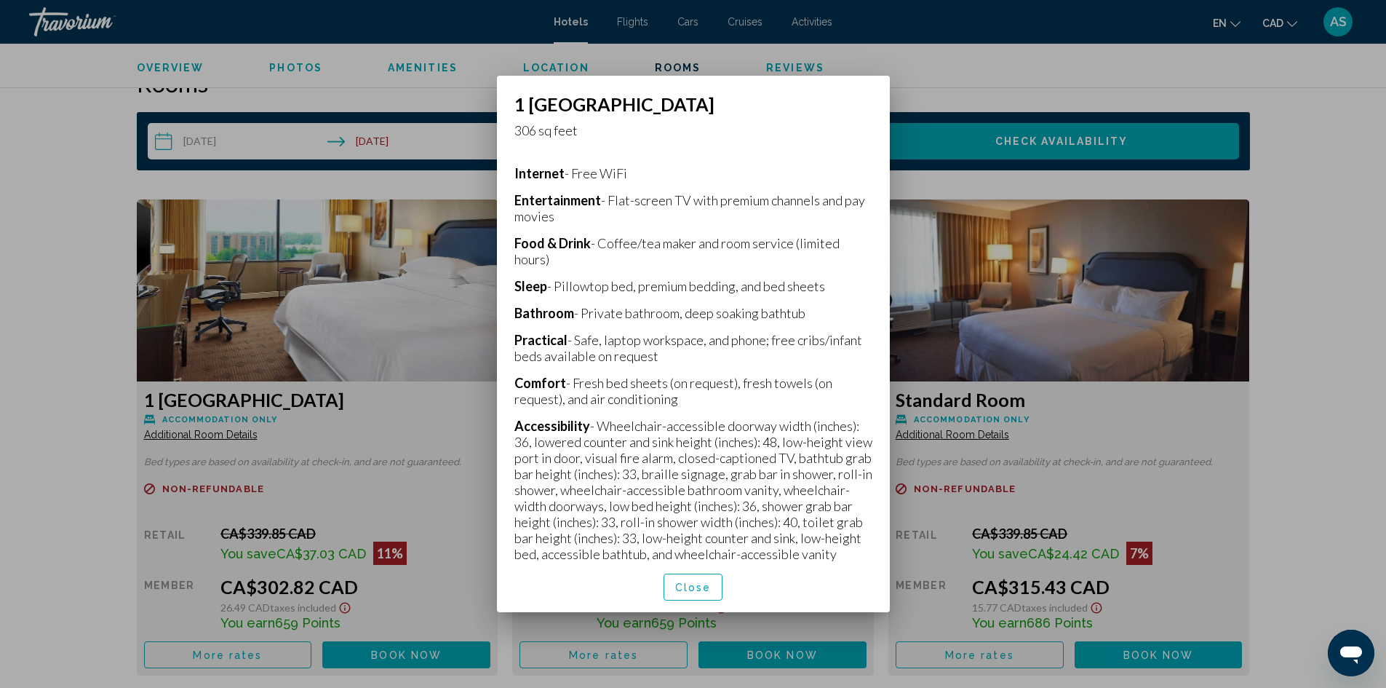
scroll to position [477, 0]
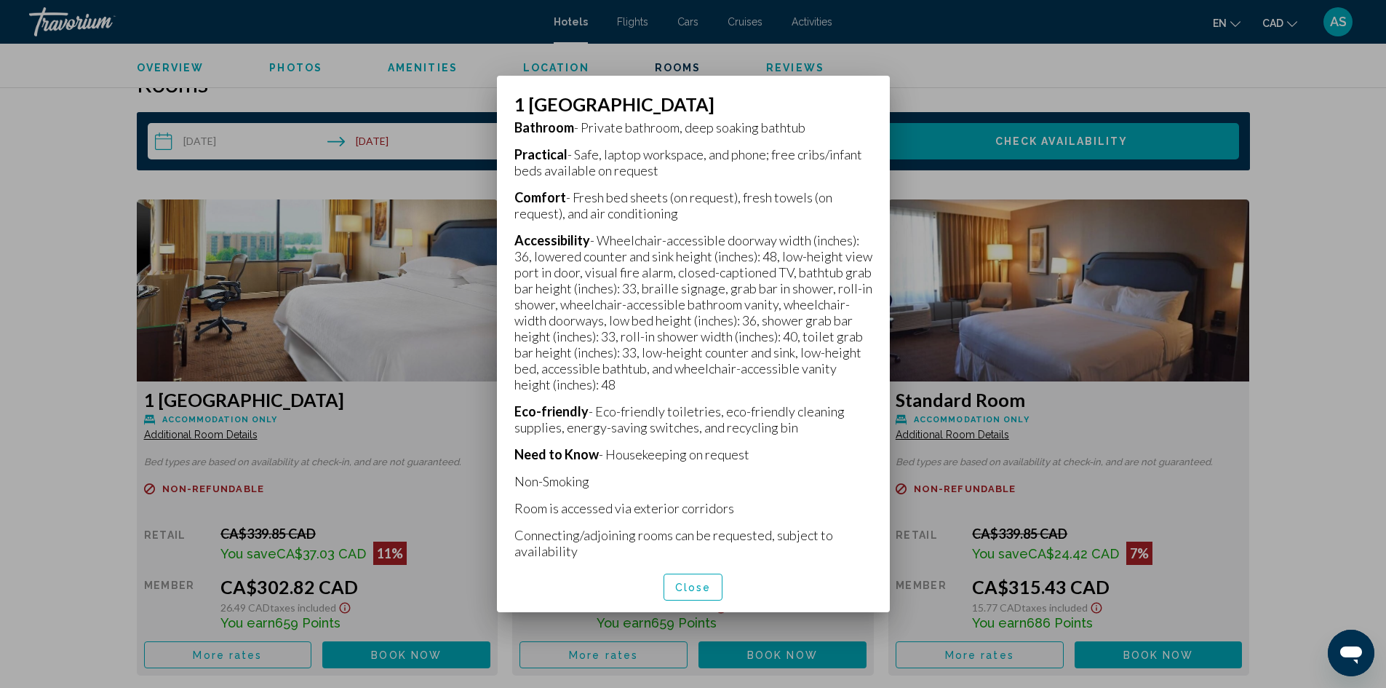
click at [412, 396] on div at bounding box center [693, 344] width 1386 height 688
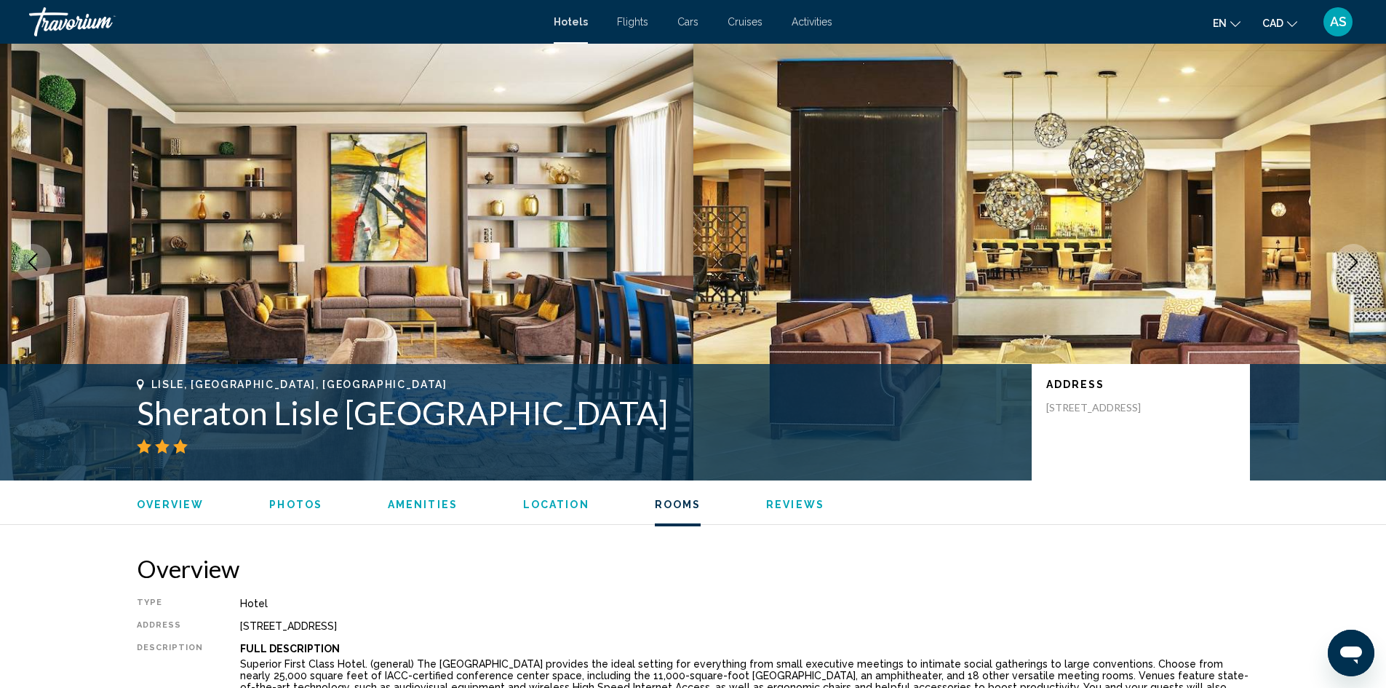
scroll to position [1862, 0]
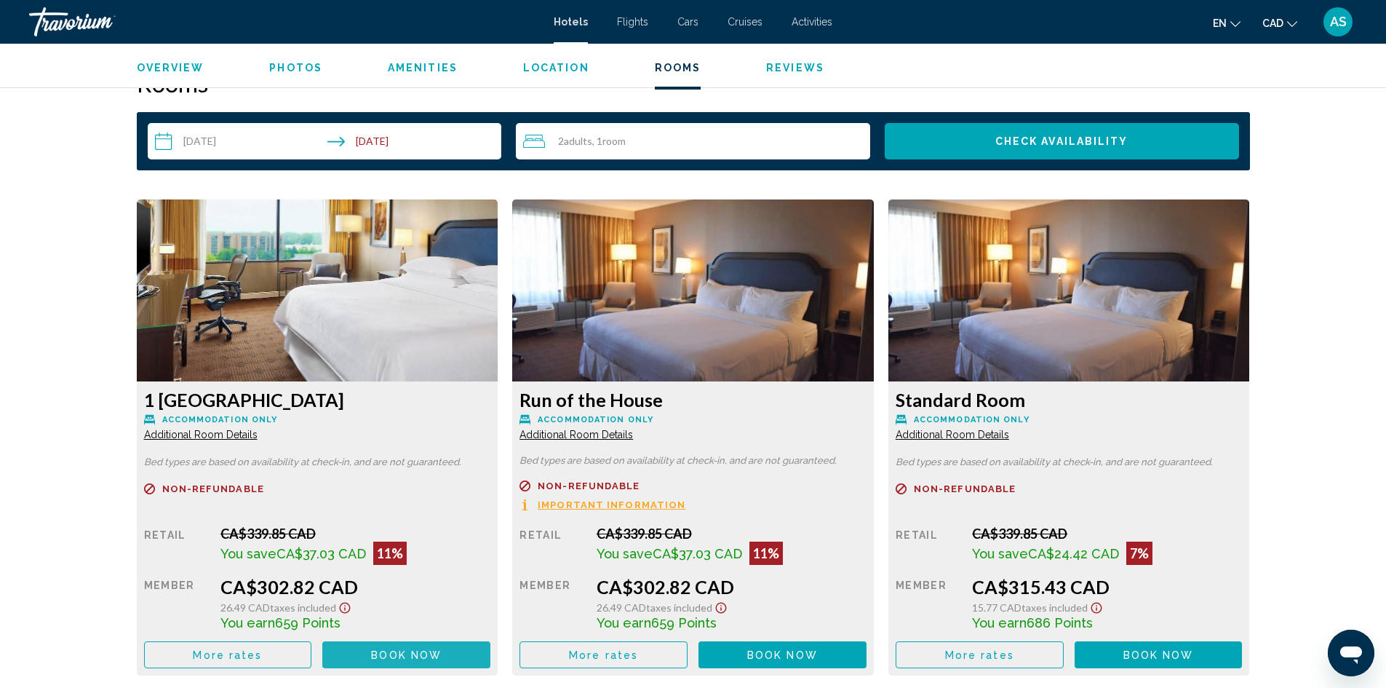
click at [407, 654] on span "Book now" at bounding box center [406, 655] width 71 height 12
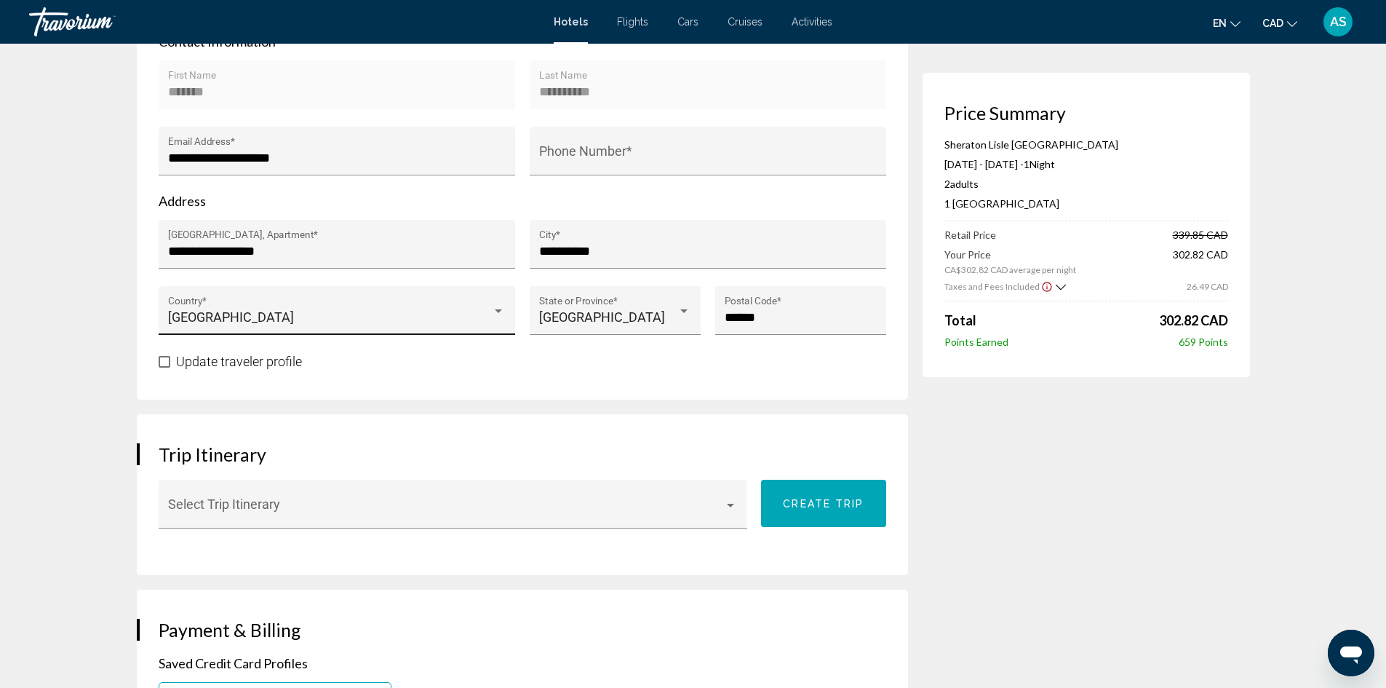
scroll to position [509, 0]
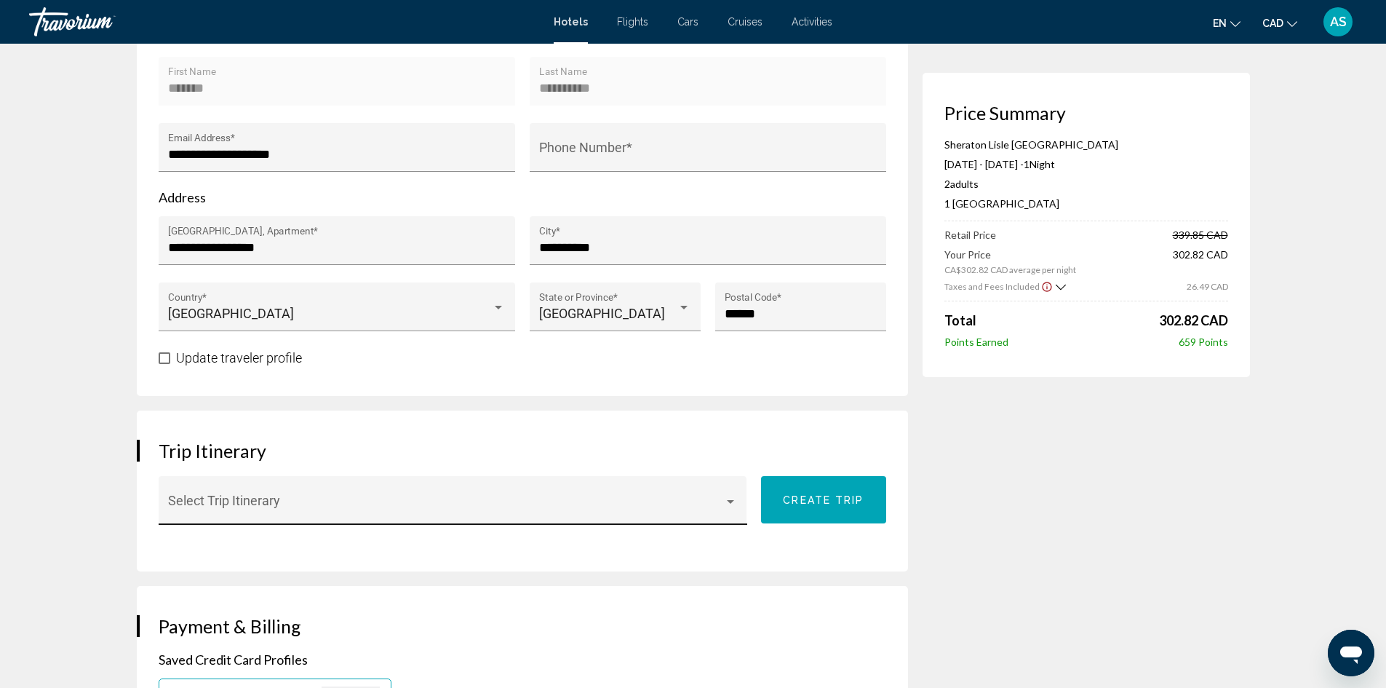
click at [726, 499] on div "Main content" at bounding box center [730, 502] width 13 height 12
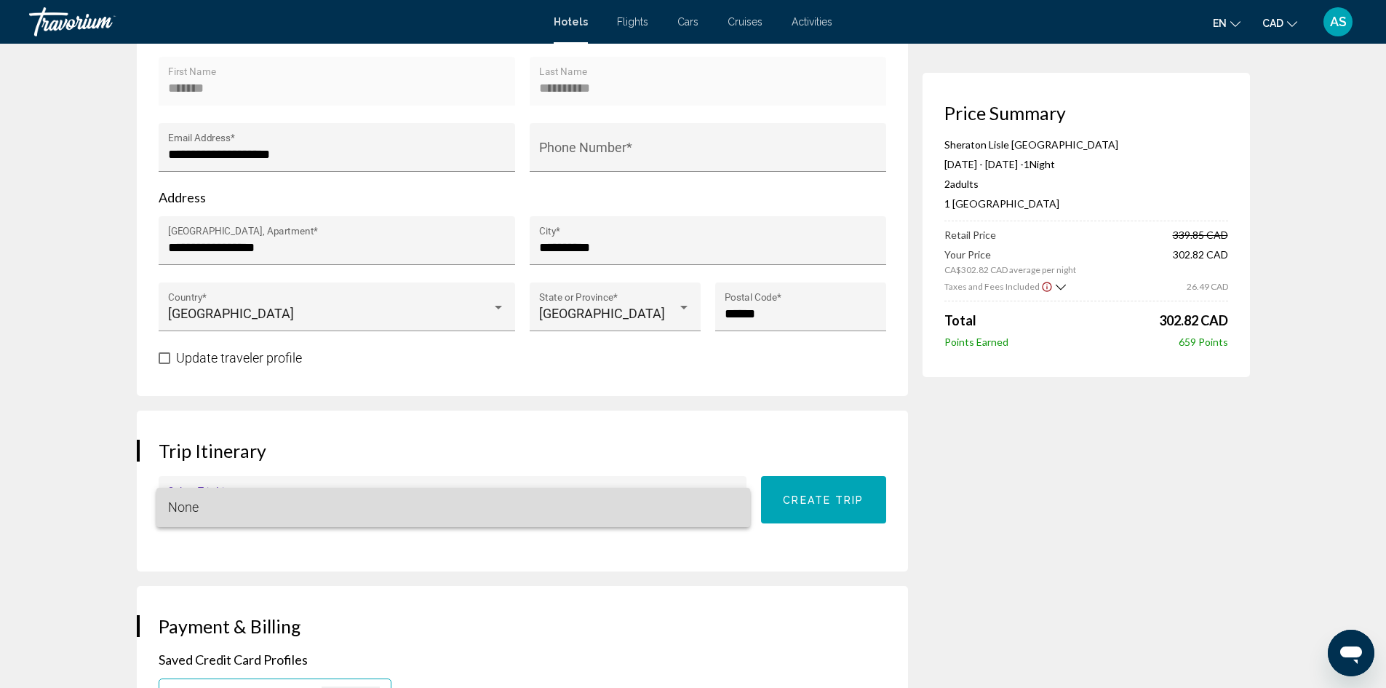
click at [726, 499] on span "None" at bounding box center [453, 507] width 571 height 39
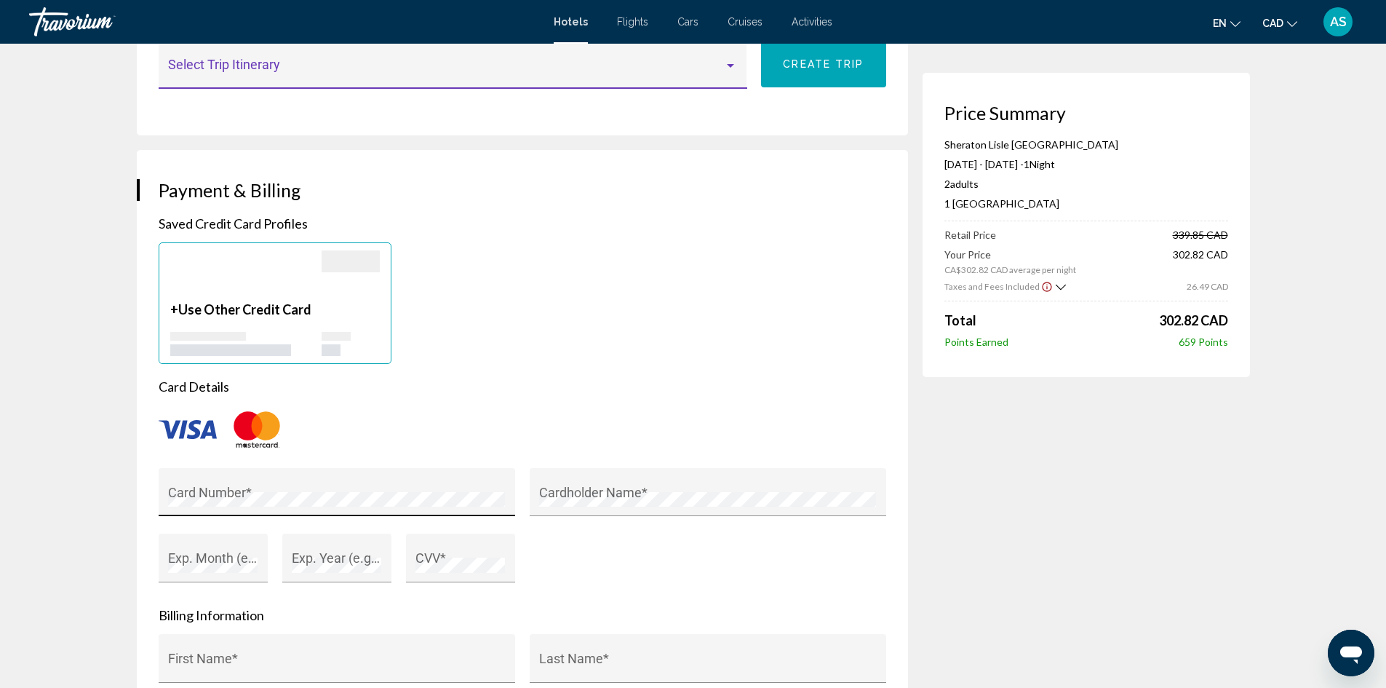
scroll to position [946, 0]
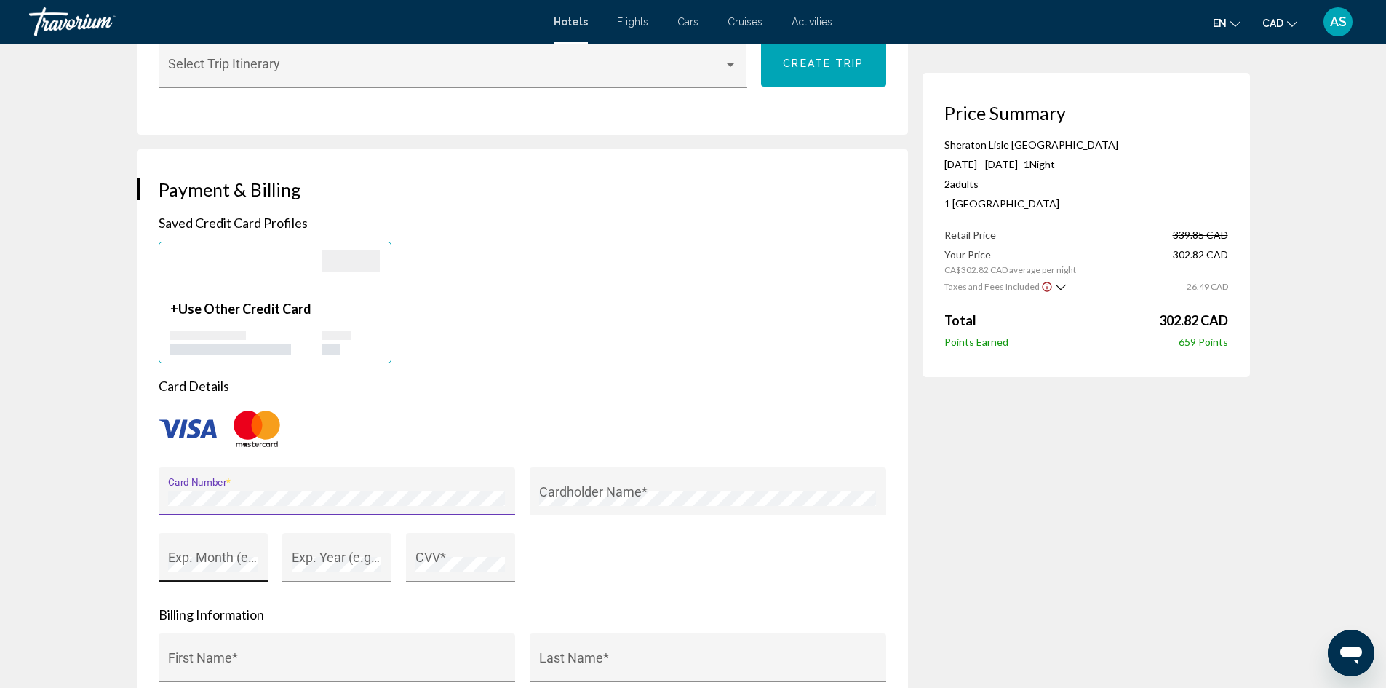
click at [237, 555] on div "Exp. Month (e.g. "05") *" at bounding box center [213, 562] width 90 height 39
click at [430, 579] on div "CVV *" at bounding box center [461, 562] width 90 height 39
click at [330, 572] on div "Exp. Year (e.g. "2030") *" at bounding box center [337, 562] width 90 height 39
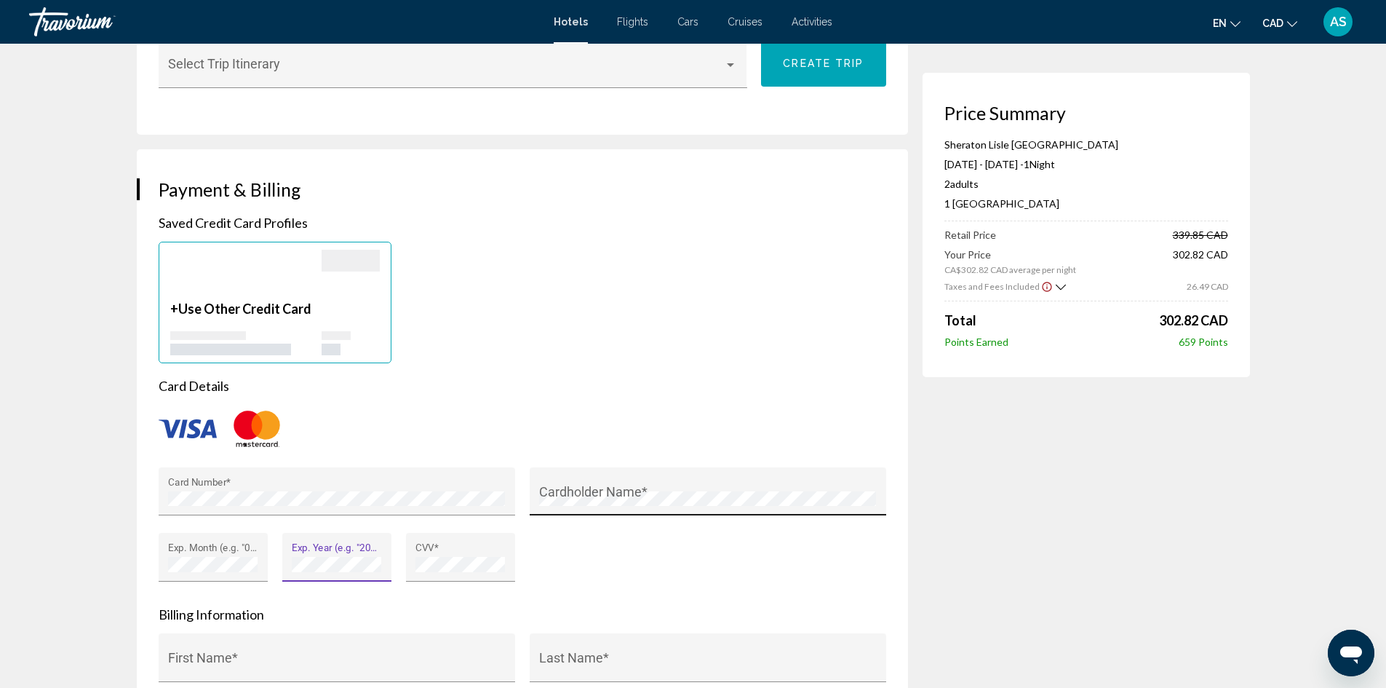
click at [598, 481] on div "Cardholder Name *" at bounding box center [707, 496] width 337 height 39
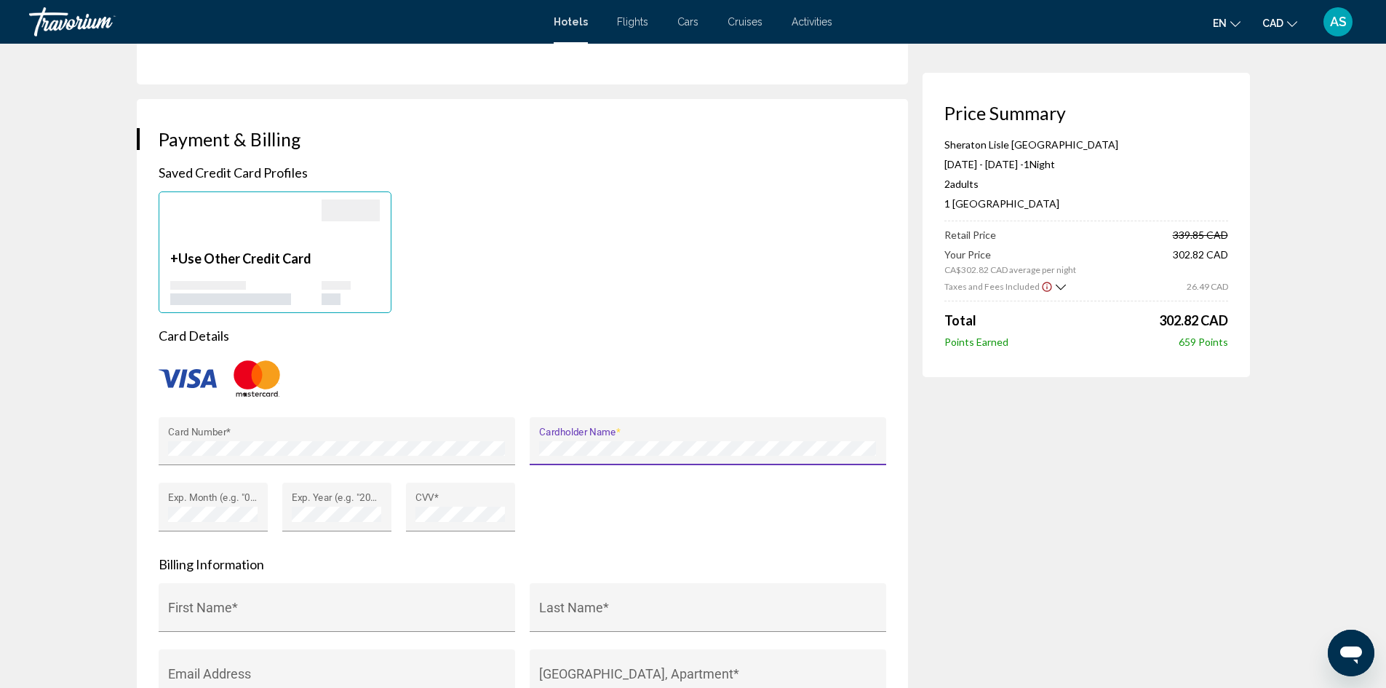
scroll to position [1092, 0]
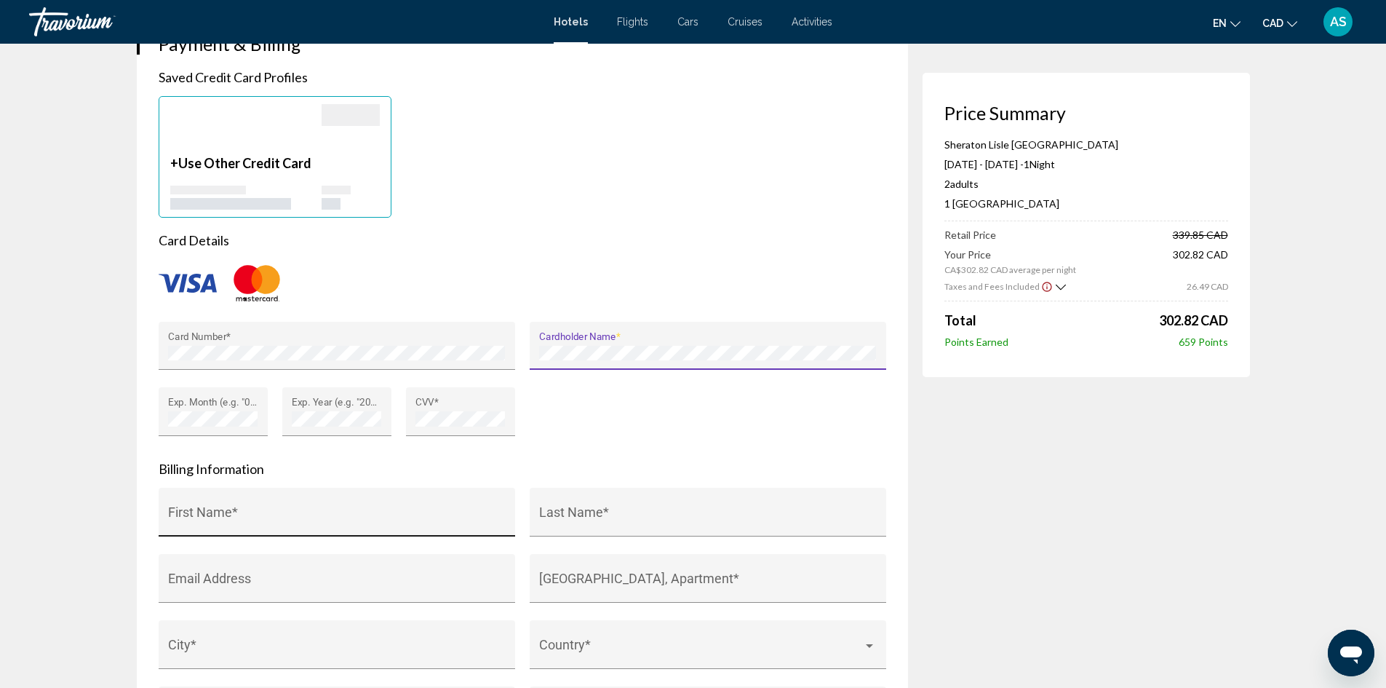
click at [232, 523] on input "First Name *" at bounding box center [336, 519] width 337 height 15
type input "*******"
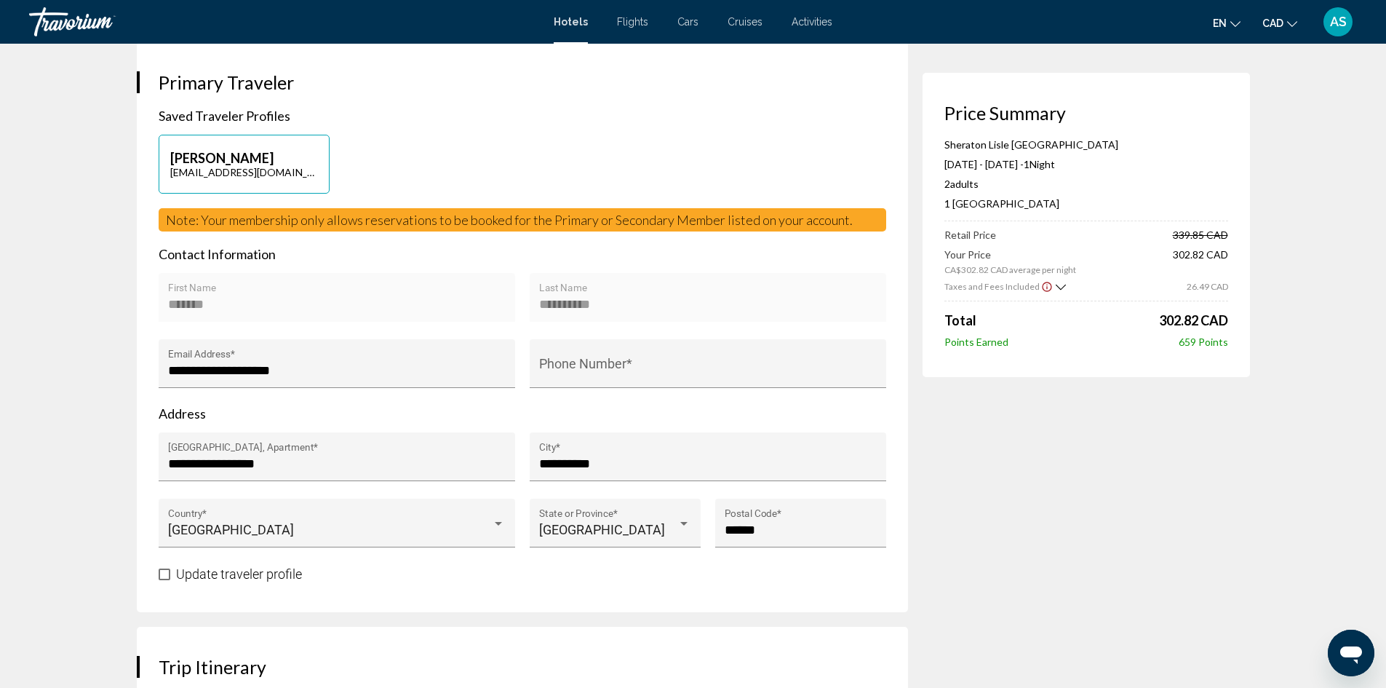
scroll to position [291, 0]
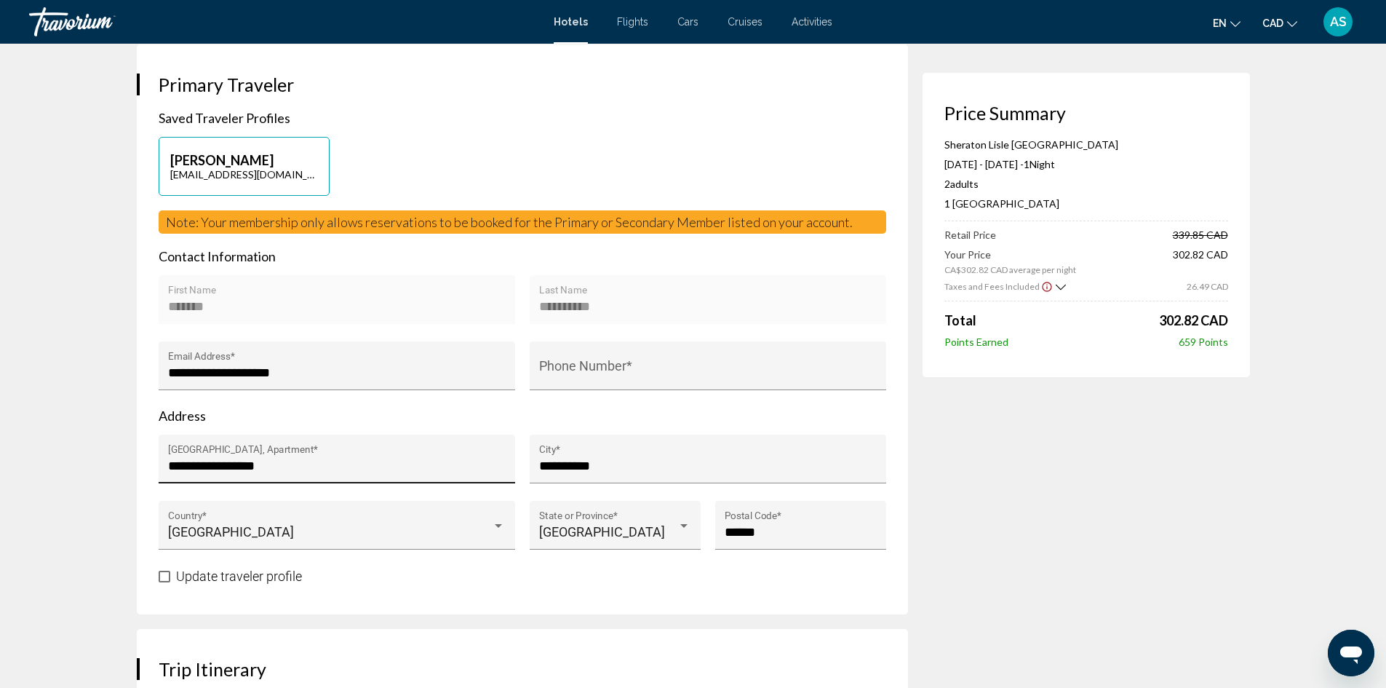
type input "**********"
drag, startPoint x: 309, startPoint y: 465, endPoint x: 0, endPoint y: 516, distance: 312.7
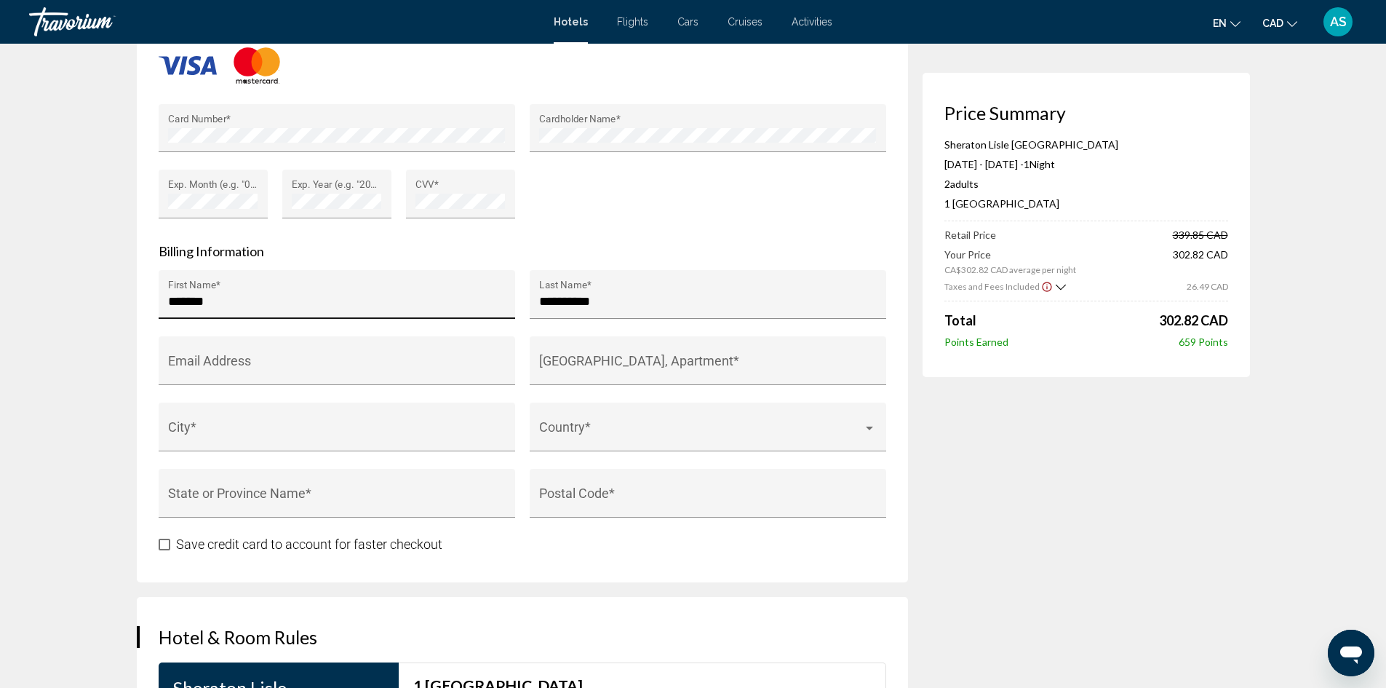
scroll to position [1310, 0]
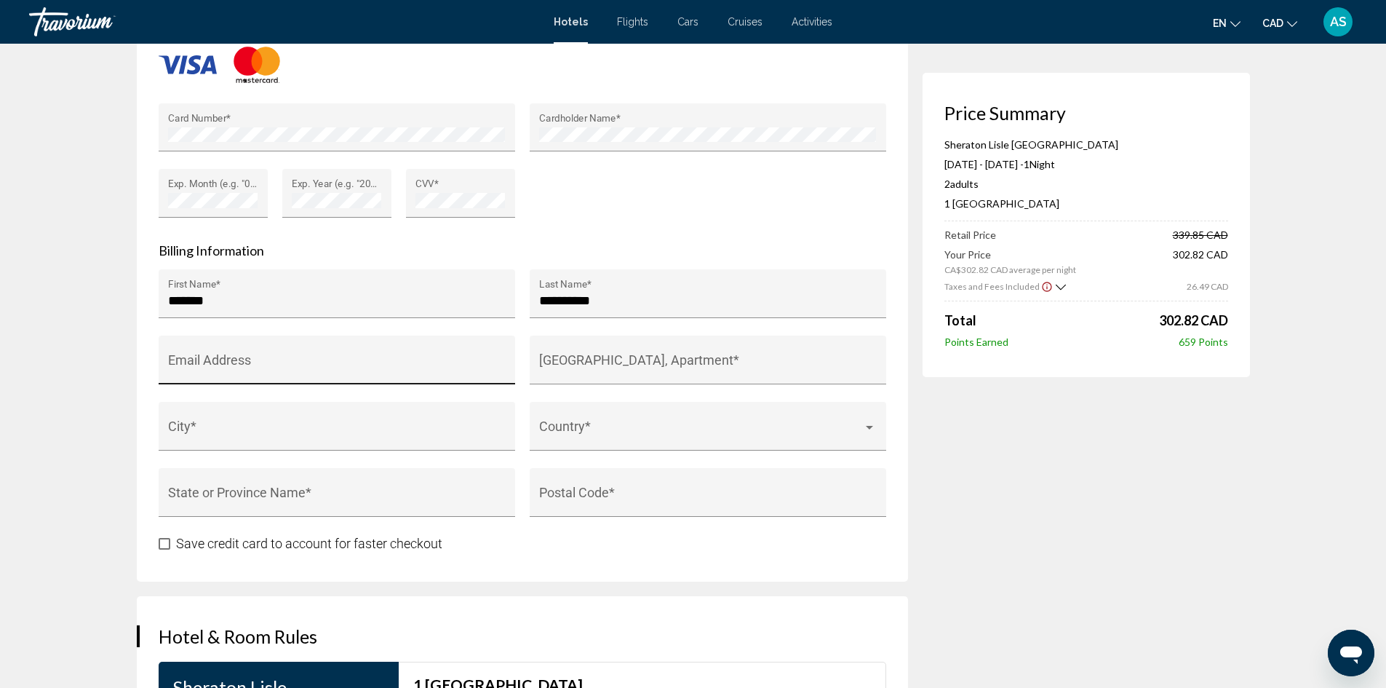
click at [365, 358] on div "Email Address" at bounding box center [336, 365] width 337 height 39
type input "**********"
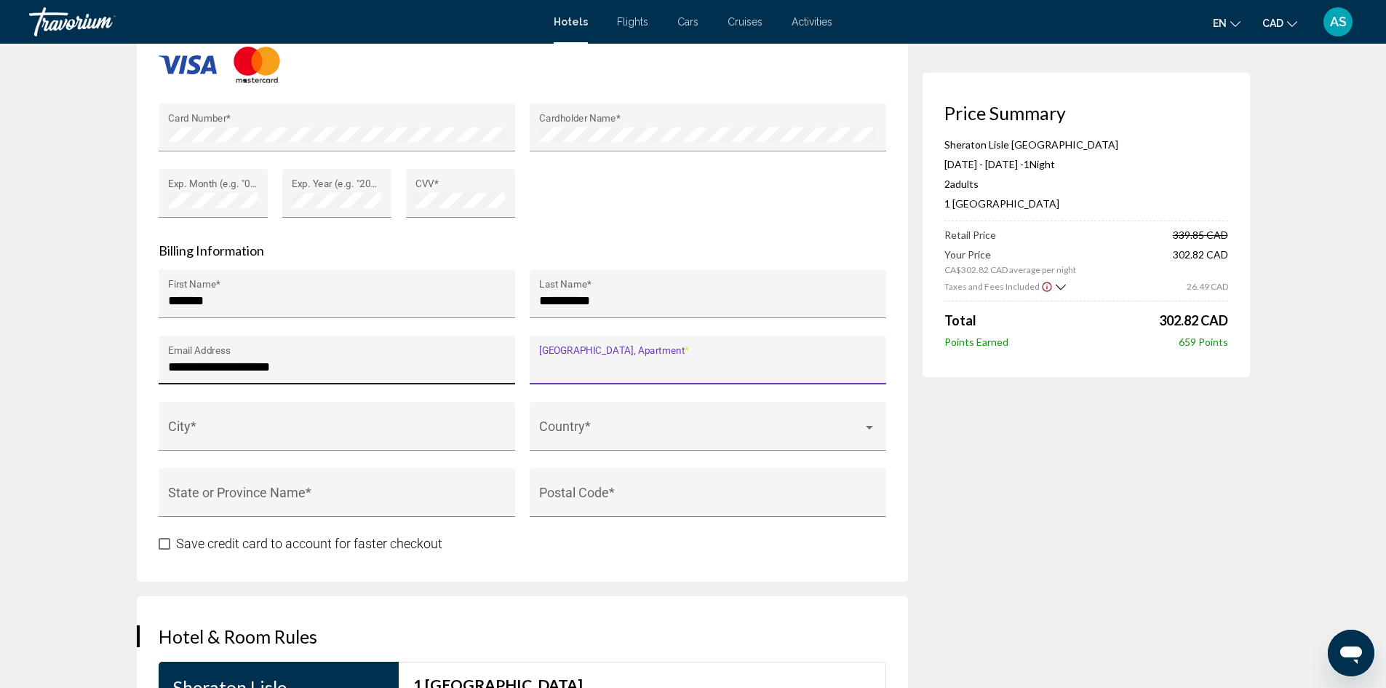
paste input "**********"
type input "**********"
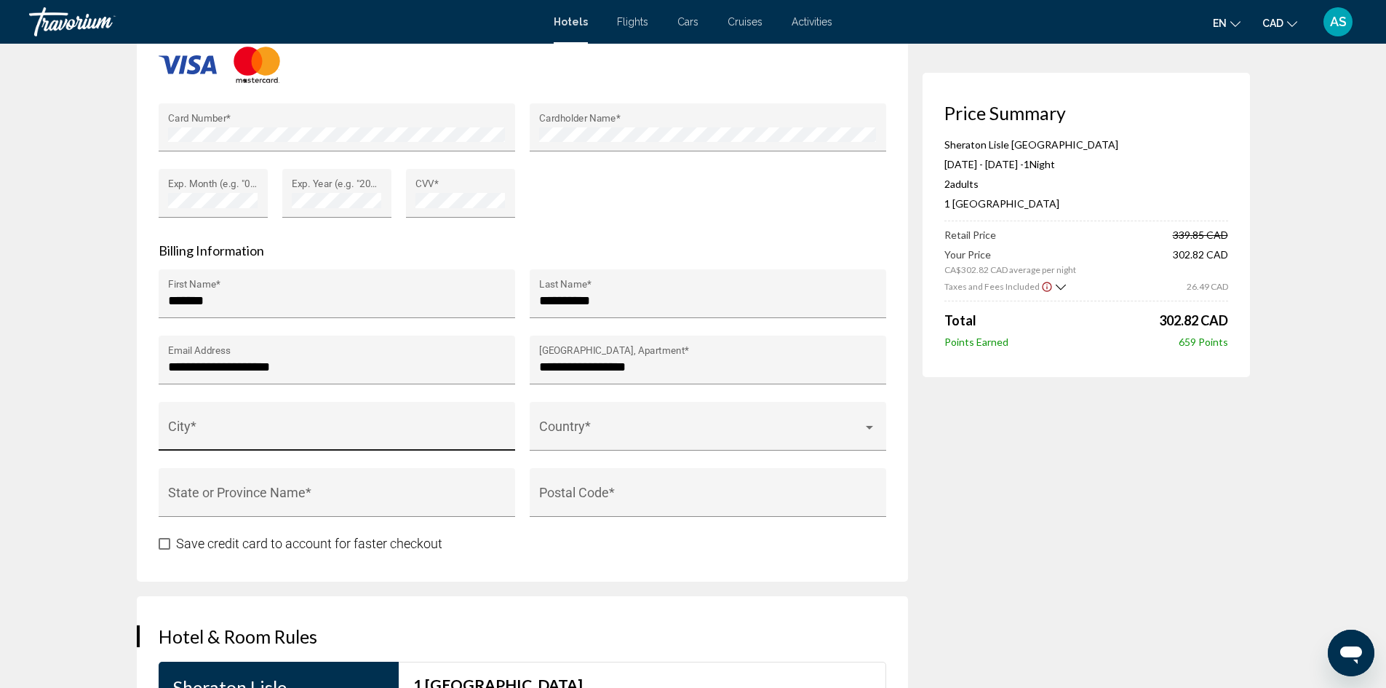
click at [274, 424] on div "City *" at bounding box center [336, 431] width 337 height 39
type input "**********"
click at [623, 423] on div "Country *" at bounding box center [707, 431] width 337 height 39
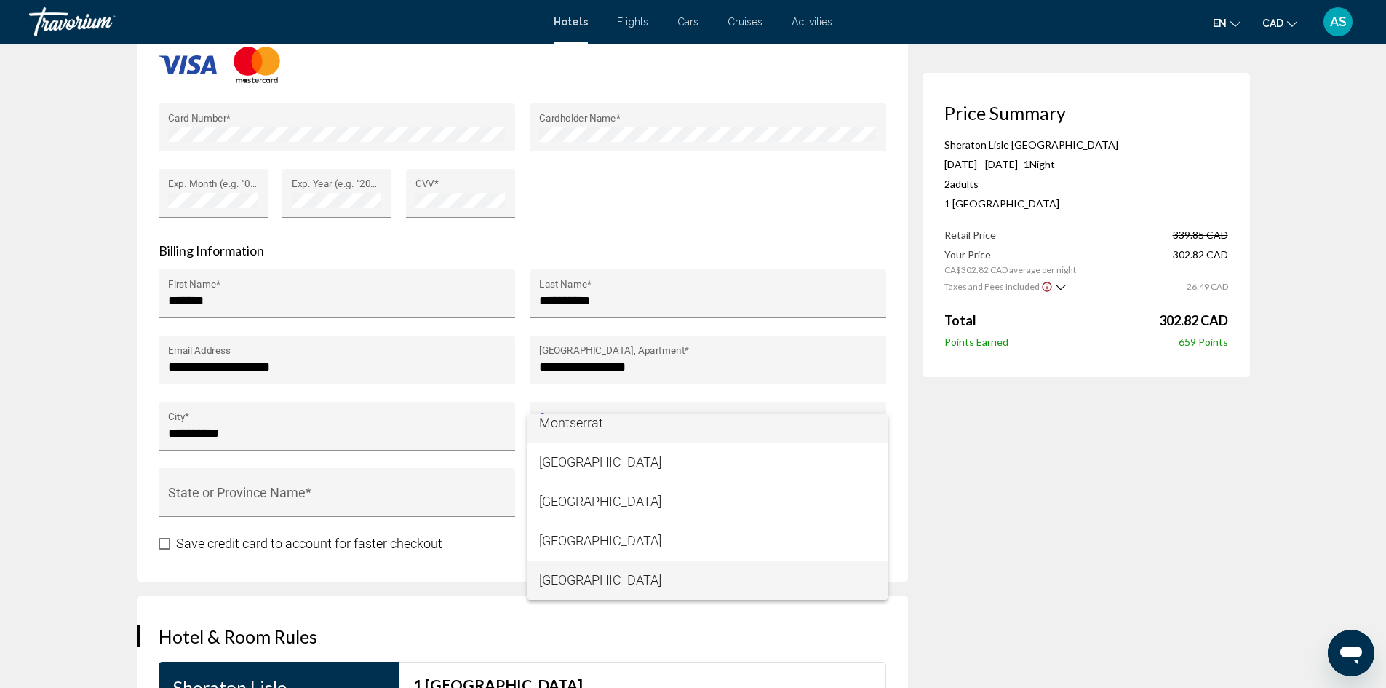
scroll to position [1533, 0]
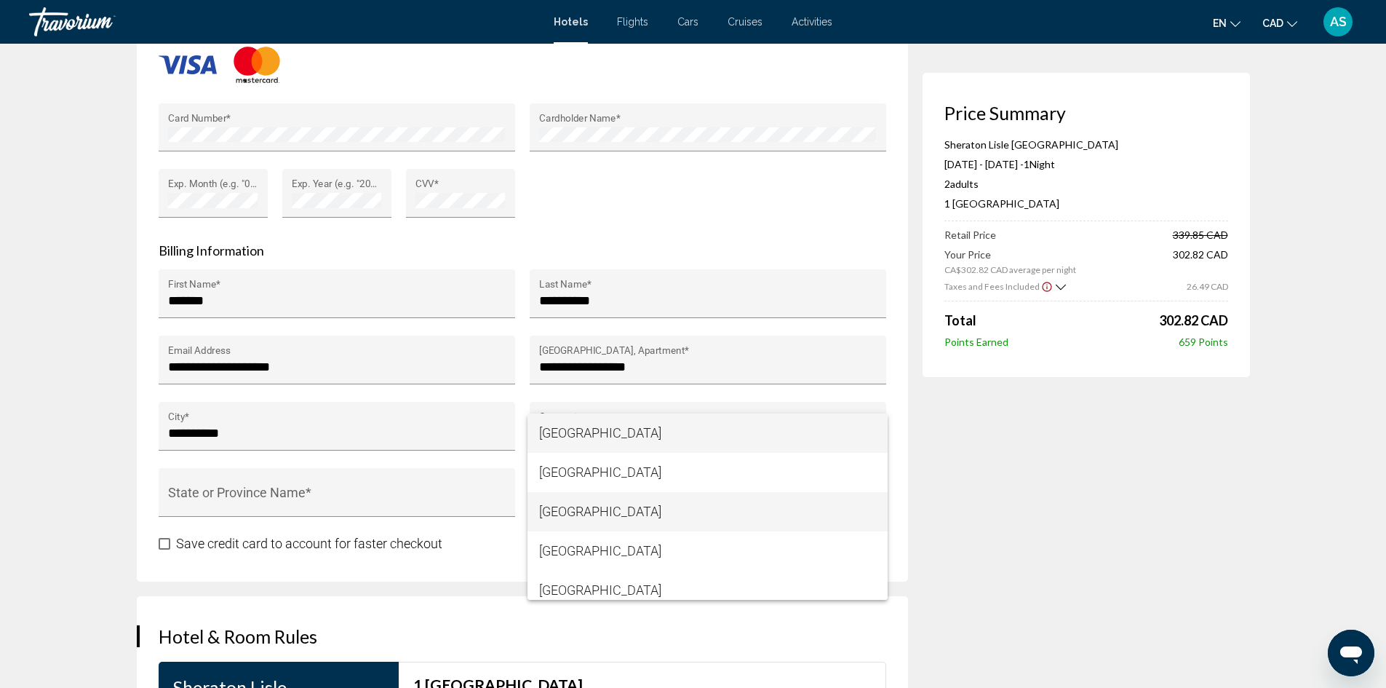
click at [571, 508] on span "[GEOGRAPHIC_DATA]" at bounding box center [707, 511] width 337 height 39
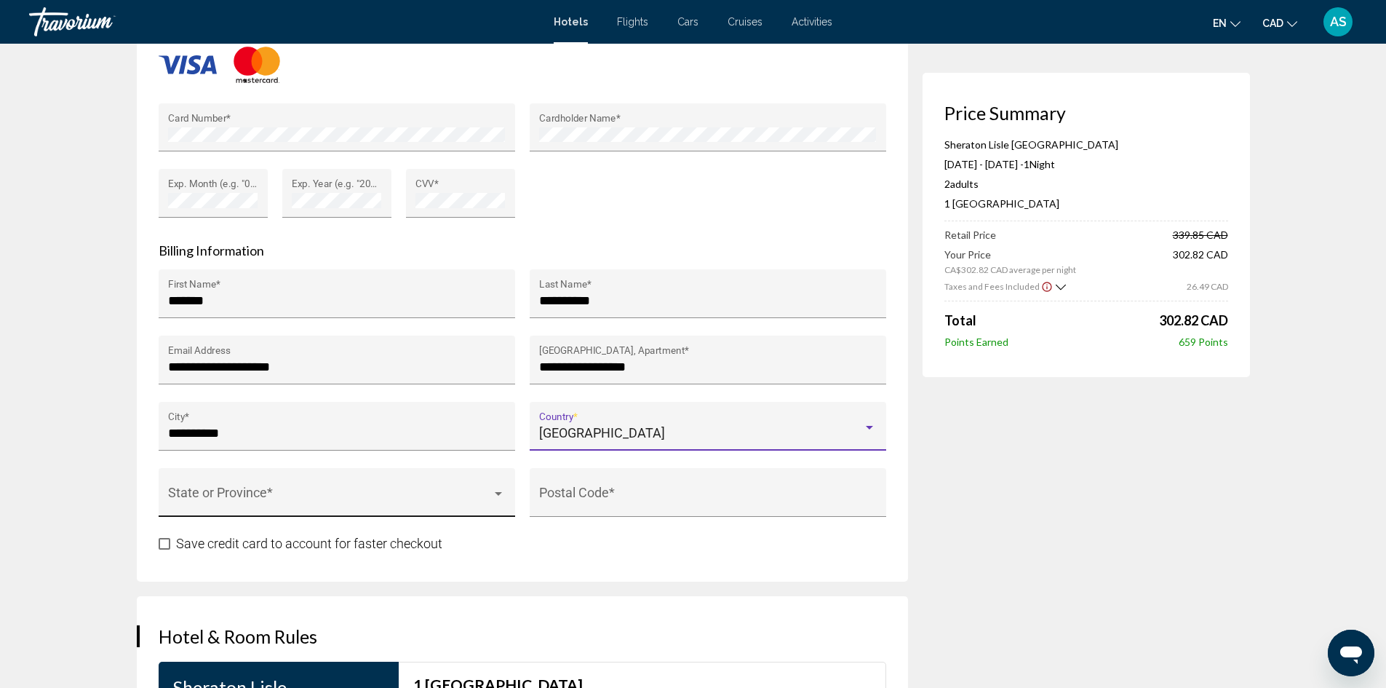
click at [302, 491] on div "State or Province *" at bounding box center [336, 497] width 337 height 39
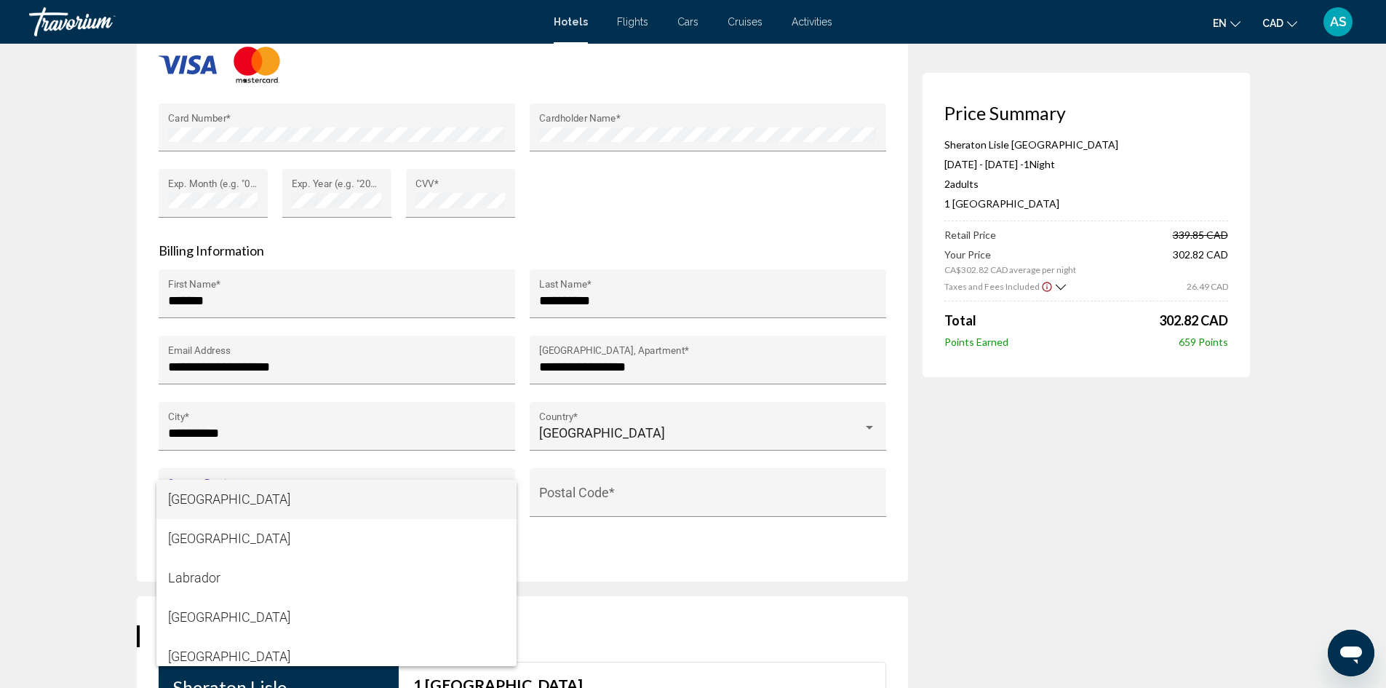
scroll to position [246, 0]
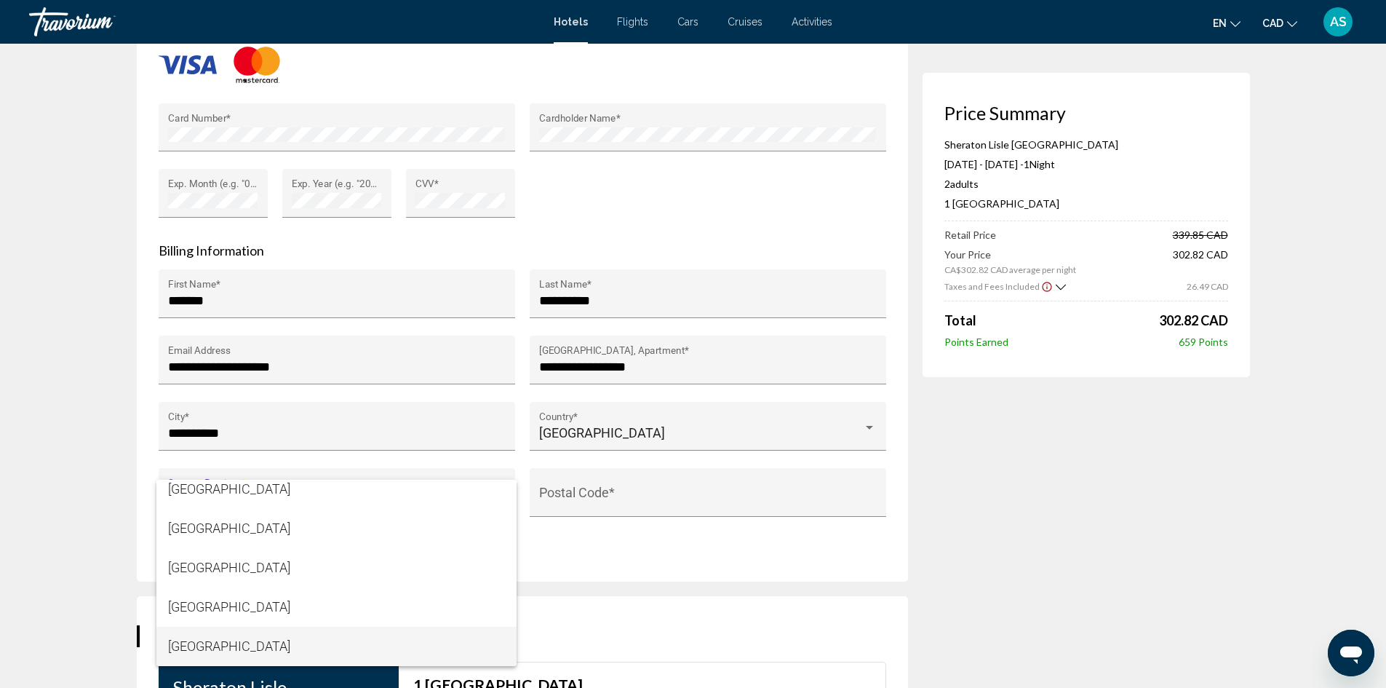
click at [272, 648] on span "[GEOGRAPHIC_DATA]" at bounding box center [336, 646] width 337 height 39
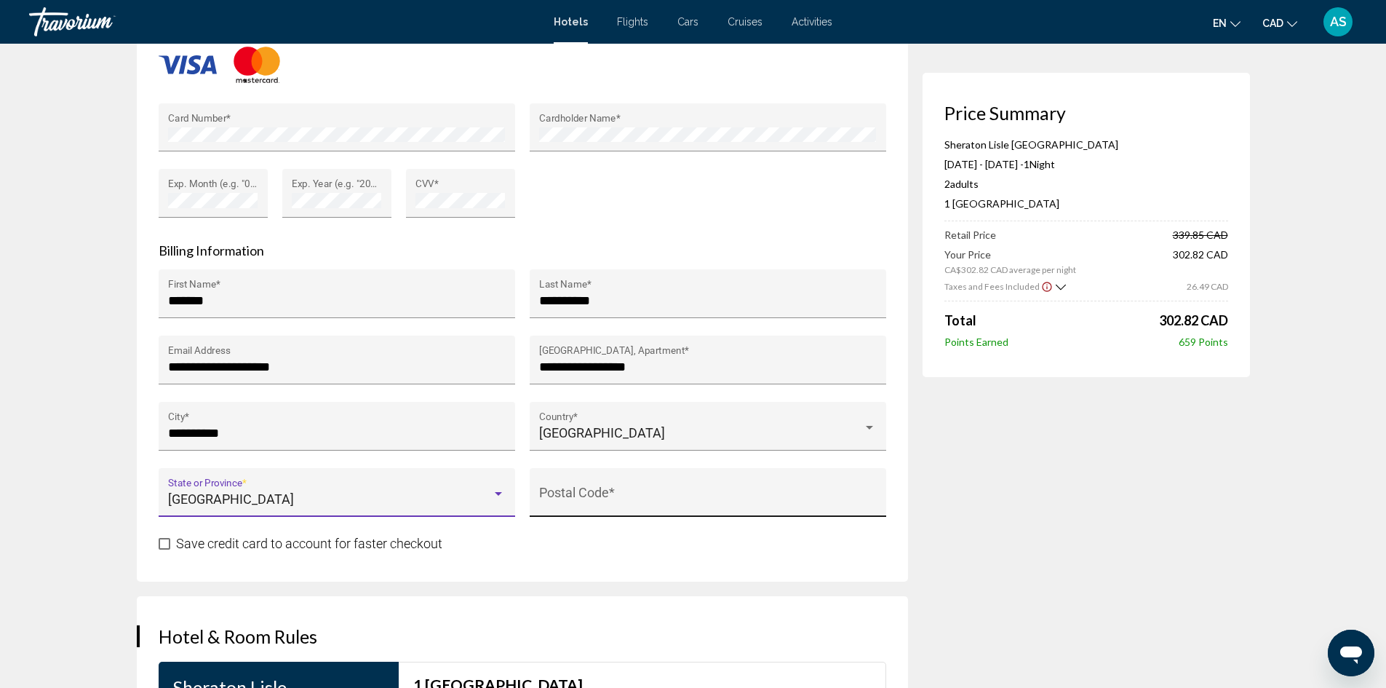
click at [573, 492] on input "Postal Code *" at bounding box center [707, 499] width 337 height 15
type input "******"
click at [162, 546] on span "Main content" at bounding box center [165, 544] width 12 height 12
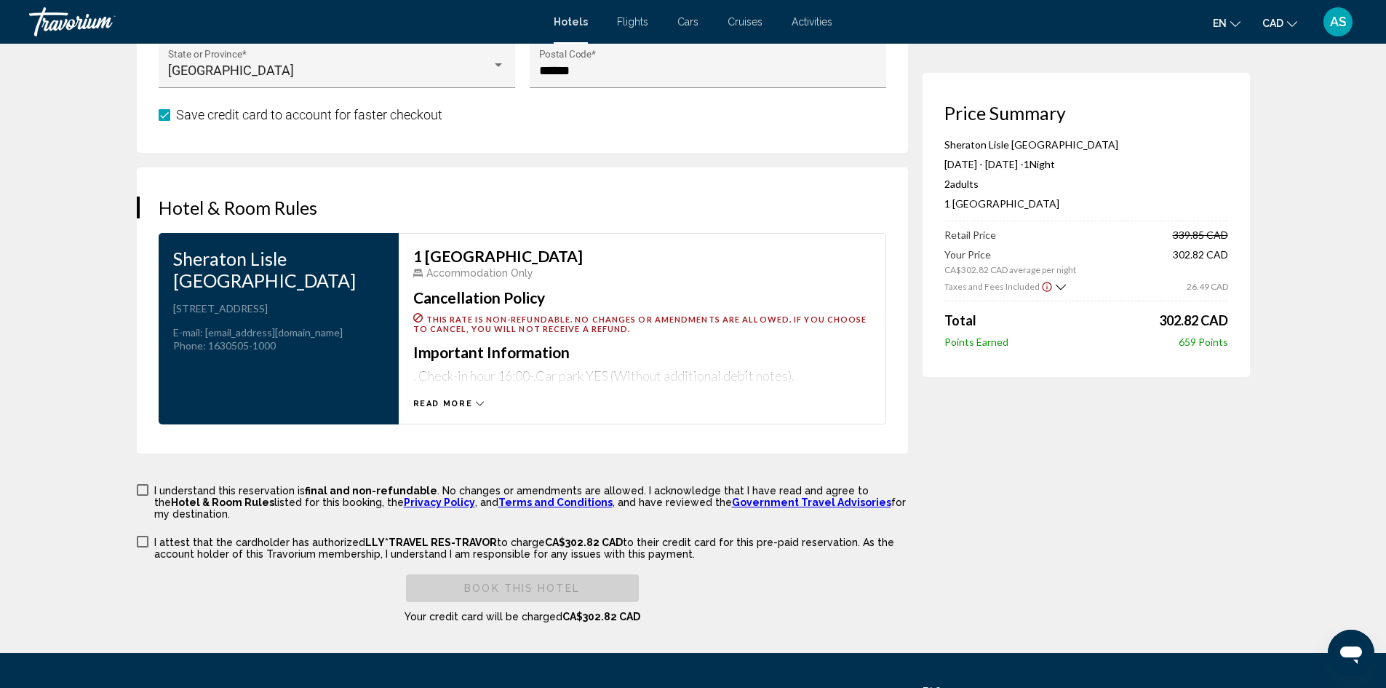
scroll to position [1747, 0]
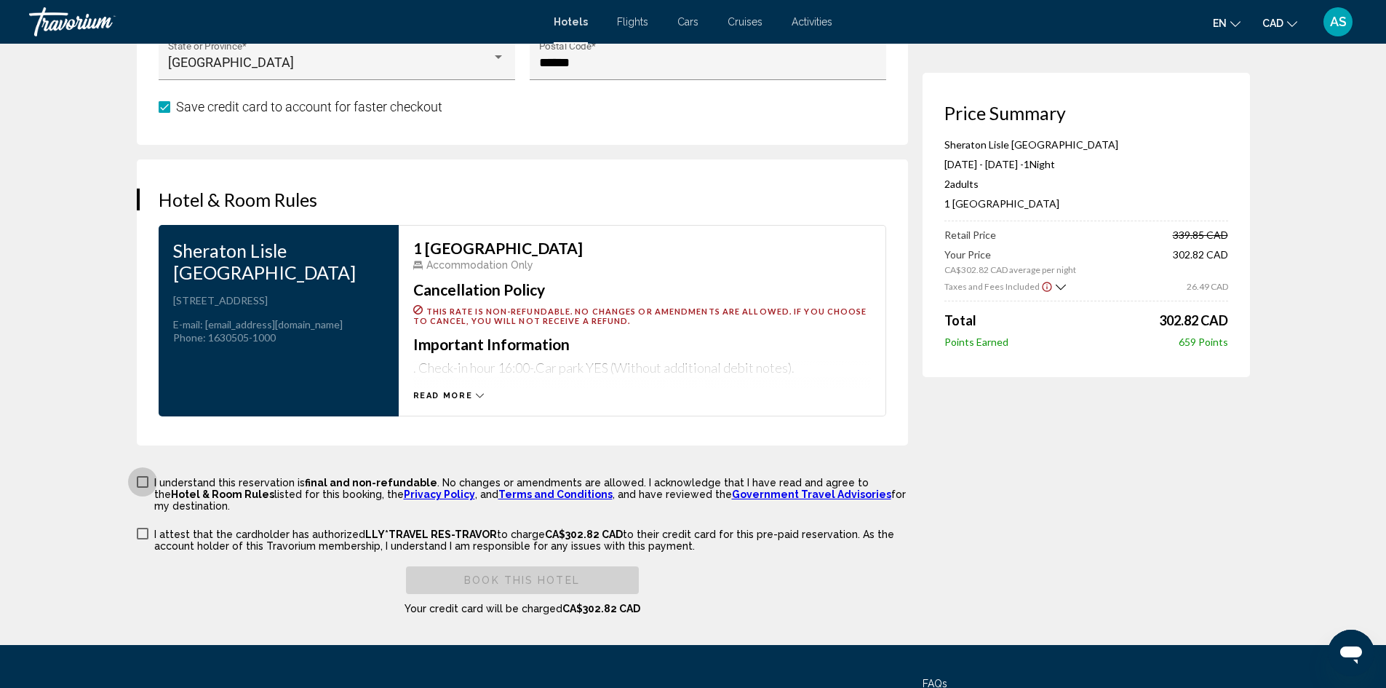
click at [139, 483] on span "Main content" at bounding box center [143, 482] width 12 height 12
click at [147, 528] on span "Main content" at bounding box center [143, 534] width 12 height 12
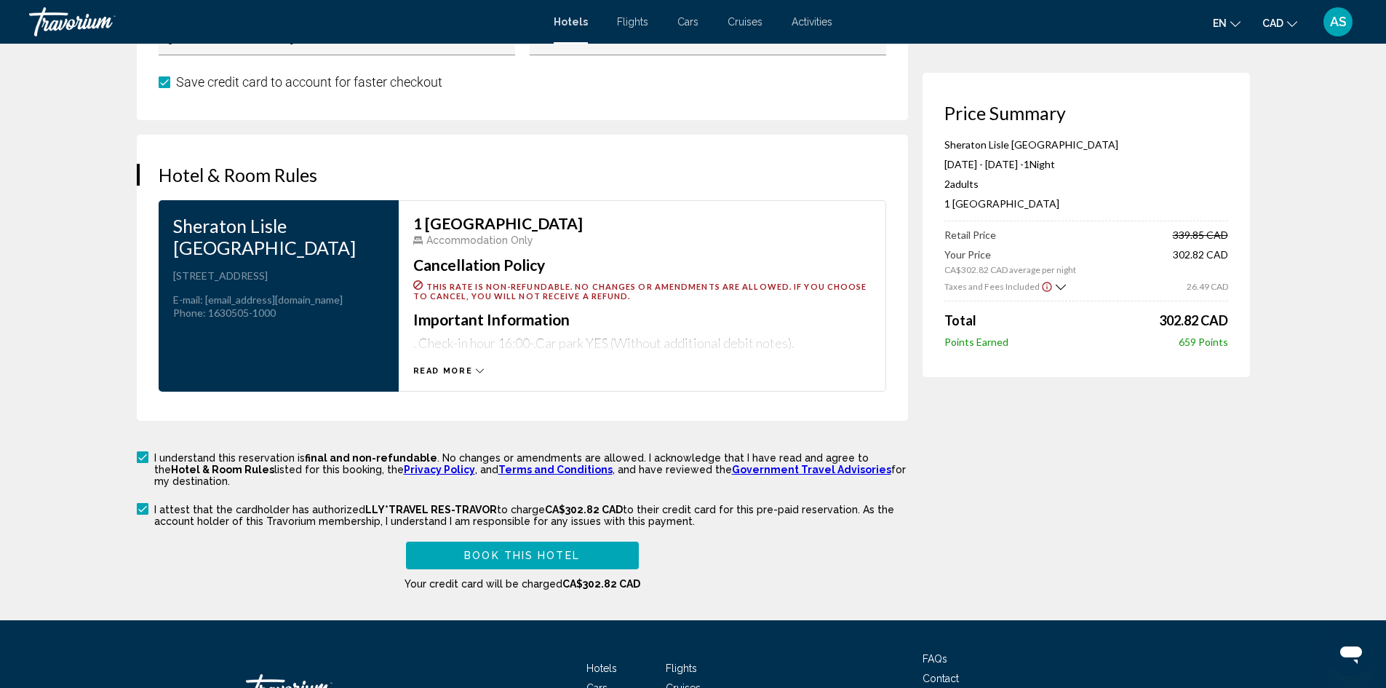
scroll to position [1798, 0]
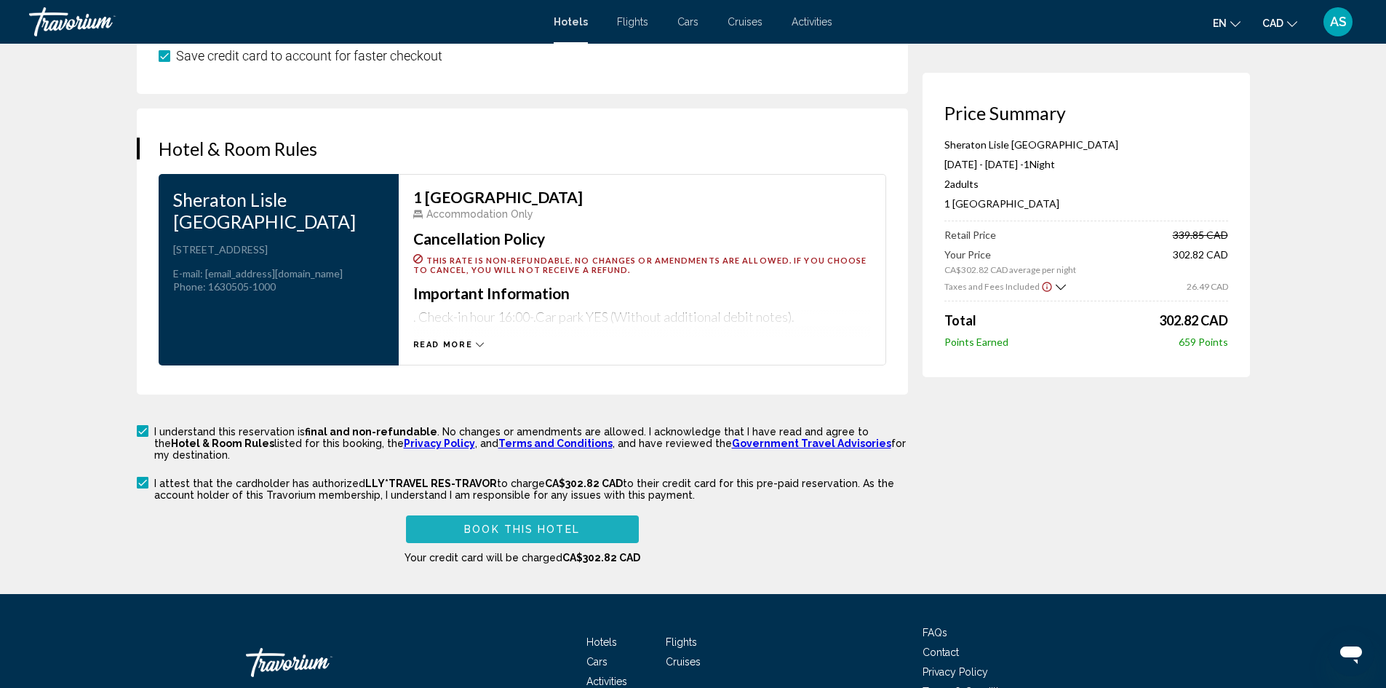
click at [552, 524] on span "Book this hotel" at bounding box center [522, 530] width 116 height 12
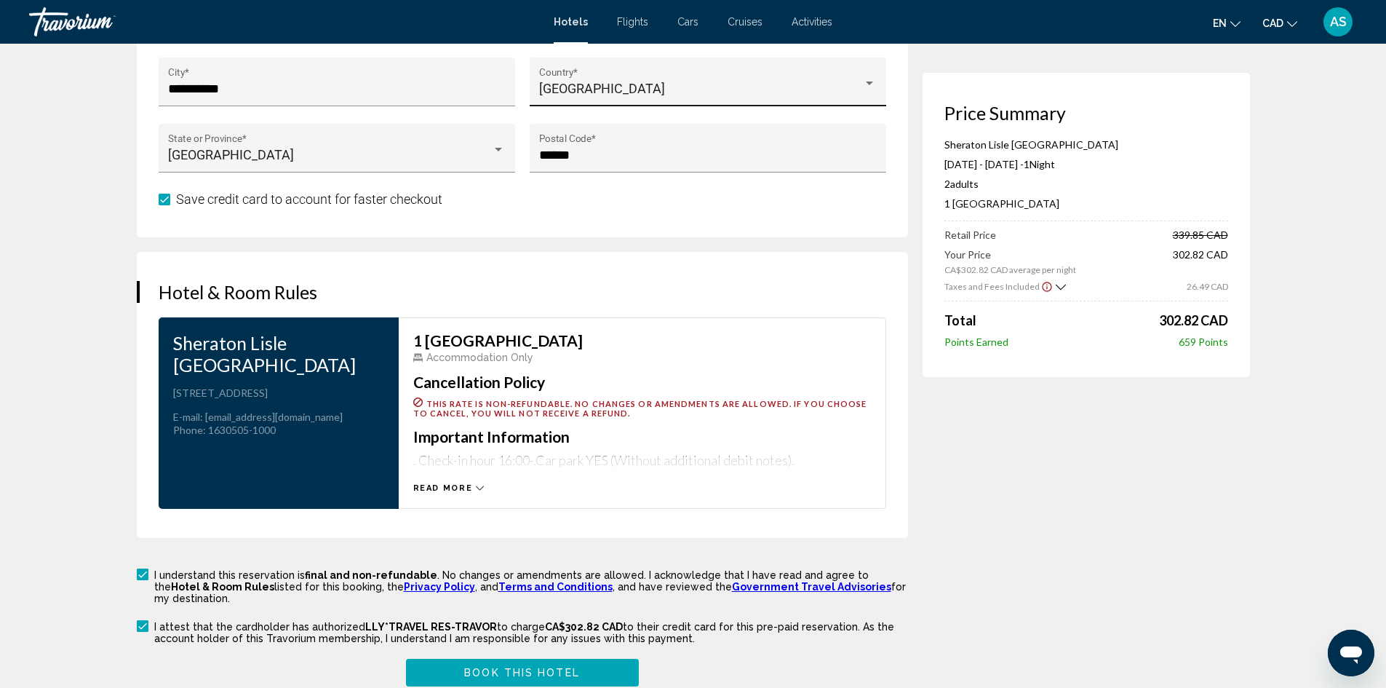
scroll to position [1819, 0]
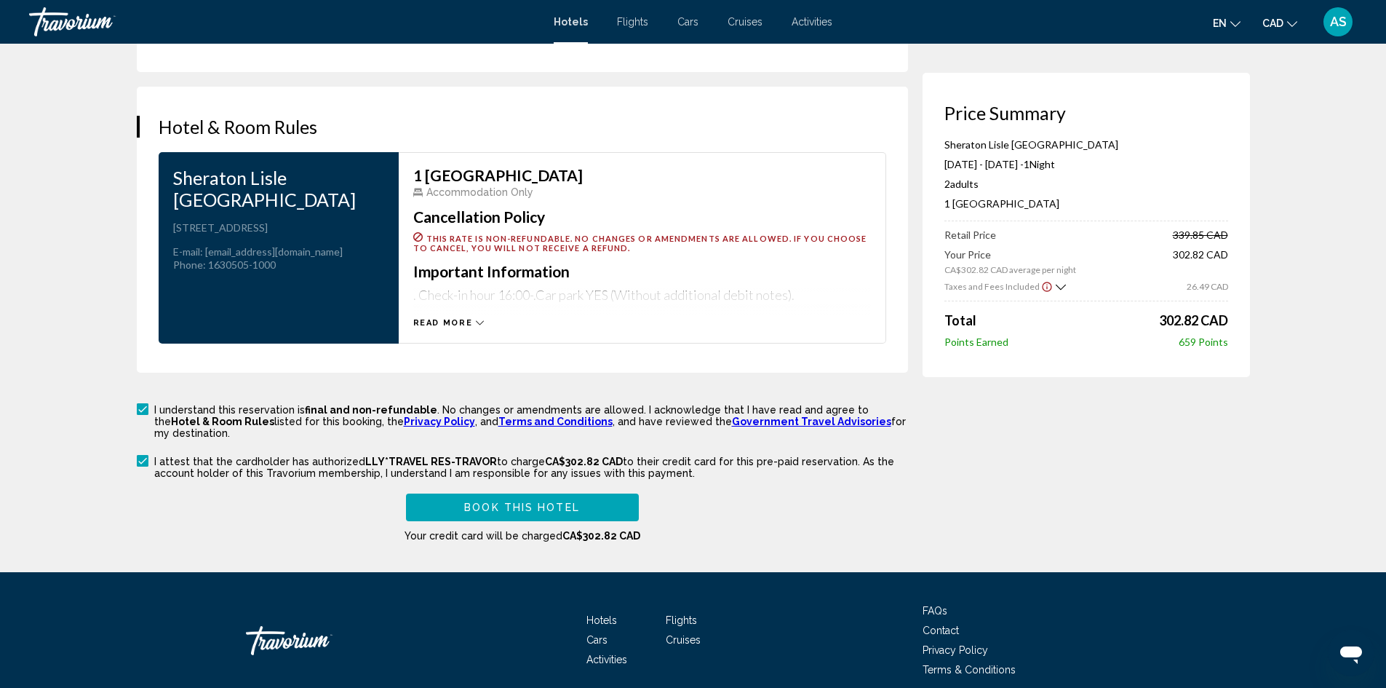
type input "**********"
click at [549, 502] on span "Book this hotel" at bounding box center [522, 508] width 116 height 12
